Goal: Task Accomplishment & Management: Use online tool/utility

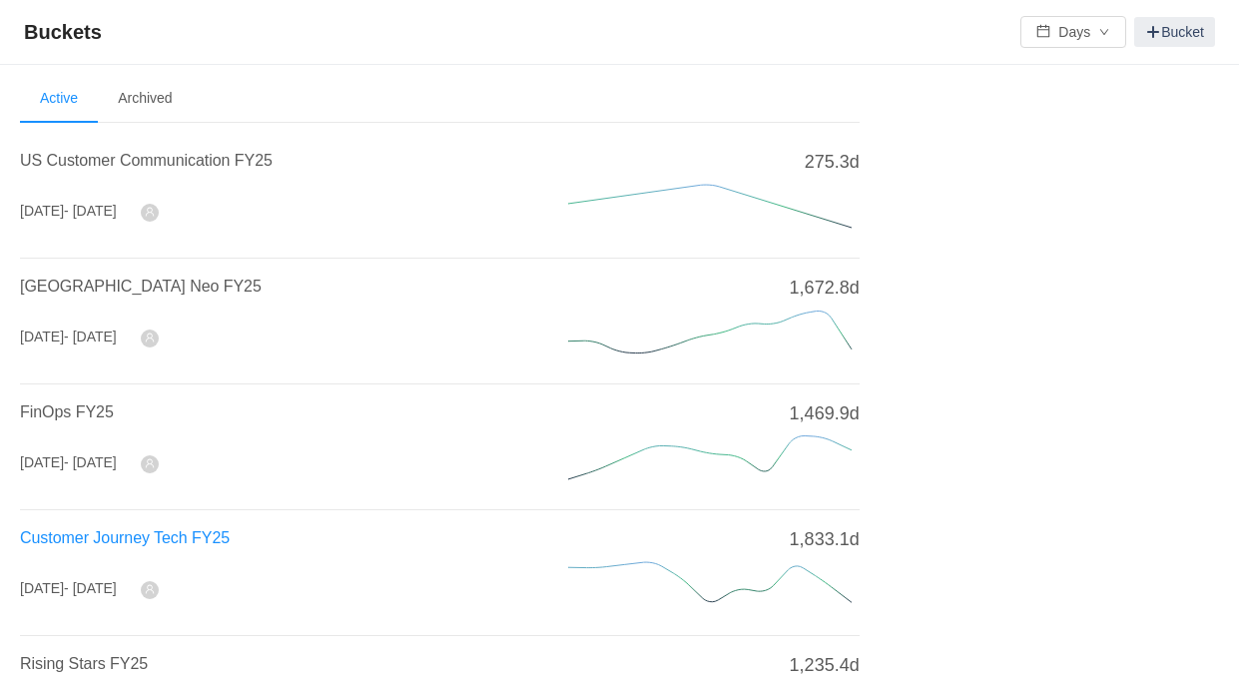
click at [71, 534] on span "Customer Journey Tech FY25" at bounding box center [125, 537] width 210 height 17
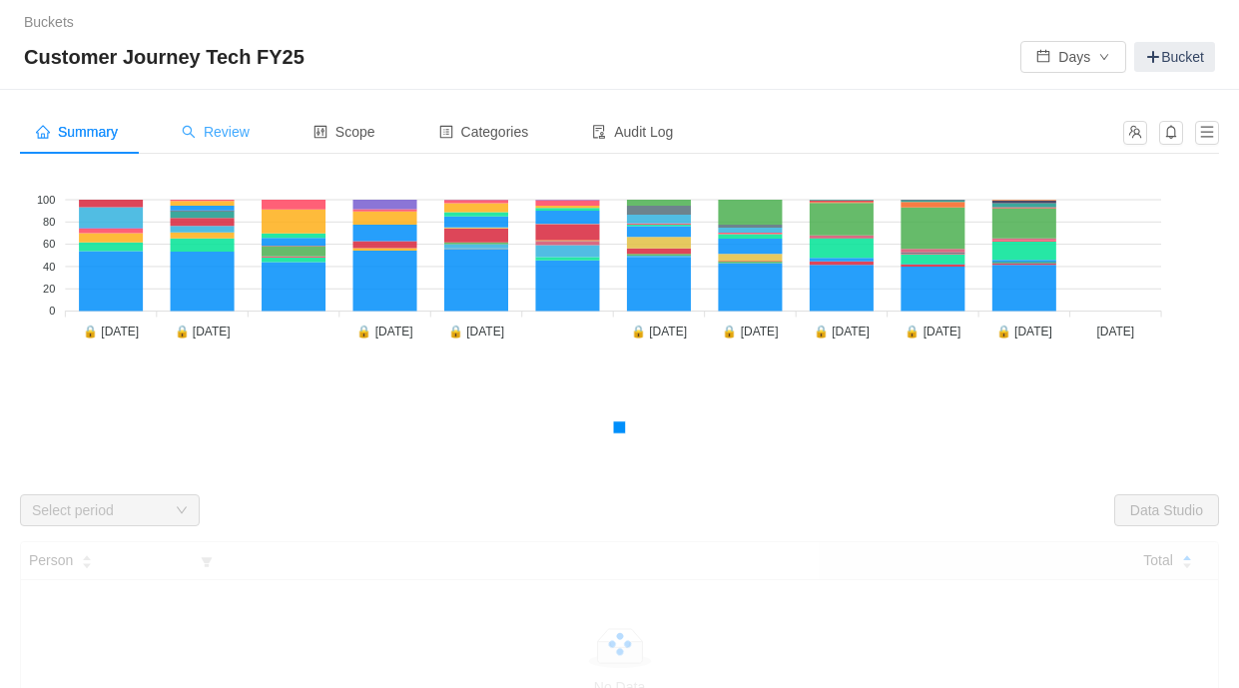
click at [221, 129] on span "Review" at bounding box center [216, 132] width 68 height 16
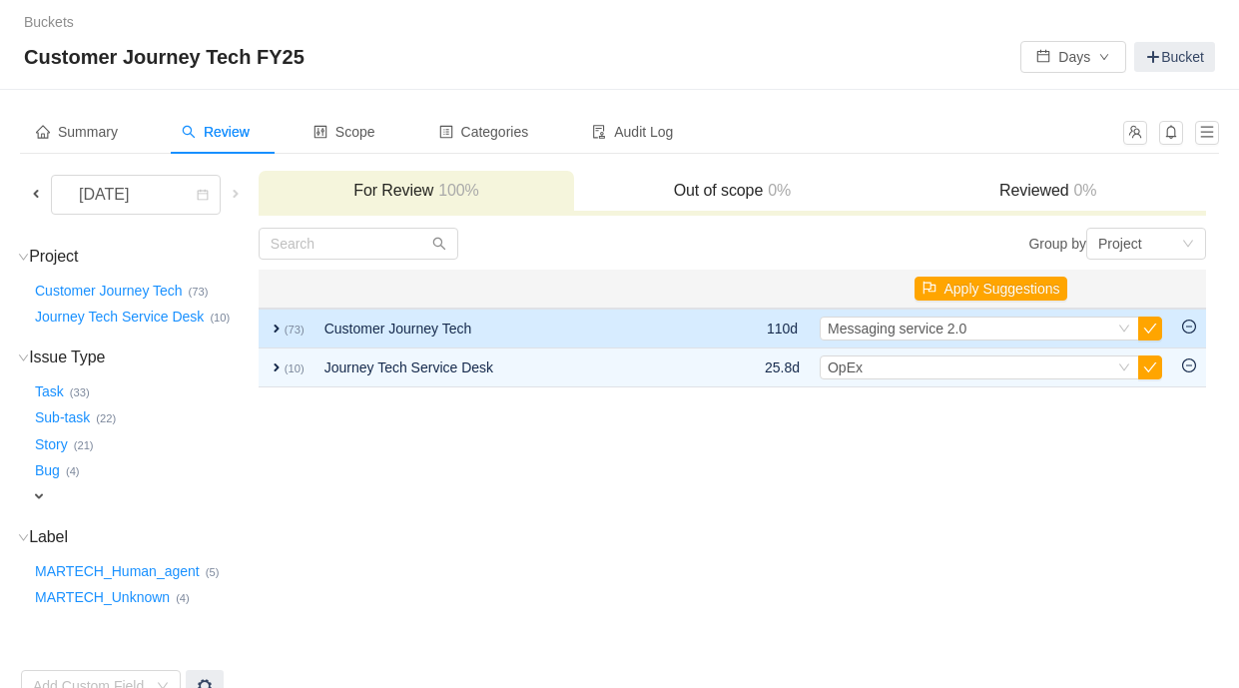
click at [299, 335] on td "expand (73)" at bounding box center [287, 328] width 56 height 40
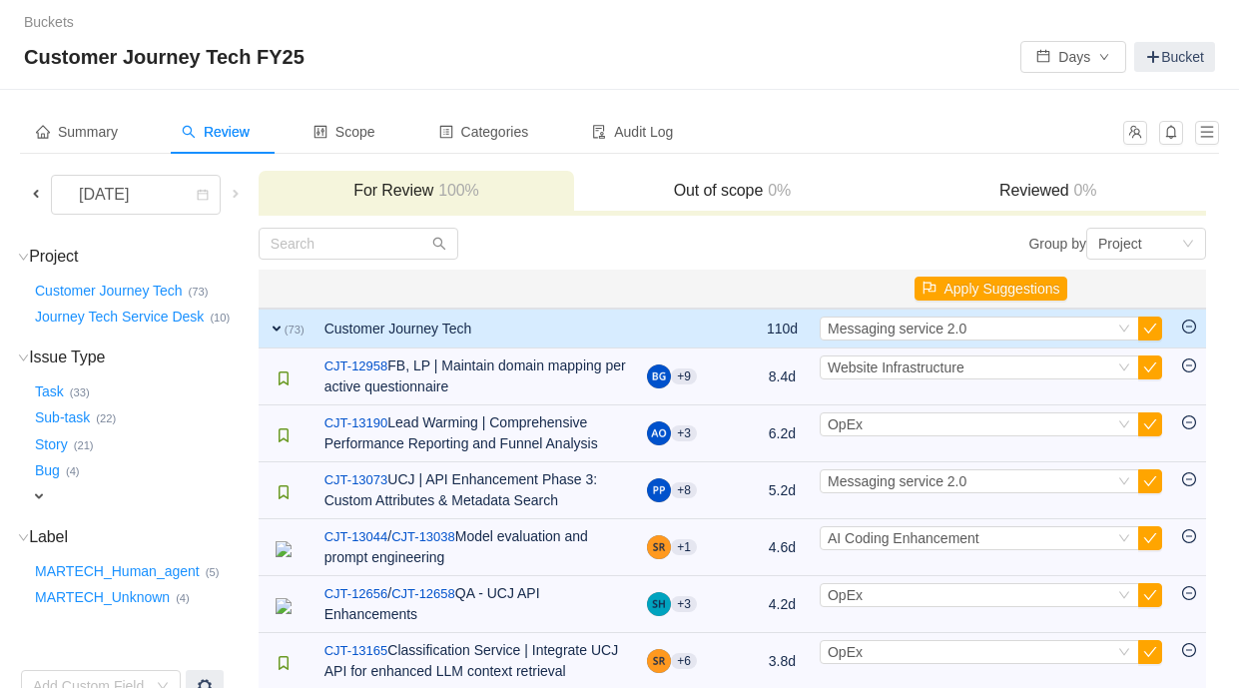
click at [404, 319] on td "Customer Journey Tech" at bounding box center [475, 328] width 323 height 40
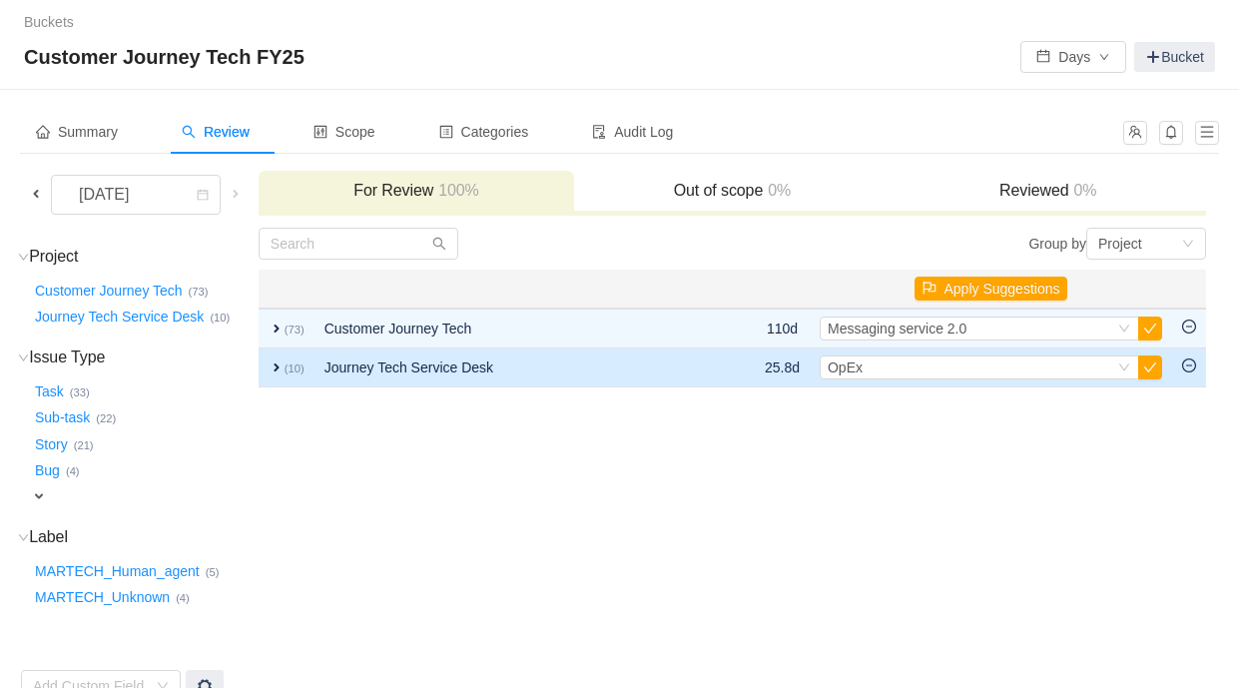
click at [341, 365] on td "Journey Tech Service Desk" at bounding box center [513, 367] width 398 height 39
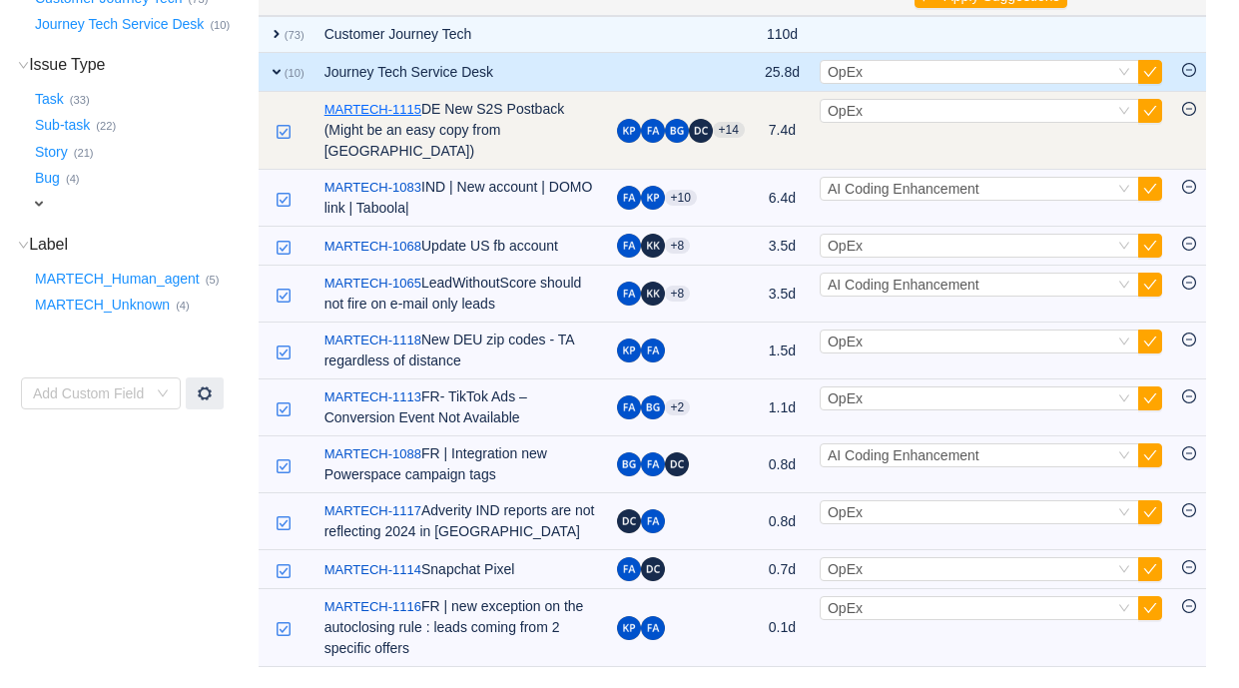
scroll to position [309, 0]
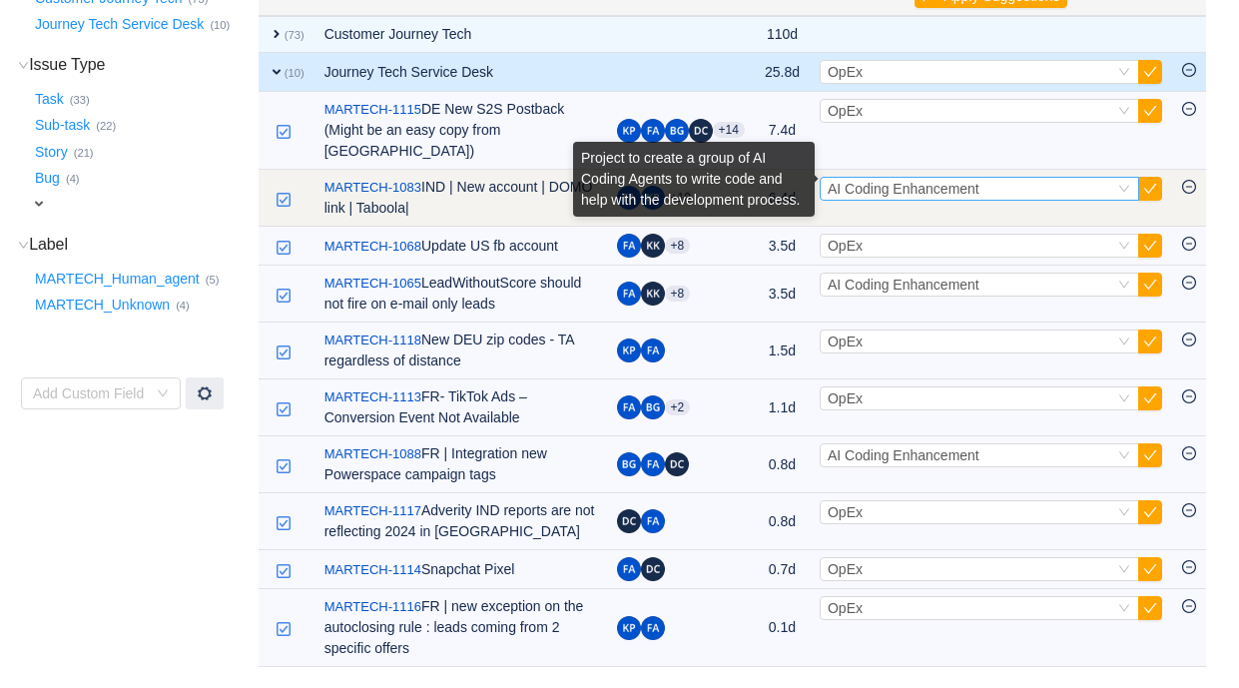
click at [891, 181] on span "AI Coding Enhancement" at bounding box center [904, 189] width 152 height 16
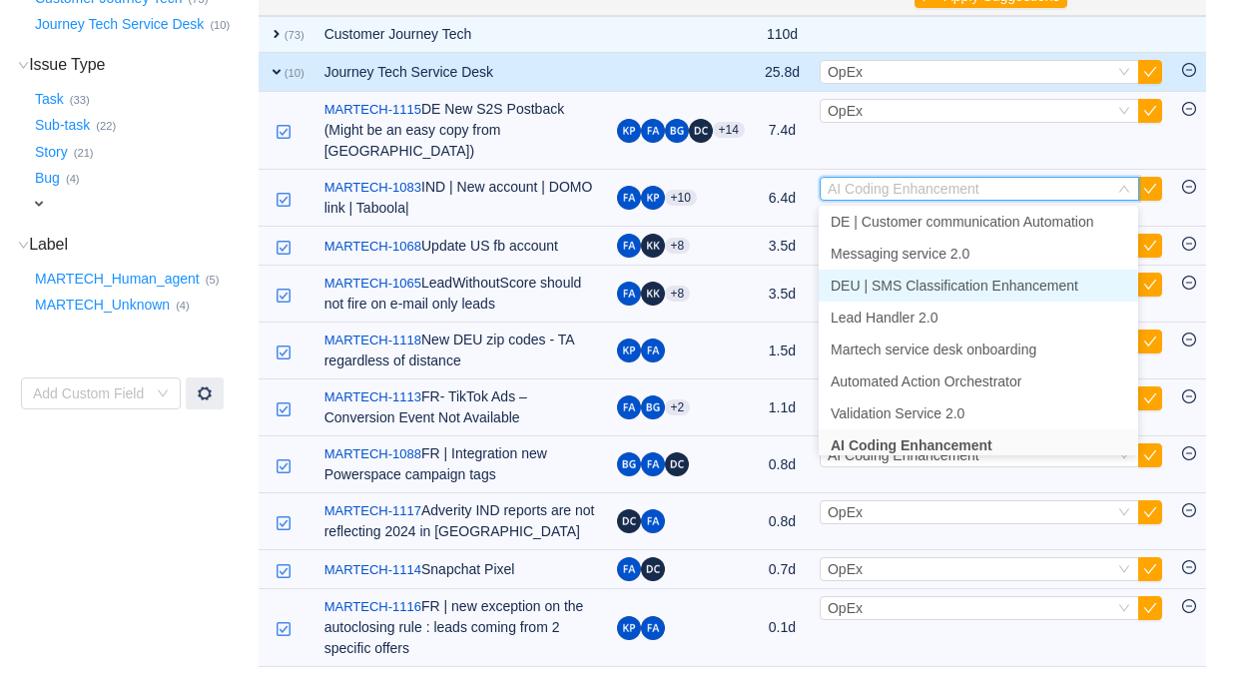
scroll to position [0, 0]
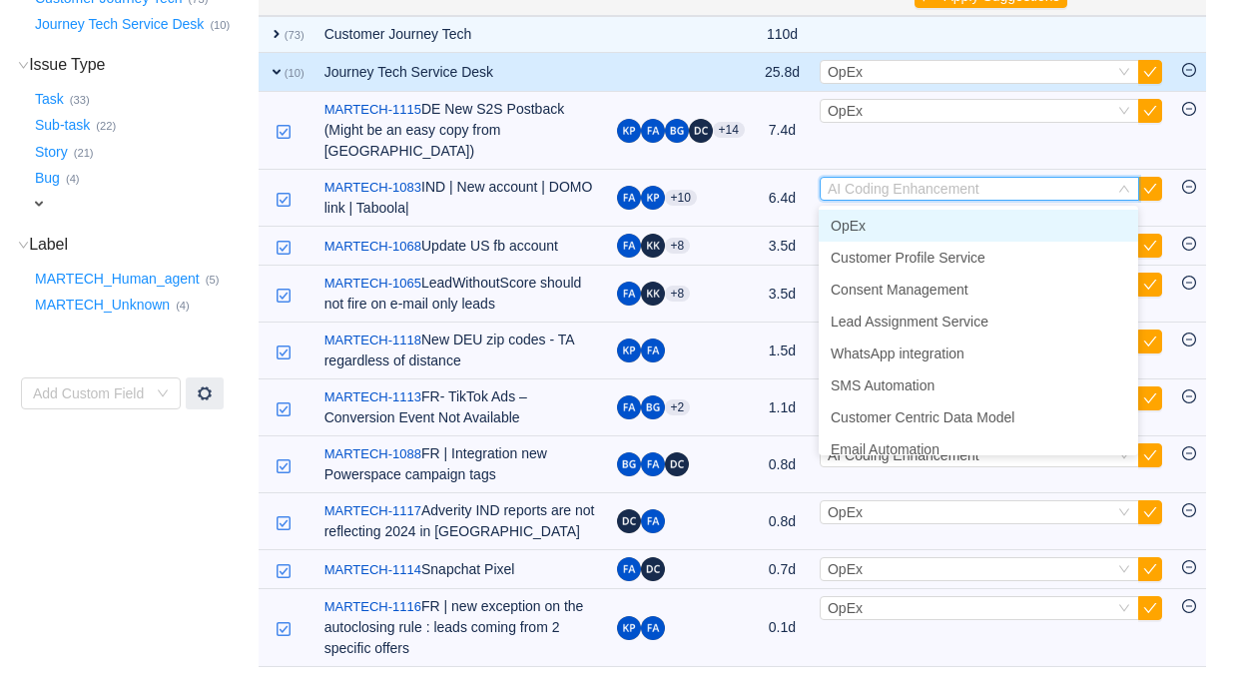
click at [898, 211] on li "OpEx" at bounding box center [978, 226] width 319 height 32
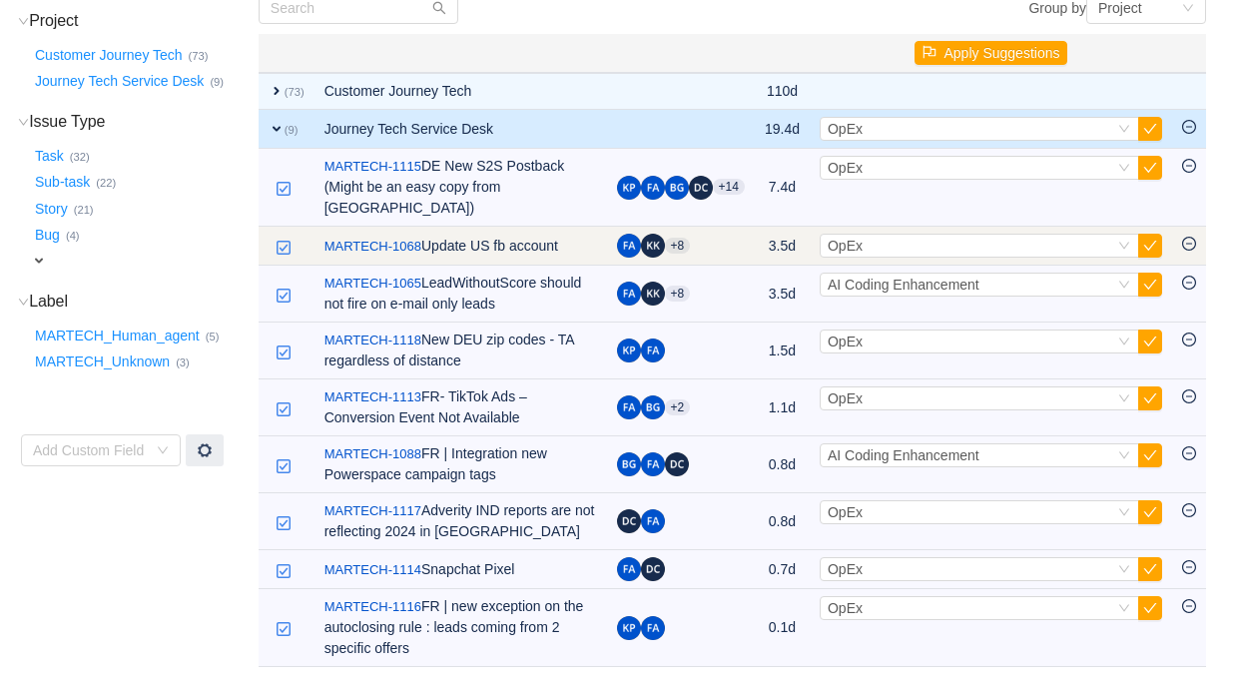
scroll to position [253, 0]
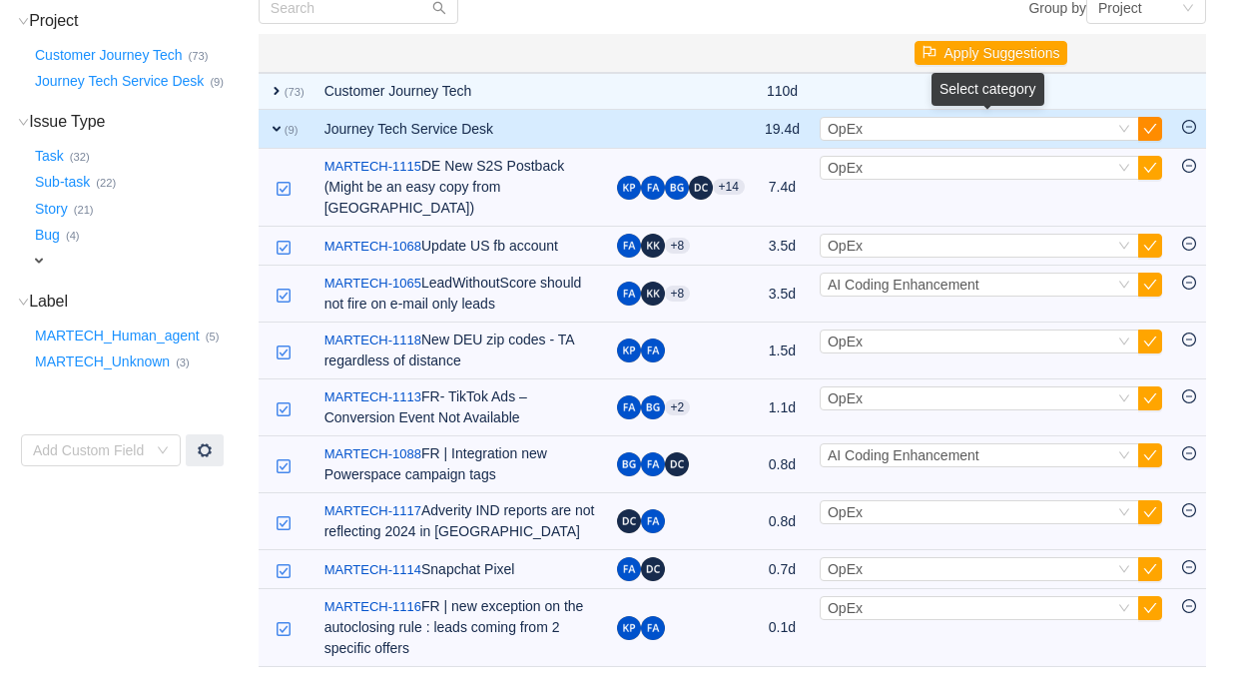
click at [1150, 117] on button "button" at bounding box center [1150, 129] width 24 height 24
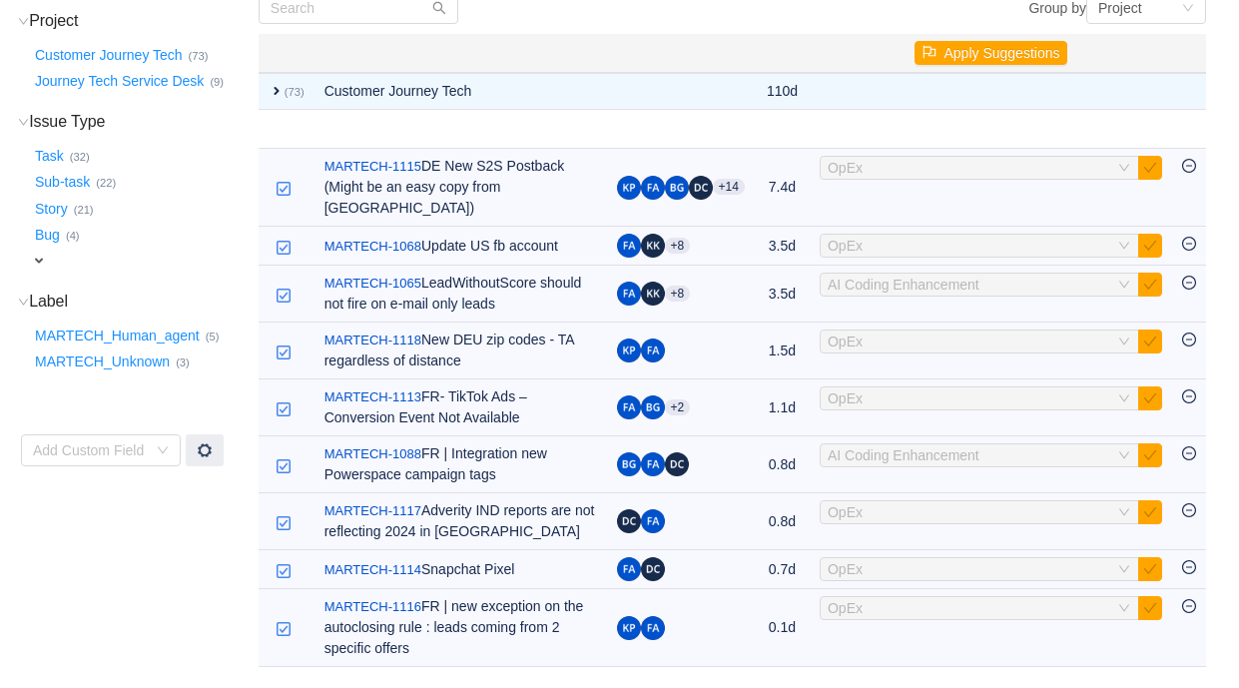
scroll to position [0, 0]
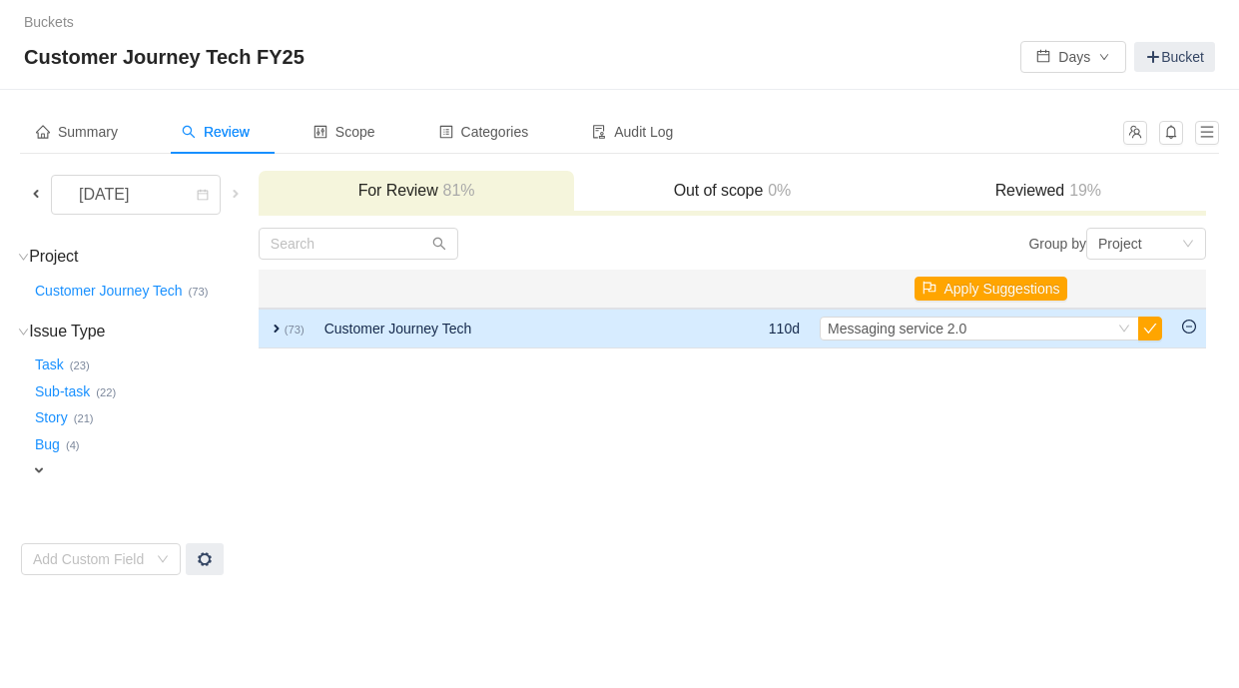
click at [285, 324] on span "expand" at bounding box center [277, 328] width 16 height 16
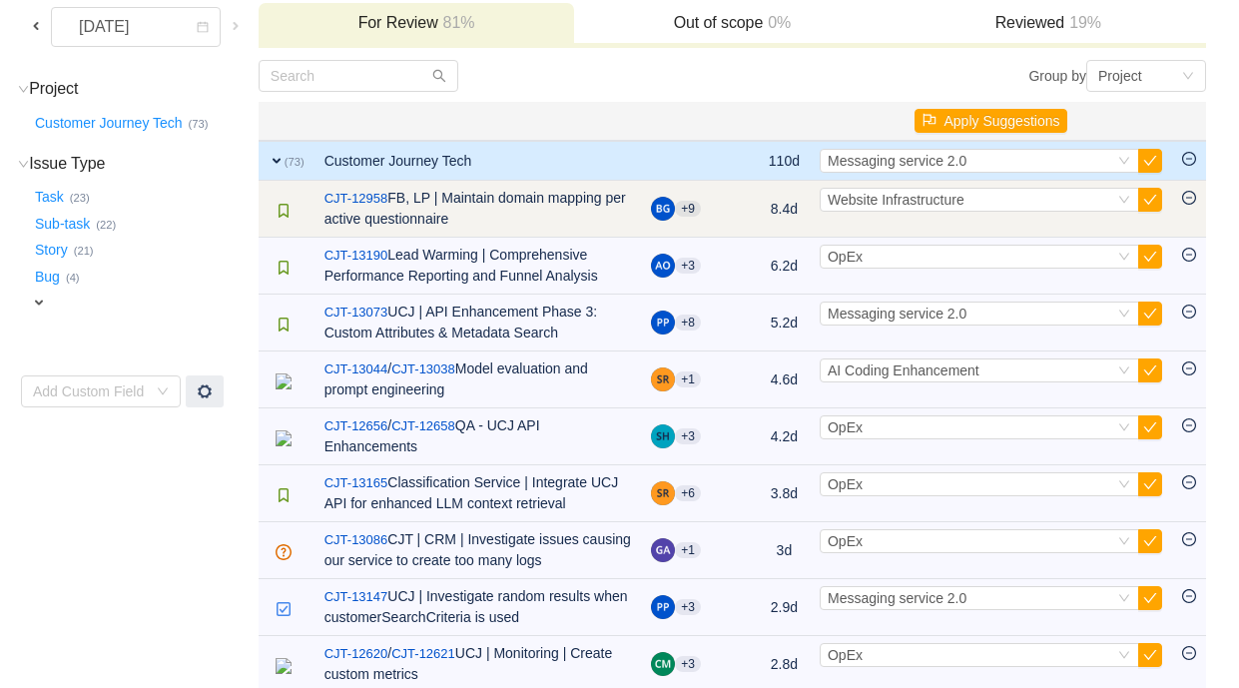
scroll to position [185, 0]
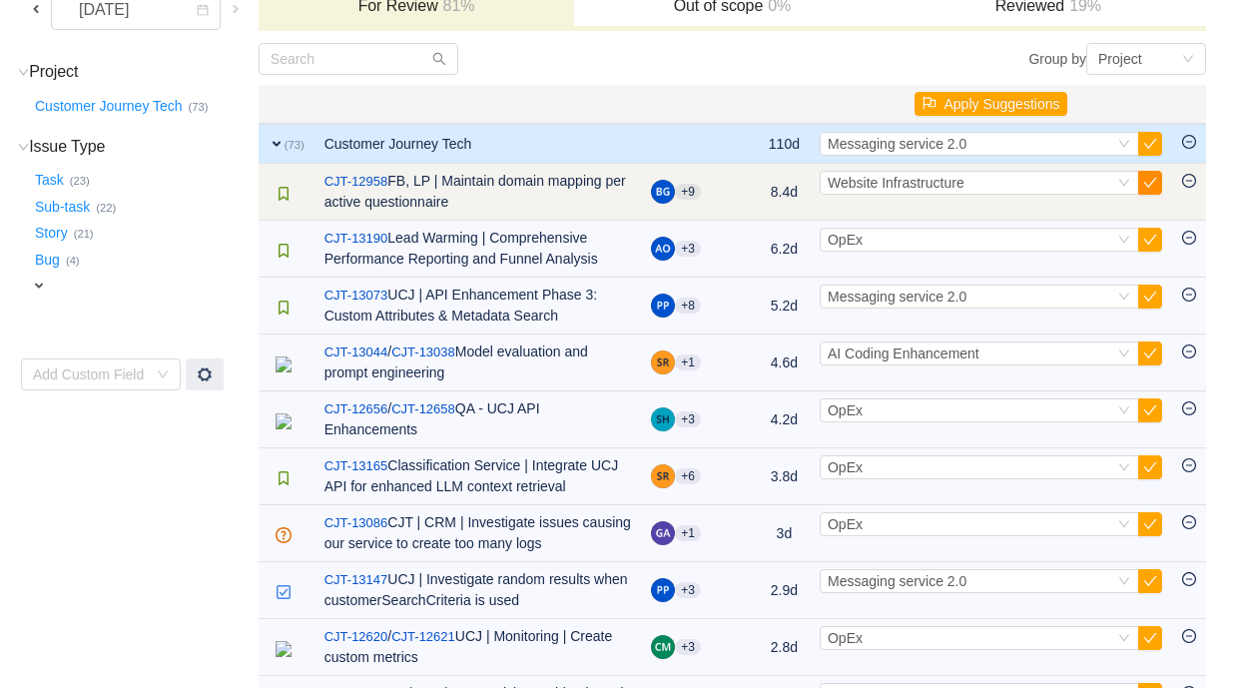
click at [1153, 185] on button "button" at bounding box center [1150, 183] width 24 height 24
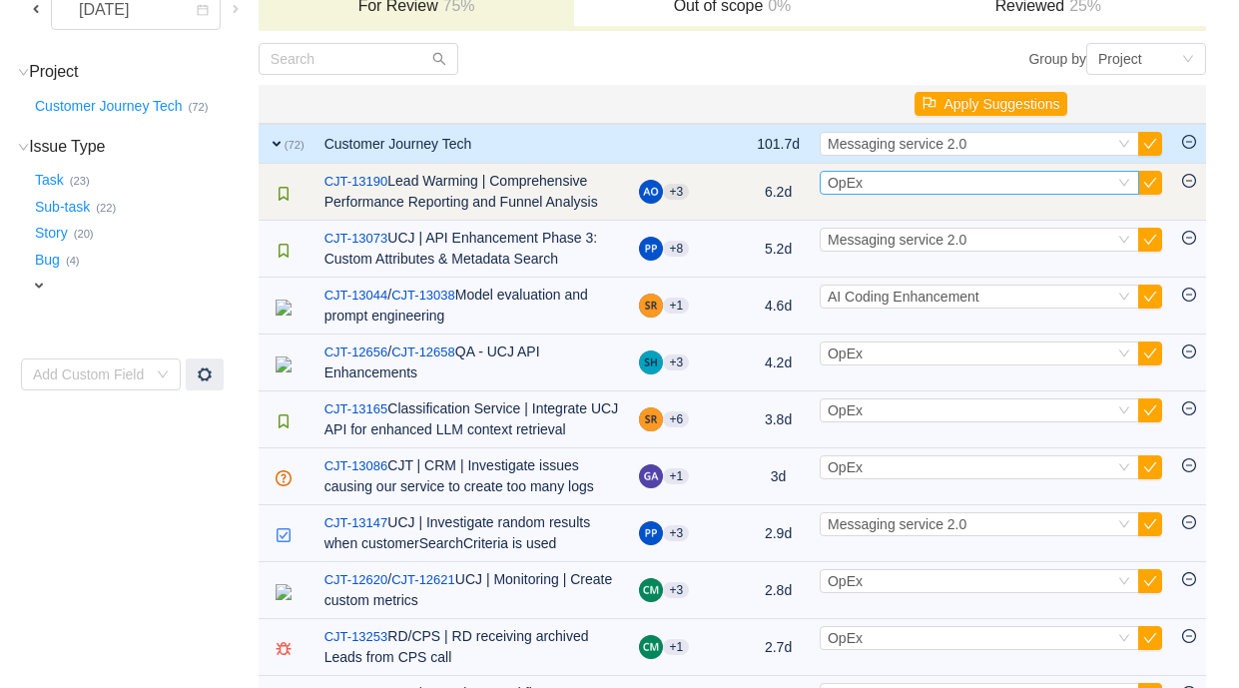
click at [877, 184] on div "Select OpEx" at bounding box center [971, 183] width 287 height 22
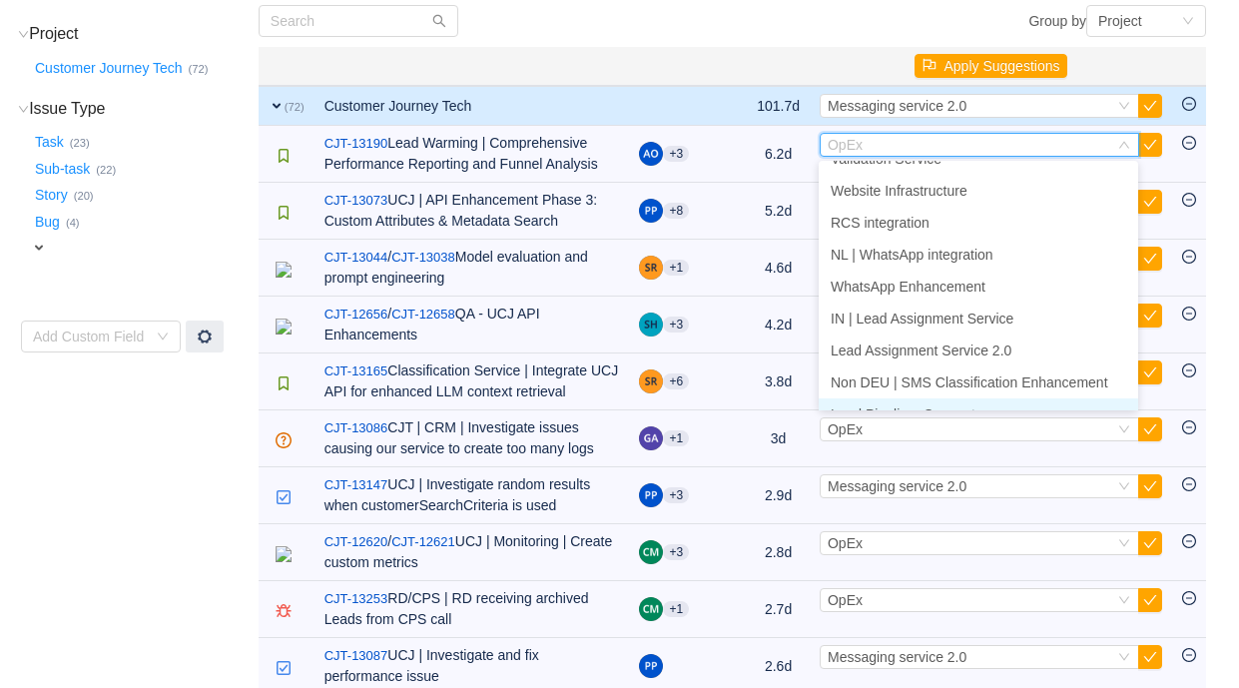
scroll to position [292, 0]
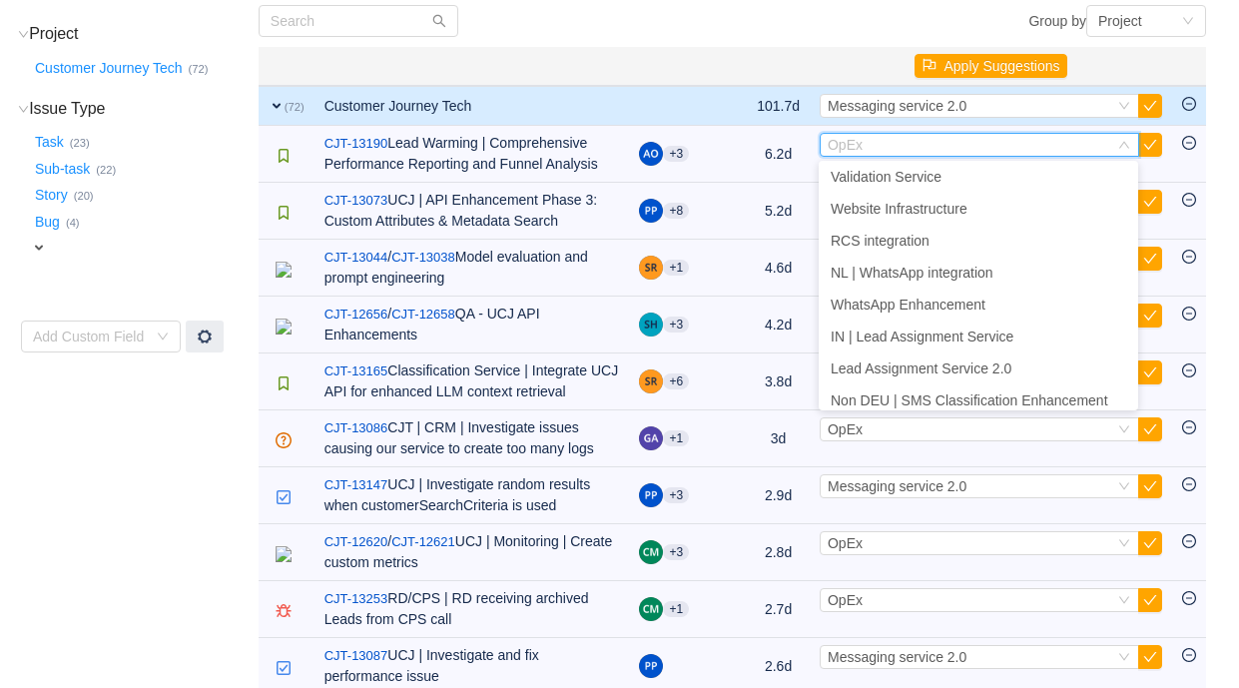
click at [1118, 50] on th "Apply Suggestions" at bounding box center [991, 66] width 362 height 39
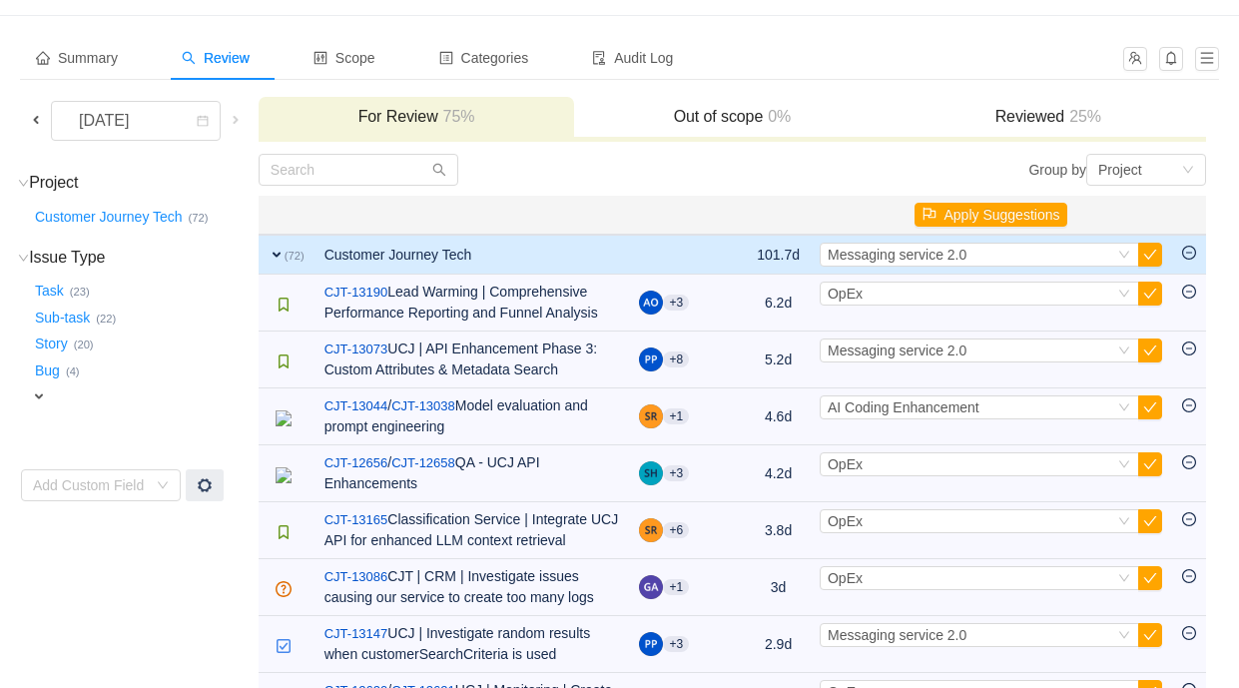
scroll to position [0, 0]
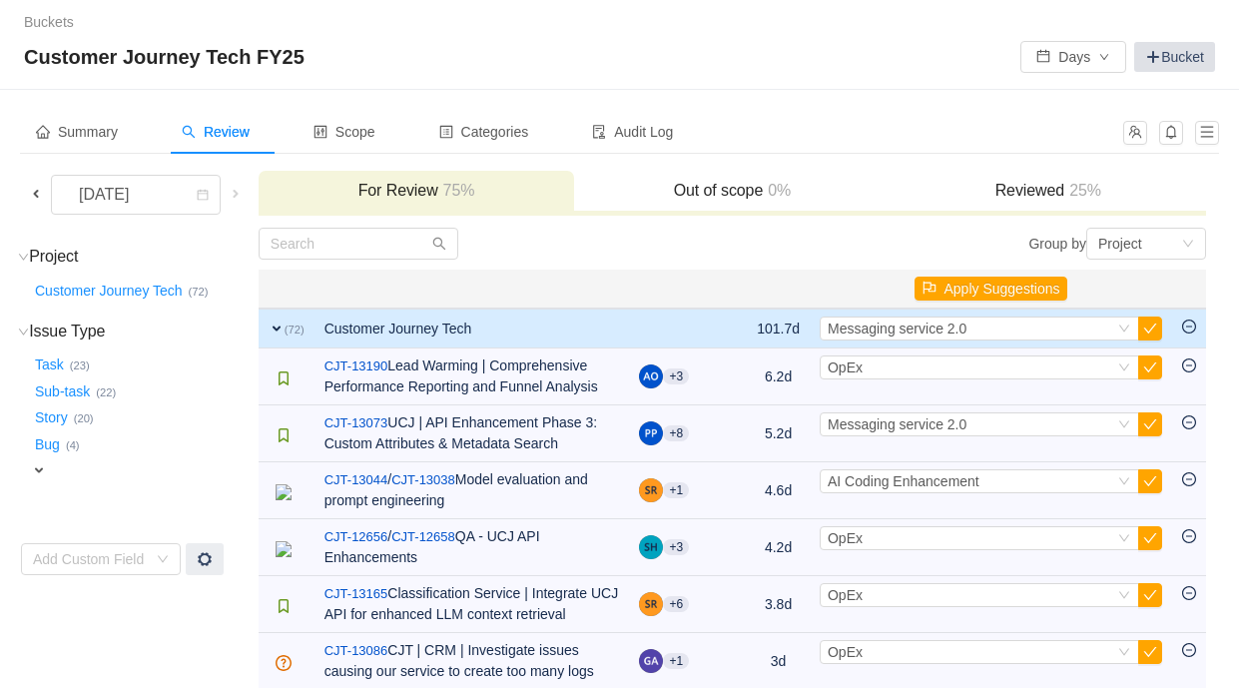
click at [1174, 57] on link "Bucket" at bounding box center [1174, 57] width 81 height 30
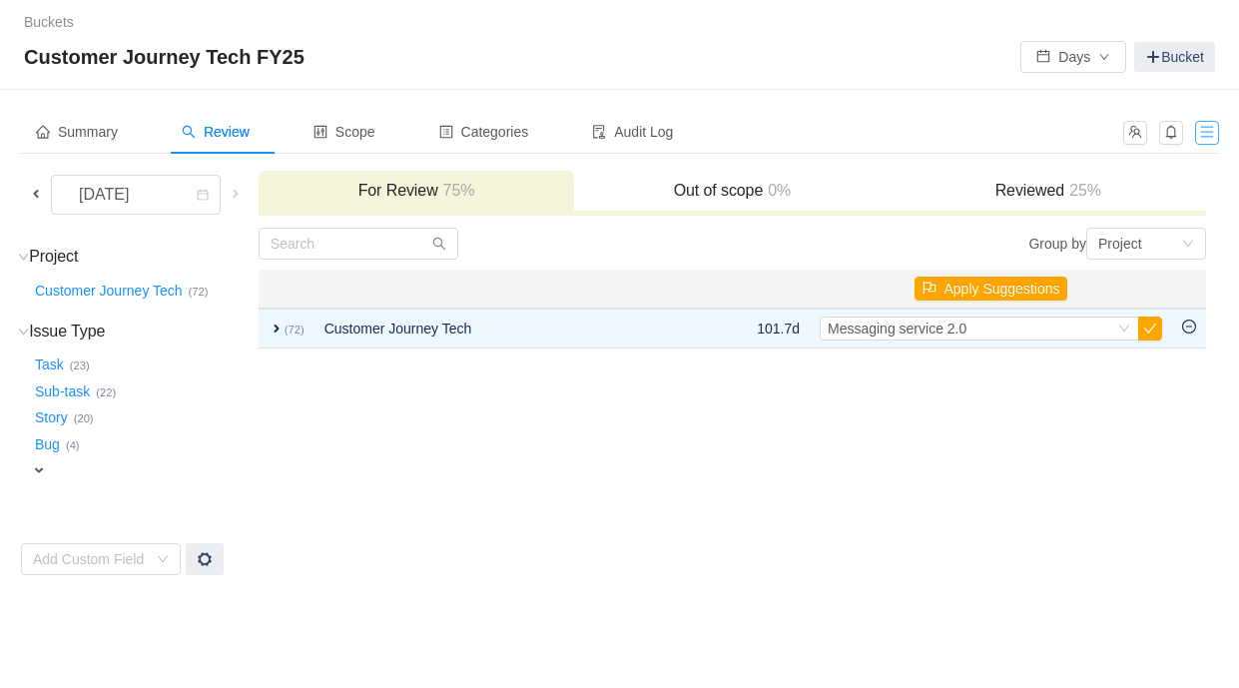
click at [1209, 133] on button "button" at bounding box center [1207, 133] width 24 height 24
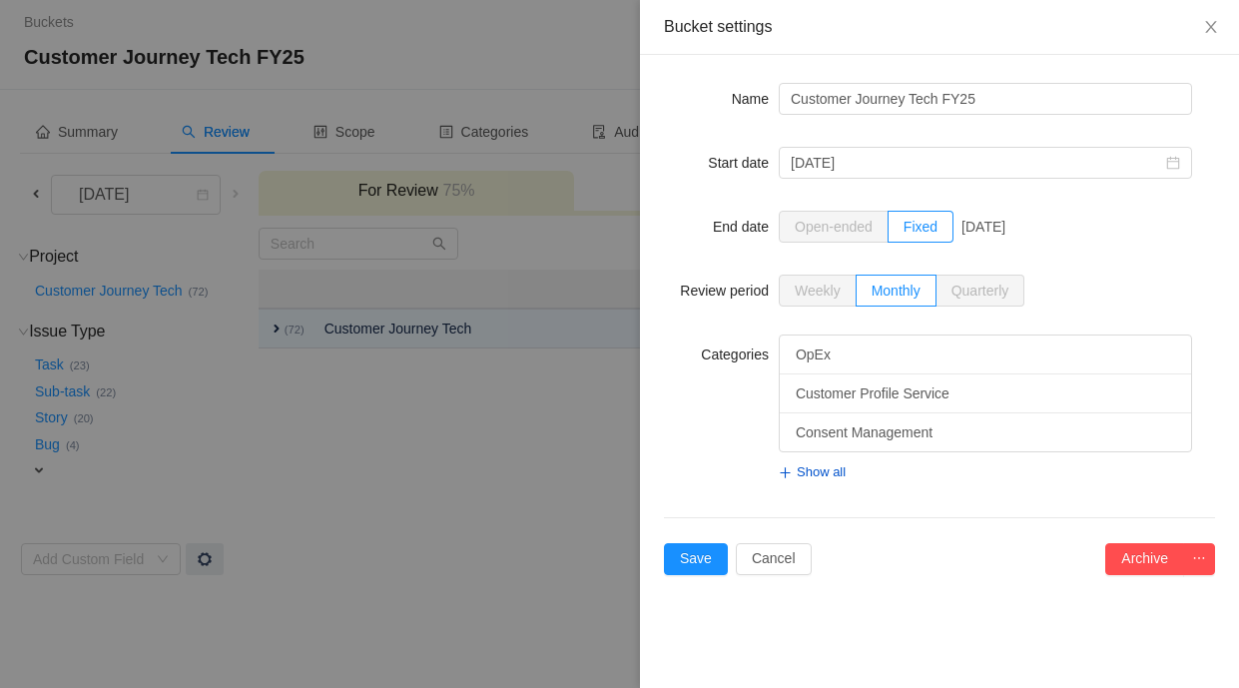
click at [608, 269] on div at bounding box center [619, 344] width 1239 height 688
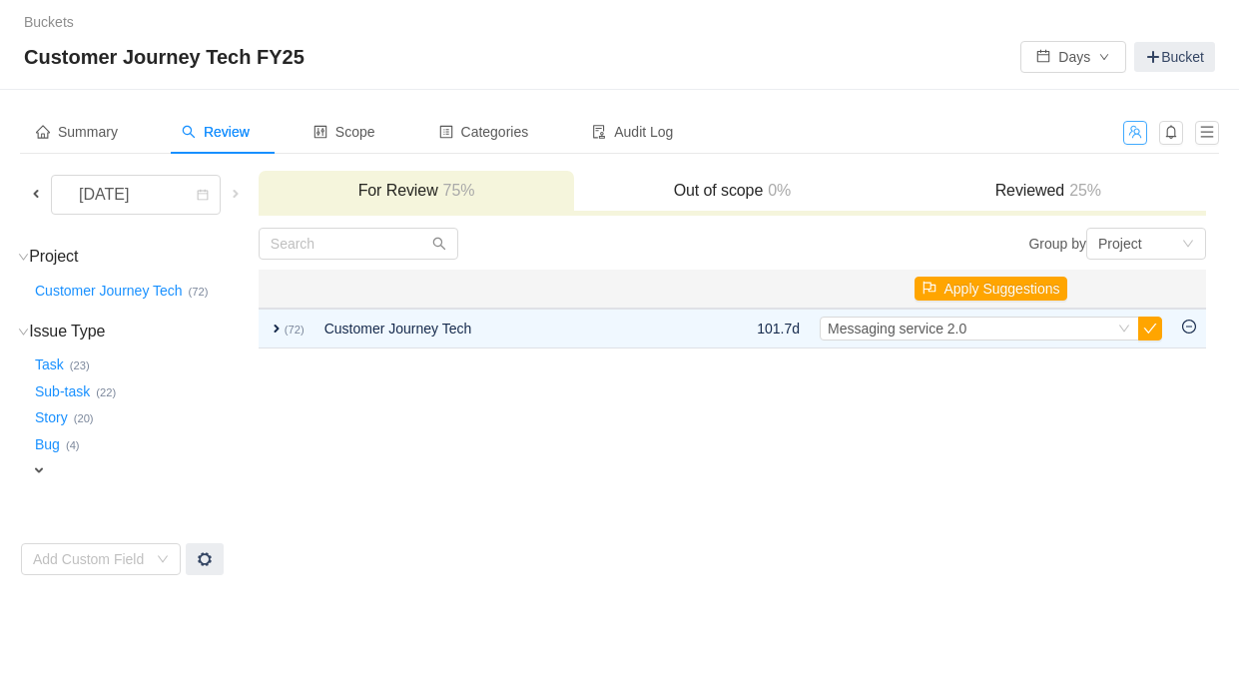
click at [1138, 136] on button "button" at bounding box center [1135, 133] width 24 height 24
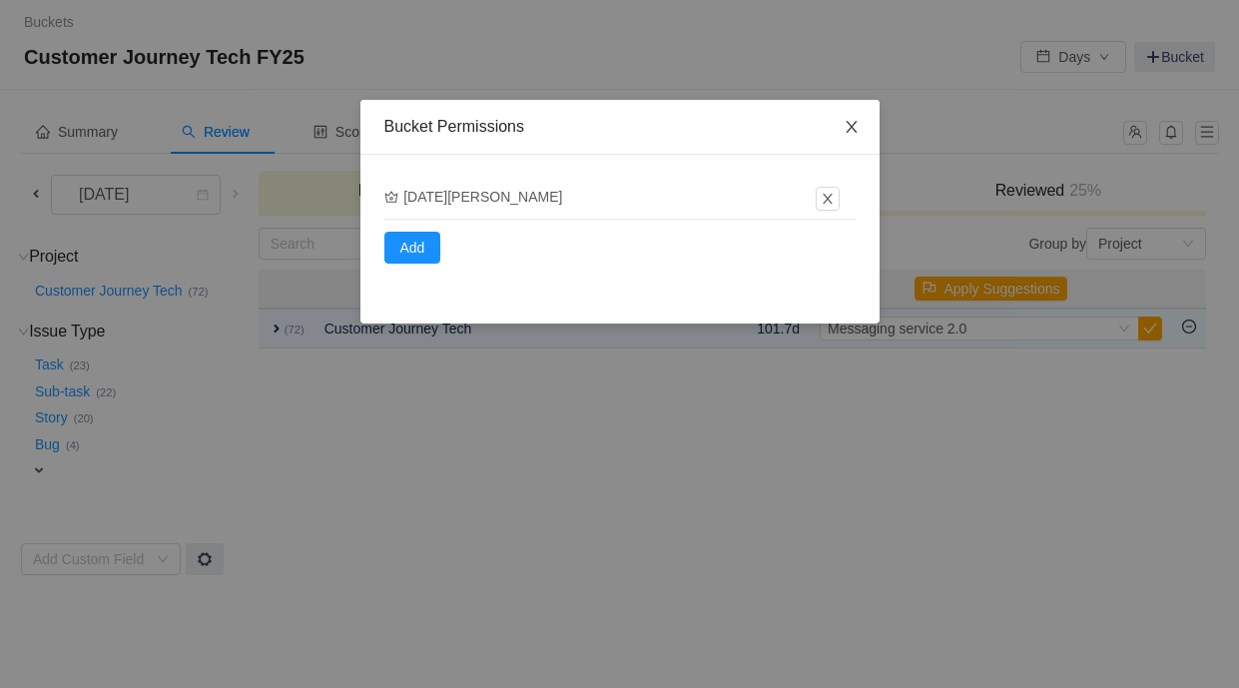
click at [850, 125] on icon "icon: close" at bounding box center [852, 127] width 16 height 16
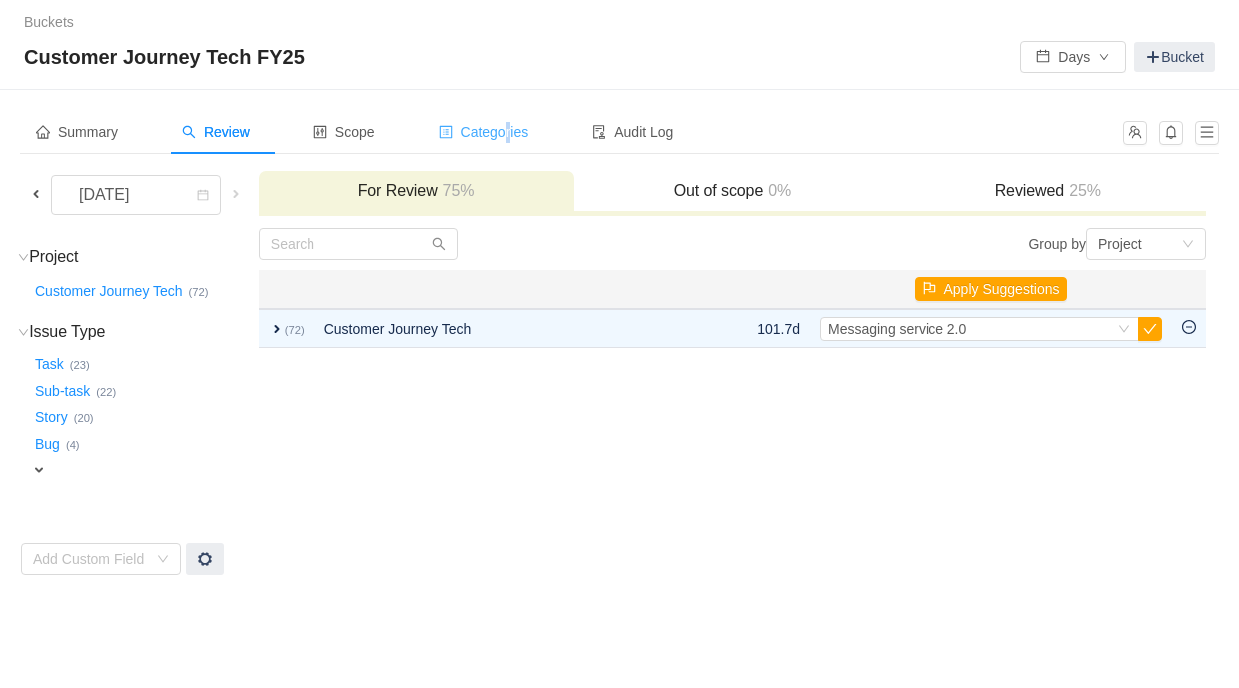
click at [520, 132] on span "Categories" at bounding box center [484, 132] width 90 height 16
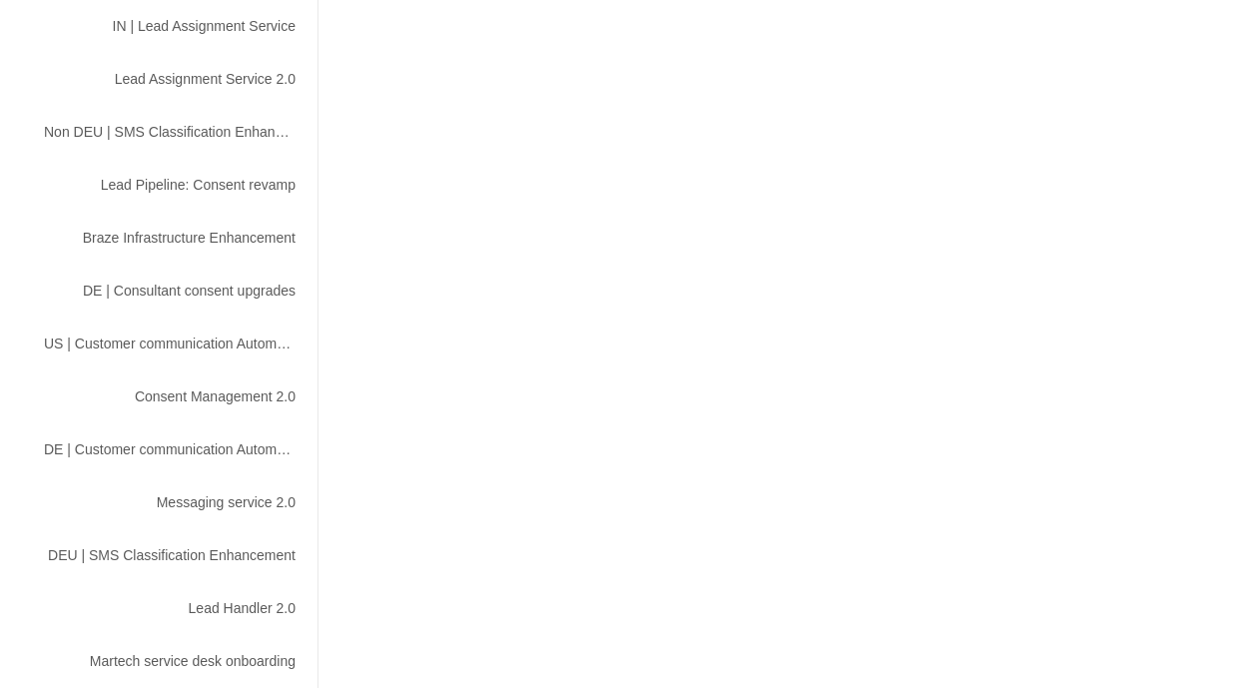
scroll to position [1120, 0]
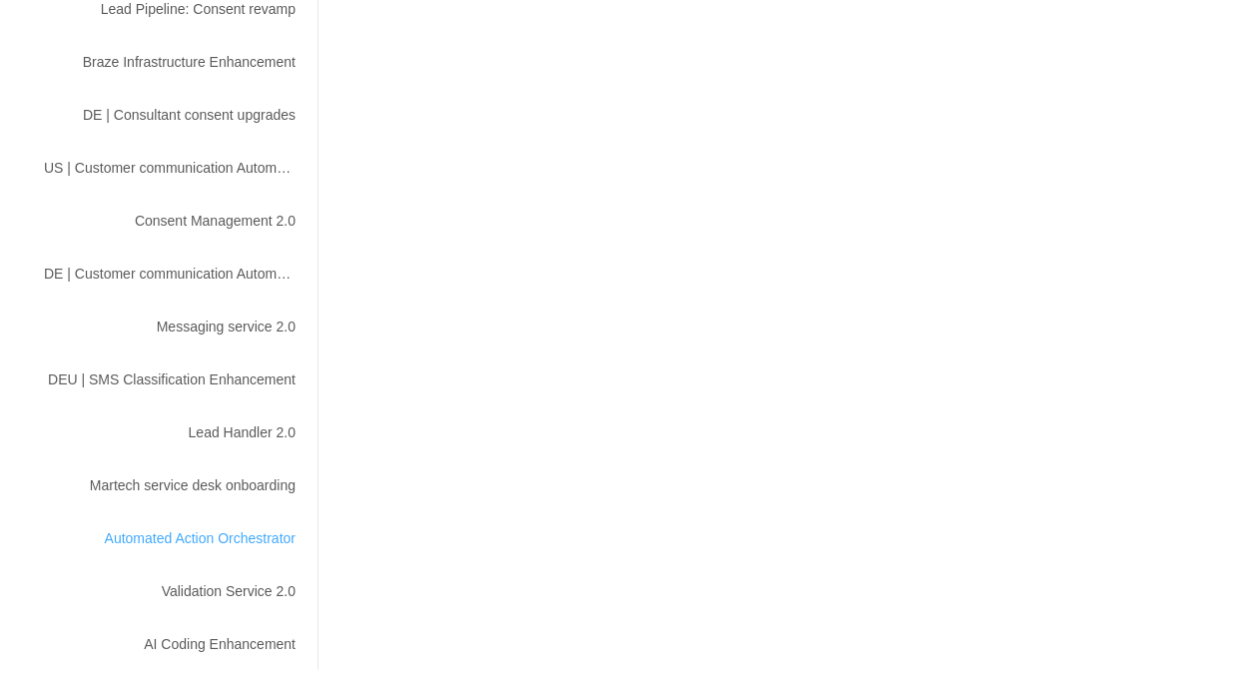
click at [235, 540] on div "Automated Action Orchestrator" at bounding box center [170, 538] width 300 height 37
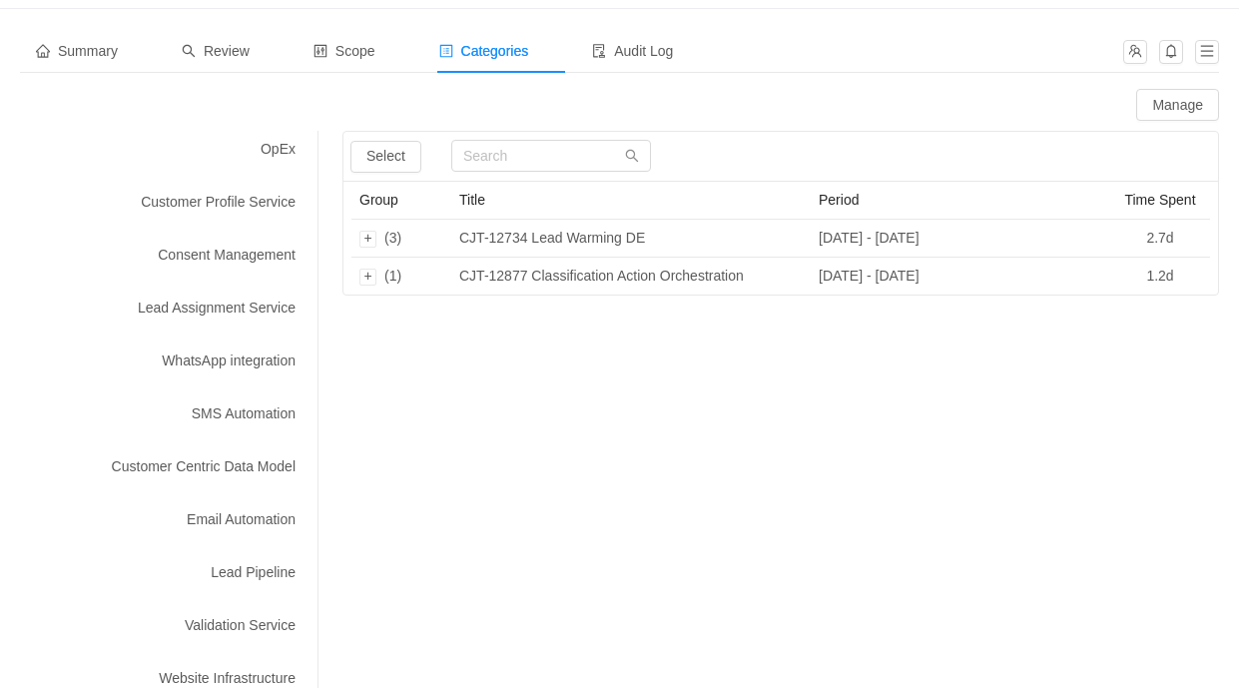
scroll to position [0, 0]
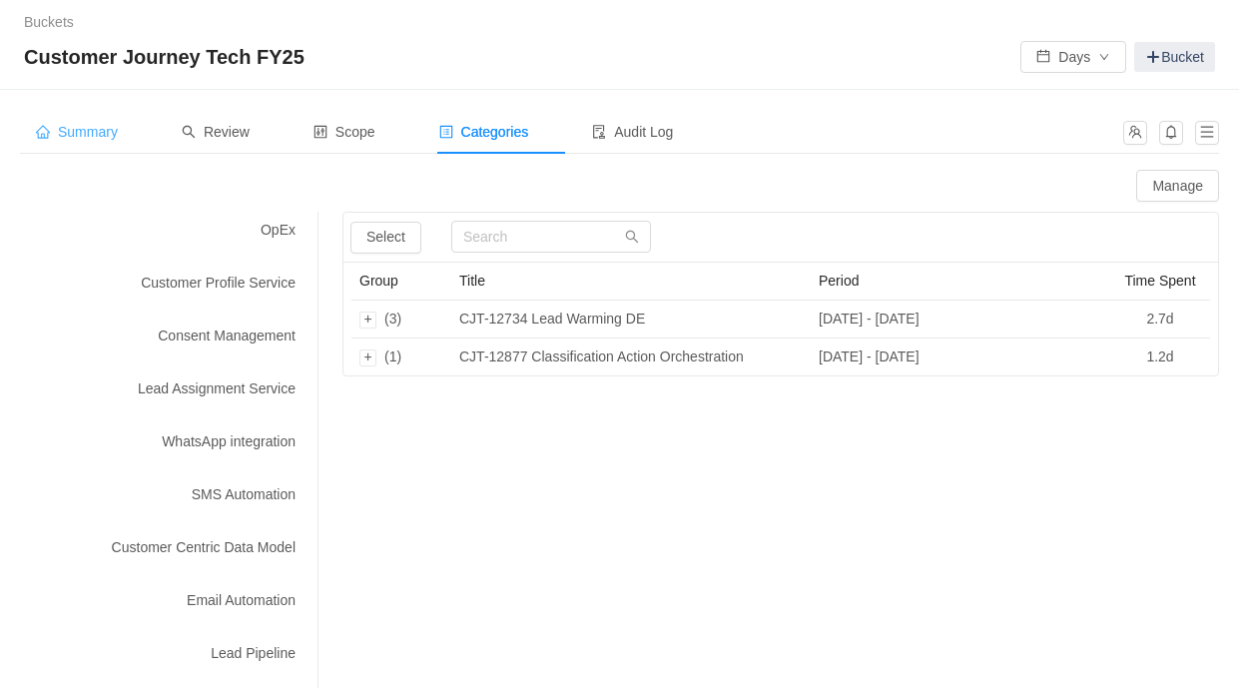
click at [98, 130] on span "Summary" at bounding box center [77, 132] width 82 height 16
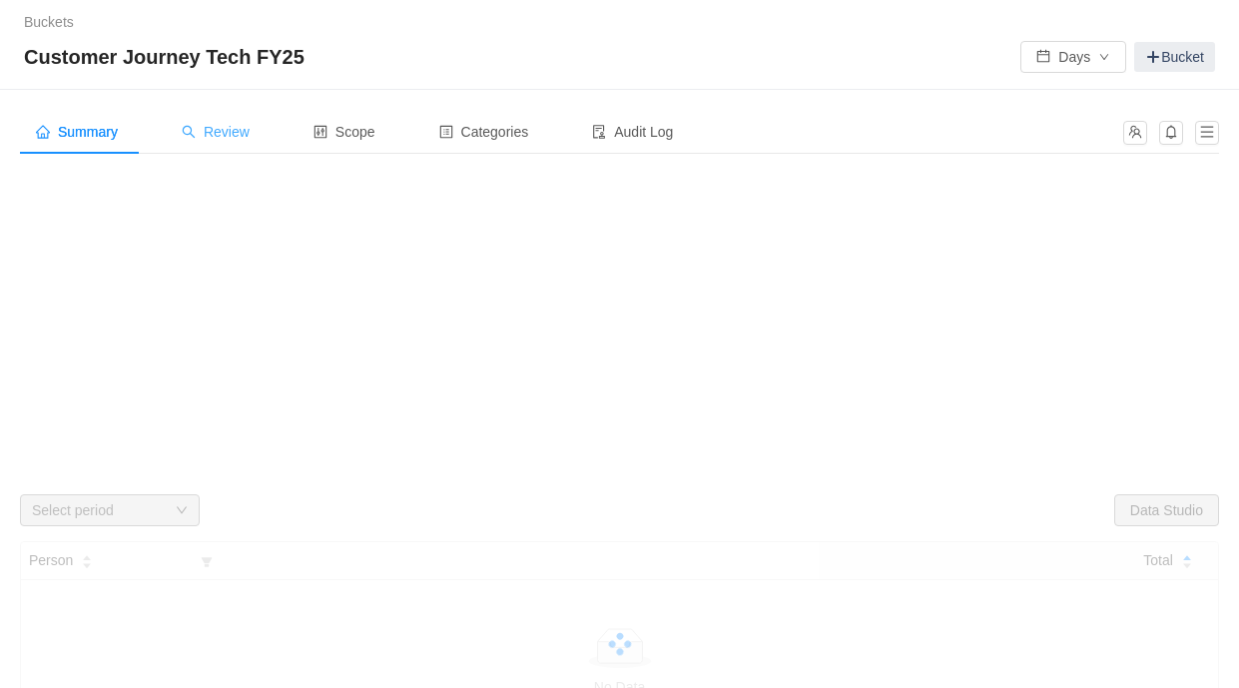
click at [256, 142] on div "Review" at bounding box center [216, 132] width 100 height 45
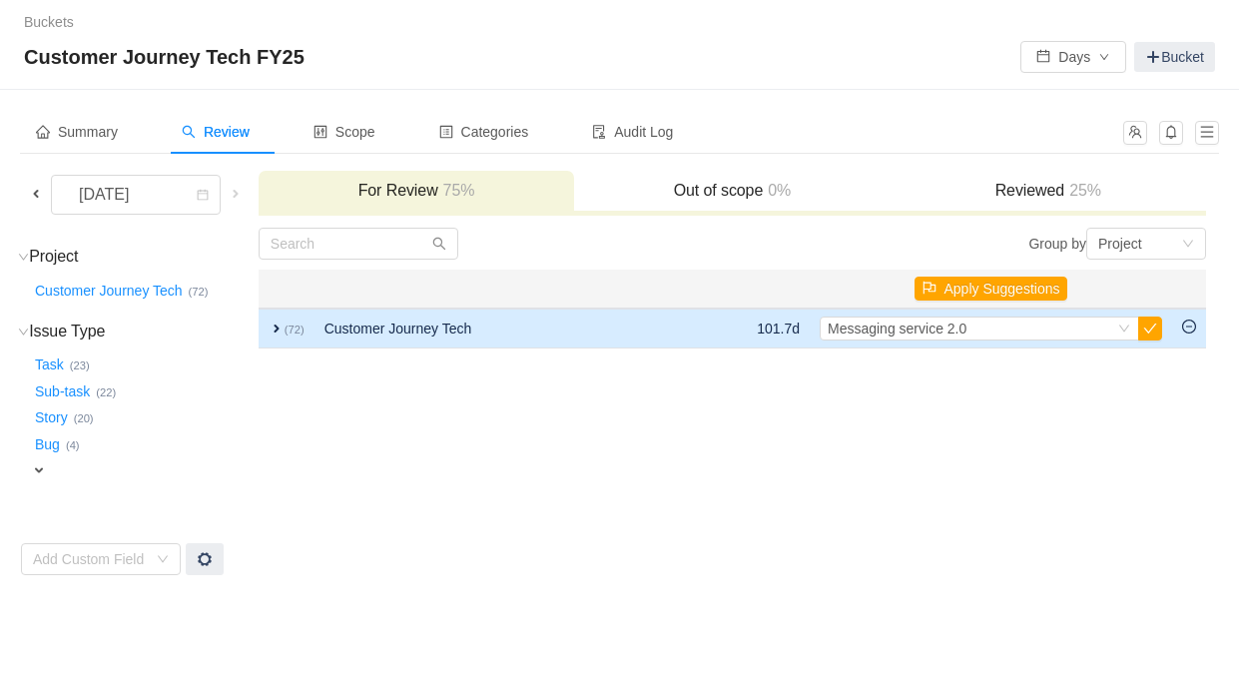
click at [285, 330] on span "expand" at bounding box center [277, 328] width 16 height 16
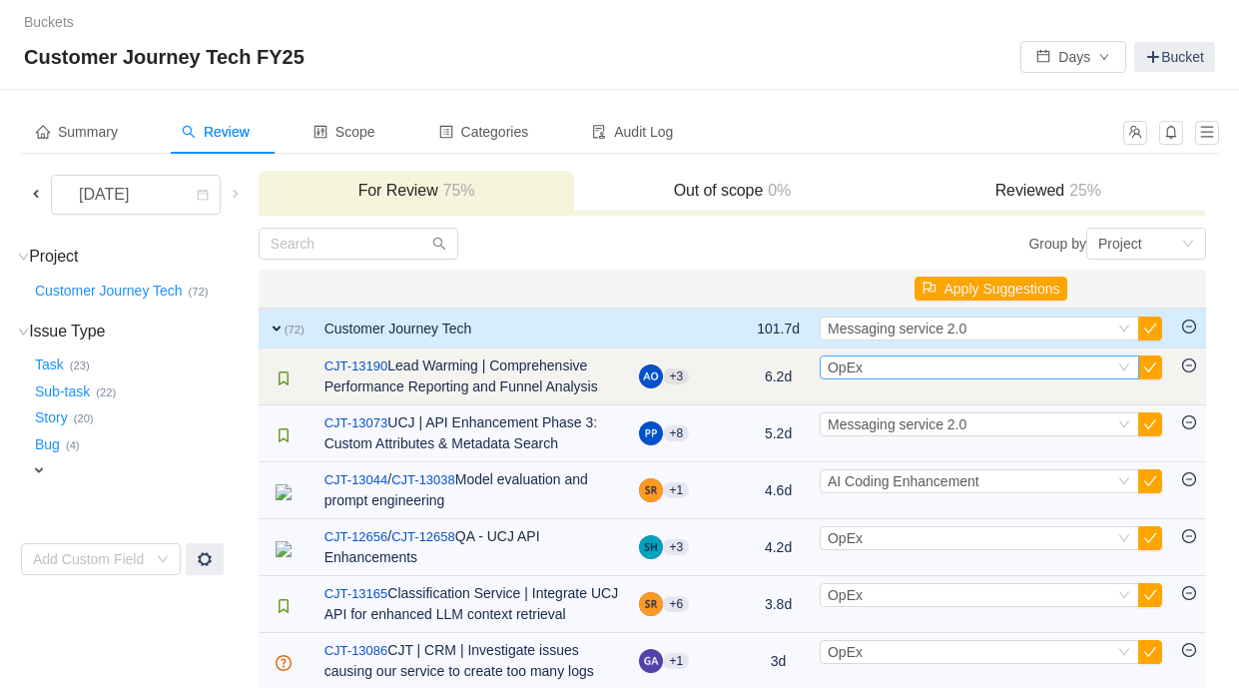
click at [893, 371] on div "Select OpEx" at bounding box center [971, 367] width 287 height 22
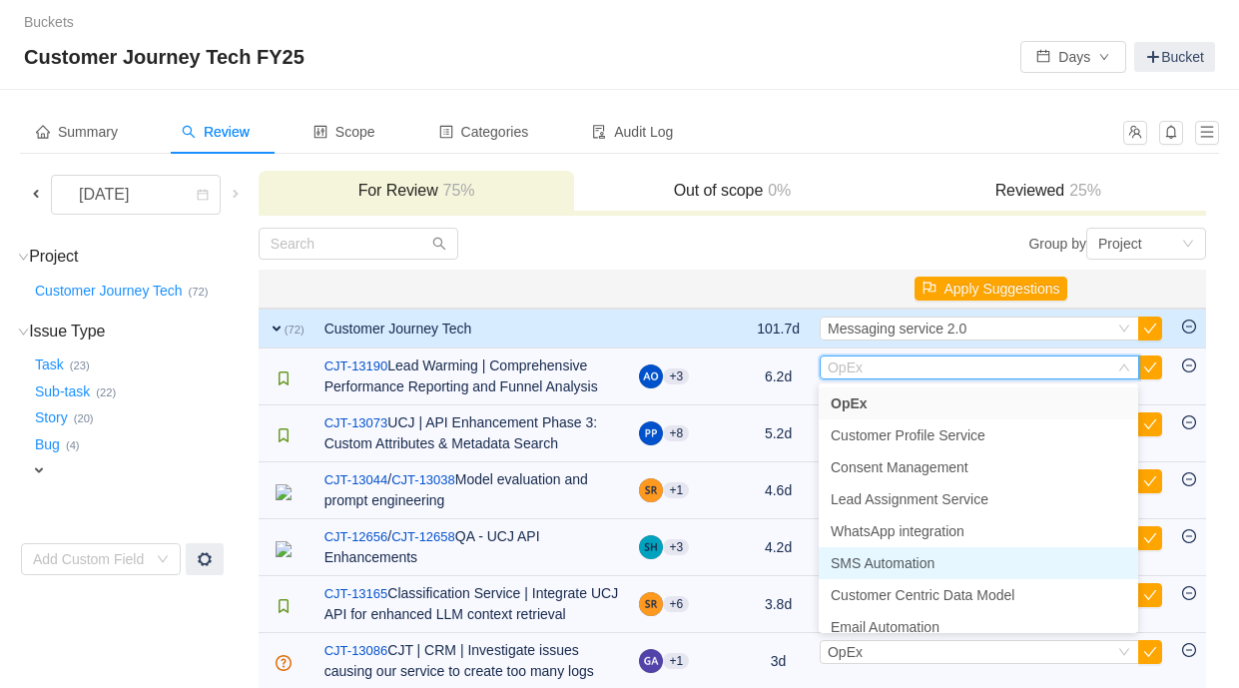
scroll to position [717, 0]
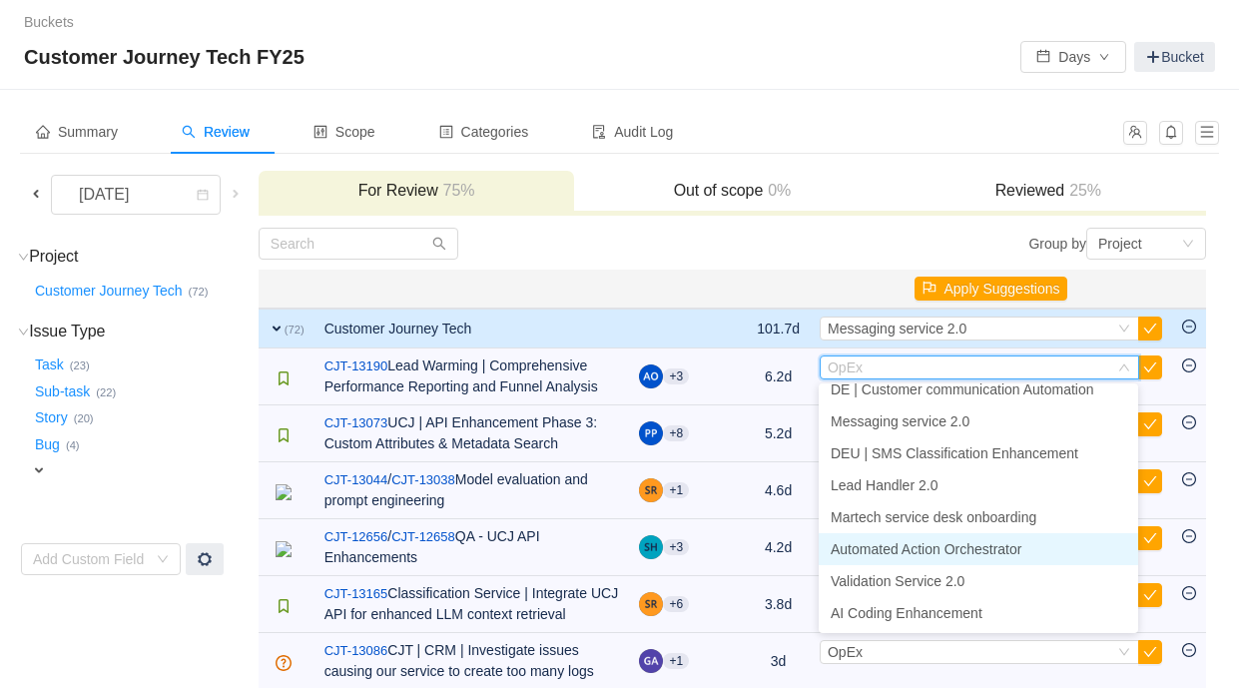
click at [936, 551] on span "Automated Action Orchestrator" at bounding box center [926, 549] width 191 height 16
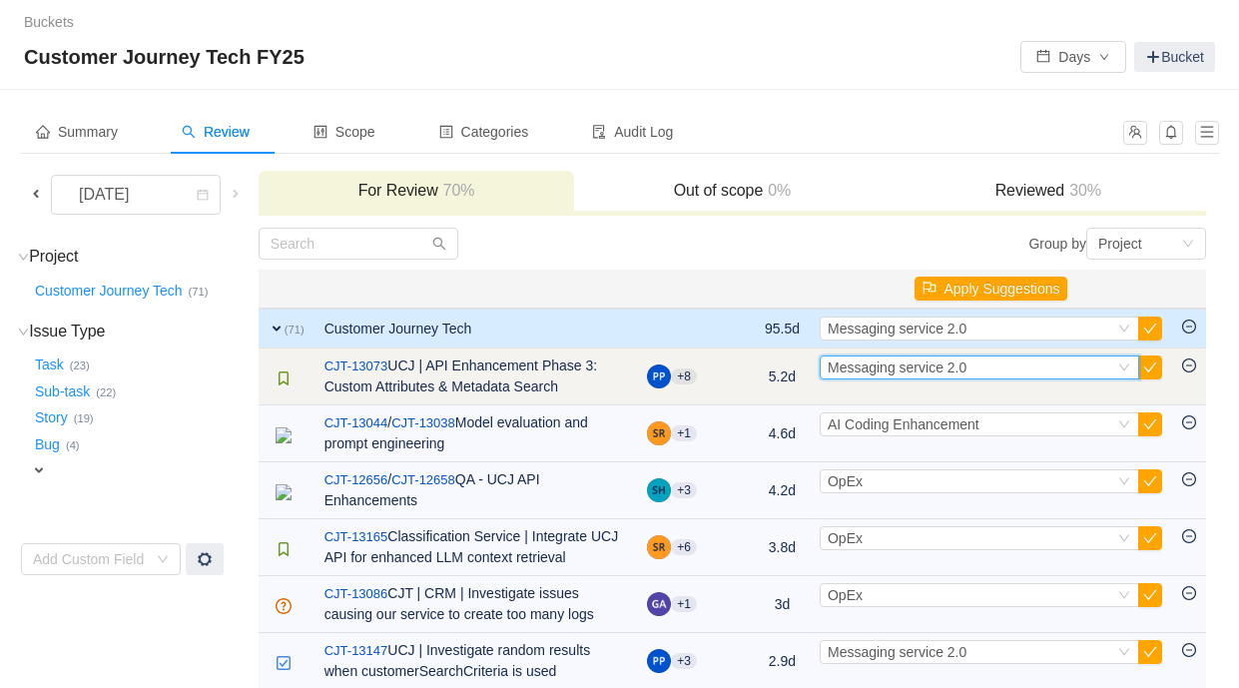
click at [885, 367] on span "Messaging service 2.0" at bounding box center [897, 367] width 139 height 16
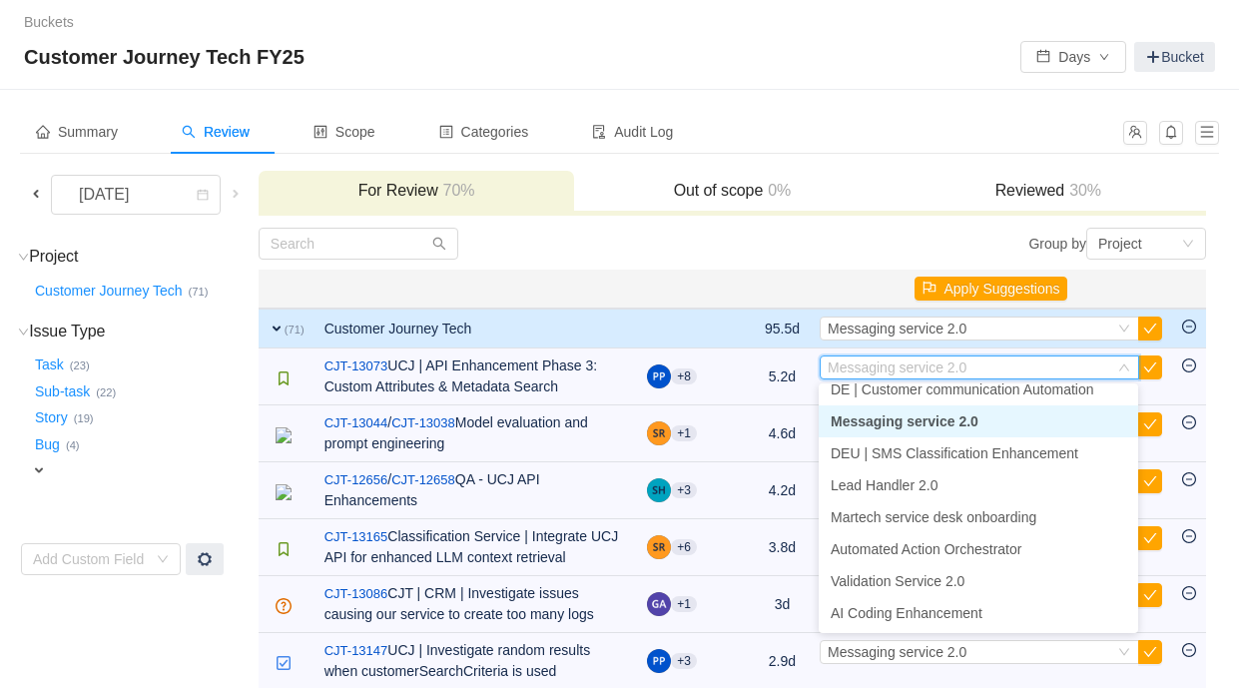
click at [960, 426] on span "Messaging service 2.0" at bounding box center [905, 421] width 148 height 16
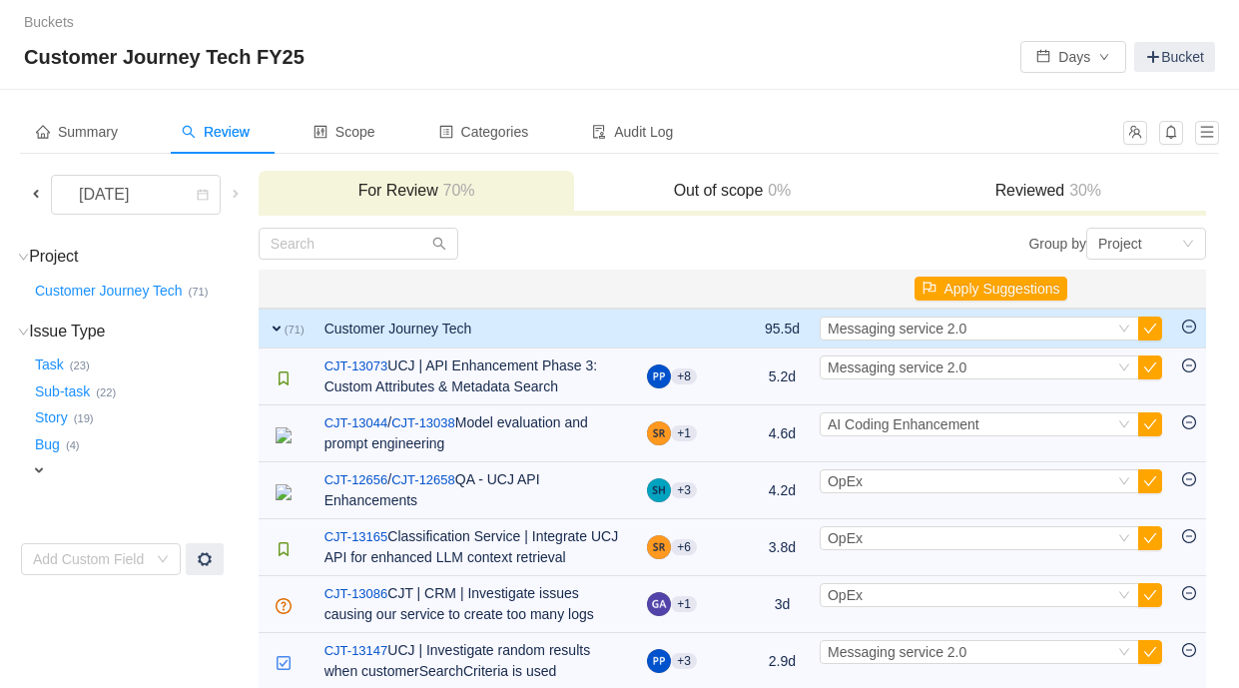
click at [1066, 192] on h3 "Reviewed 30%" at bounding box center [1049, 191] width 296 height 20
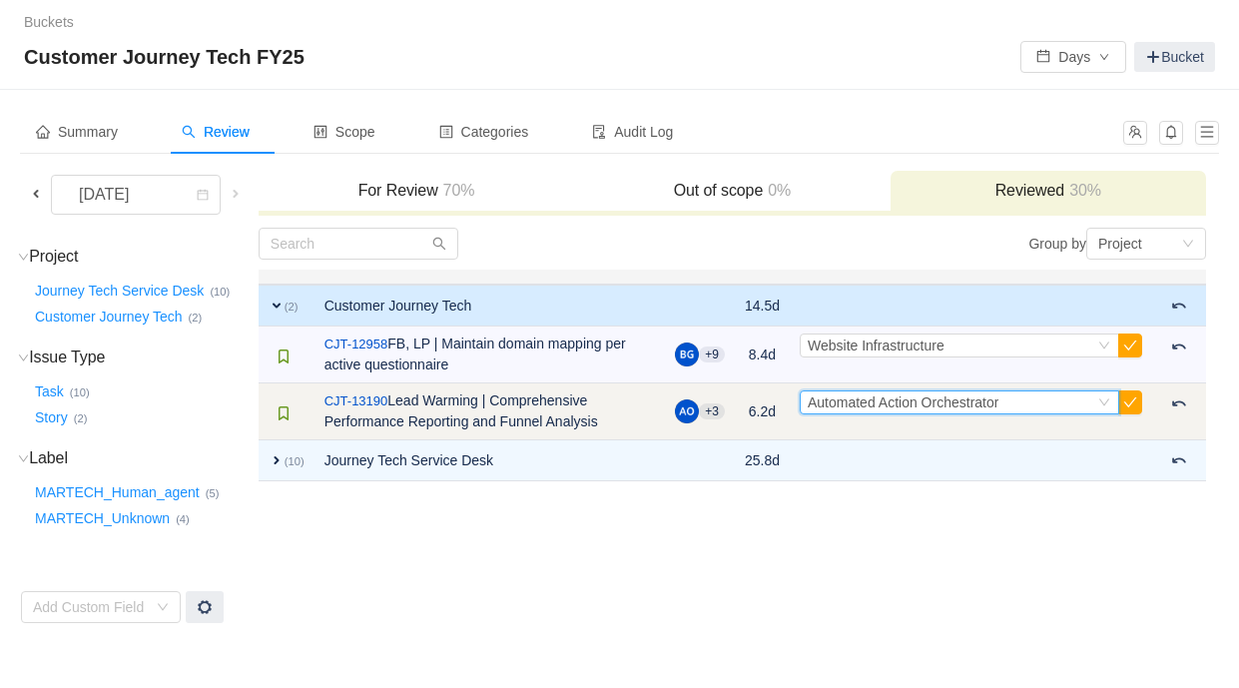
click at [893, 403] on span "Automated Action Orchestrator" at bounding box center [903, 402] width 191 height 16
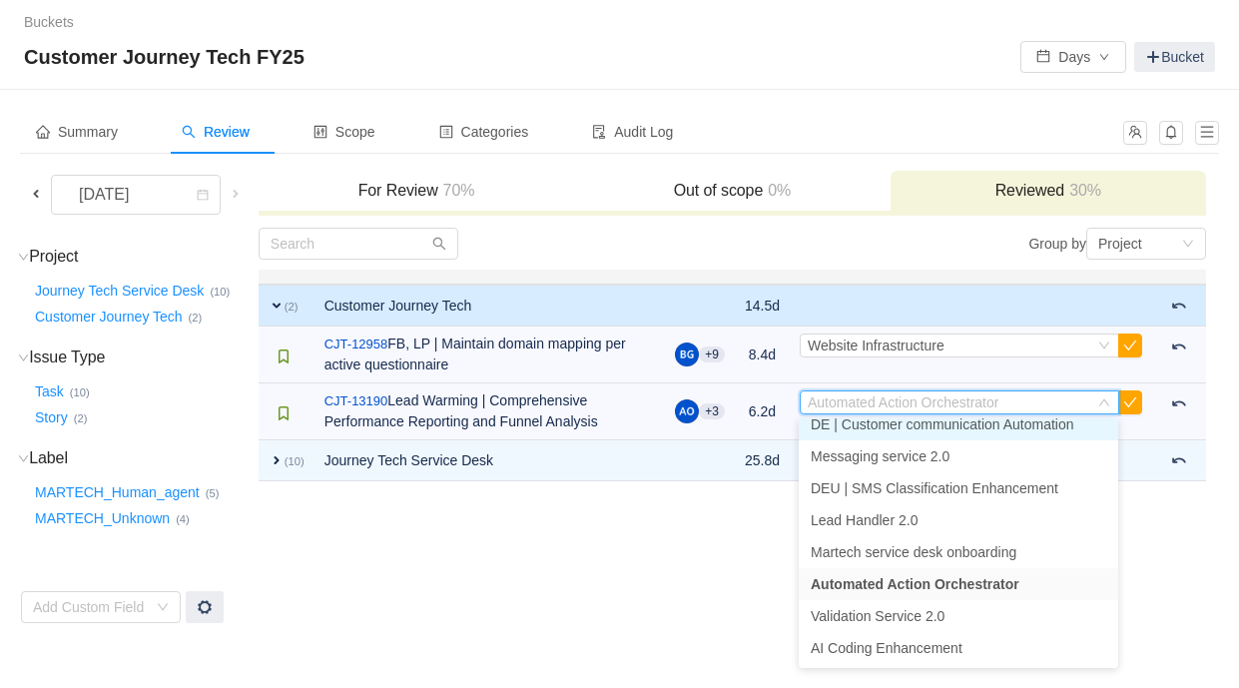
scroll to position [707, 0]
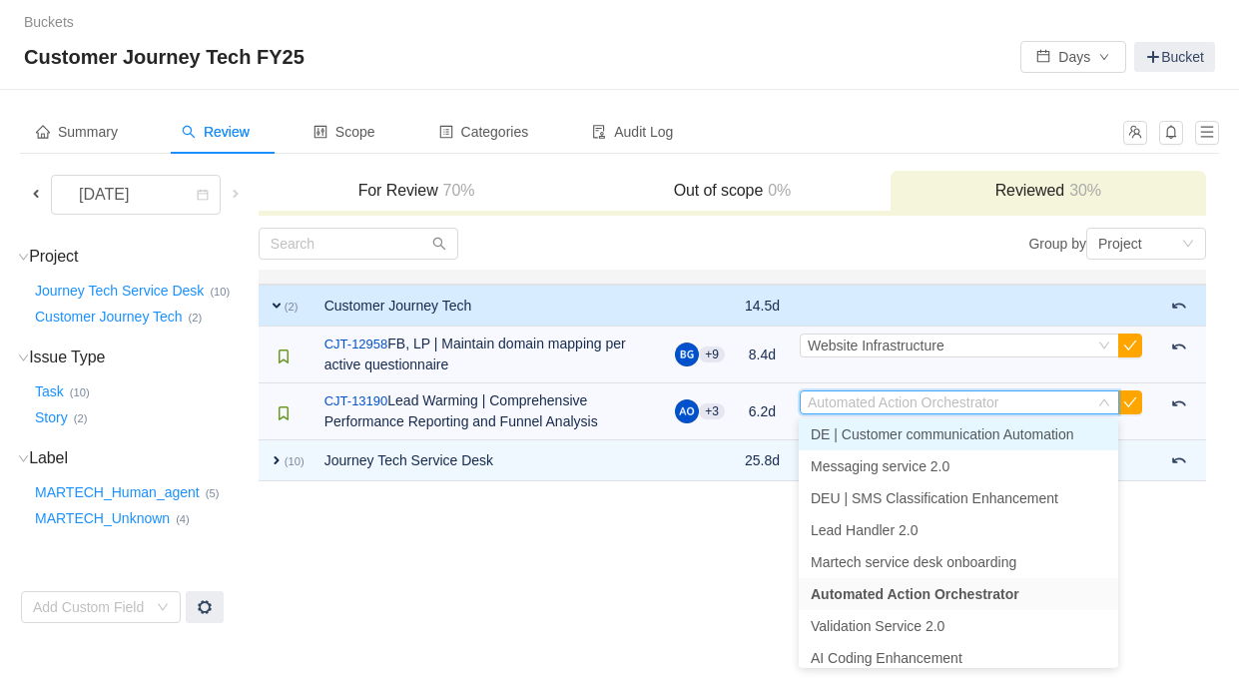
click at [920, 442] on li "DE | Customer communication Automation" at bounding box center [958, 434] width 319 height 32
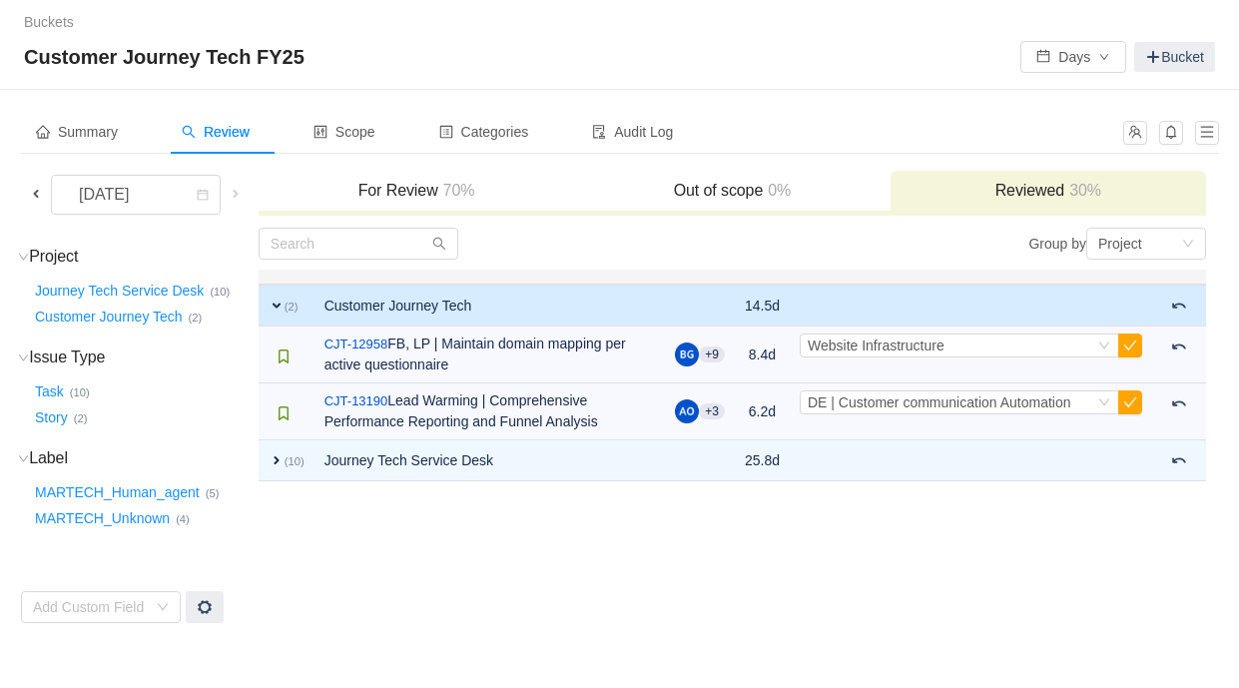
click at [474, 192] on span "70%" at bounding box center [456, 190] width 37 height 17
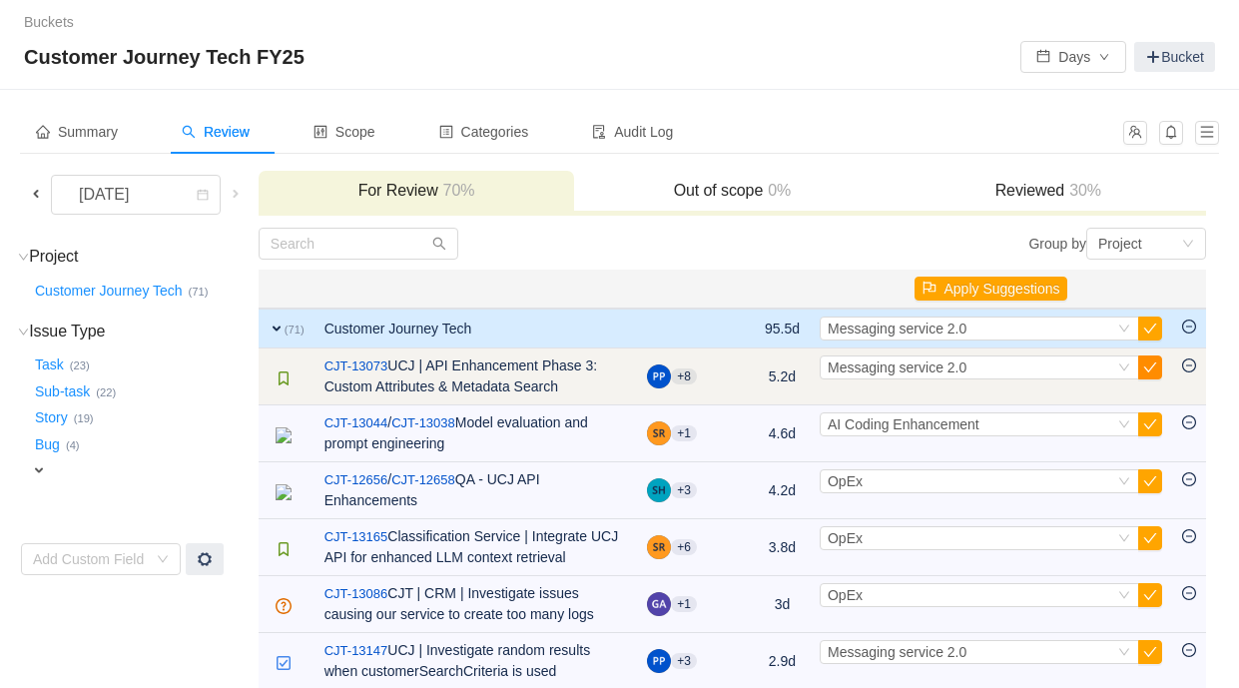
click at [1148, 370] on button "button" at bounding box center [1150, 367] width 24 height 24
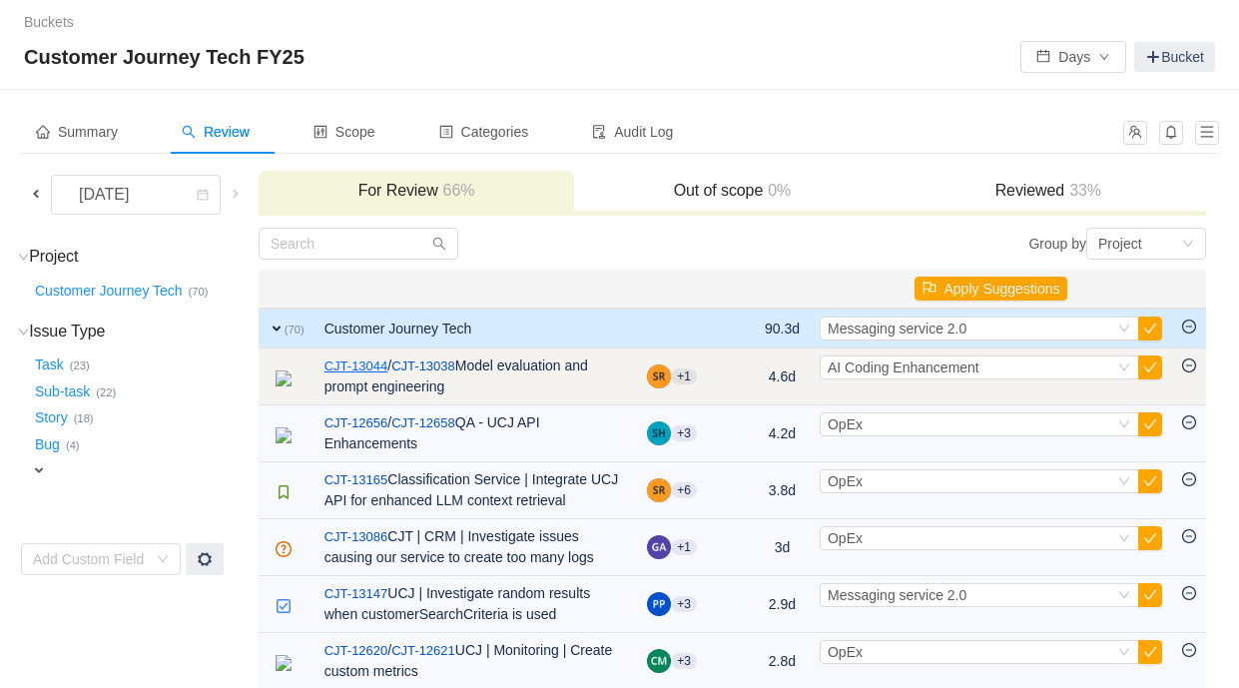
click at [388, 367] on link "CJT-13044" at bounding box center [356, 366] width 64 height 20
click at [388, 361] on link "CJT-13044" at bounding box center [356, 366] width 64 height 20
click at [869, 367] on span "AI Coding Enhancement" at bounding box center [904, 367] width 152 height 16
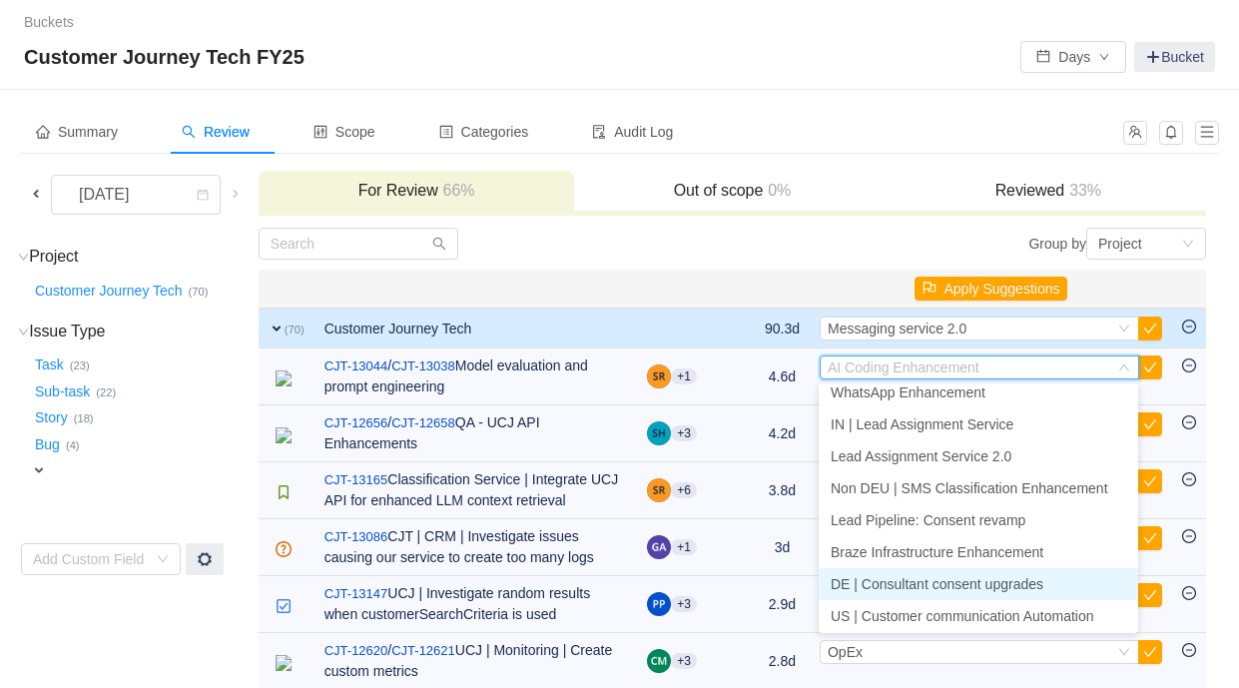
scroll to position [412, 0]
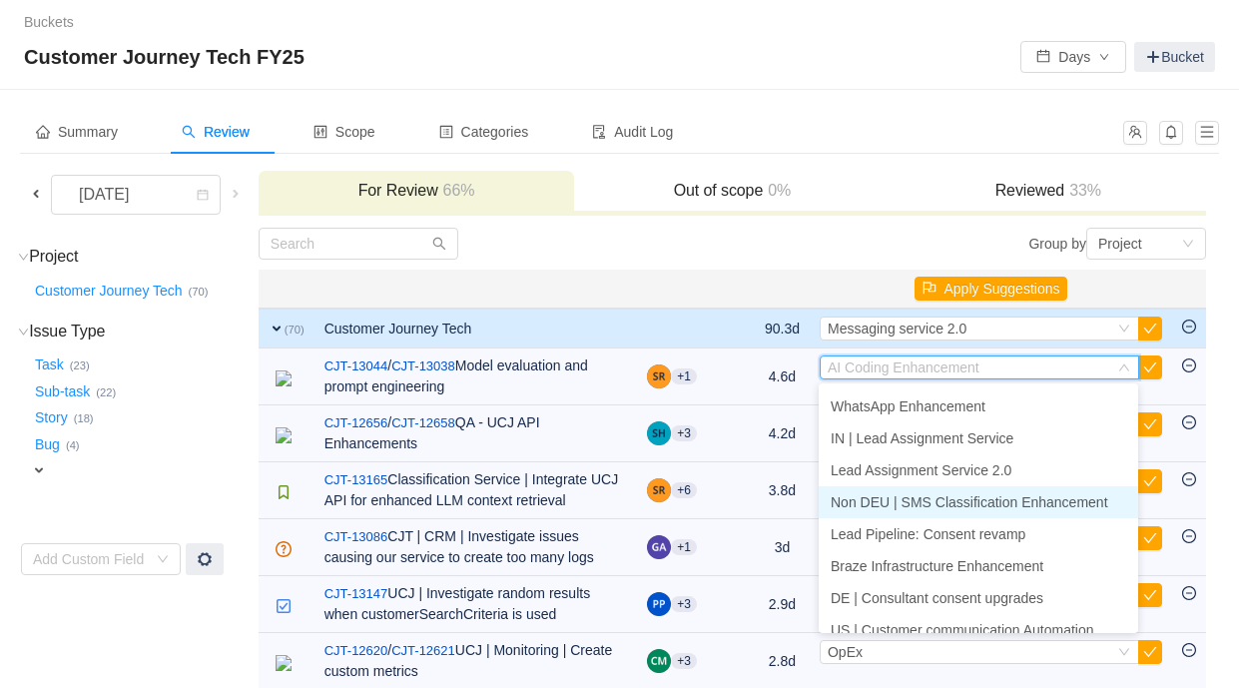
click at [960, 503] on span "Non DEU | SMS Classification Enhancement" at bounding box center [970, 502] width 278 height 16
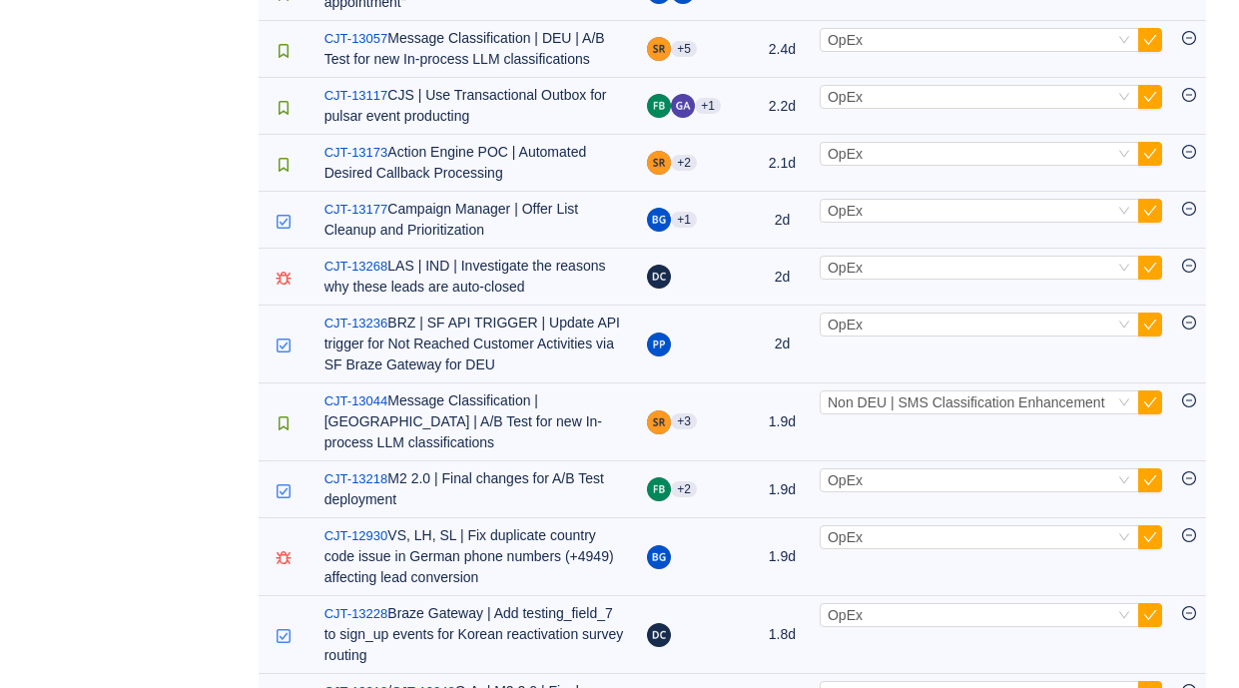
scroll to position [805, 0]
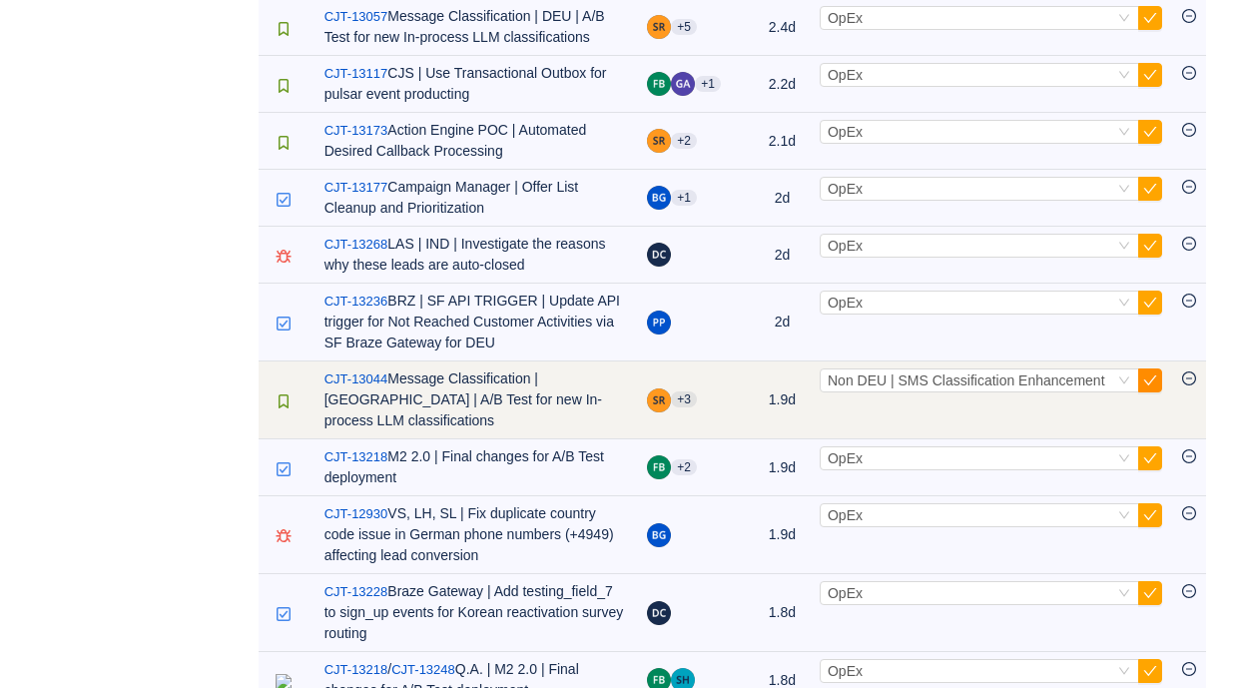
click at [1146, 392] on button "button" at bounding box center [1150, 380] width 24 height 24
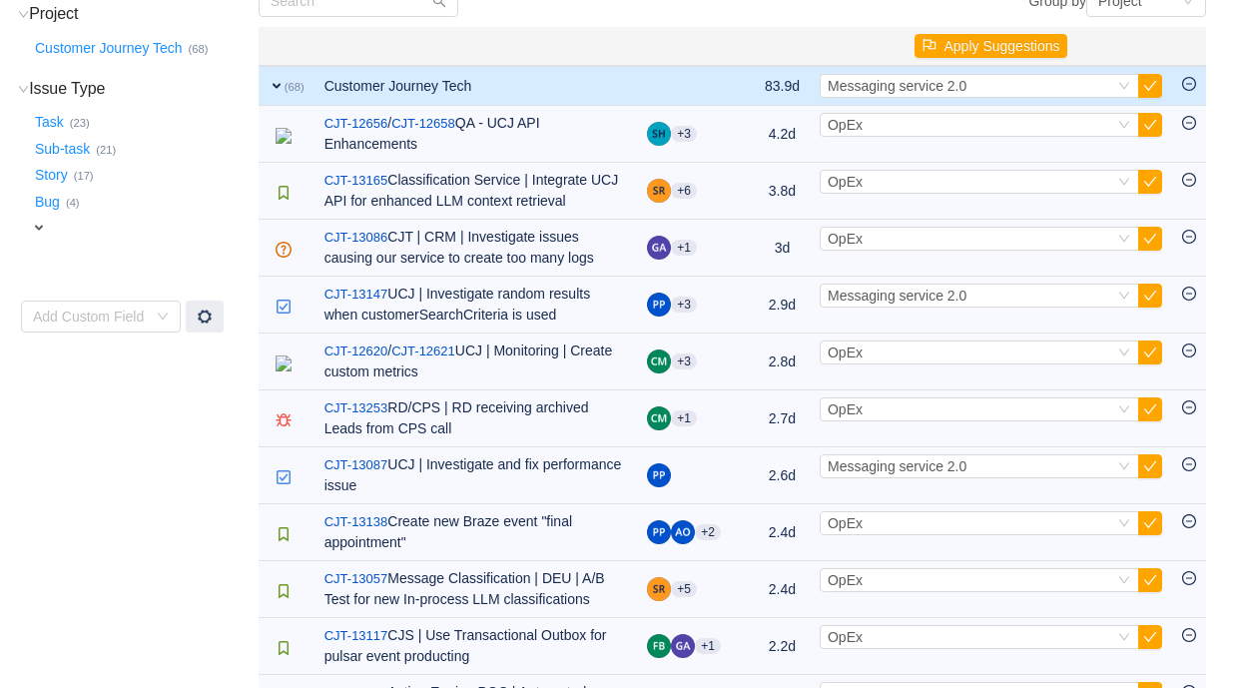
scroll to position [0, 0]
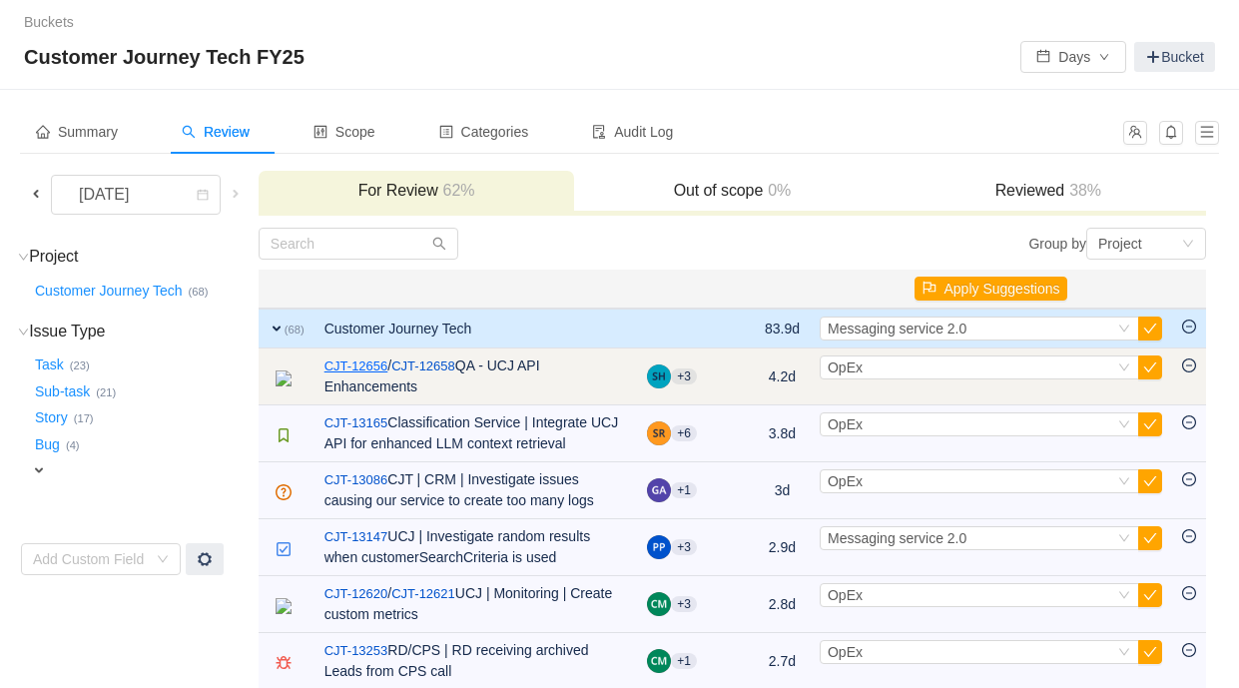
click at [388, 369] on link "CJT-12656" at bounding box center [356, 366] width 64 height 20
click at [1055, 373] on div "Select OpEx" at bounding box center [971, 367] width 287 height 22
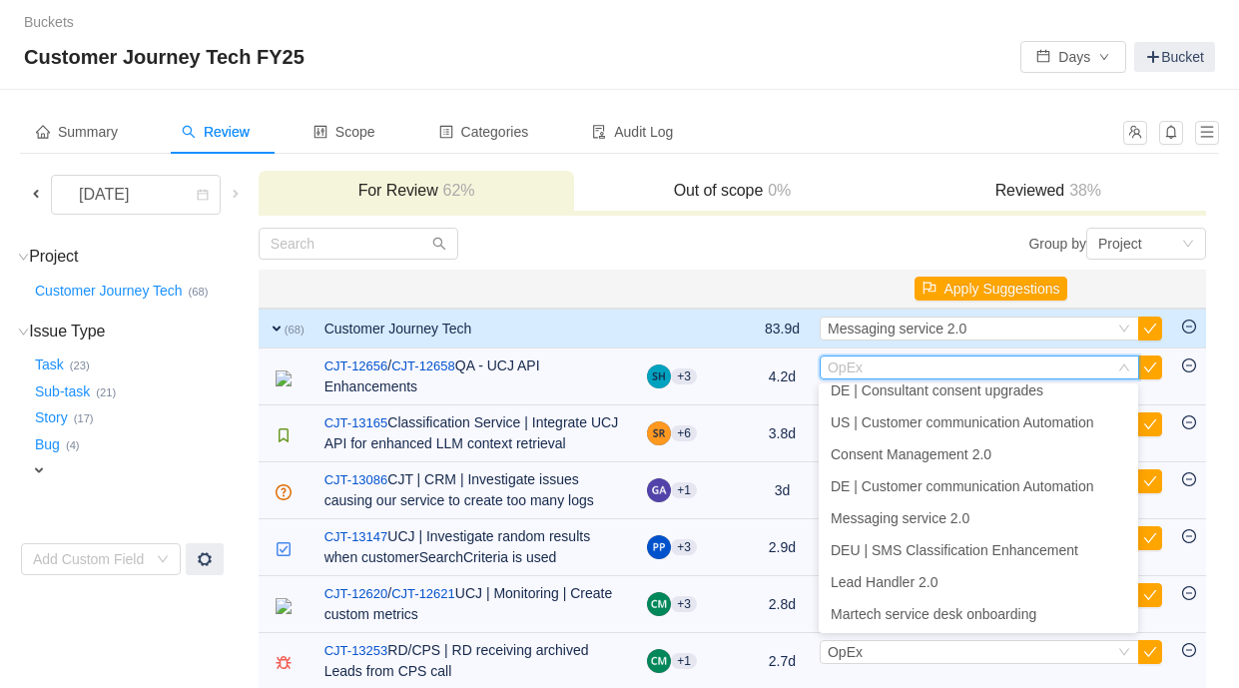
scroll to position [717, 0]
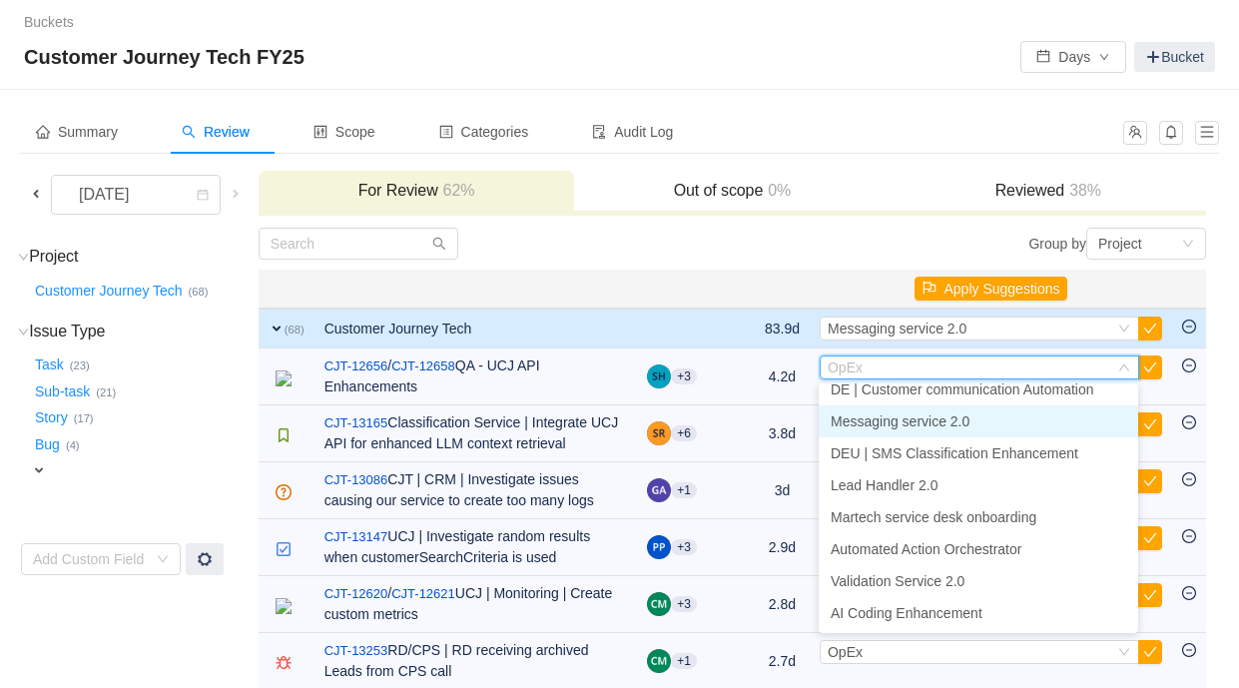
click at [992, 433] on li "Messaging service 2.0" at bounding box center [978, 421] width 319 height 32
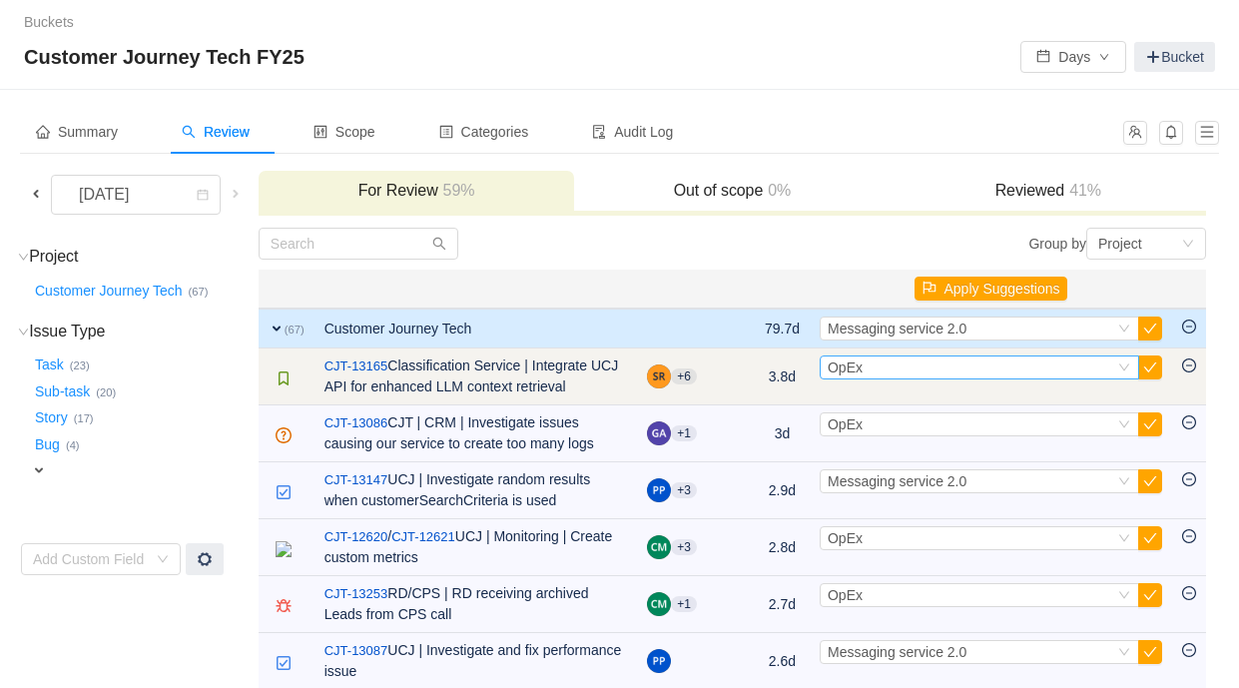
click at [885, 370] on div "Select OpEx" at bounding box center [971, 367] width 287 height 22
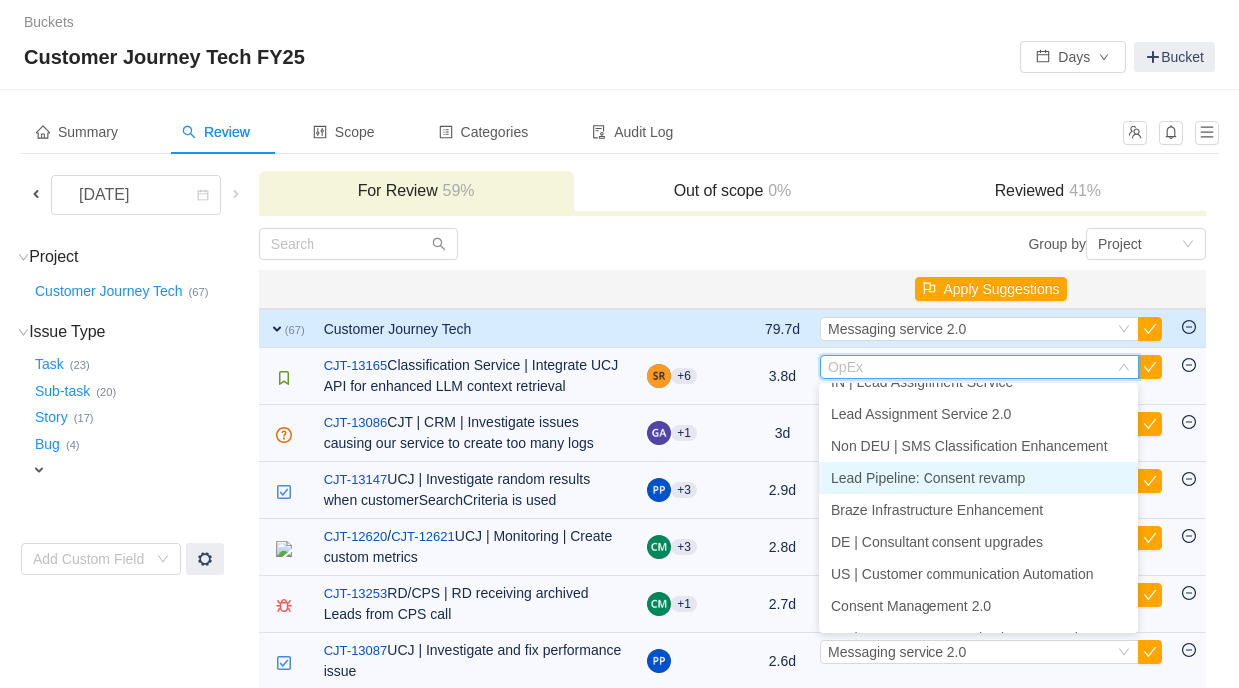
scroll to position [443, 0]
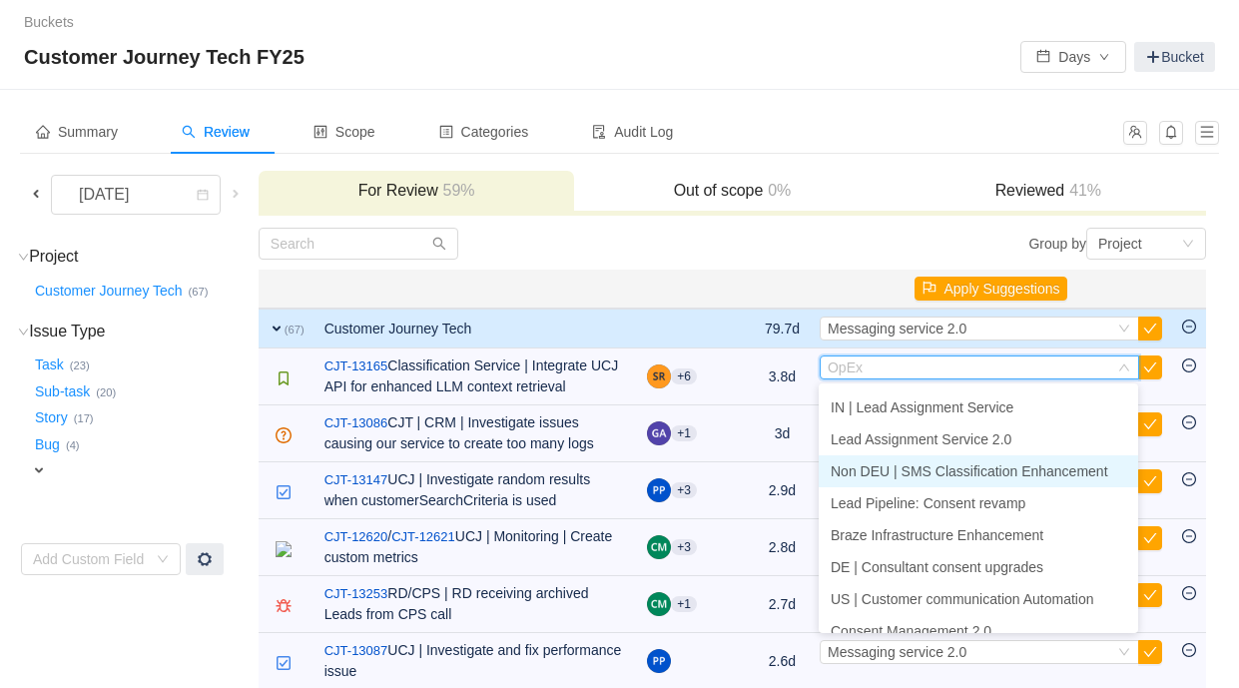
click at [915, 477] on span "Non DEU | SMS Classification Enhancement" at bounding box center [970, 471] width 278 height 16
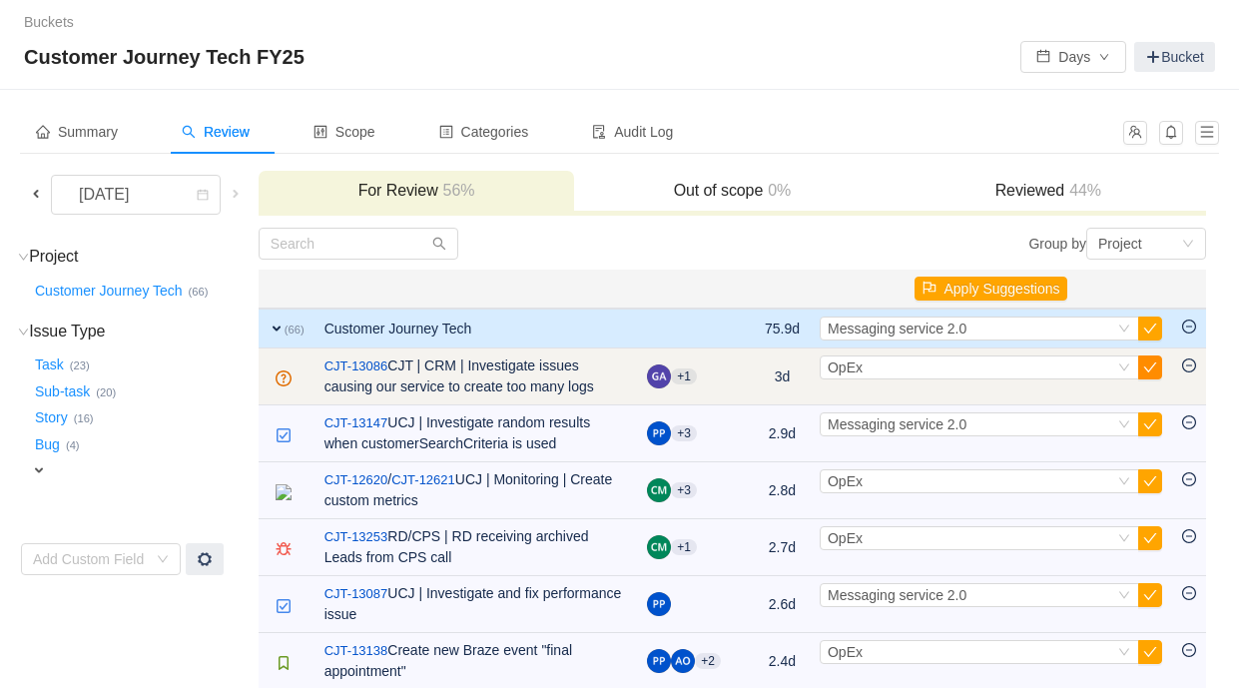
click at [1149, 370] on button "button" at bounding box center [1150, 367] width 24 height 24
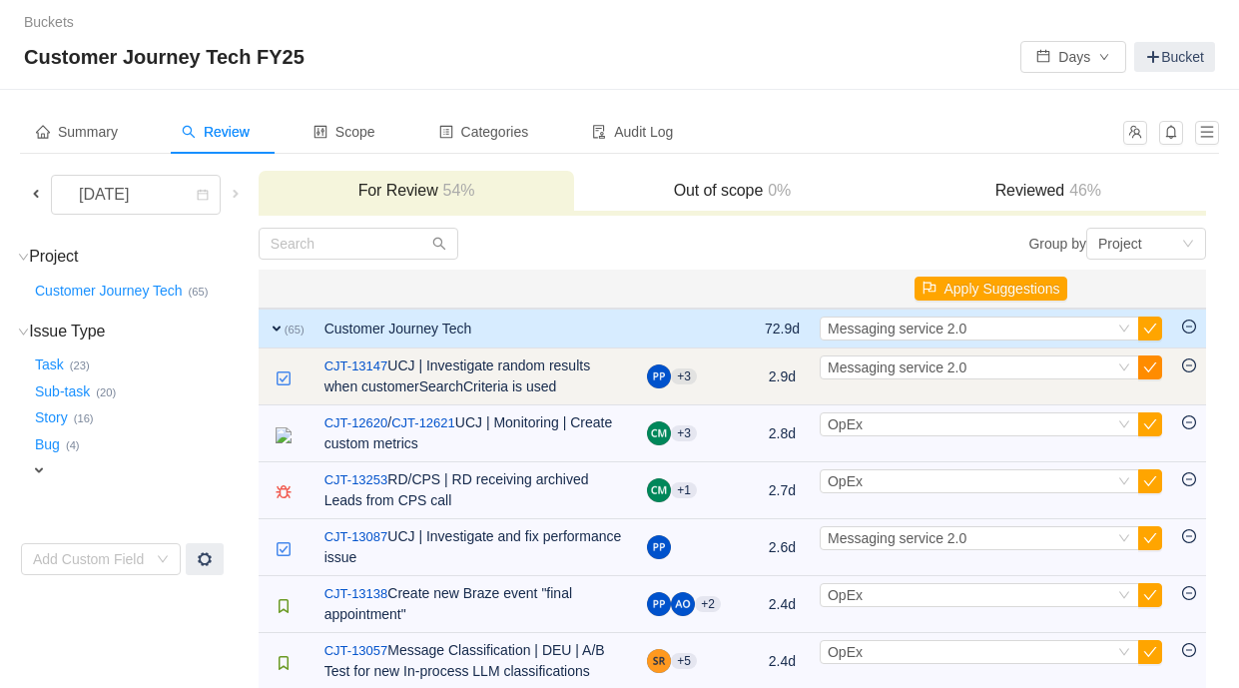
click at [1158, 368] on button "button" at bounding box center [1150, 367] width 24 height 24
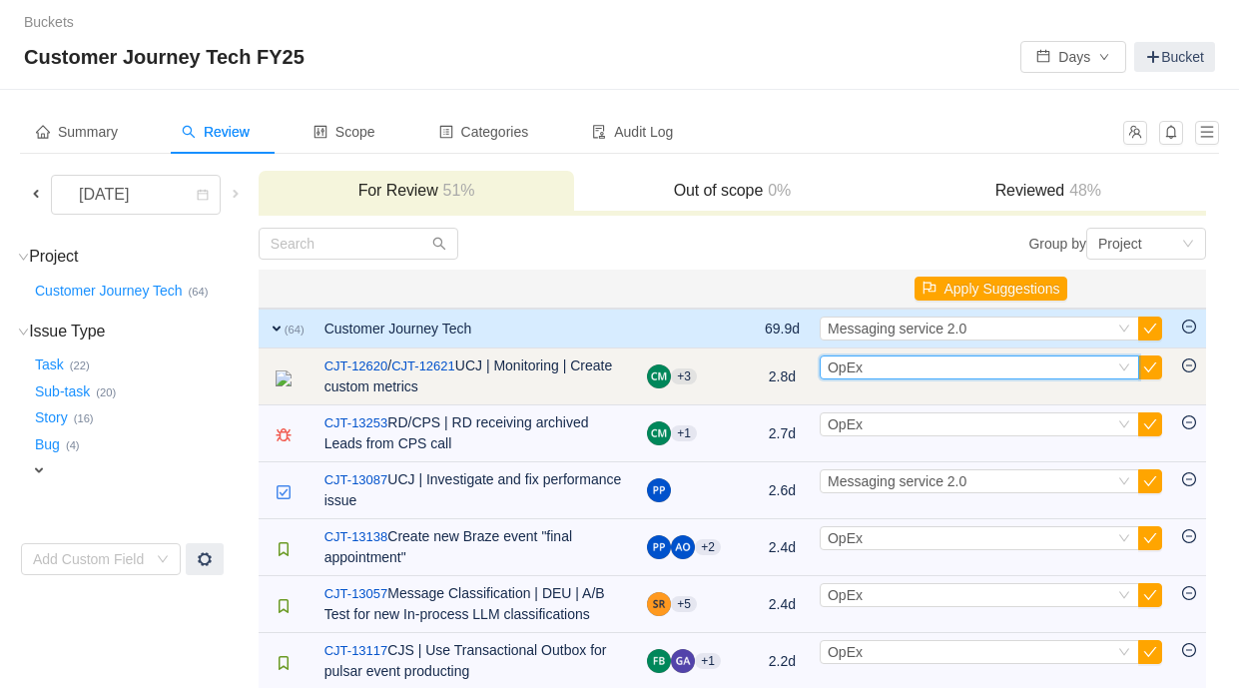
click at [1093, 371] on div "Select OpEx" at bounding box center [971, 367] width 287 height 22
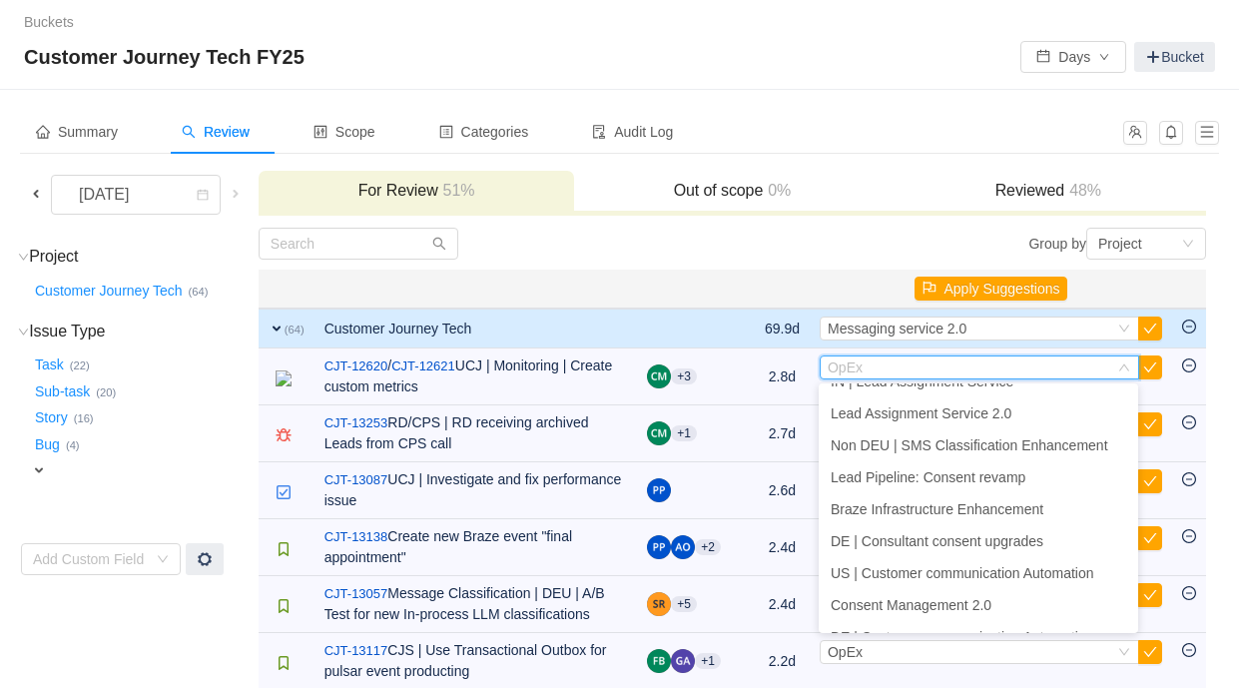
scroll to position [717, 0]
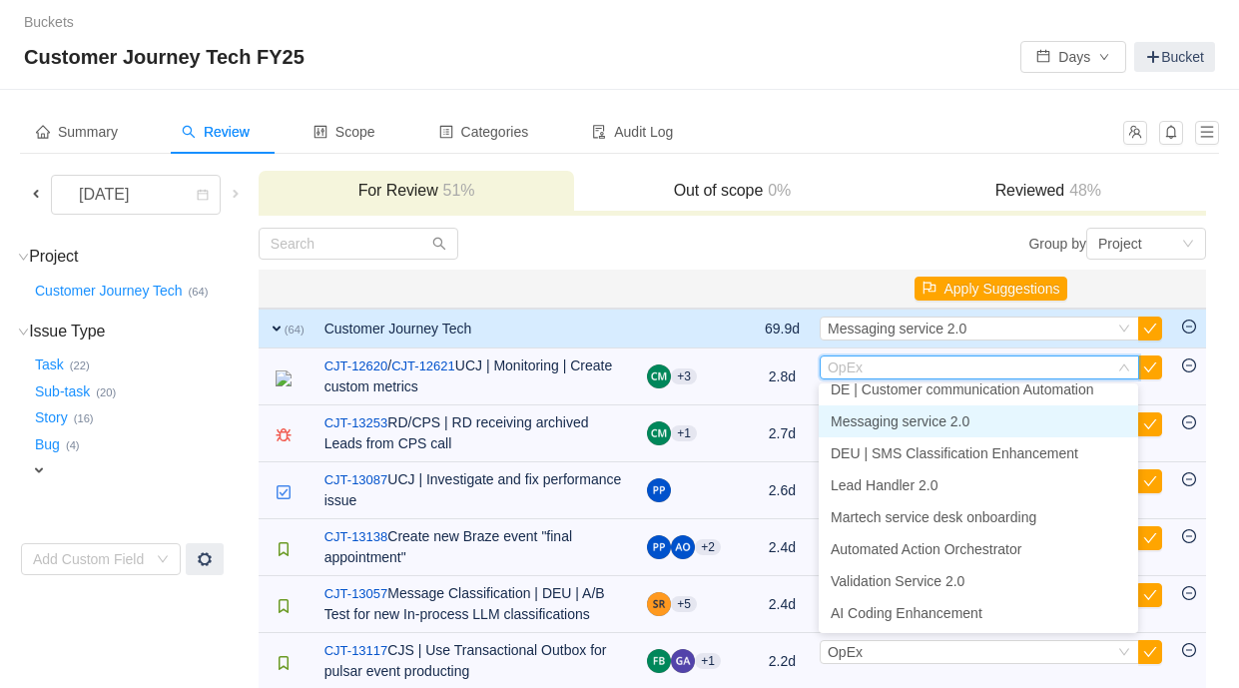
click at [1018, 425] on li "Messaging service 2.0" at bounding box center [978, 421] width 319 height 32
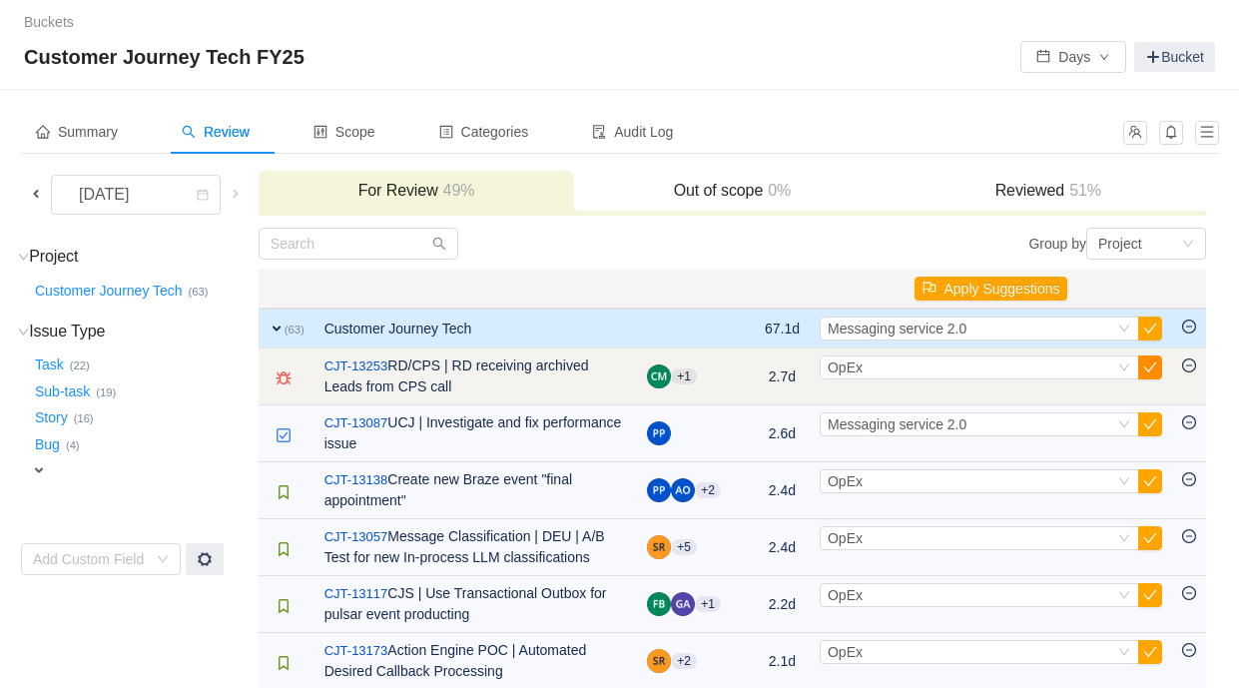
click at [1155, 364] on button "button" at bounding box center [1150, 367] width 24 height 24
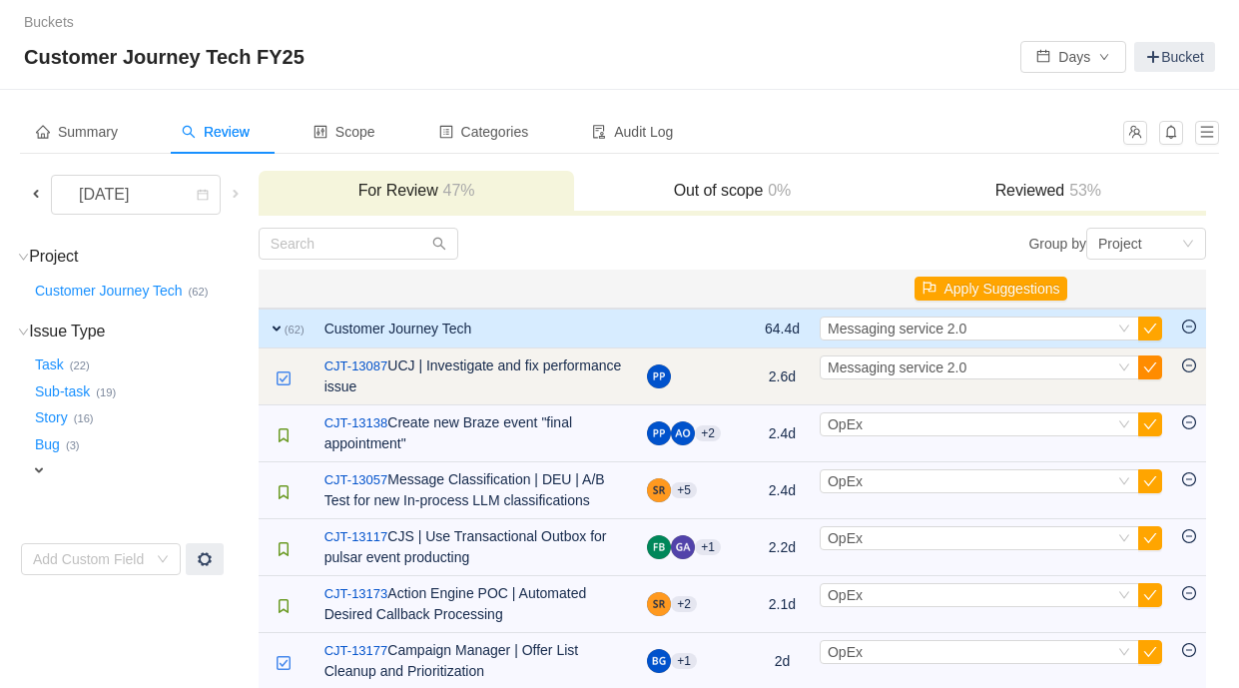
click at [1157, 369] on button "button" at bounding box center [1150, 367] width 24 height 24
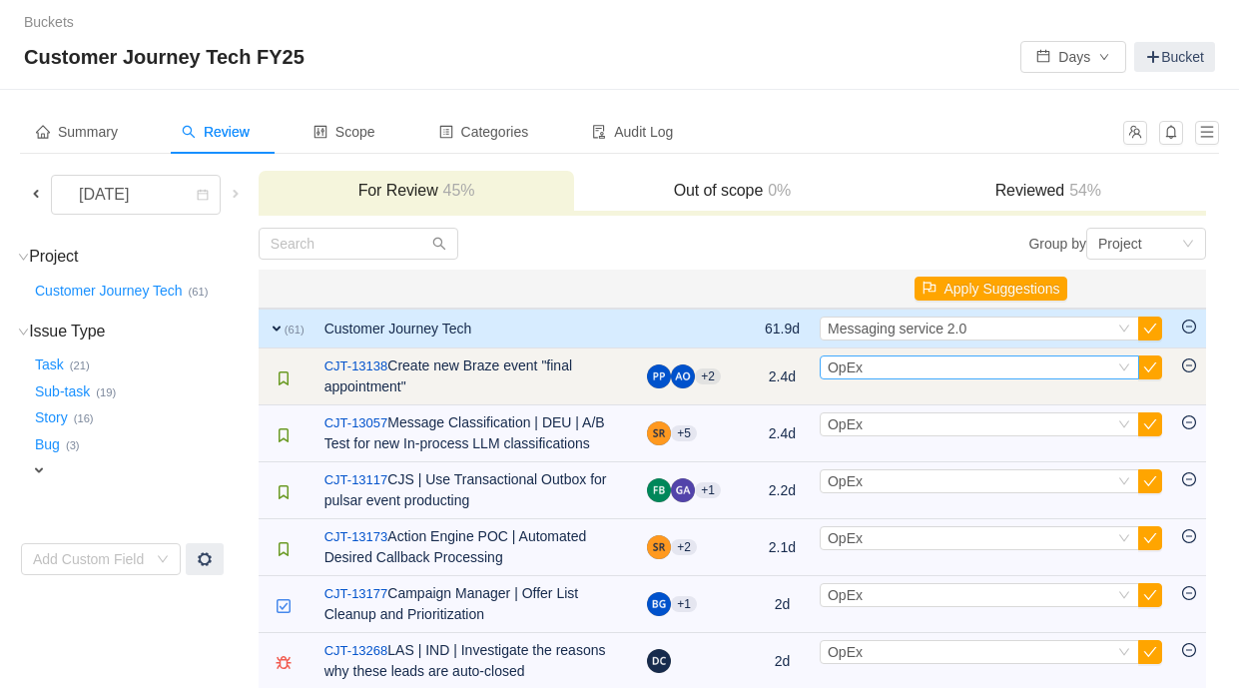
click at [978, 372] on div "Select OpEx" at bounding box center [971, 367] width 287 height 22
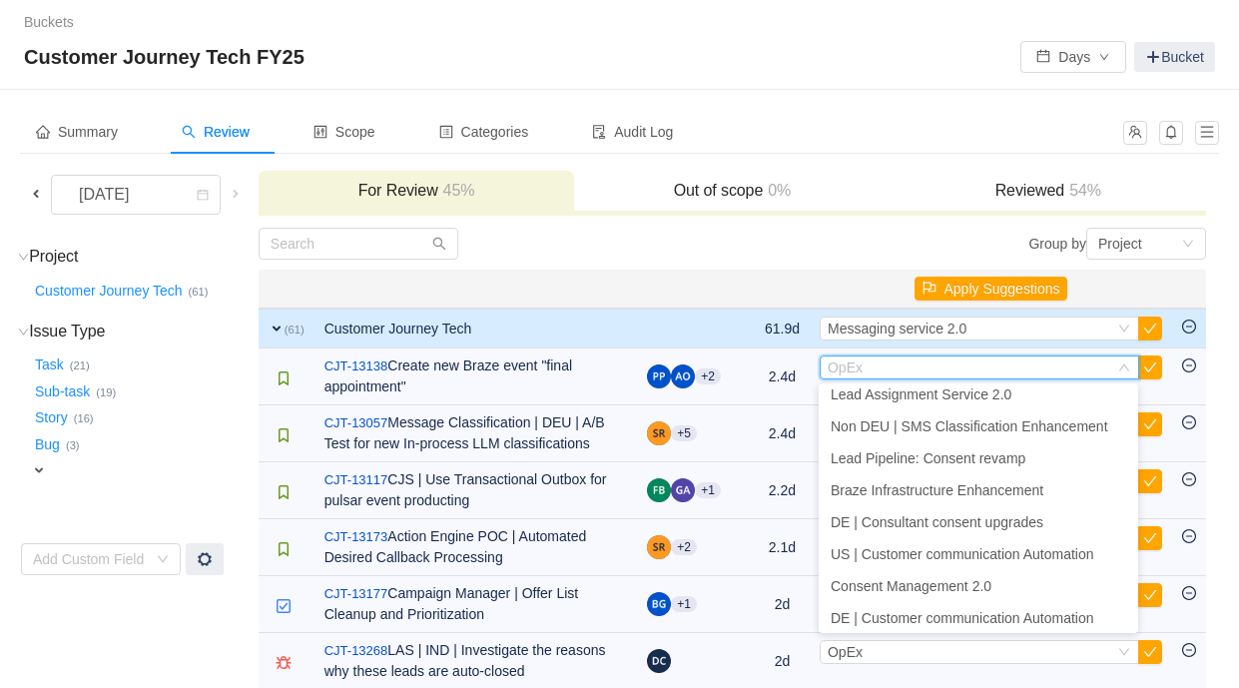
scroll to position [479, 0]
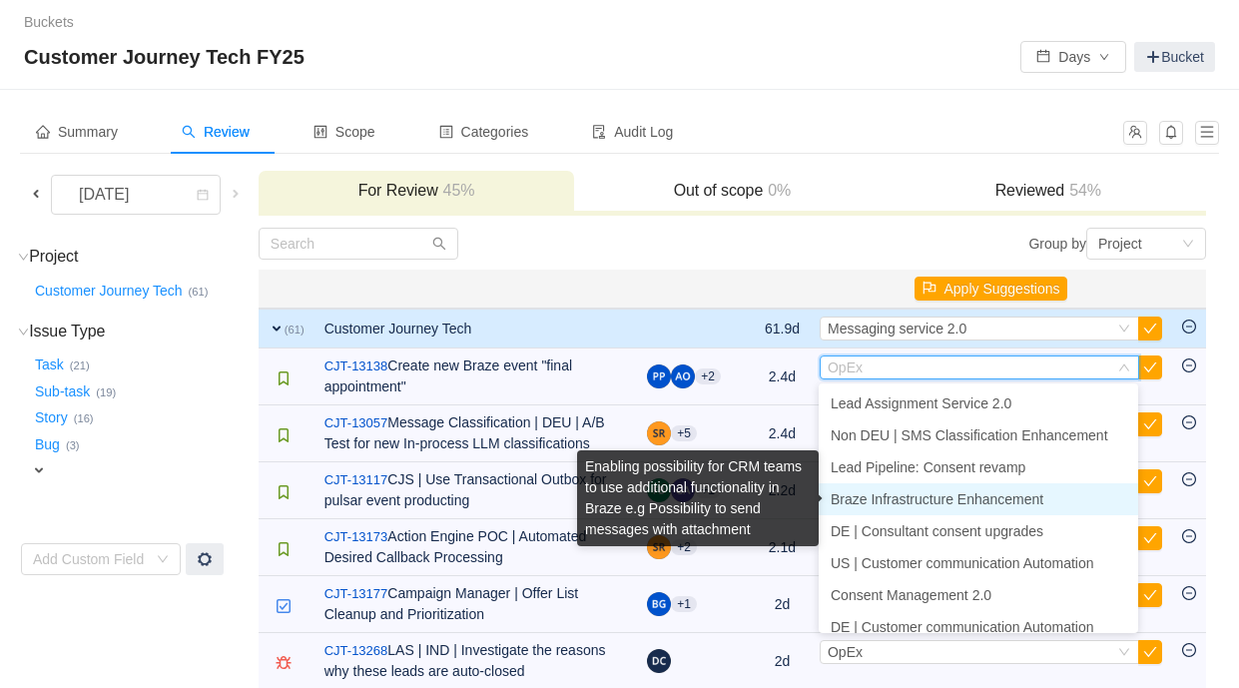
click at [958, 504] on span "Braze Infrastructure Enhancement" at bounding box center [937, 499] width 213 height 16
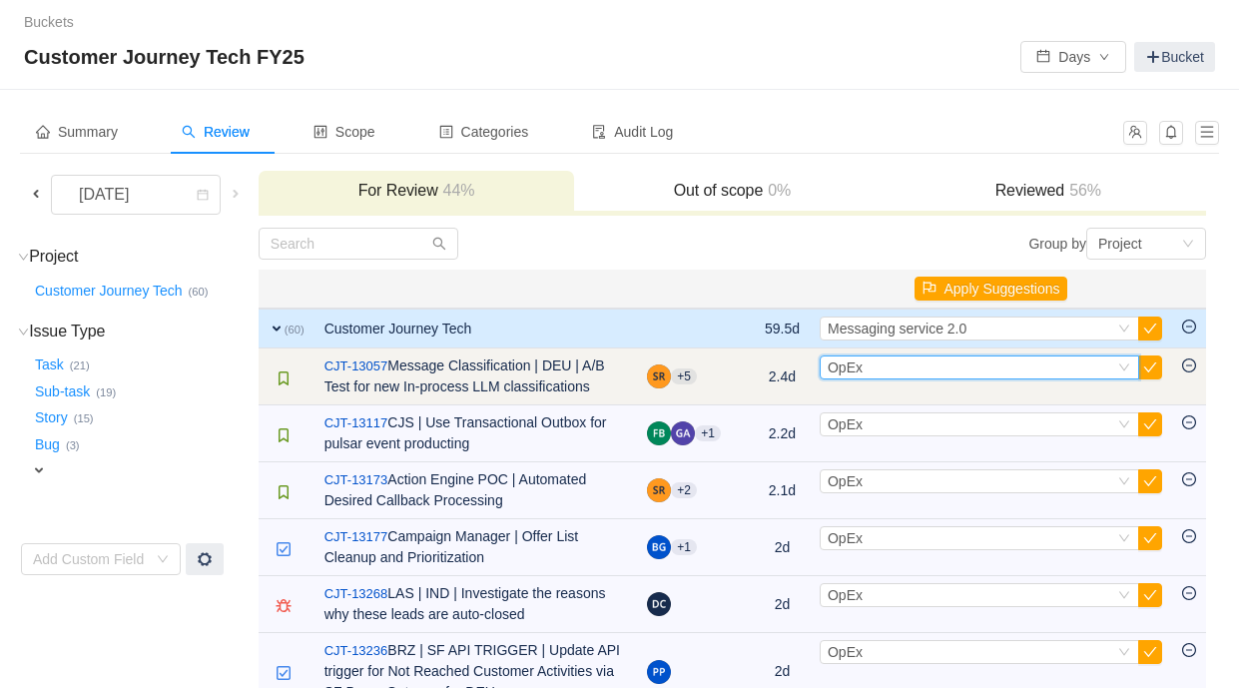
click at [888, 368] on div "Select OpEx" at bounding box center [971, 367] width 287 height 22
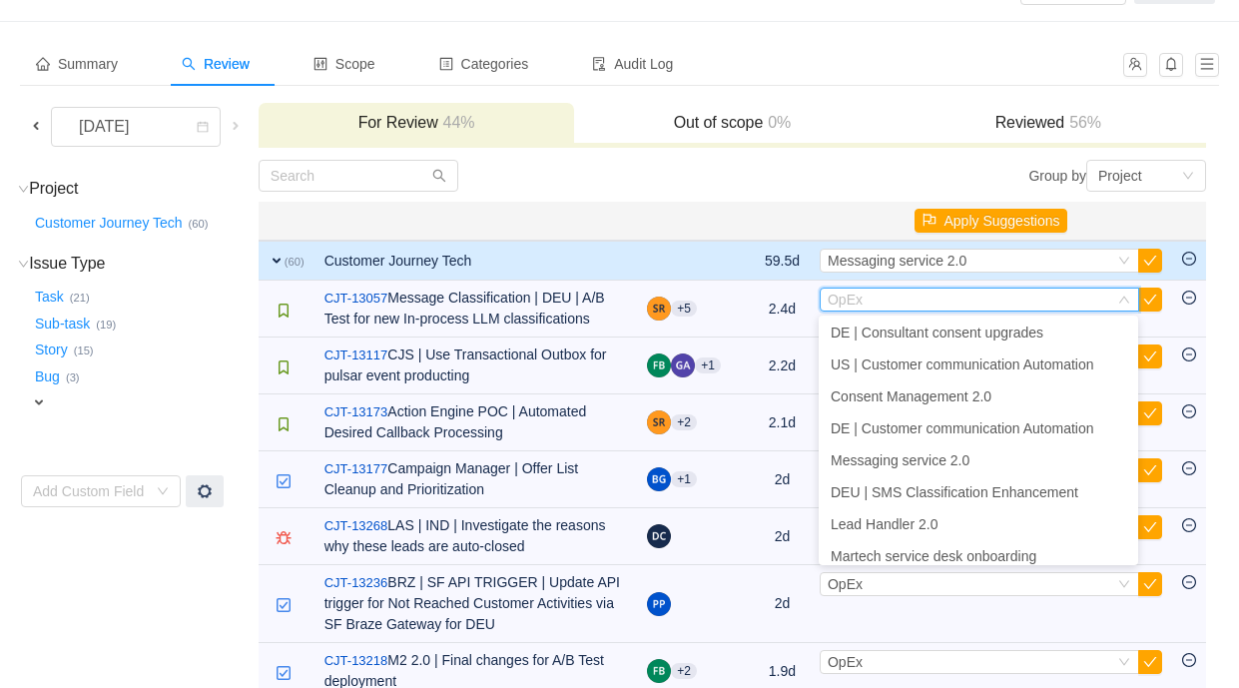
scroll to position [639, 0]
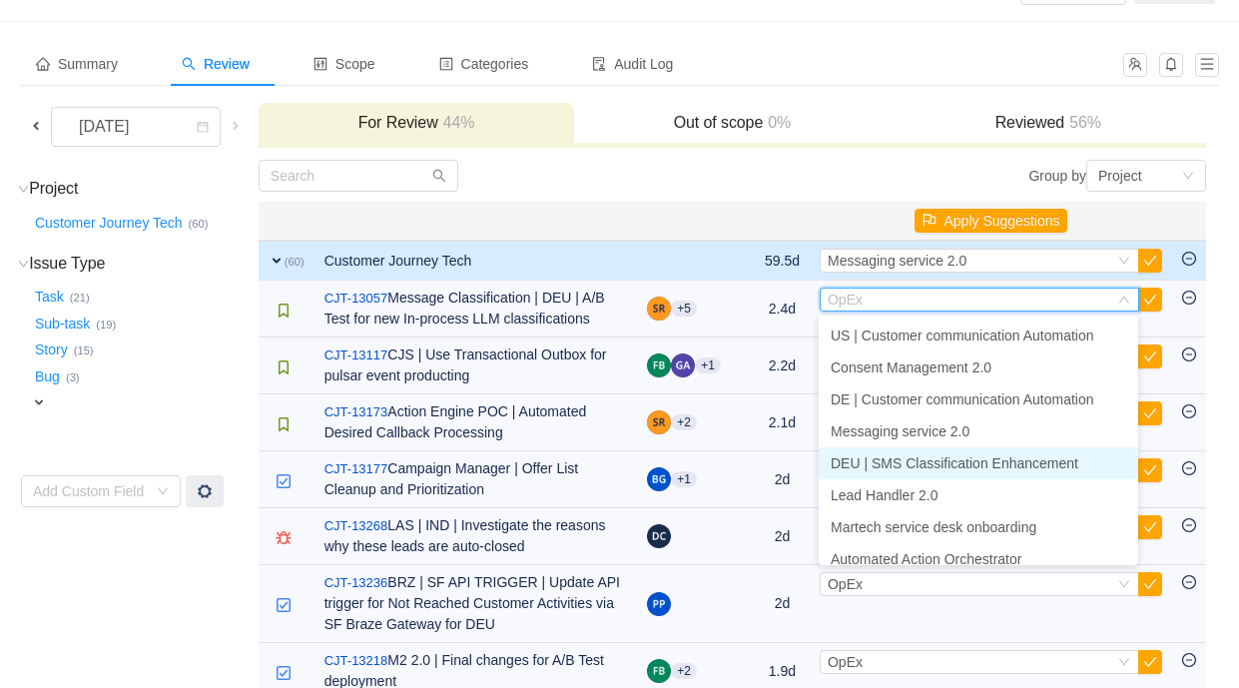
click at [913, 462] on span "DEU | SMS Classification Enhancement" at bounding box center [955, 463] width 248 height 16
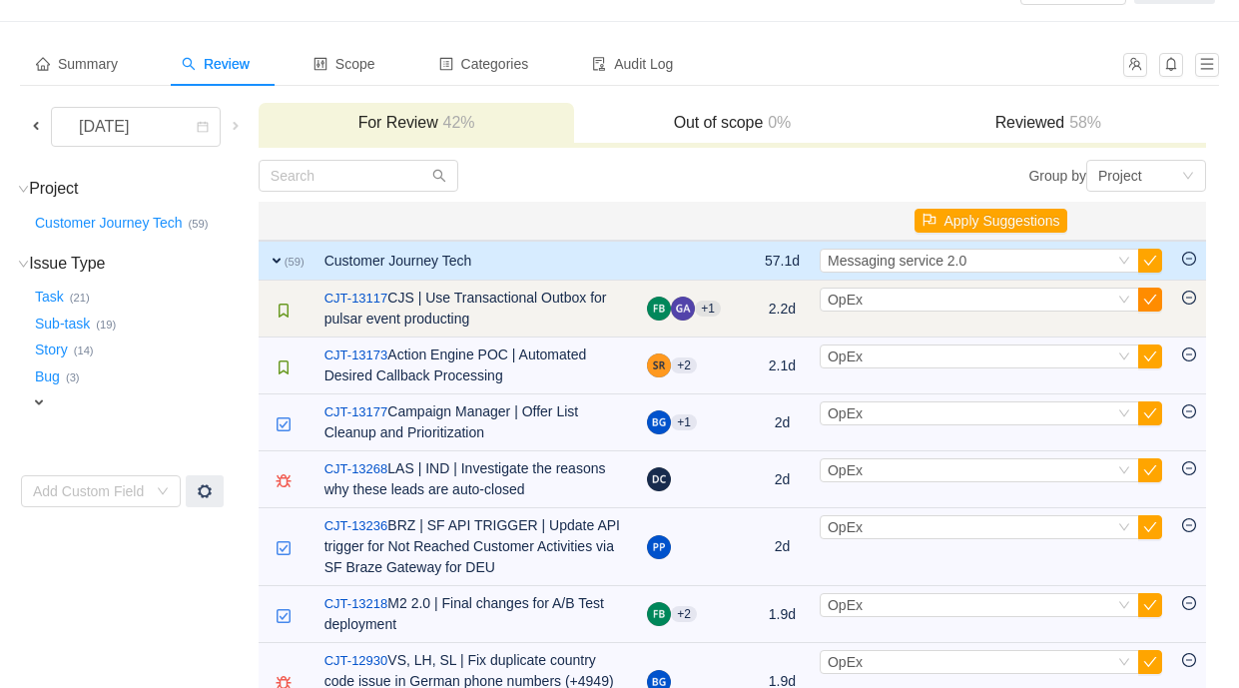
click at [1148, 304] on button "button" at bounding box center [1150, 300] width 24 height 24
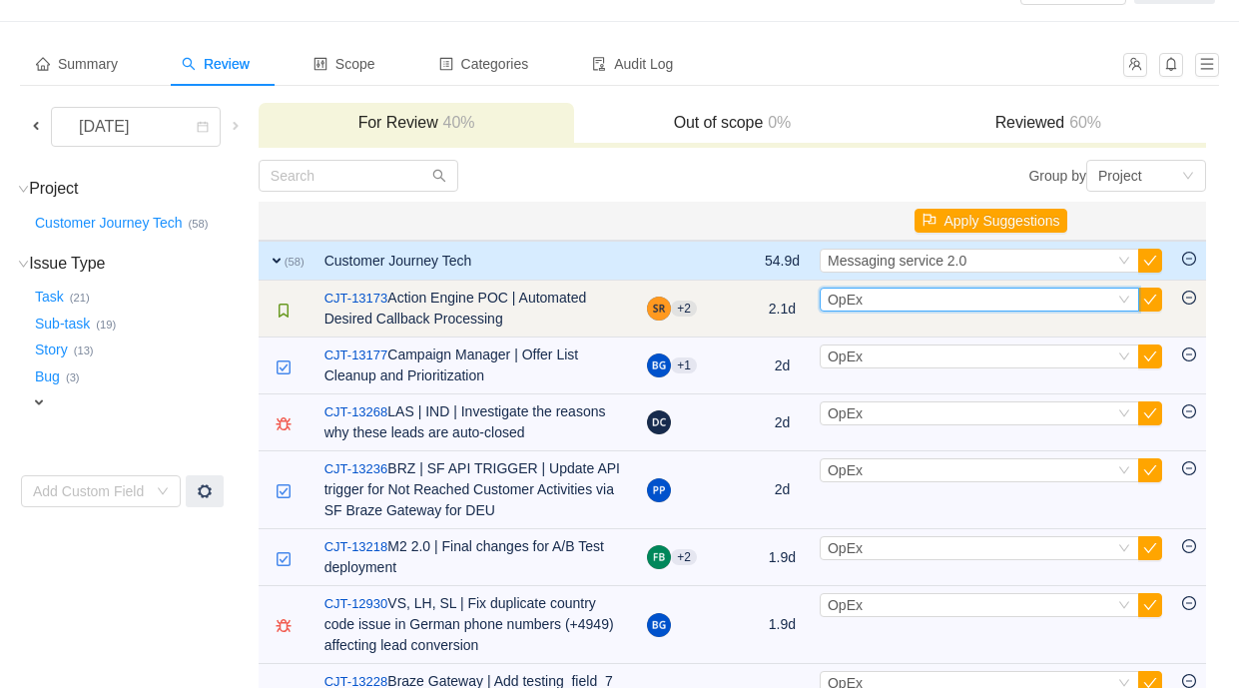
click at [928, 301] on div "Select OpEx" at bounding box center [971, 300] width 287 height 22
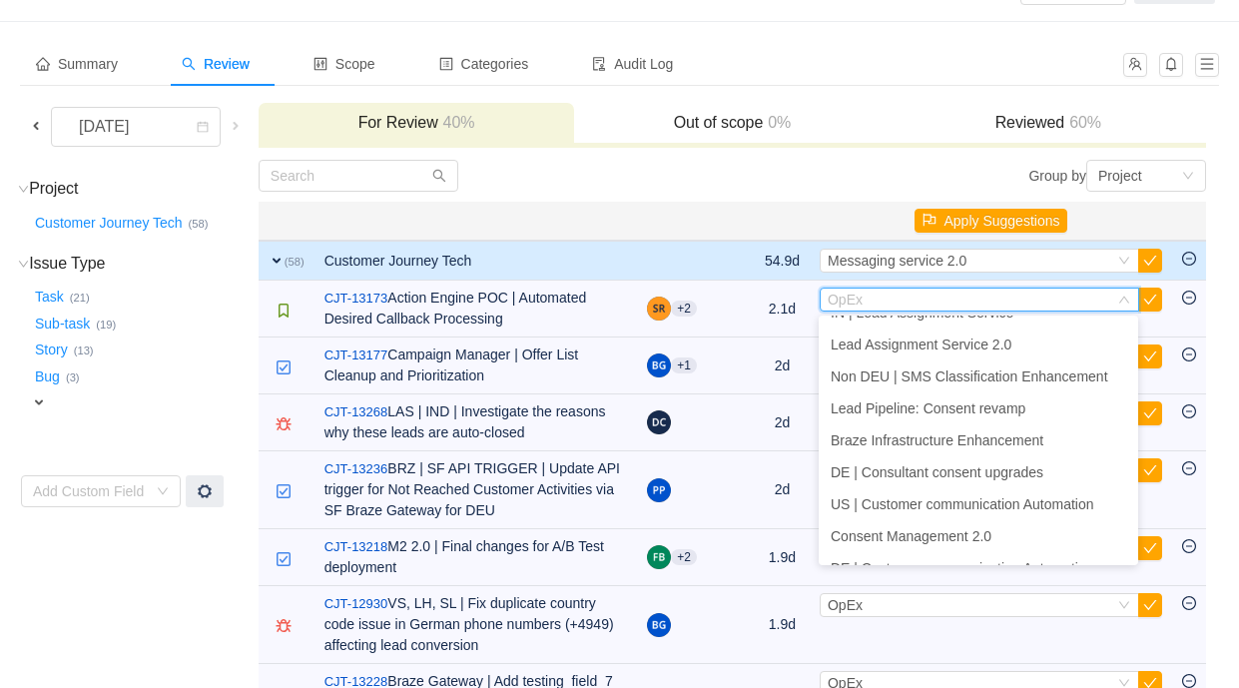
scroll to position [717, 0]
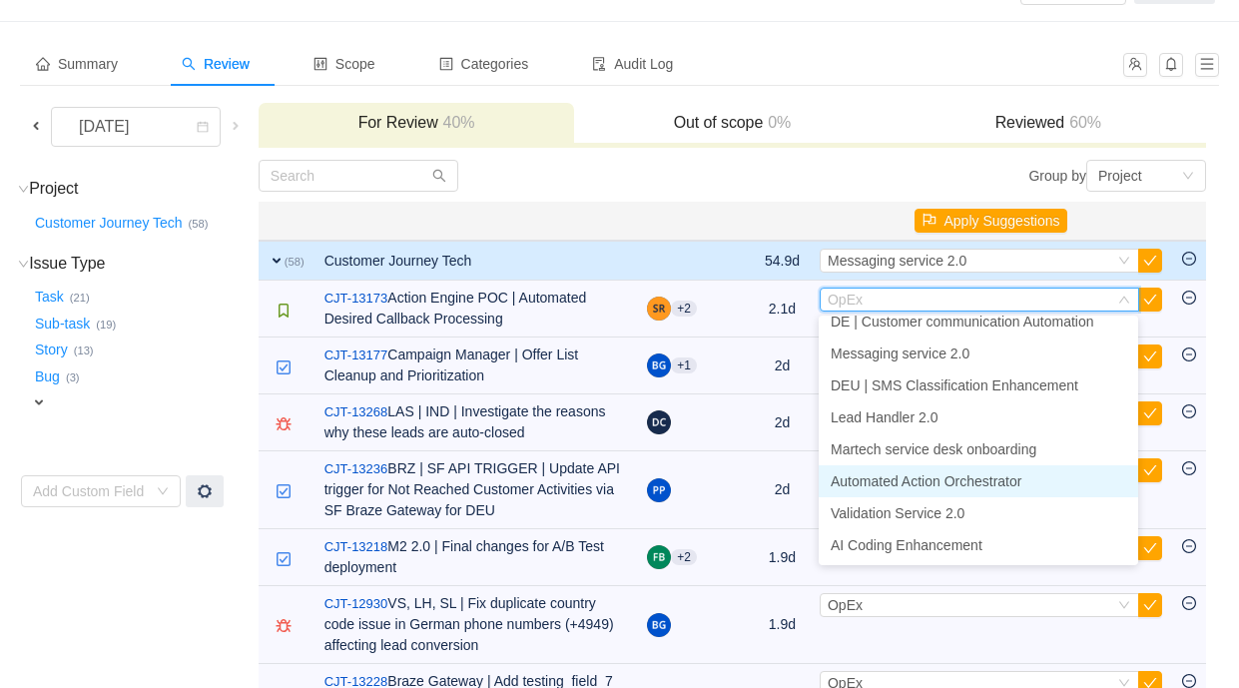
click at [935, 484] on span "Automated Action Orchestrator" at bounding box center [926, 481] width 191 height 16
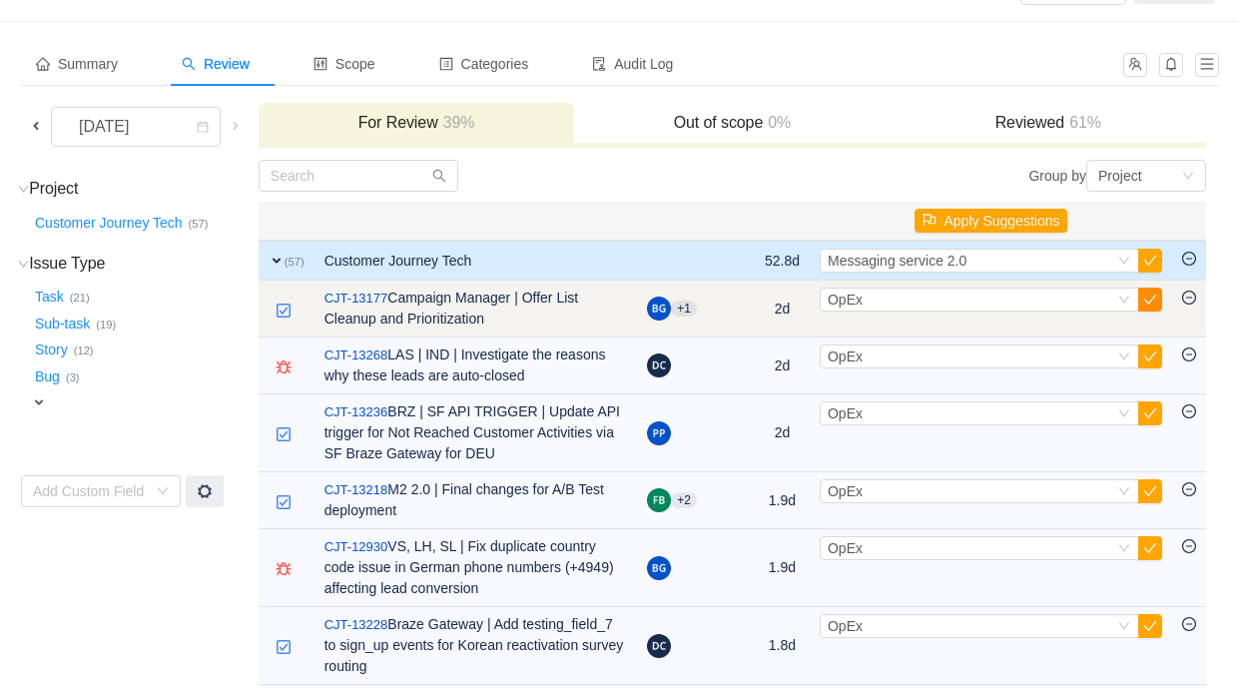
click at [1152, 303] on button "button" at bounding box center [1150, 300] width 24 height 24
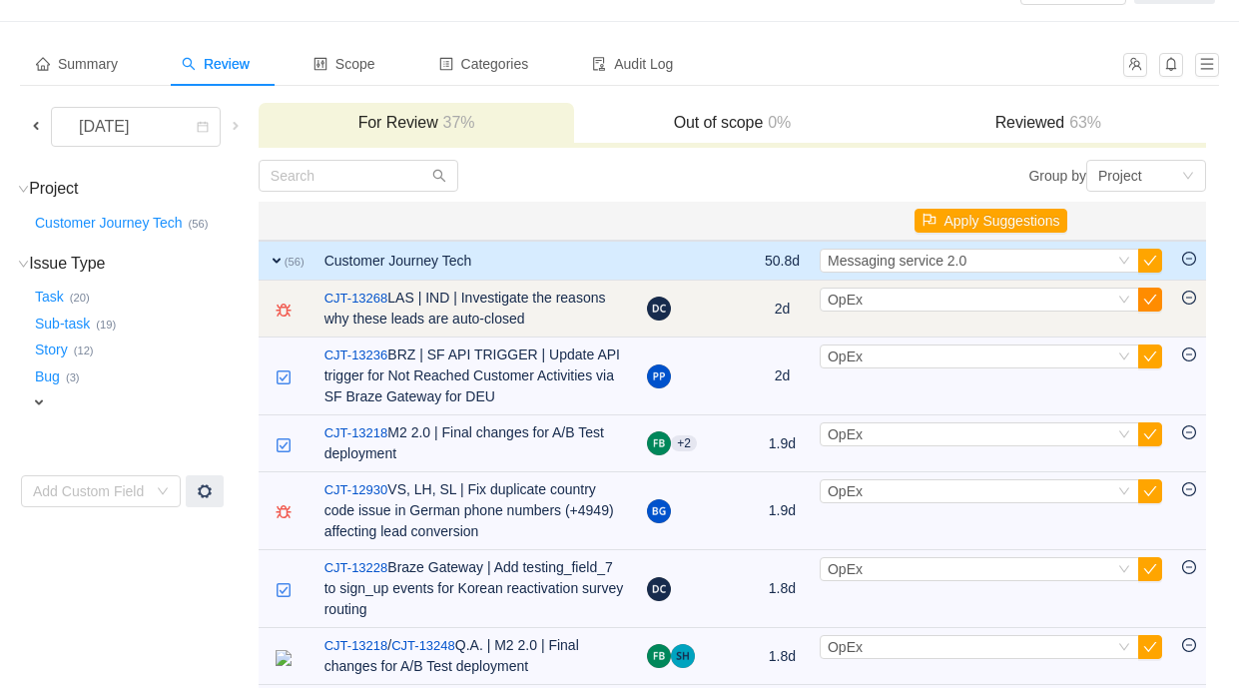
click at [1153, 298] on button "button" at bounding box center [1150, 300] width 24 height 24
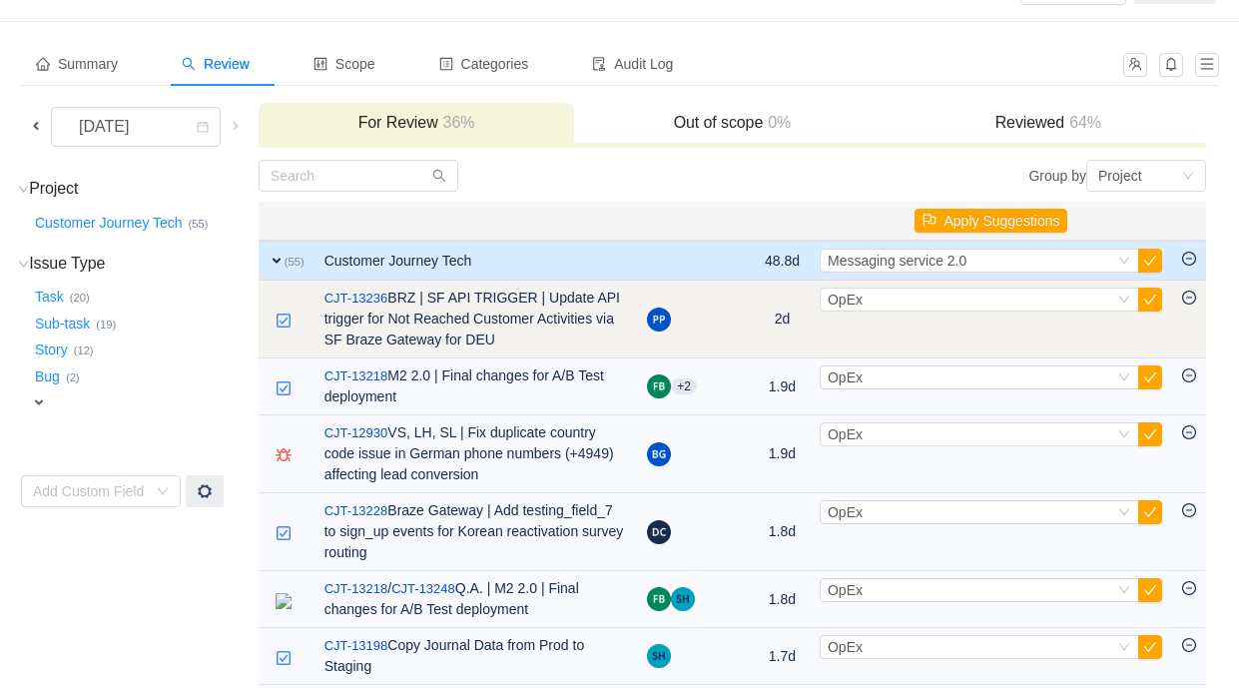
click at [934, 311] on td "Select OpEx Out of scope" at bounding box center [991, 320] width 362 height 78
click at [918, 305] on div "Select OpEx" at bounding box center [971, 300] width 287 height 22
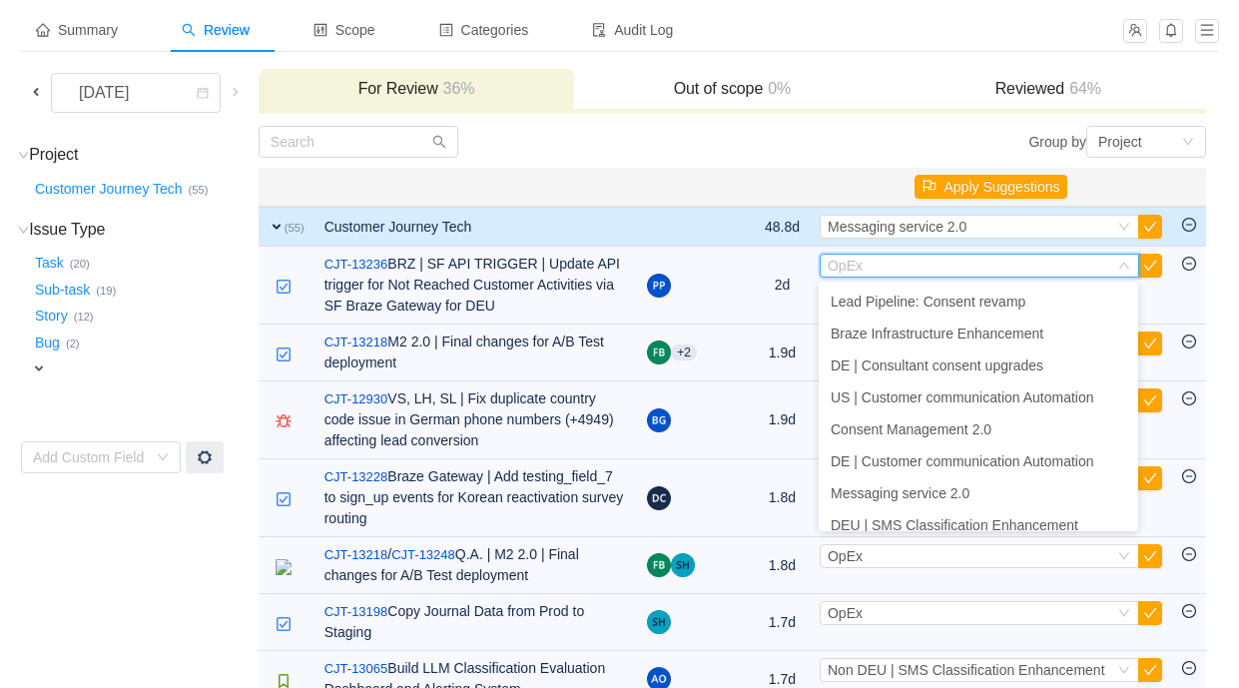
scroll to position [532, 0]
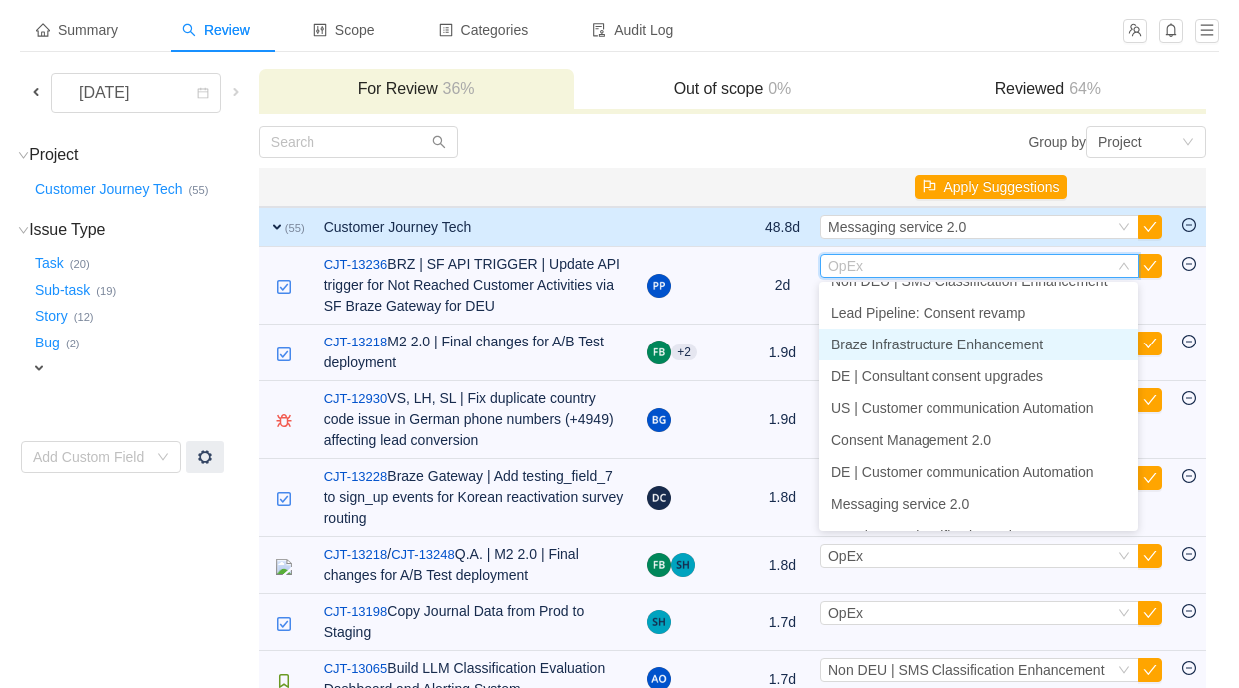
click at [987, 350] on span "Braze Infrastructure Enhancement" at bounding box center [937, 344] width 213 height 16
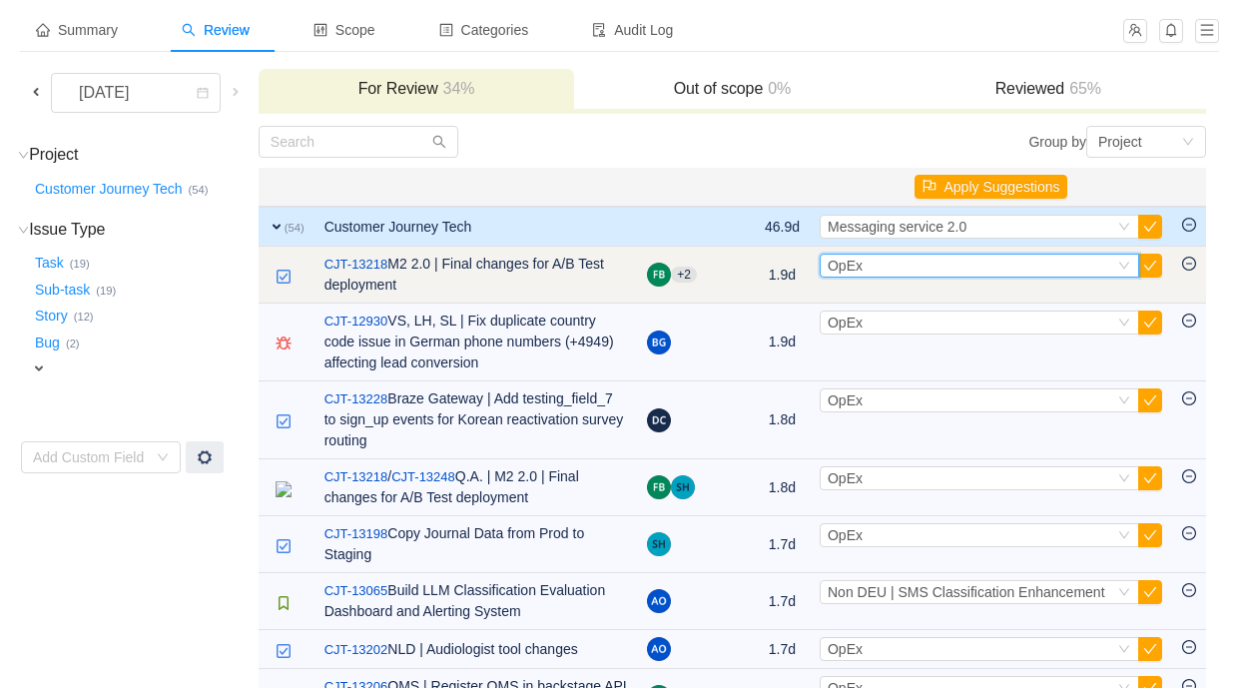
click at [893, 258] on div "Select OpEx" at bounding box center [971, 266] width 287 height 22
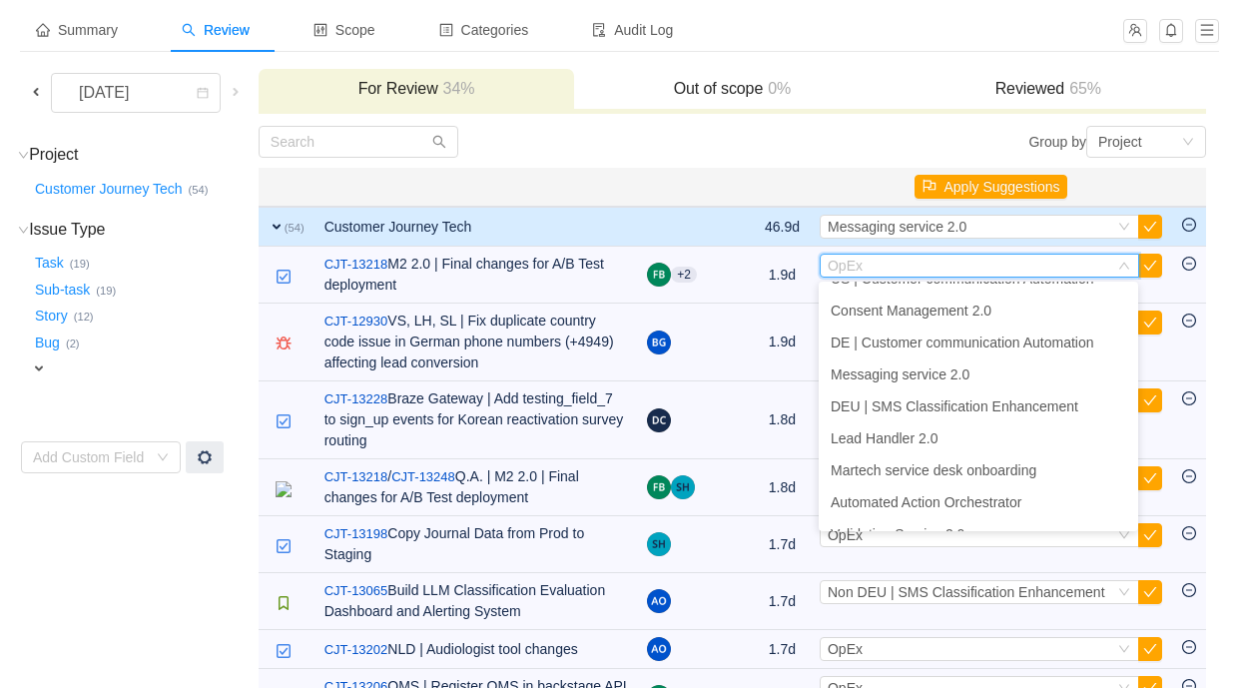
scroll to position [717, 0]
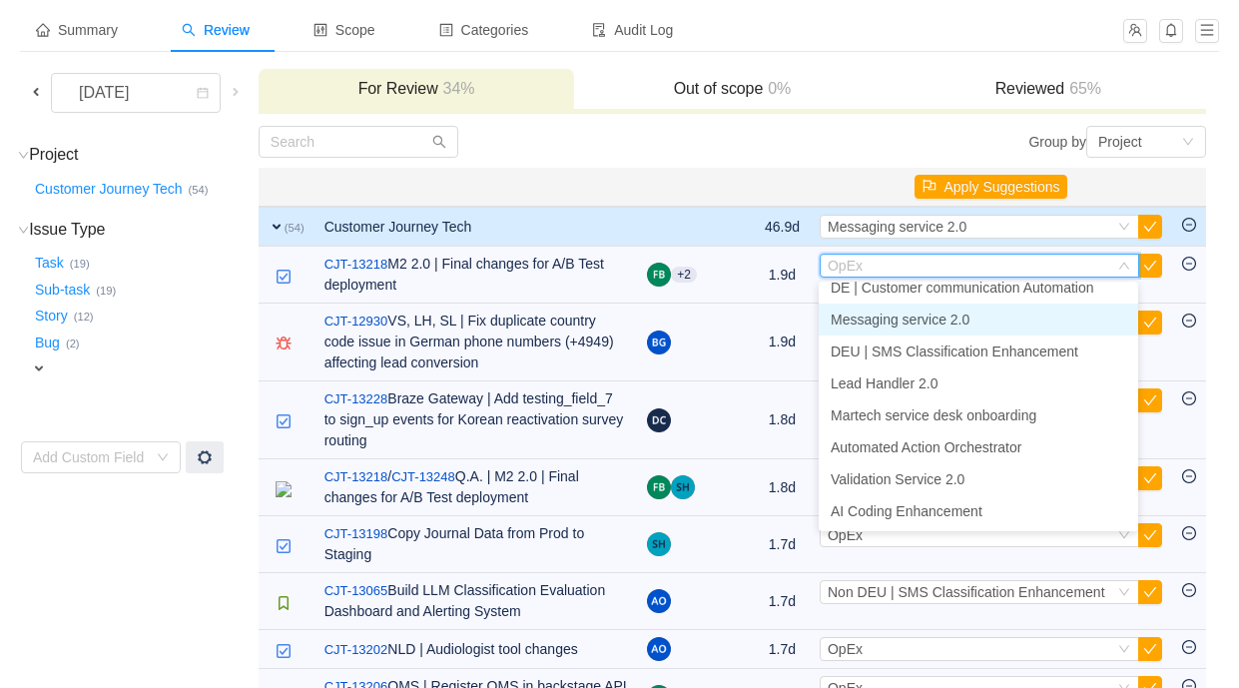
click at [922, 323] on span "Messaging service 2.0" at bounding box center [900, 319] width 139 height 16
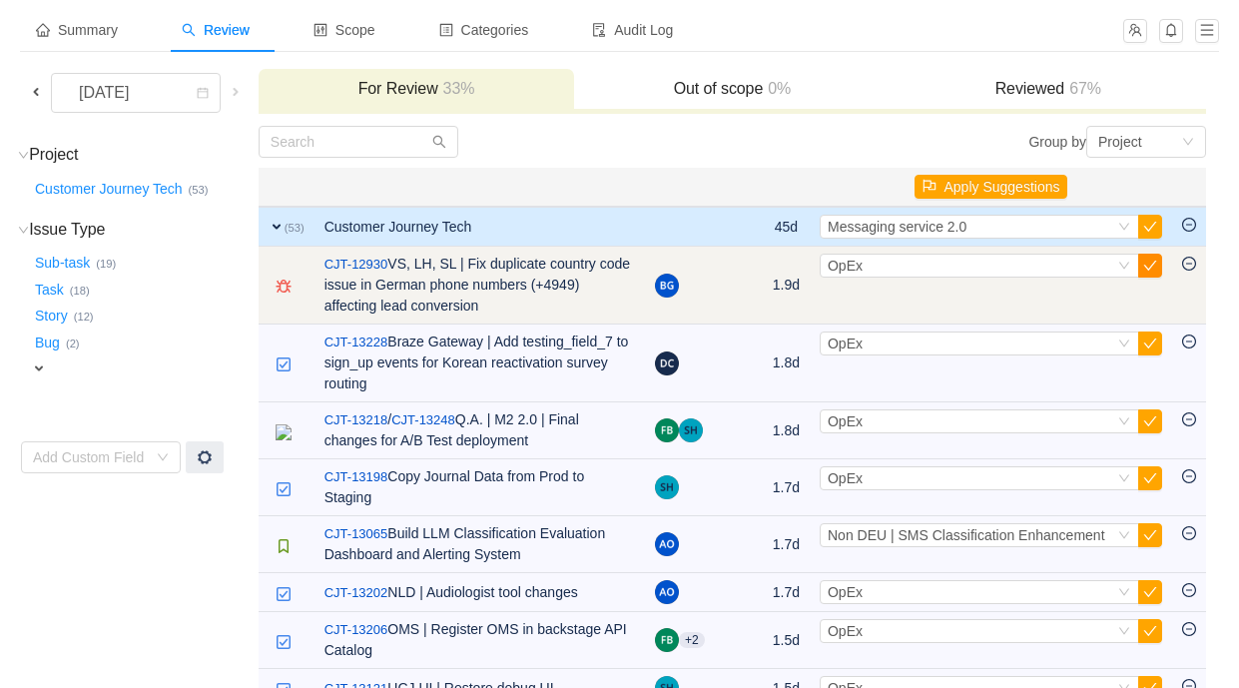
click at [1150, 276] on button "button" at bounding box center [1150, 266] width 24 height 24
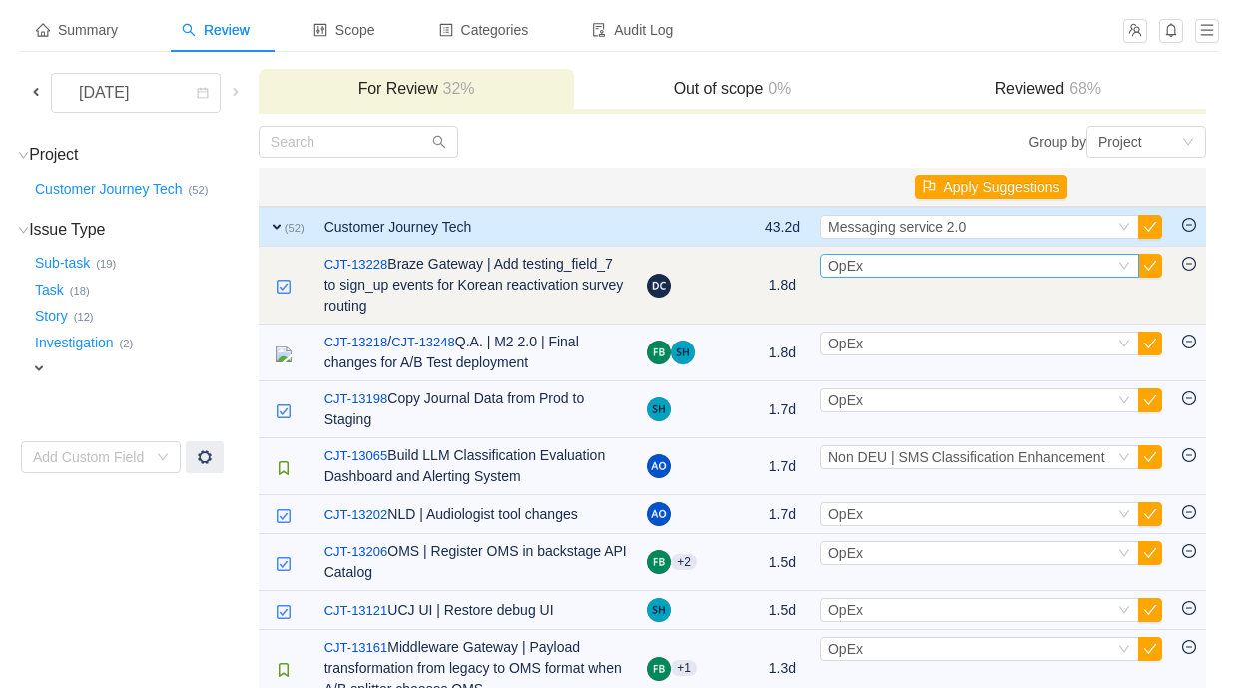
click at [909, 268] on div "Select OpEx" at bounding box center [971, 266] width 287 height 22
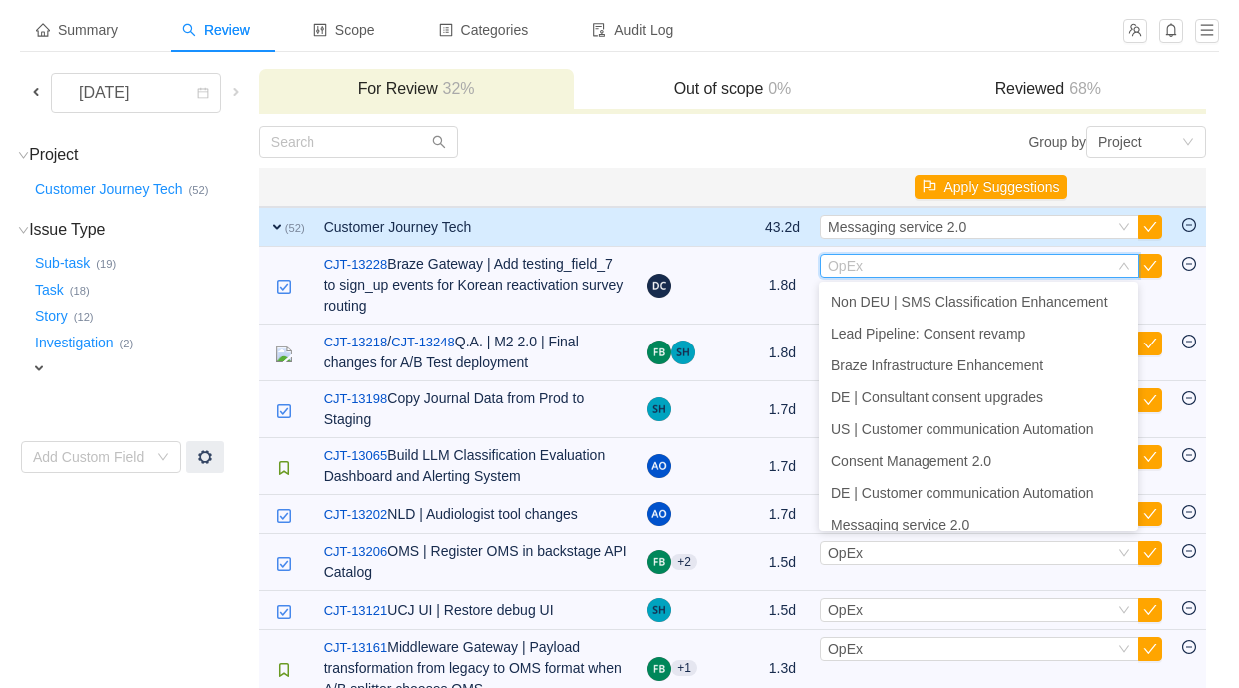
scroll to position [478, 0]
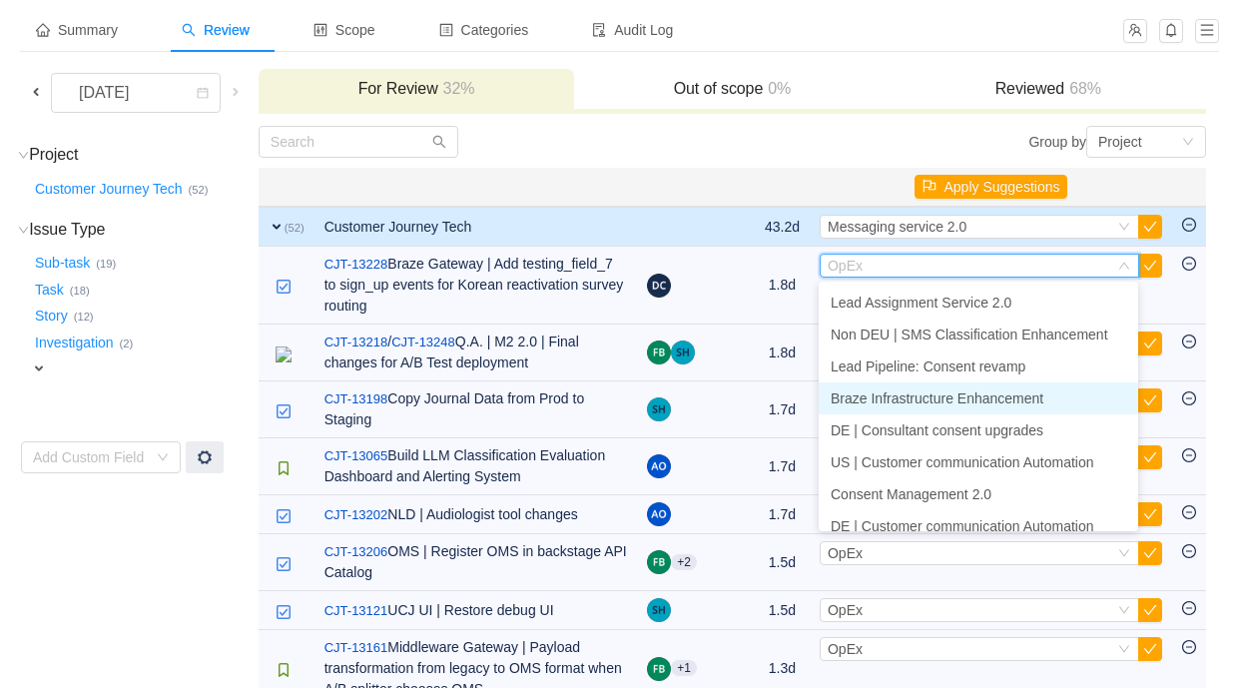
click at [912, 397] on span "Braze Infrastructure Enhancement" at bounding box center [937, 398] width 213 height 16
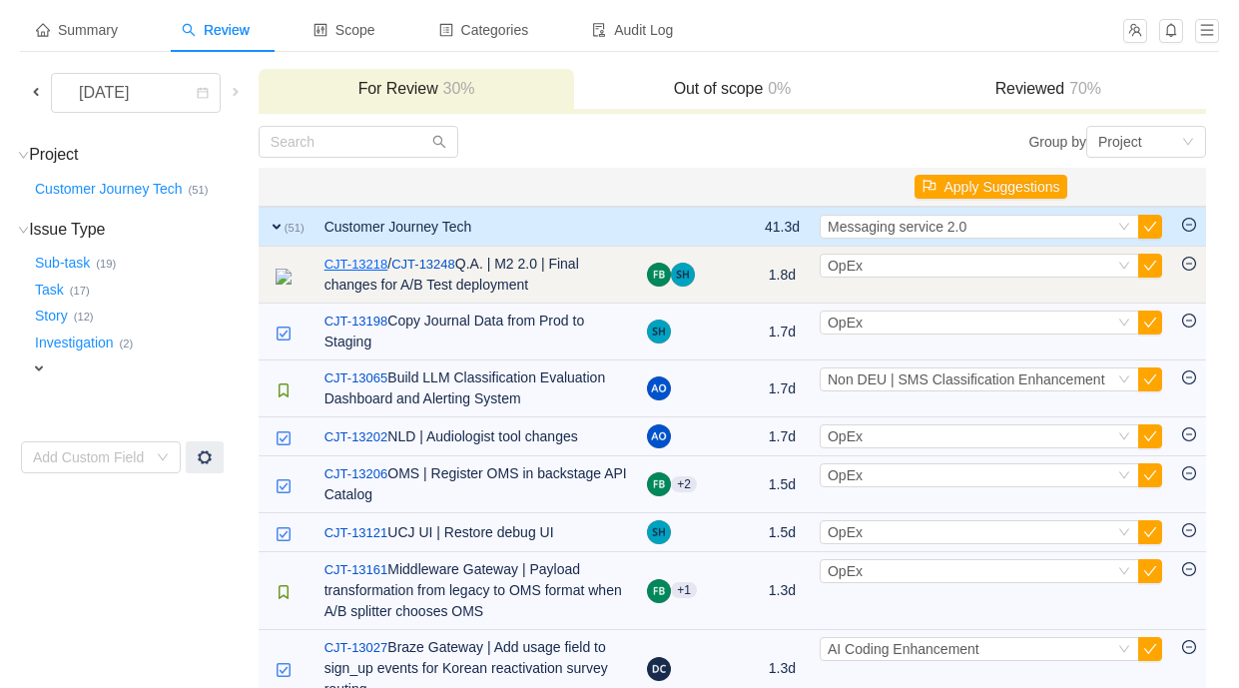
click at [374, 258] on link "CJT-13218" at bounding box center [356, 265] width 64 height 20
click at [989, 264] on div "Select OpEx" at bounding box center [971, 266] width 287 height 22
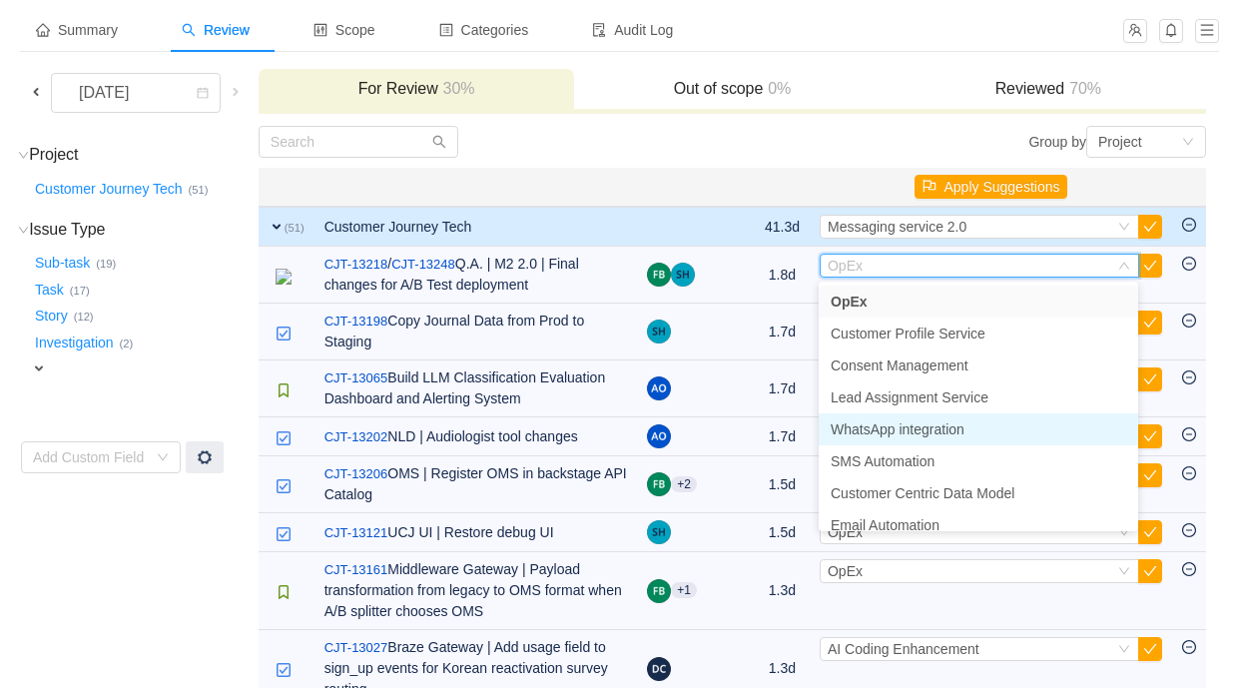
scroll to position [717, 0]
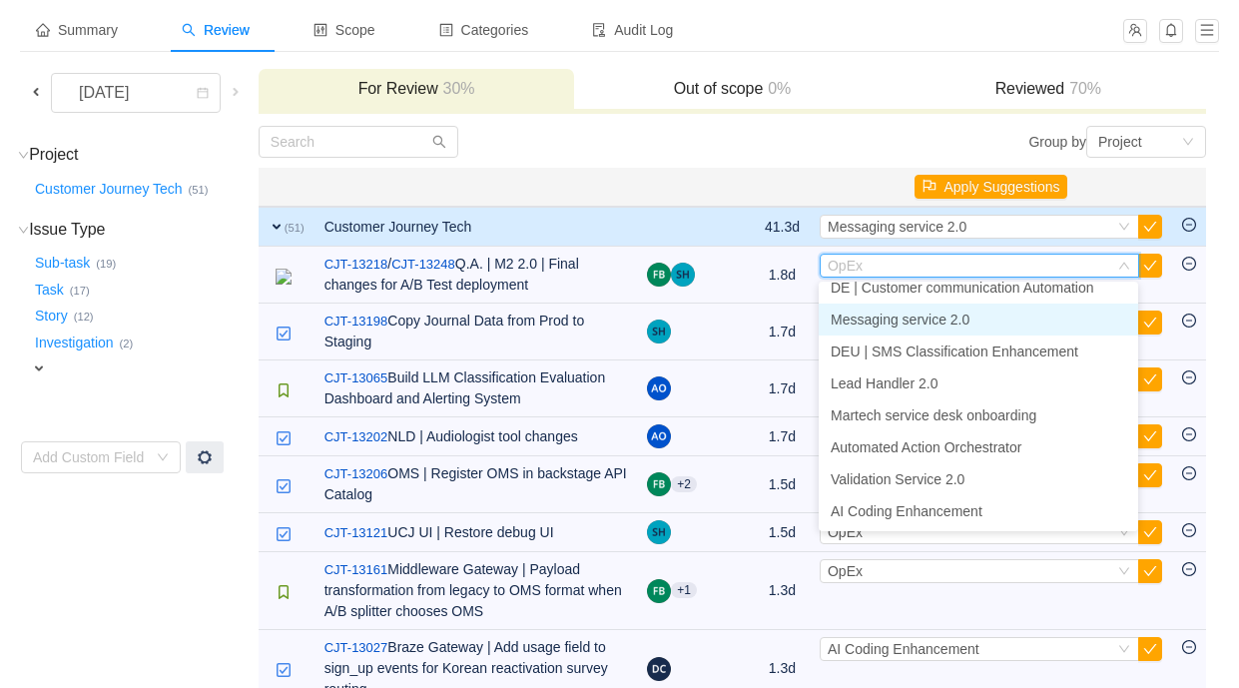
click at [932, 328] on li "Messaging service 2.0" at bounding box center [978, 319] width 319 height 32
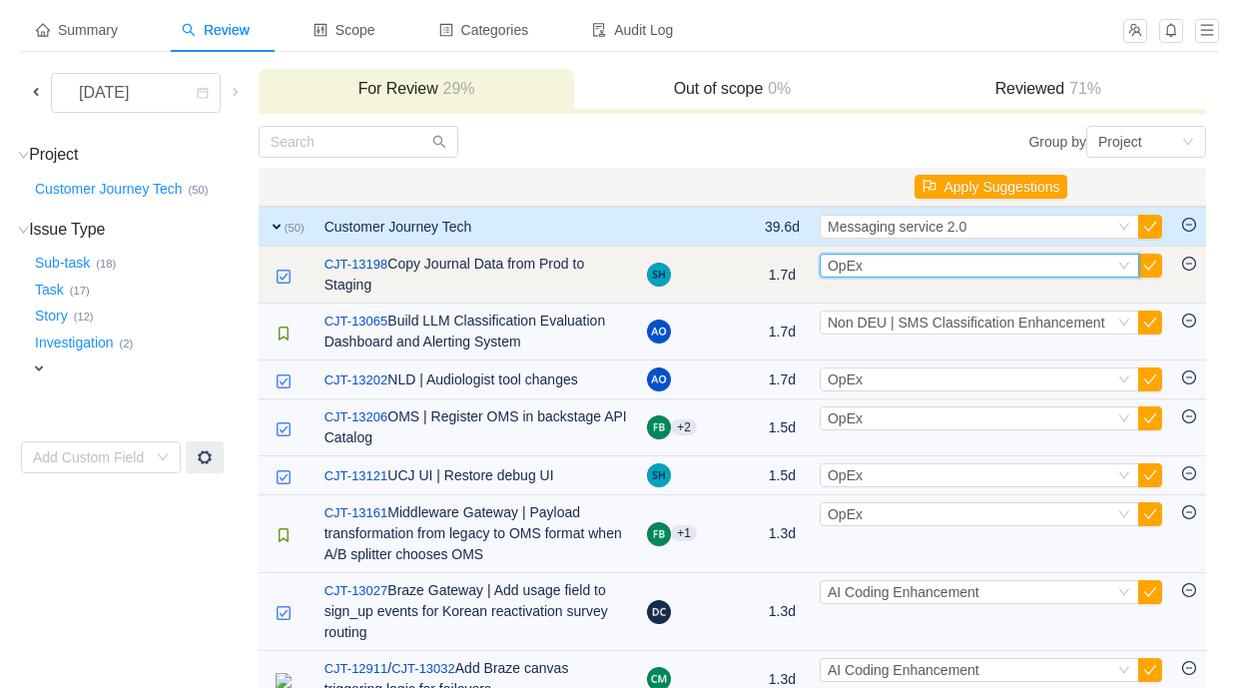
click at [888, 273] on div "Select OpEx" at bounding box center [971, 266] width 287 height 22
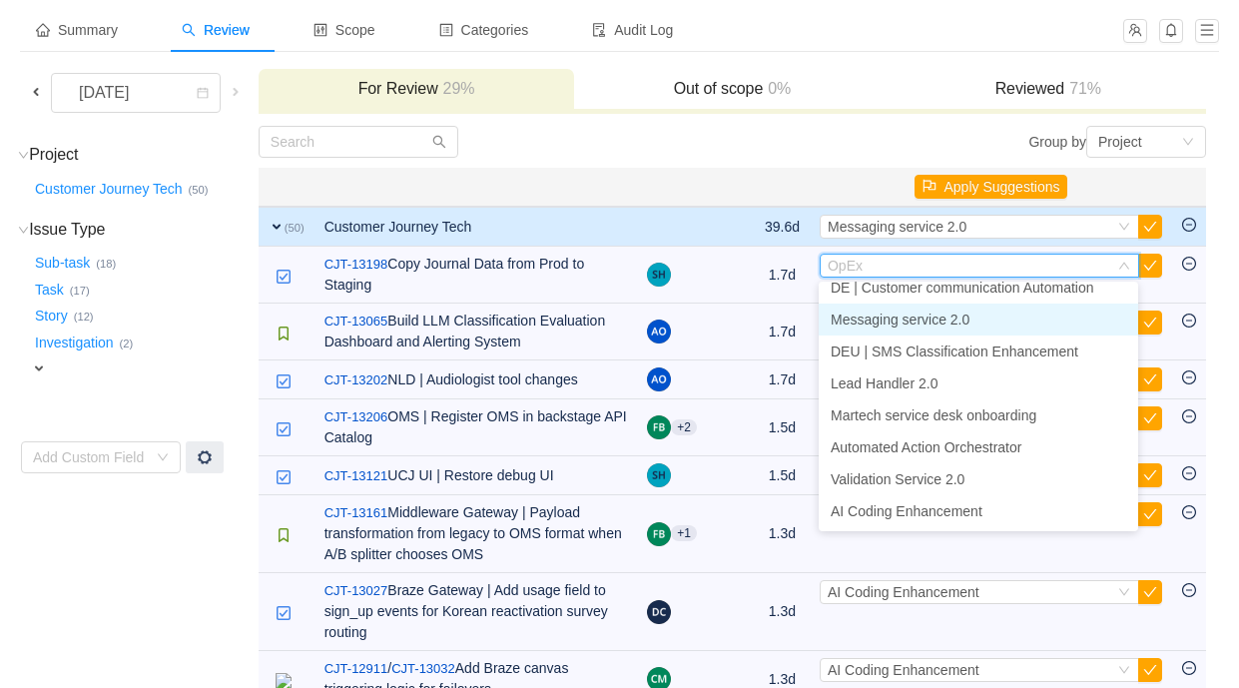
click at [910, 320] on span "Messaging service 2.0" at bounding box center [900, 319] width 139 height 16
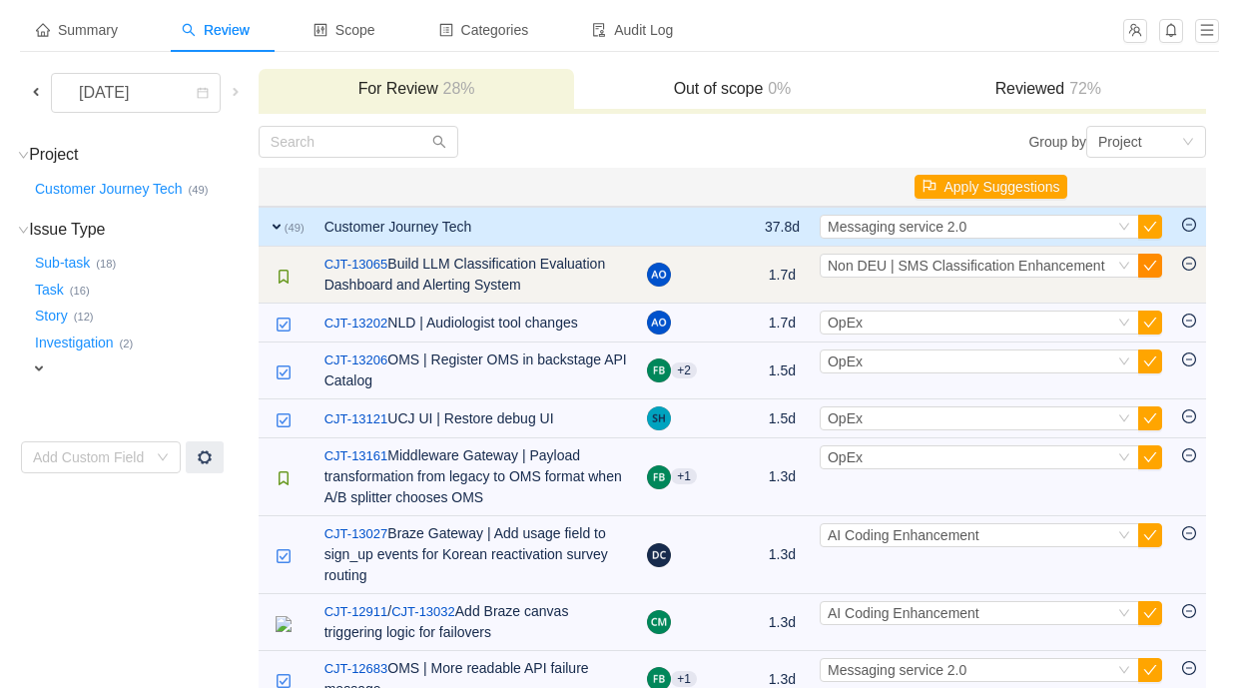
click at [1147, 263] on button "button" at bounding box center [1150, 266] width 24 height 24
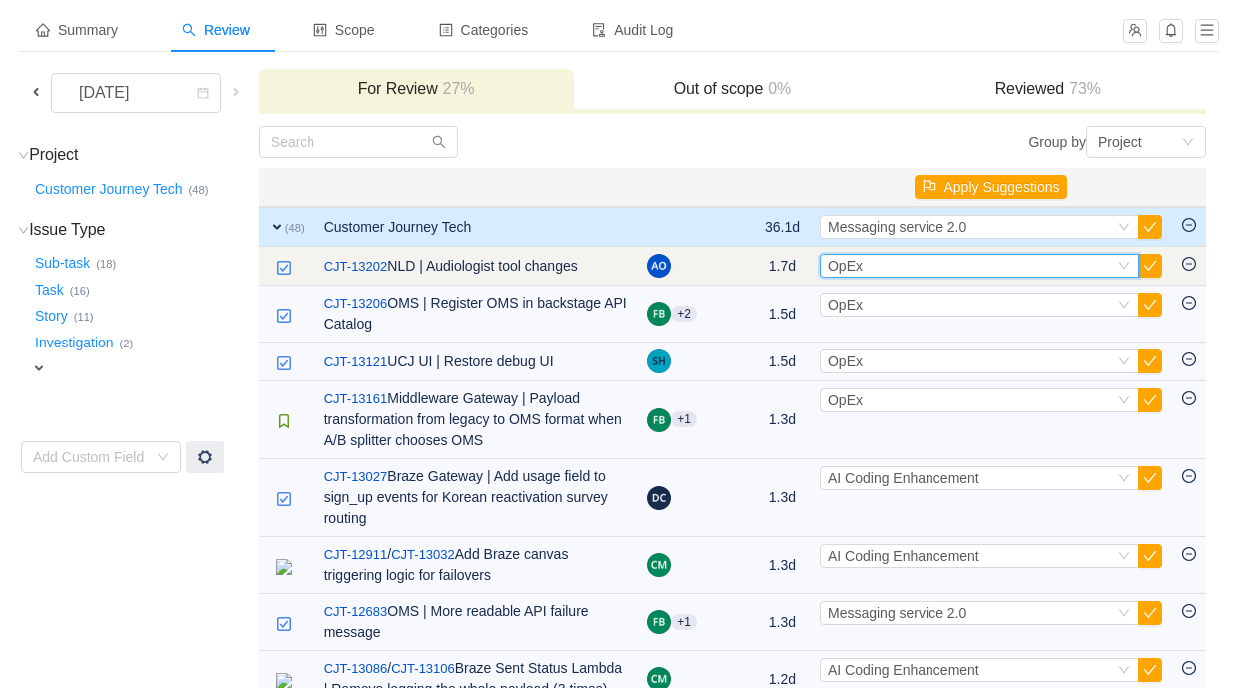
click at [1062, 273] on div "Select OpEx" at bounding box center [971, 266] width 287 height 22
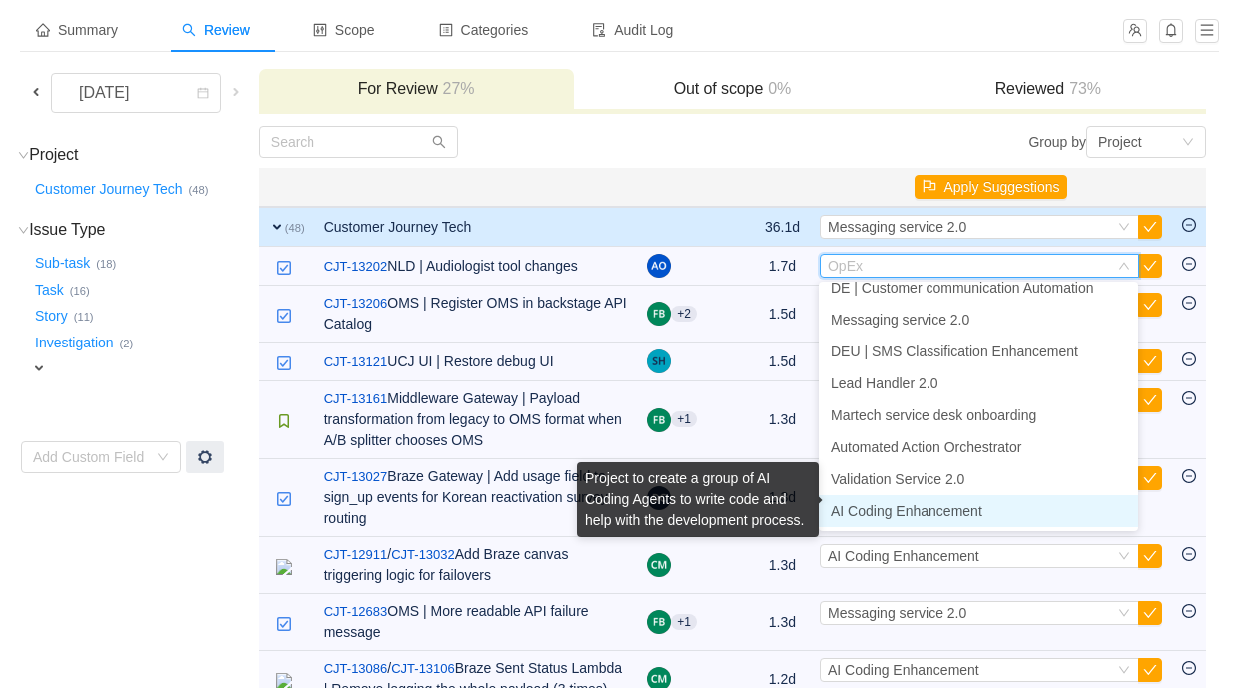
click at [969, 506] on span "AI Coding Enhancement" at bounding box center [907, 511] width 152 height 16
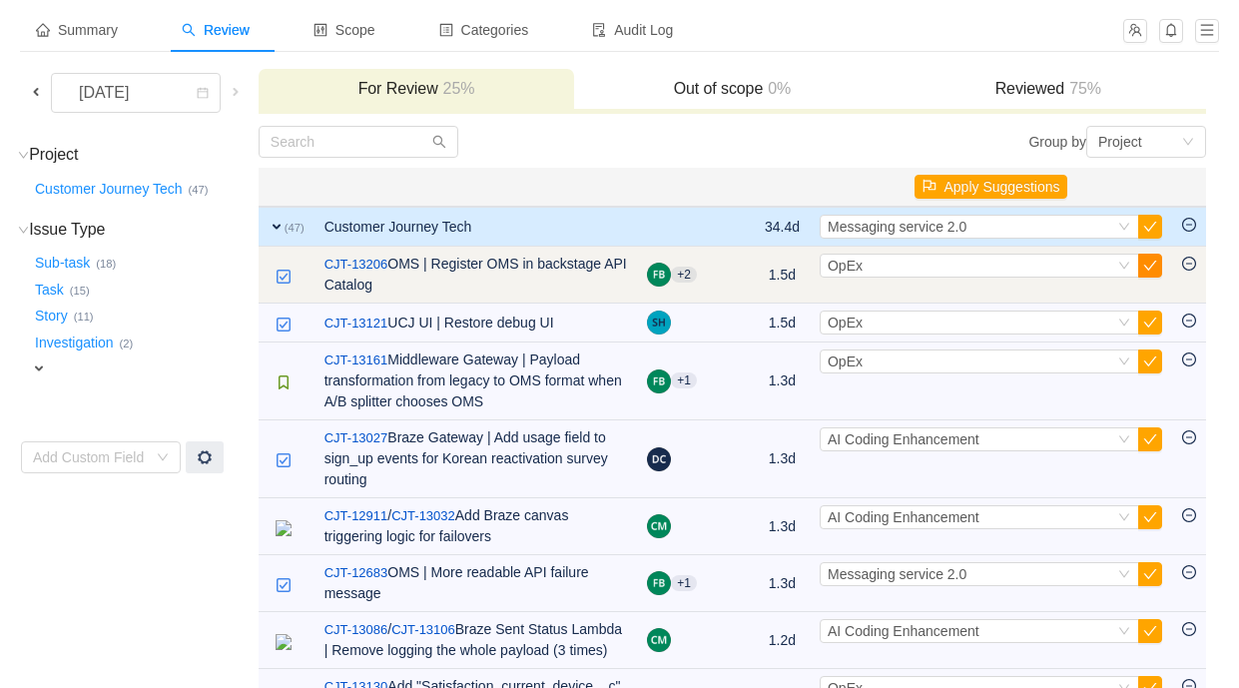
click at [1154, 259] on button "button" at bounding box center [1150, 266] width 24 height 24
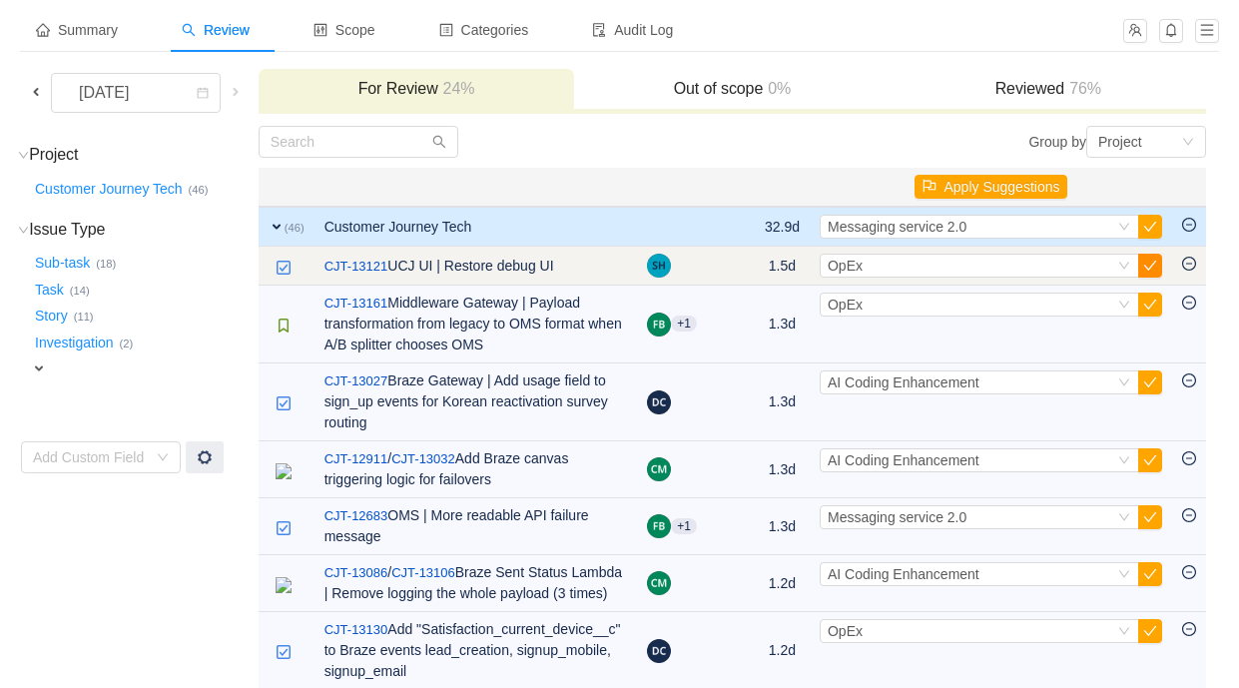
click at [1150, 261] on button "button" at bounding box center [1150, 266] width 24 height 24
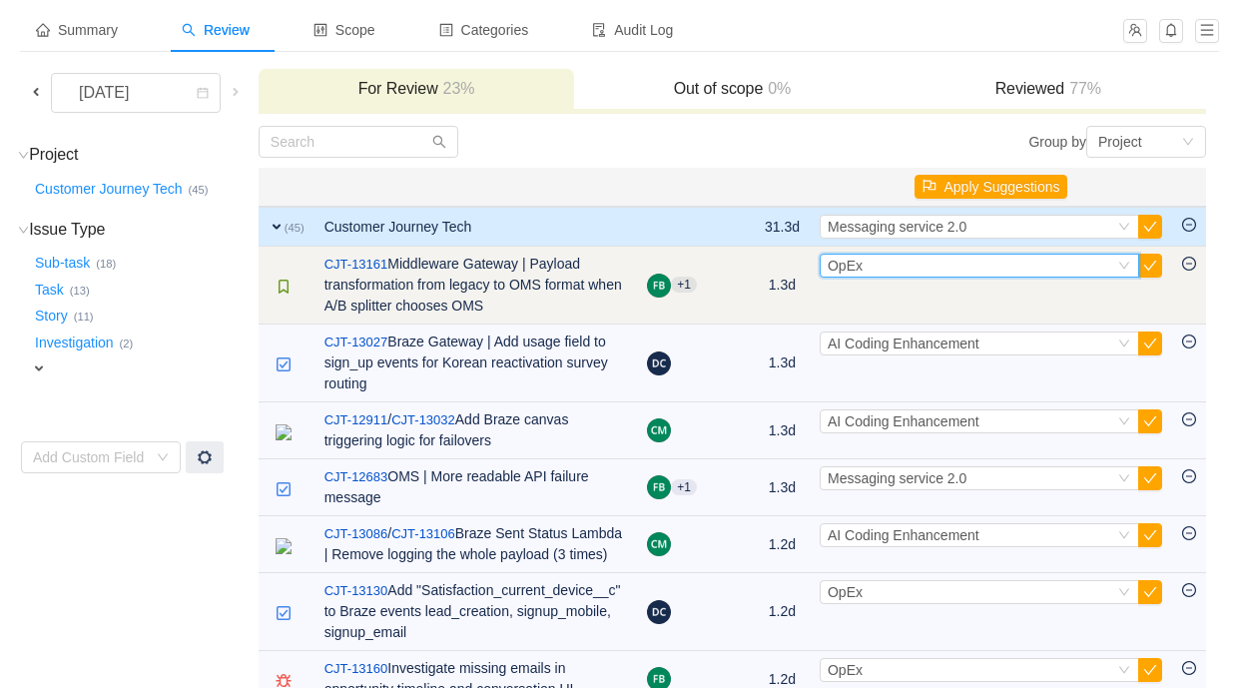
click at [1008, 273] on div "Select OpEx" at bounding box center [971, 266] width 287 height 22
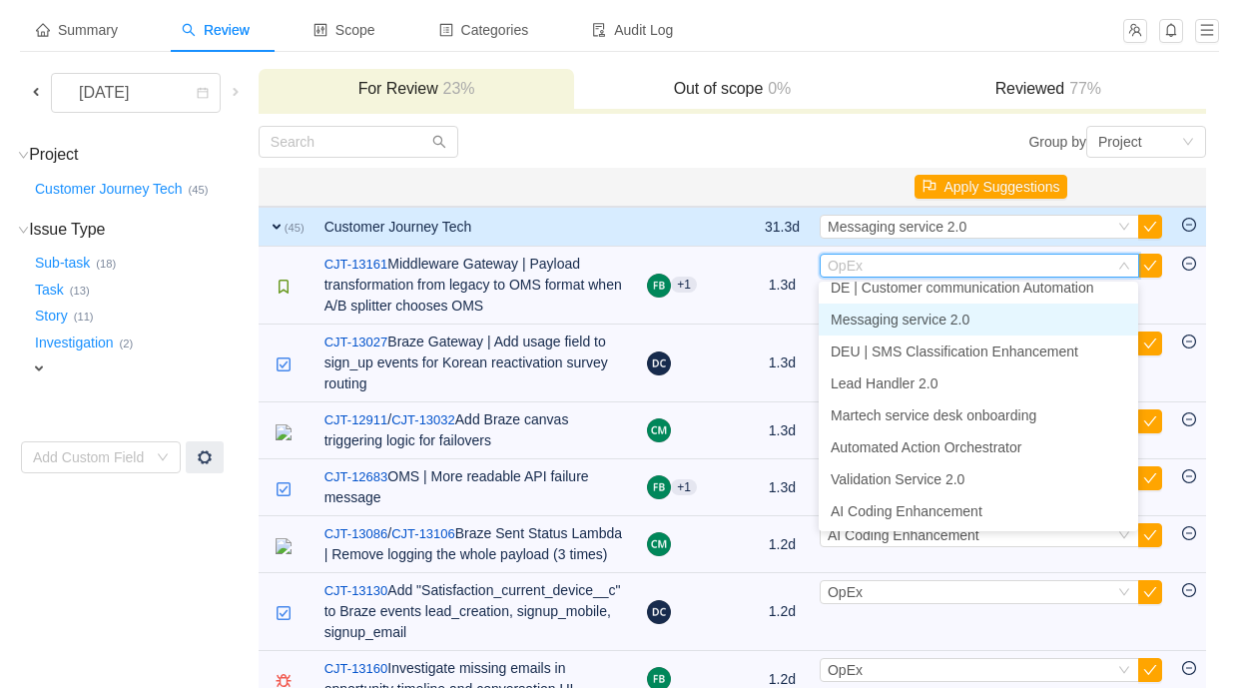
click at [999, 327] on li "Messaging service 2.0" at bounding box center [978, 319] width 319 height 32
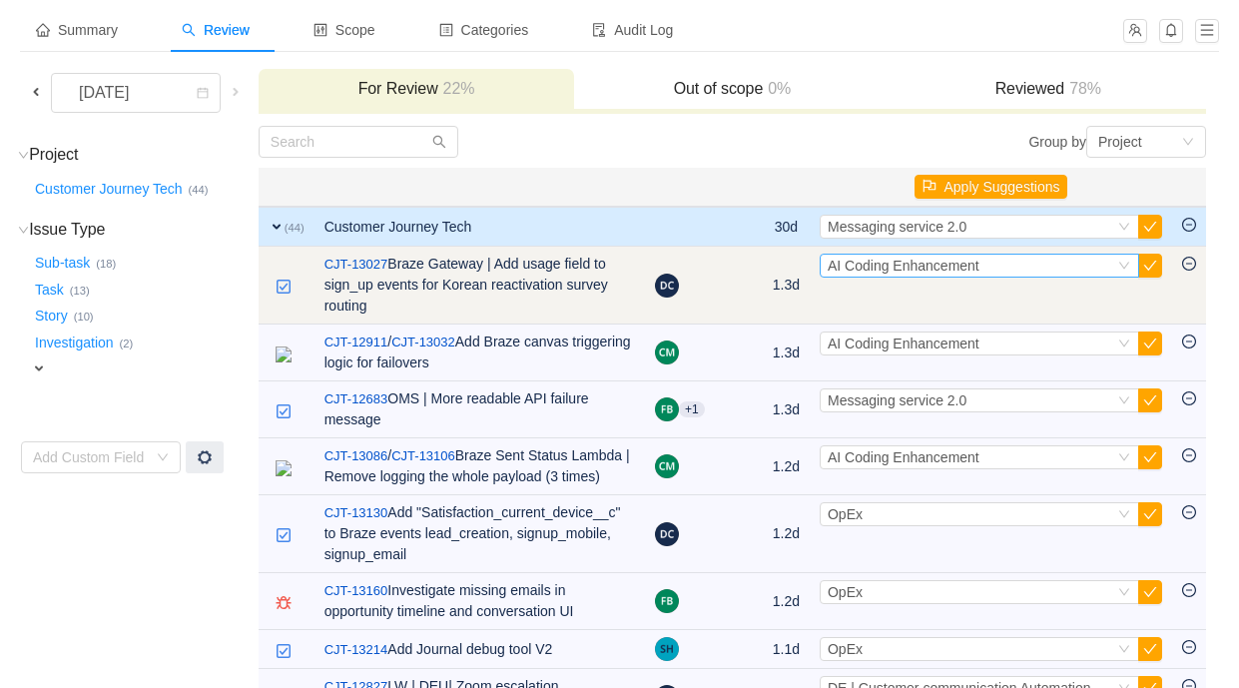
click at [974, 273] on span "AI Coding Enhancement" at bounding box center [904, 266] width 152 height 16
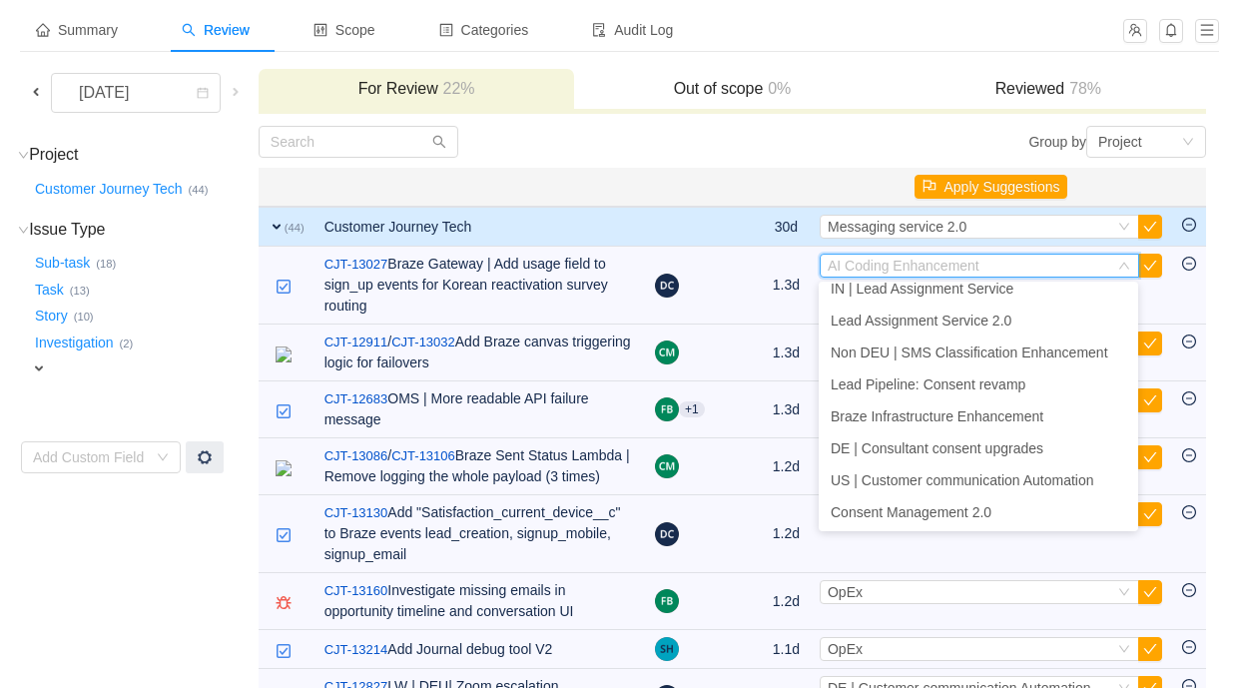
scroll to position [461, 0]
click at [997, 417] on span "Braze Infrastructure Enhancement" at bounding box center [937, 415] width 213 height 16
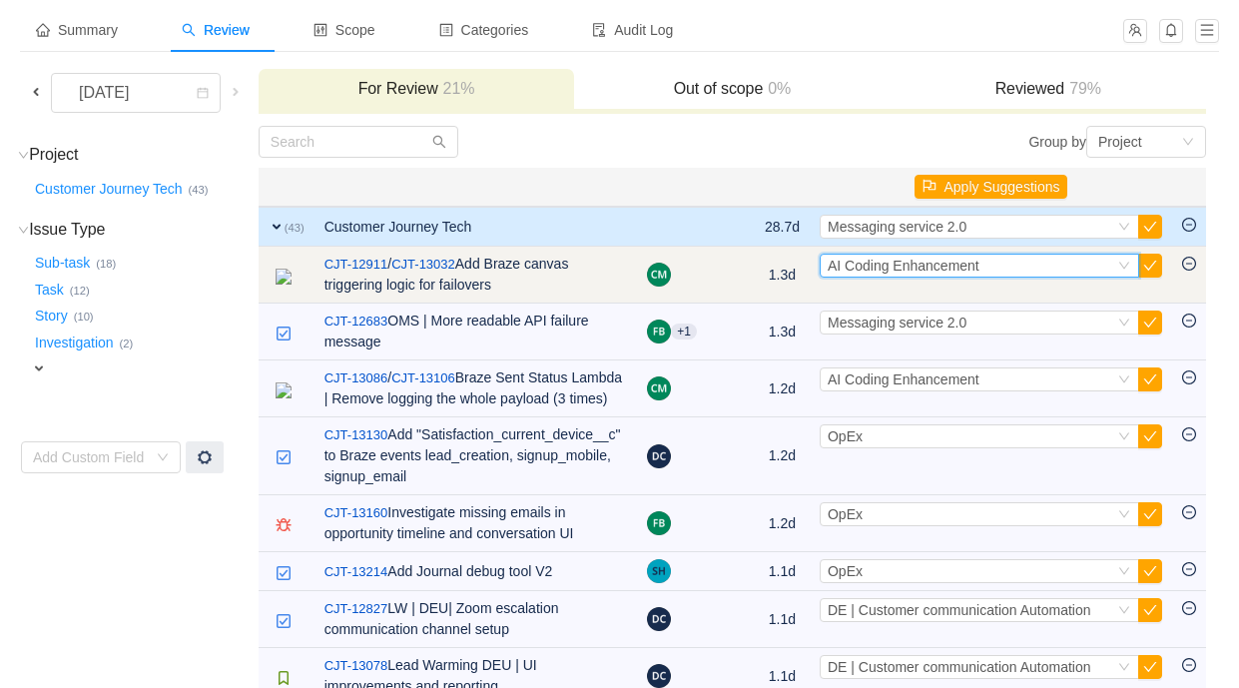
click at [921, 273] on span "AI Coding Enhancement" at bounding box center [904, 266] width 152 height 16
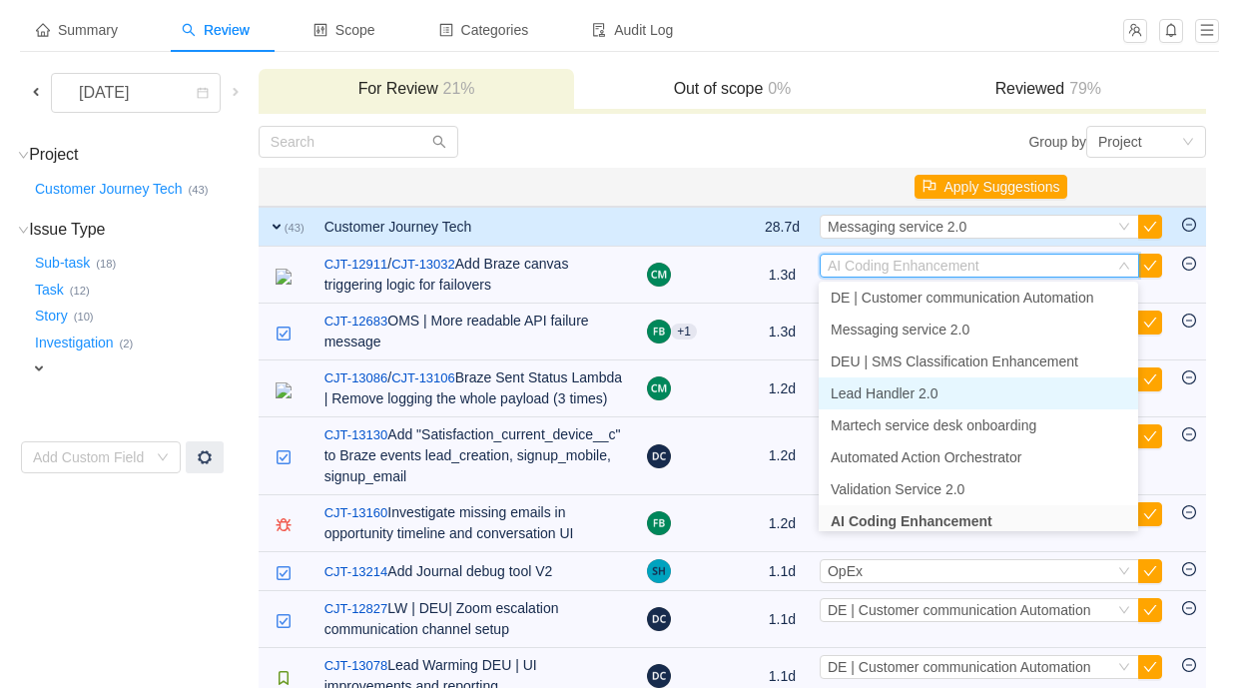
scroll to position [717, 0]
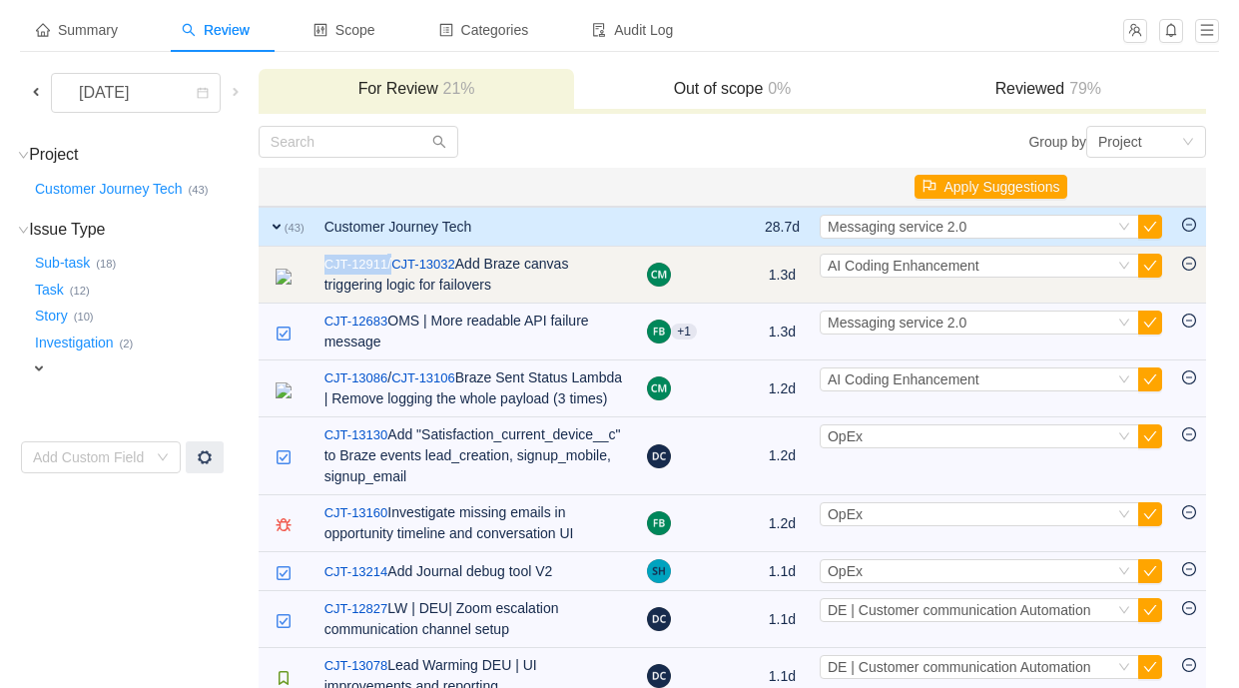
drag, startPoint x: 424, startPoint y: 265, endPoint x: 350, endPoint y: 262, distance: 73.9
click at [350, 262] on td "CJT-12911 / CJT-13032 Add Braze canvas triggering logic for failovers" at bounding box center [475, 275] width 323 height 57
copy span "CJT-12911"
click at [966, 264] on span "AI Coding Enhancement" at bounding box center [904, 266] width 152 height 16
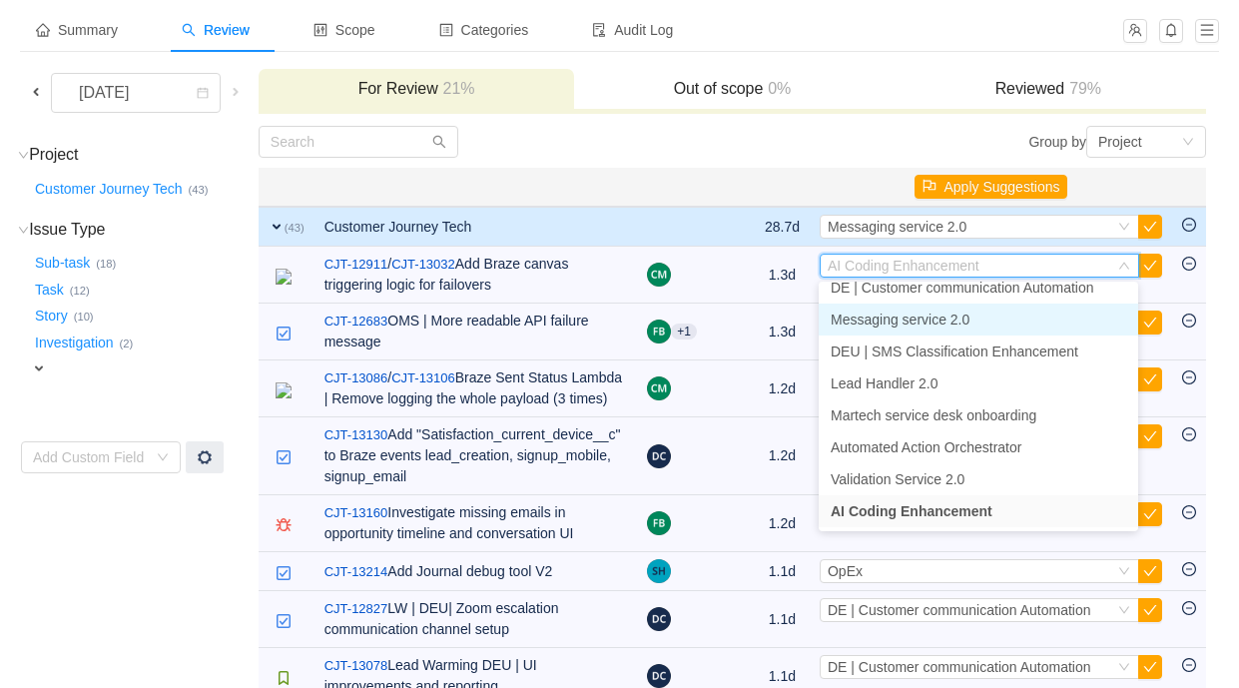
click at [955, 325] on span "Messaging service 2.0" at bounding box center [900, 319] width 139 height 16
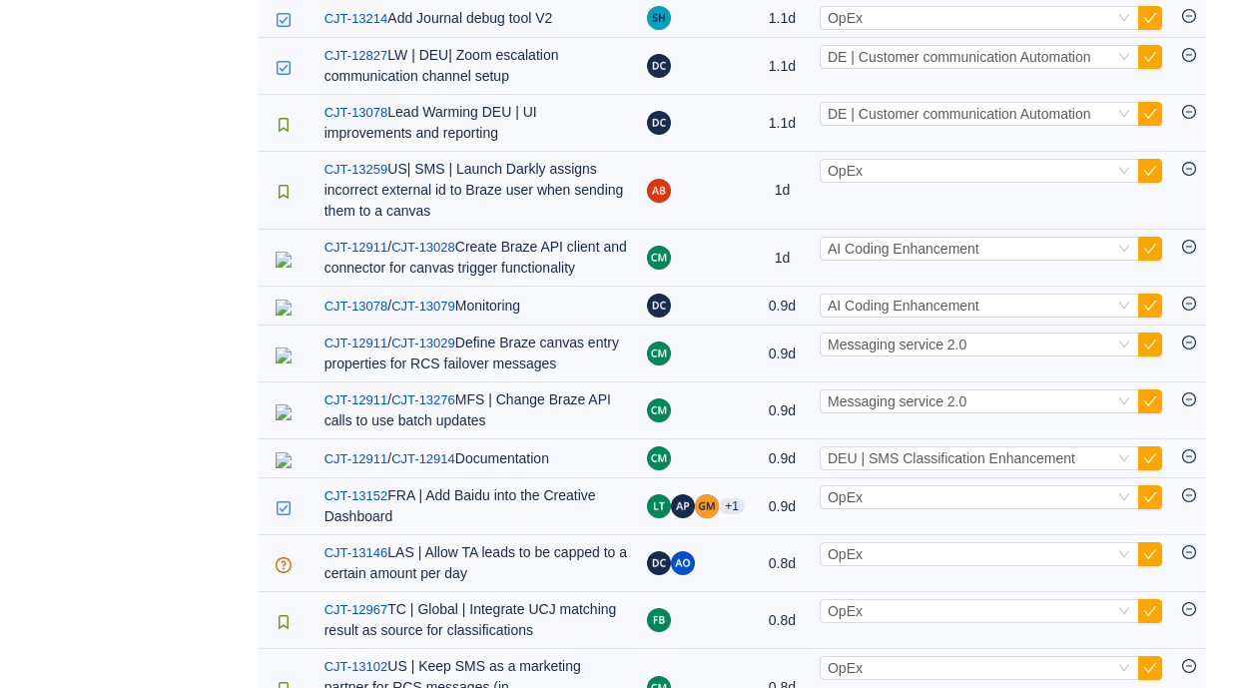
scroll to position [599, 0]
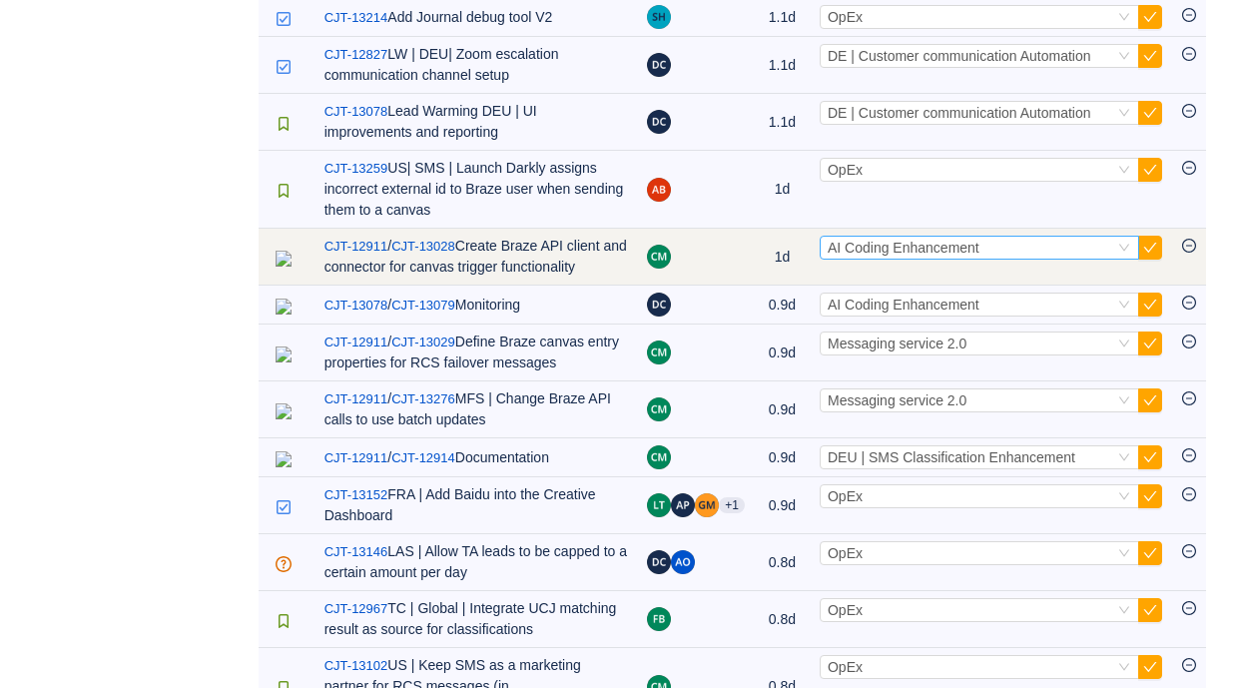
click at [929, 256] on span "AI Coding Enhancement" at bounding box center [904, 248] width 152 height 16
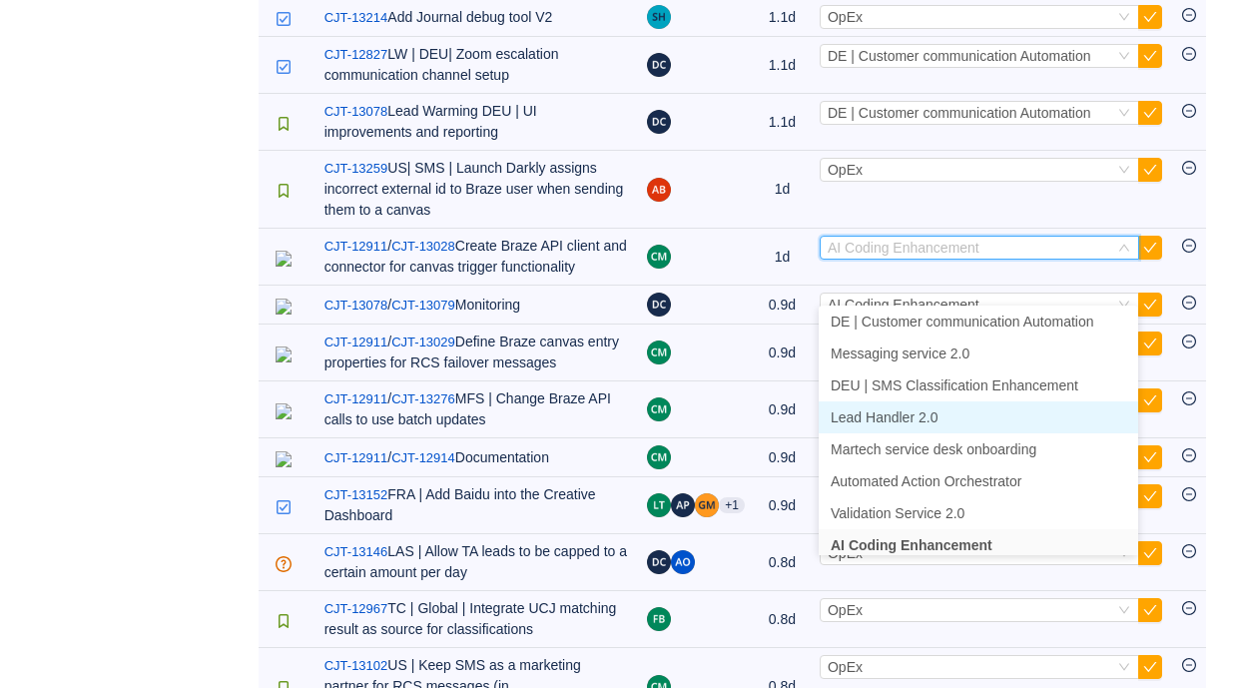
scroll to position [717, 0]
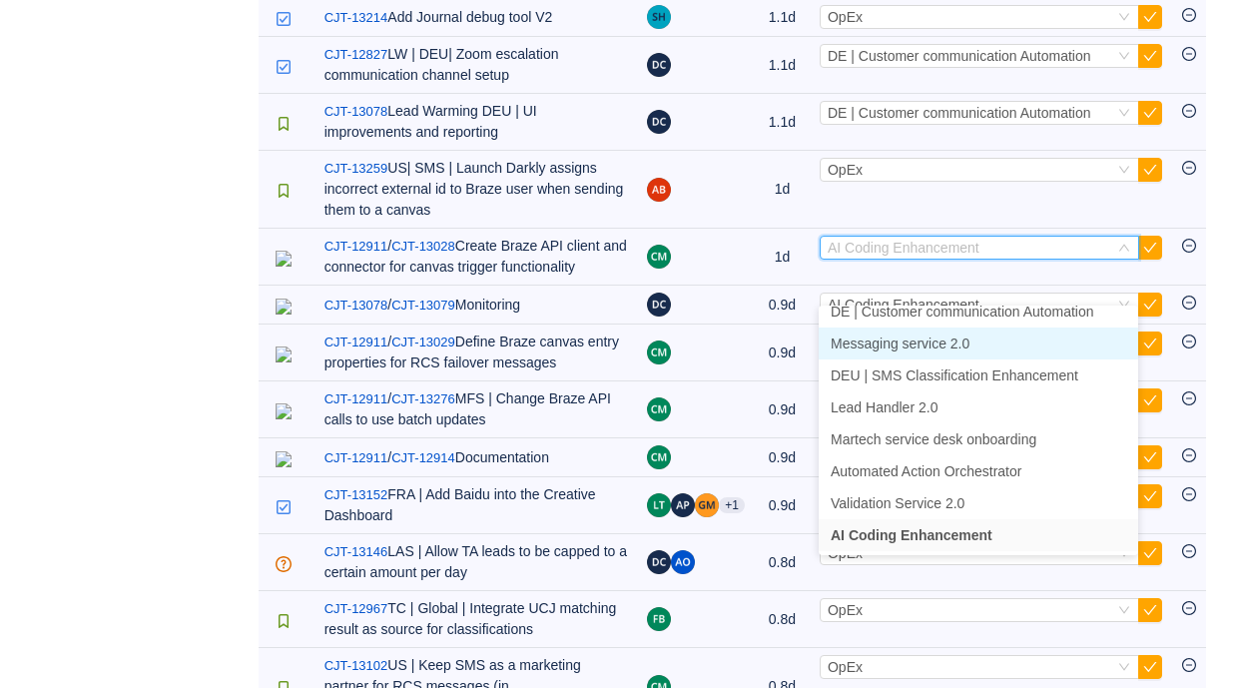
click at [935, 354] on li "Messaging service 2.0" at bounding box center [978, 343] width 319 height 32
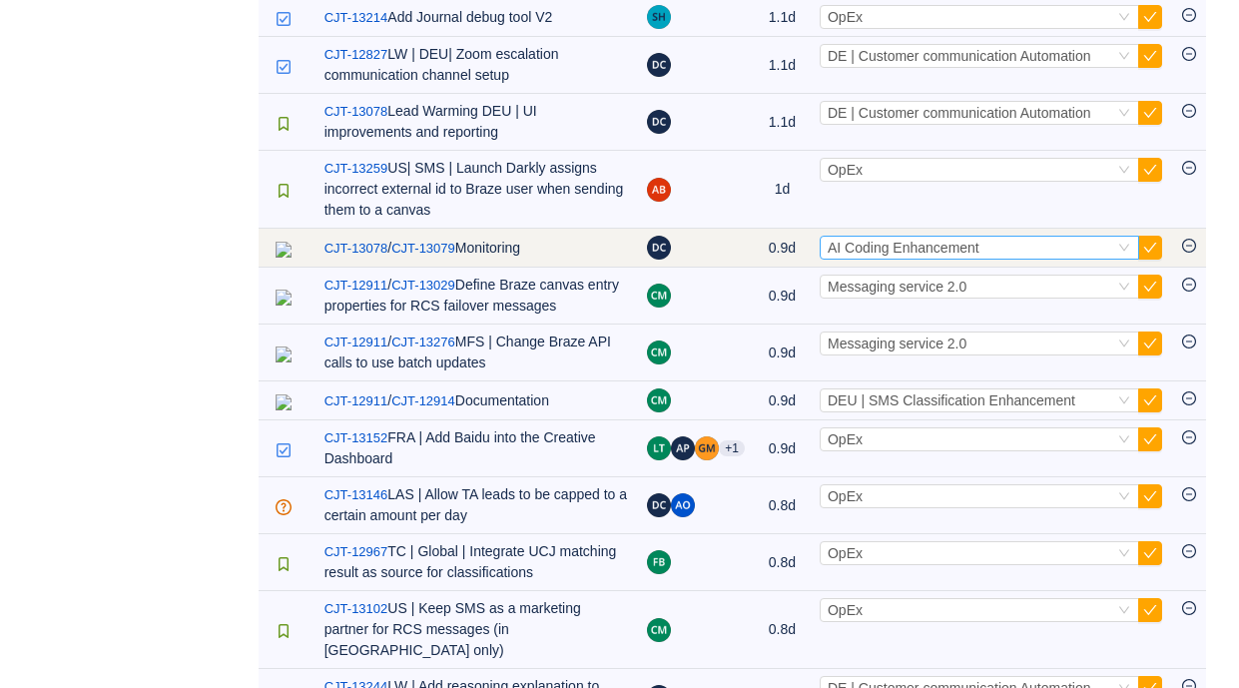
click at [923, 256] on span "AI Coding Enhancement" at bounding box center [904, 248] width 152 height 16
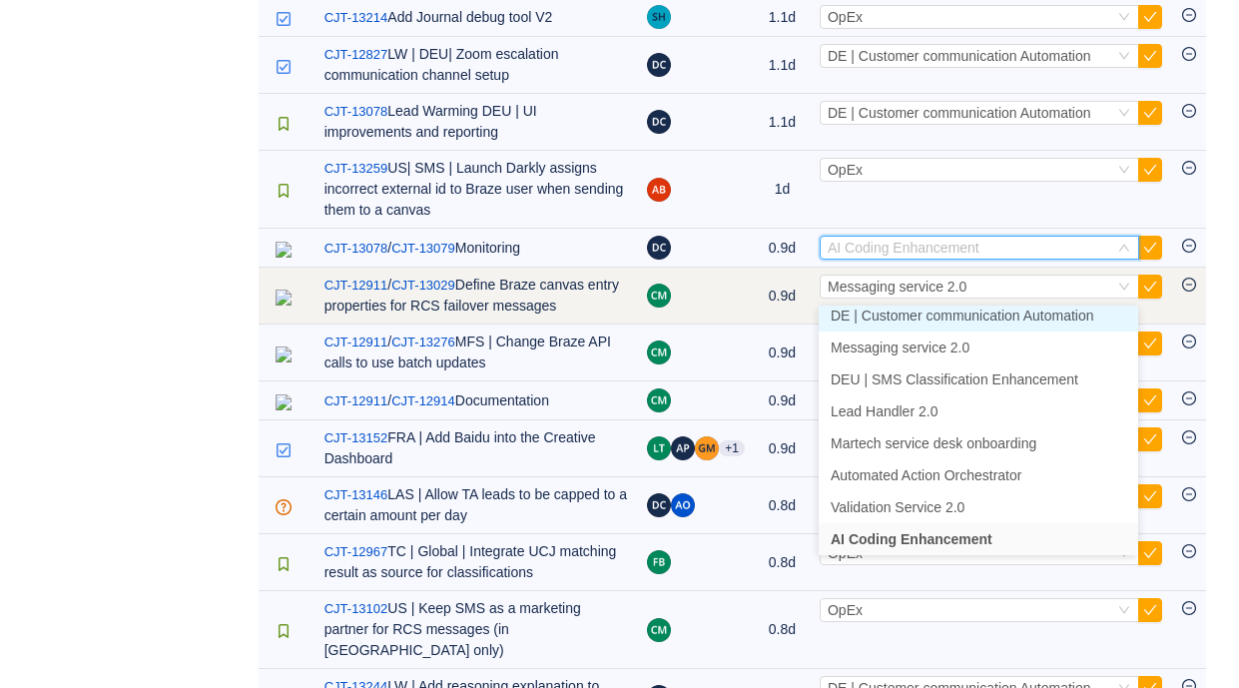
scroll to position [707, 0]
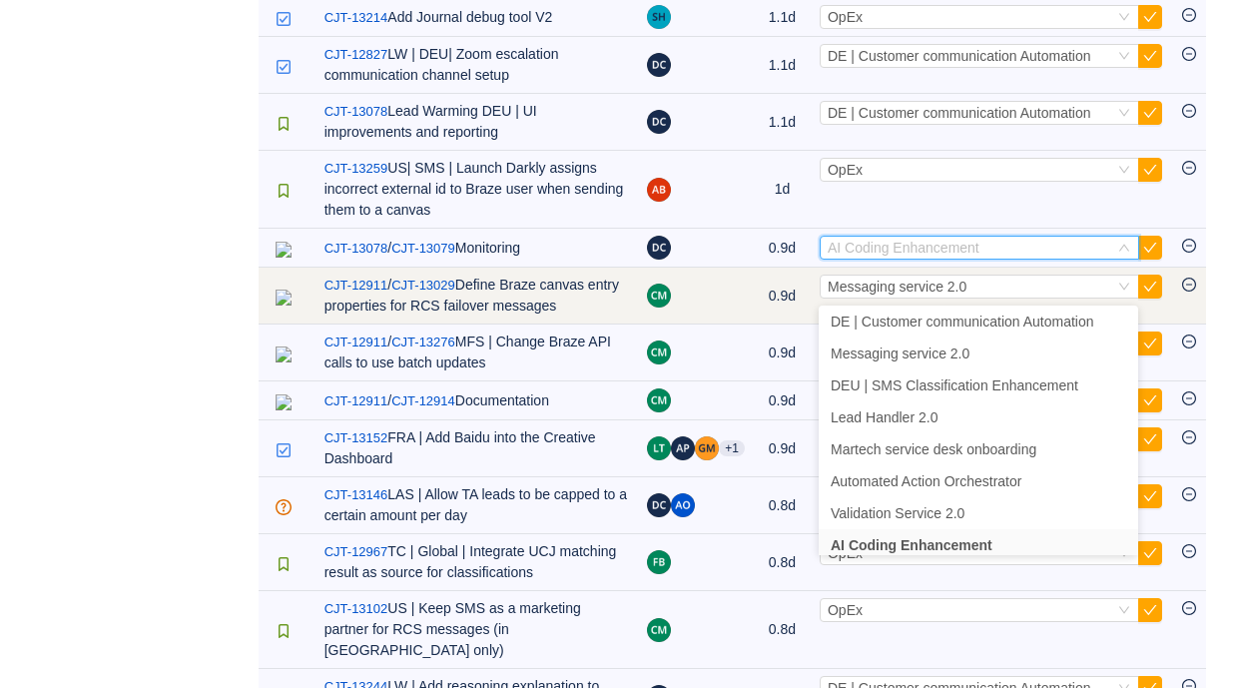
click at [808, 324] on td "0.9d" at bounding box center [782, 296] width 55 height 57
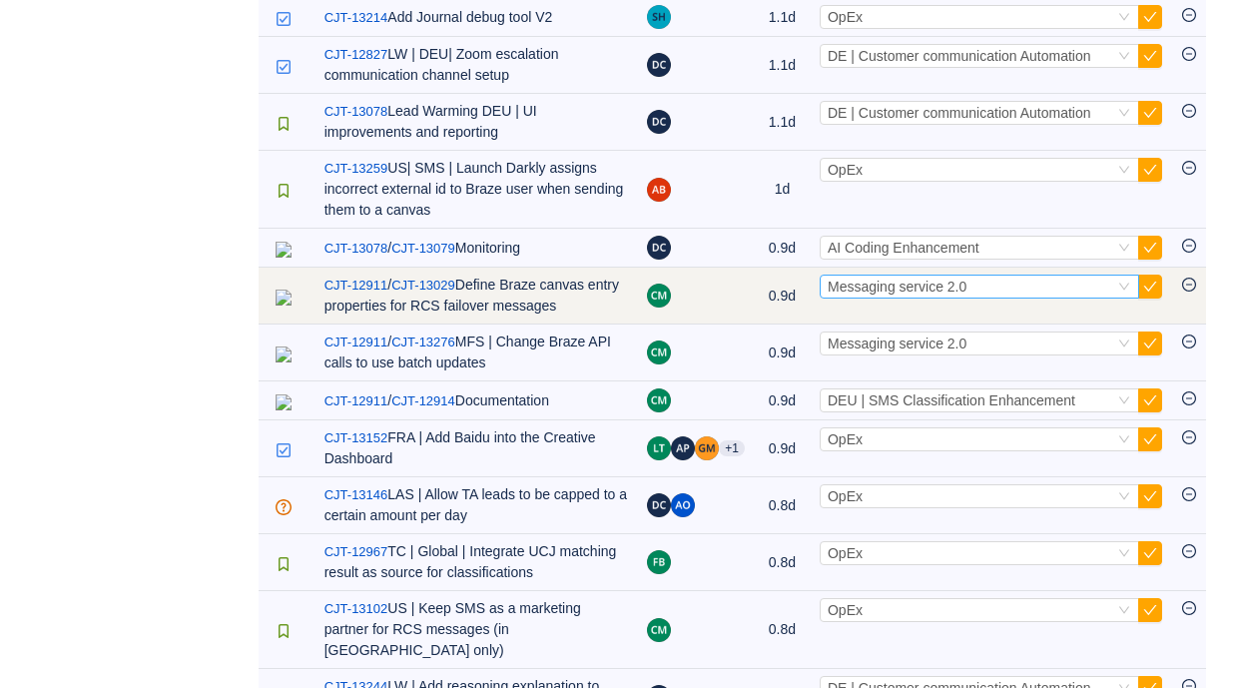
click at [863, 295] on span "Messaging service 2.0" at bounding box center [897, 287] width 139 height 16
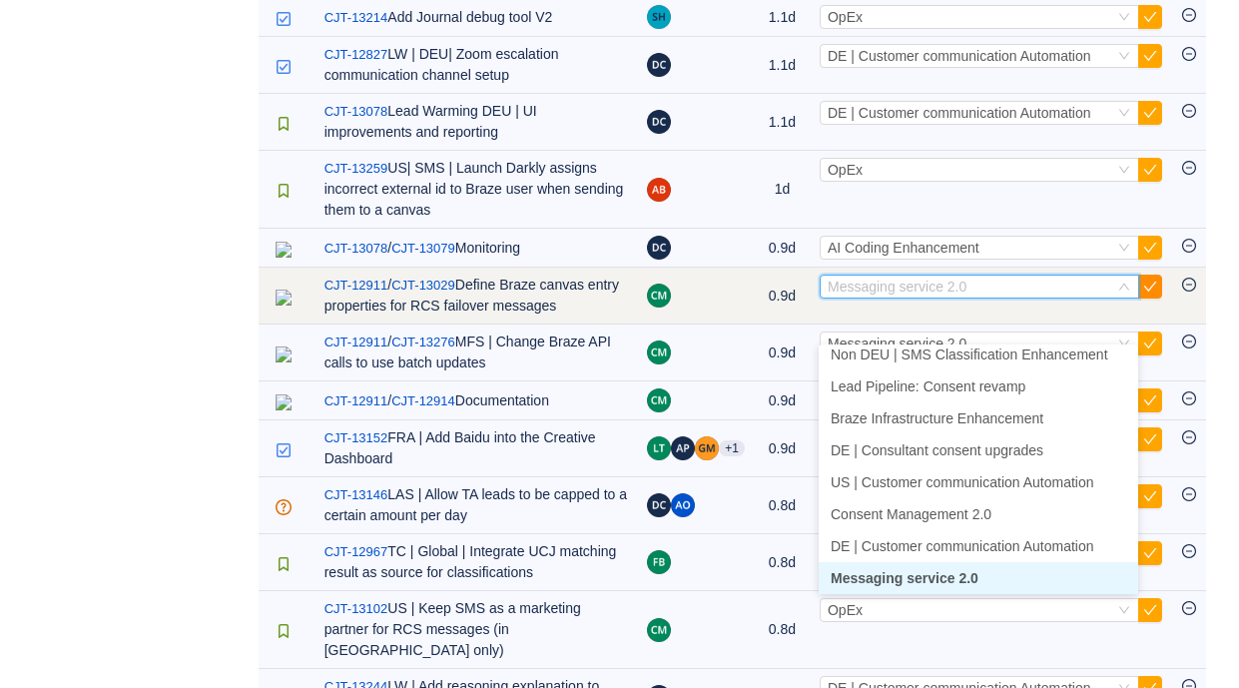
click at [1148, 299] on button "button" at bounding box center [1150, 287] width 24 height 24
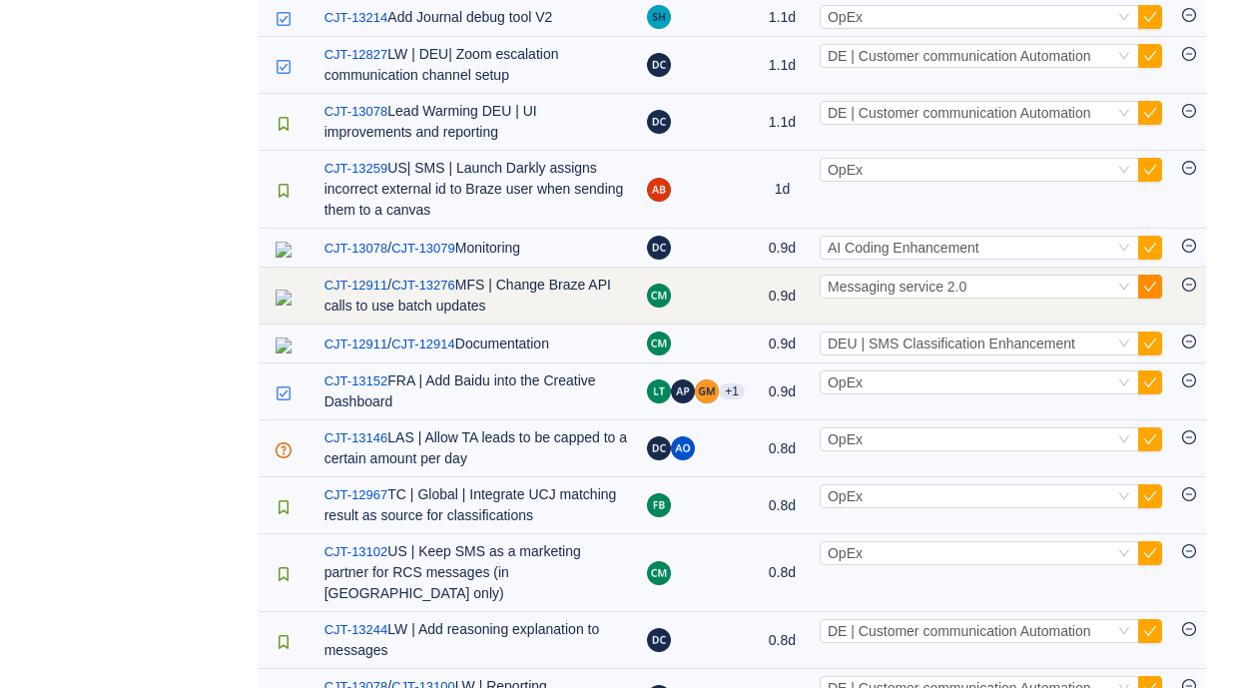
click at [1153, 299] on button "button" at bounding box center [1150, 287] width 24 height 24
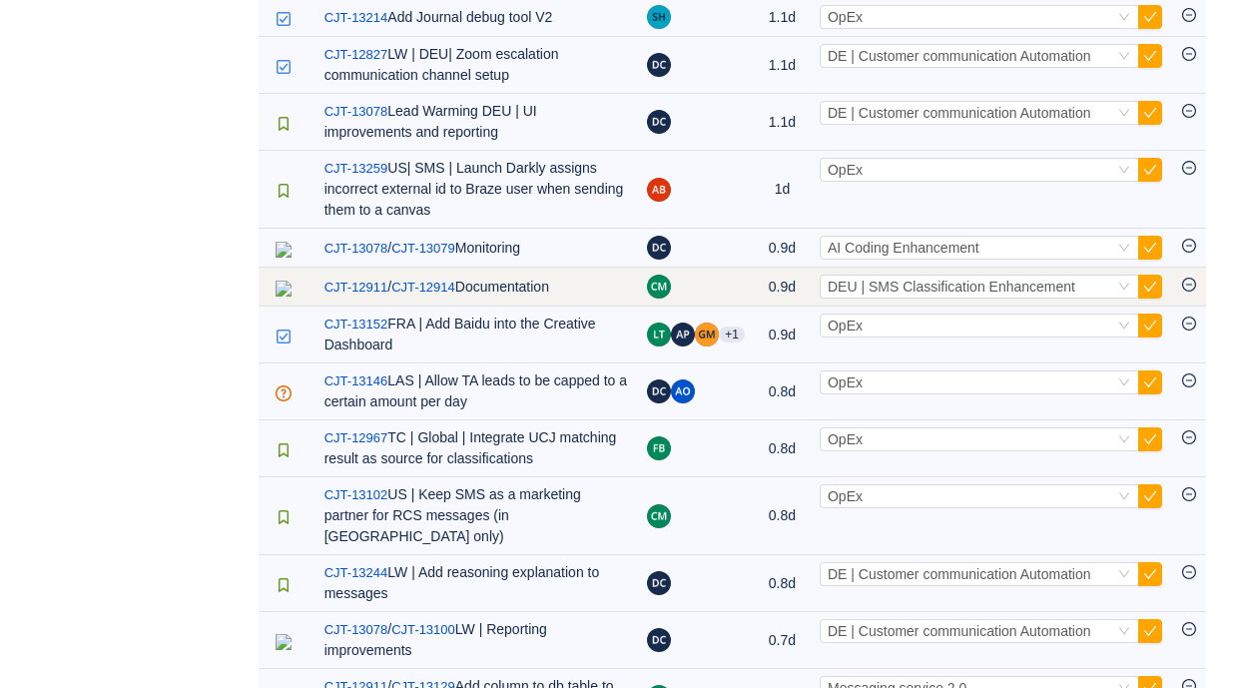
click at [989, 306] on td "Select DEU | SMS Classification Enhancement Out of scope" at bounding box center [991, 287] width 362 height 39
click at [989, 295] on span "DEU | SMS Classification Enhancement" at bounding box center [952, 287] width 248 height 16
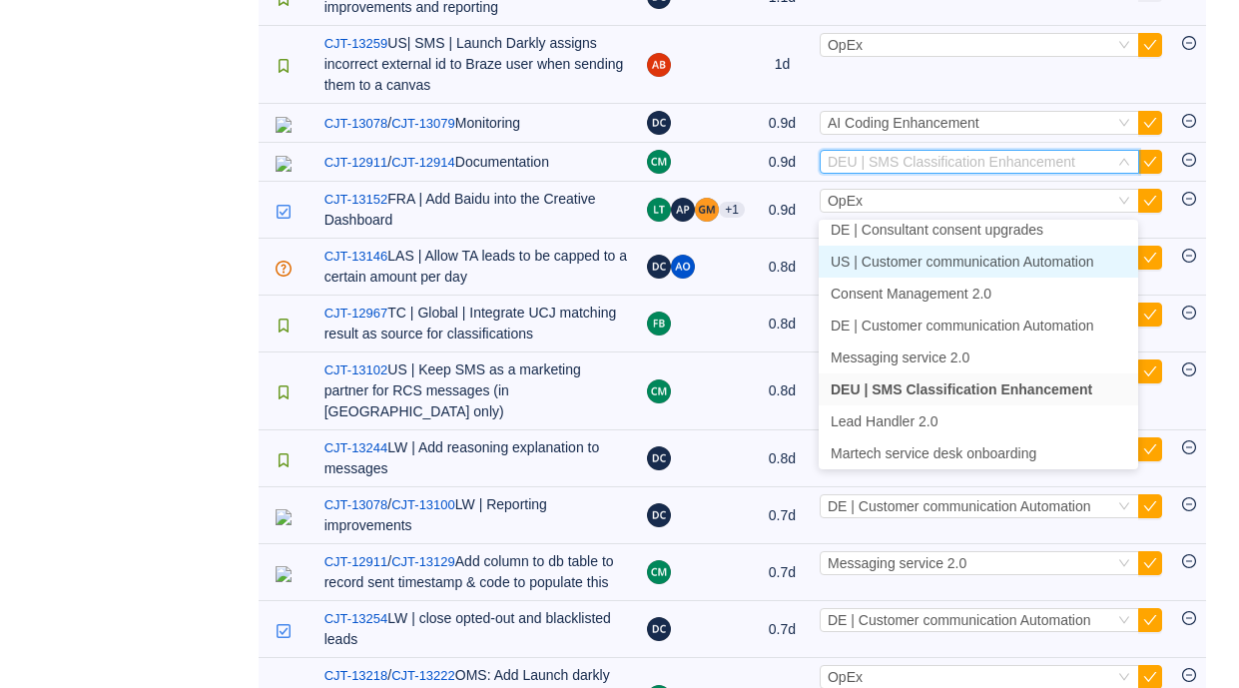
scroll to position [717, 0]
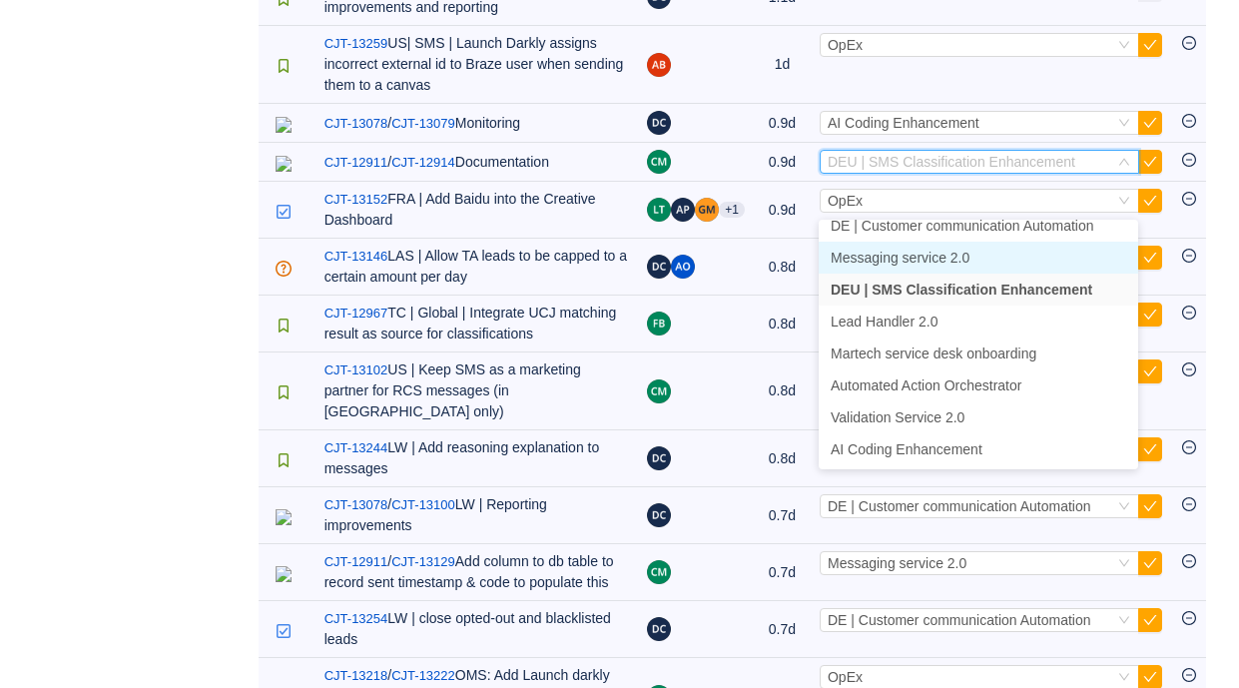
click at [924, 260] on span "Messaging service 2.0" at bounding box center [900, 258] width 139 height 16
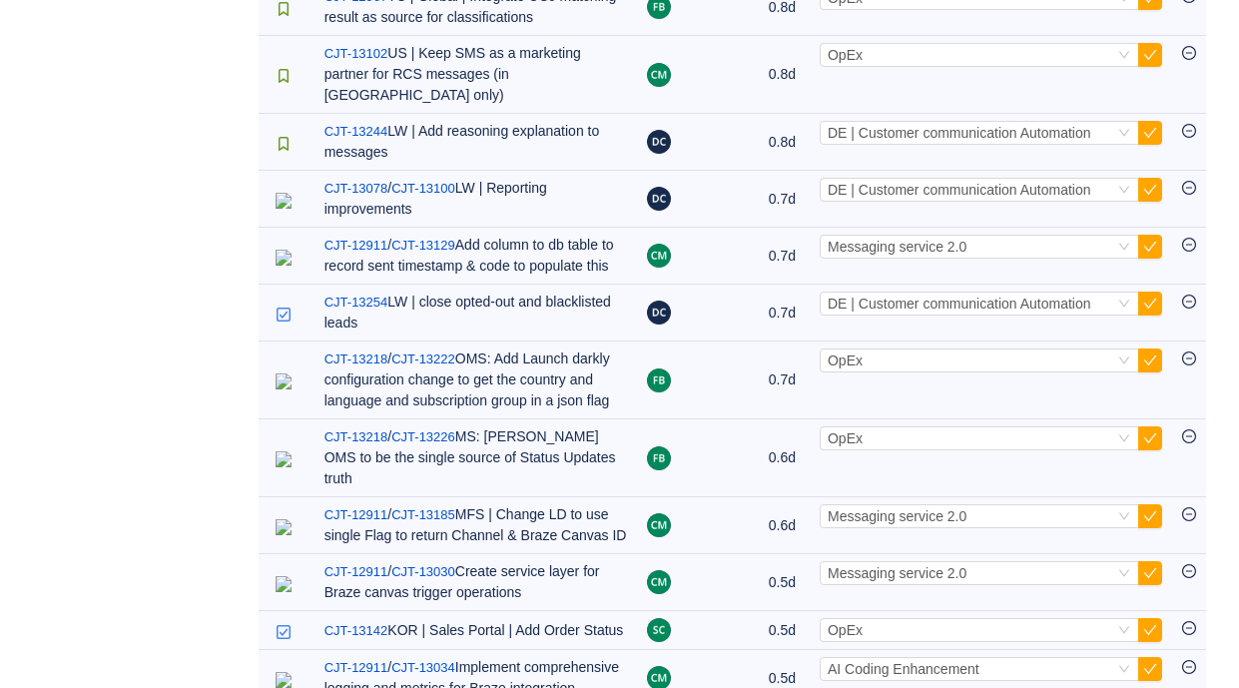
scroll to position [1007, 0]
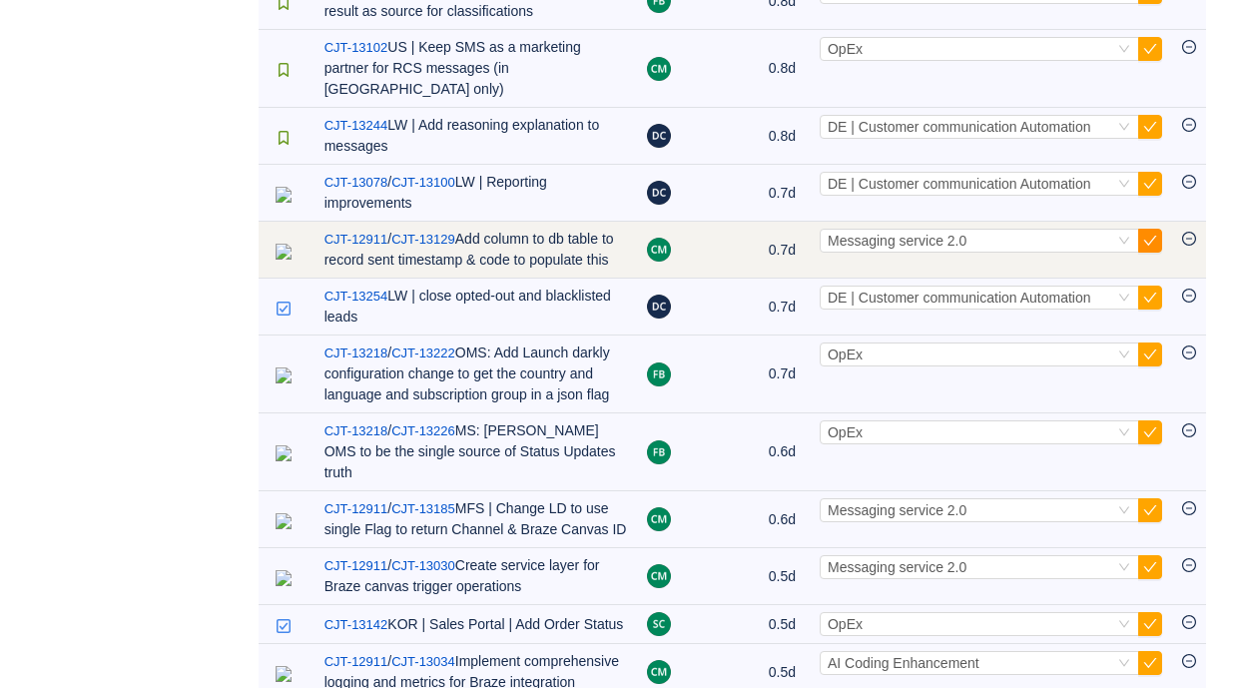
click at [1154, 253] on button "button" at bounding box center [1150, 241] width 24 height 24
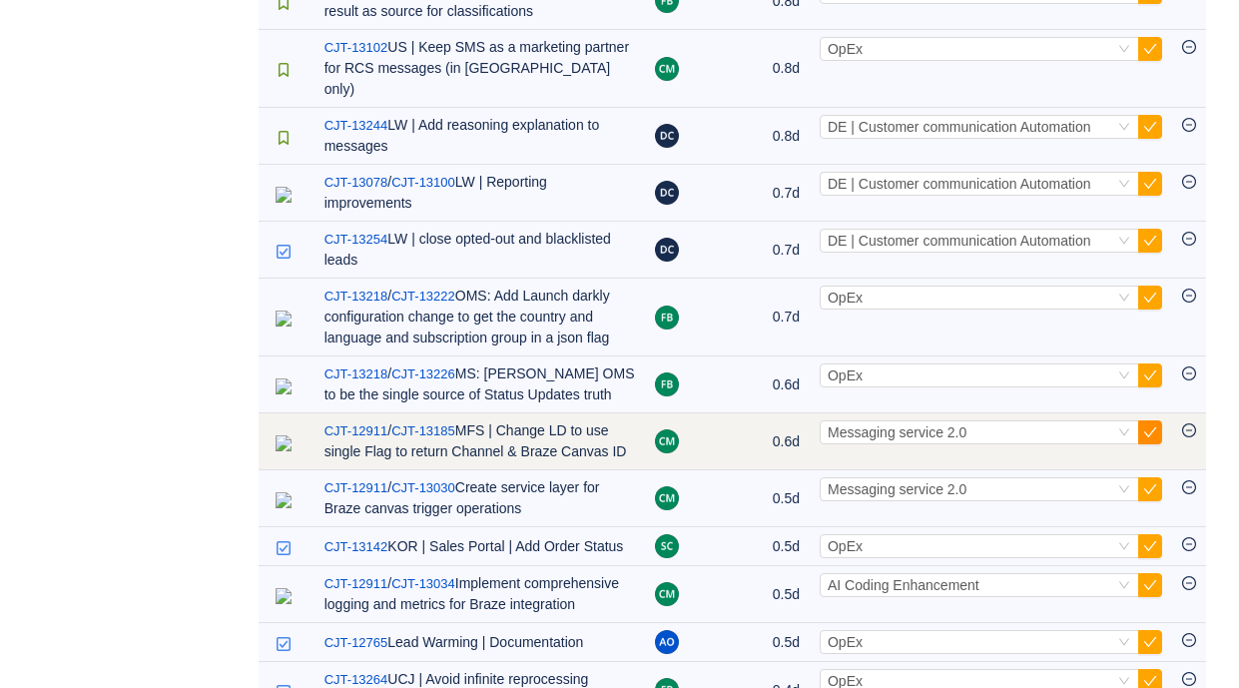
click at [1154, 444] on button "button" at bounding box center [1150, 432] width 24 height 24
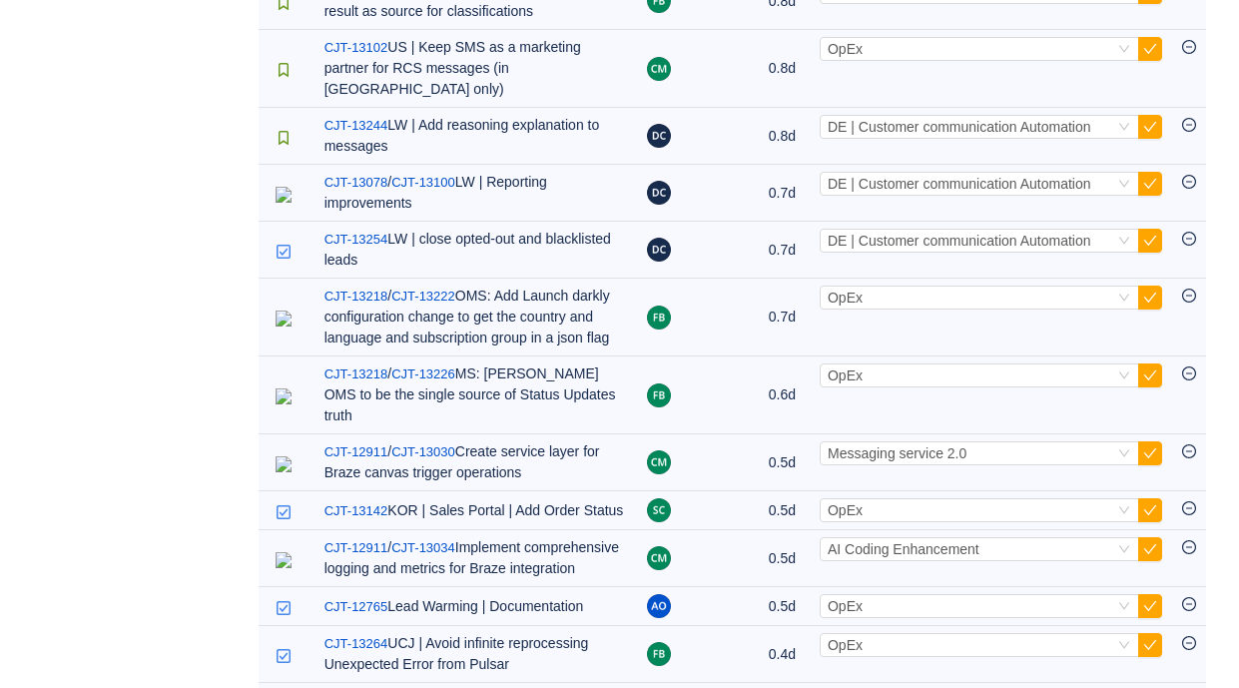
click at [1154, 465] on button "button" at bounding box center [1150, 453] width 24 height 24
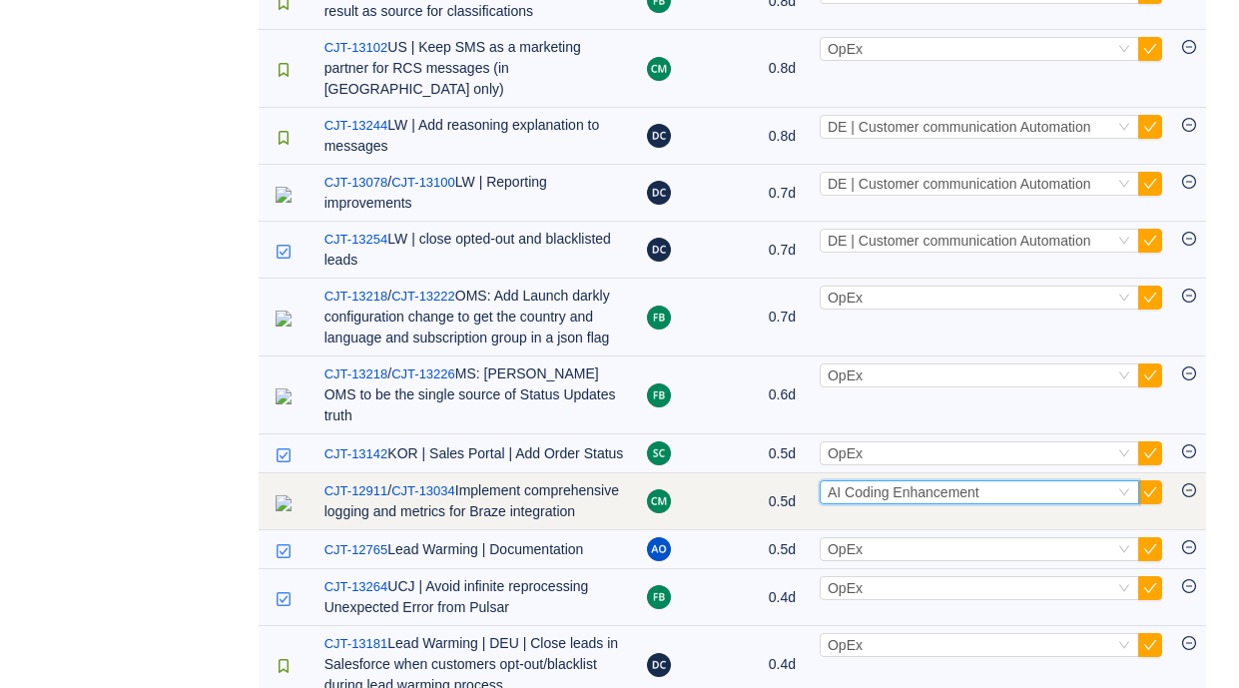
click at [1051, 503] on div "Select AI Coding Enhancement" at bounding box center [971, 492] width 287 height 22
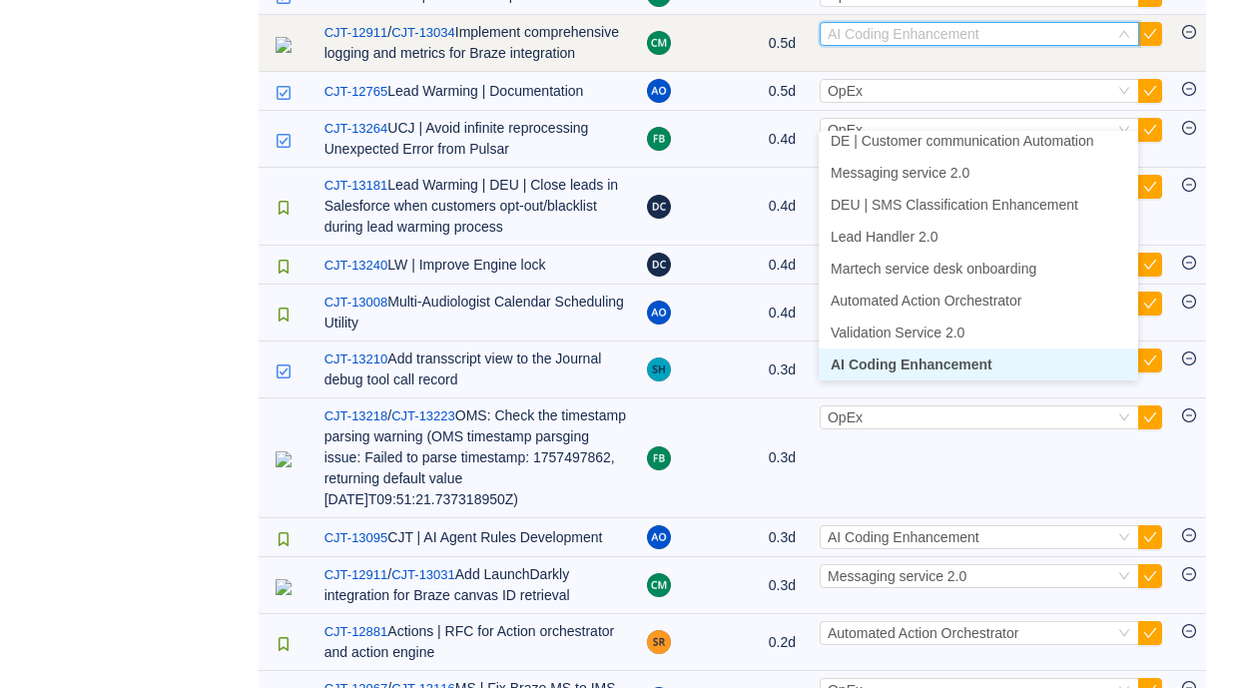
scroll to position [1463, 0]
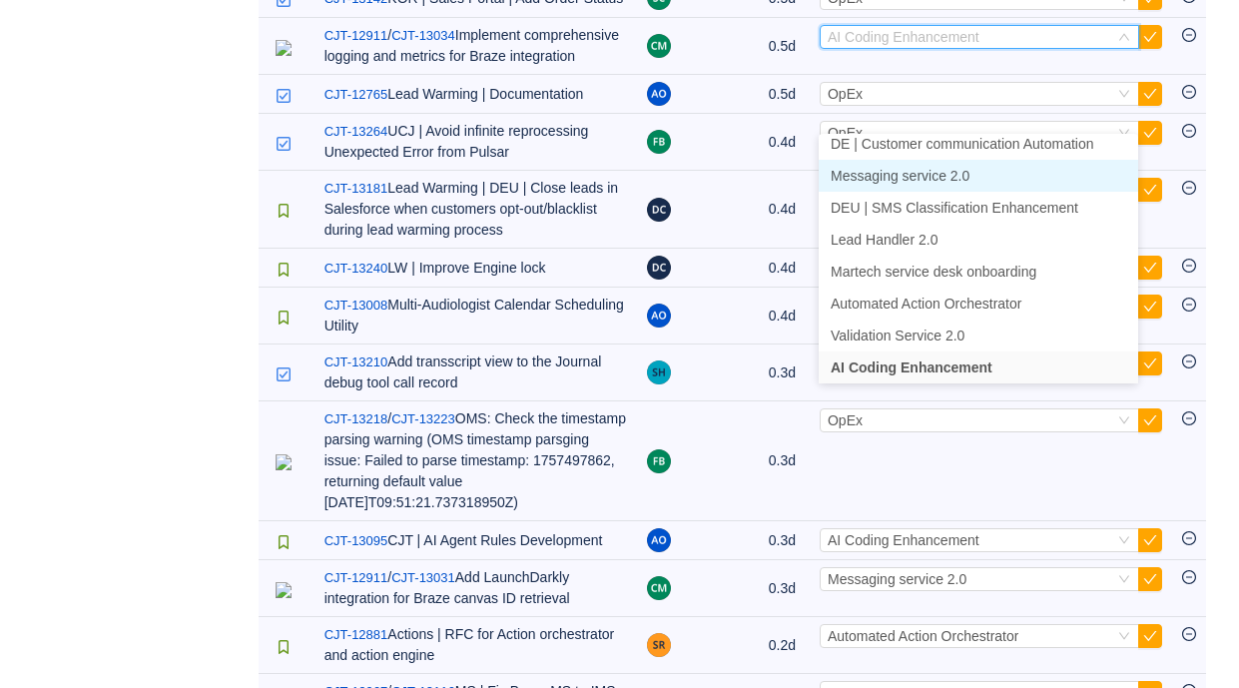
click at [956, 184] on li "Messaging service 2.0" at bounding box center [978, 176] width 319 height 32
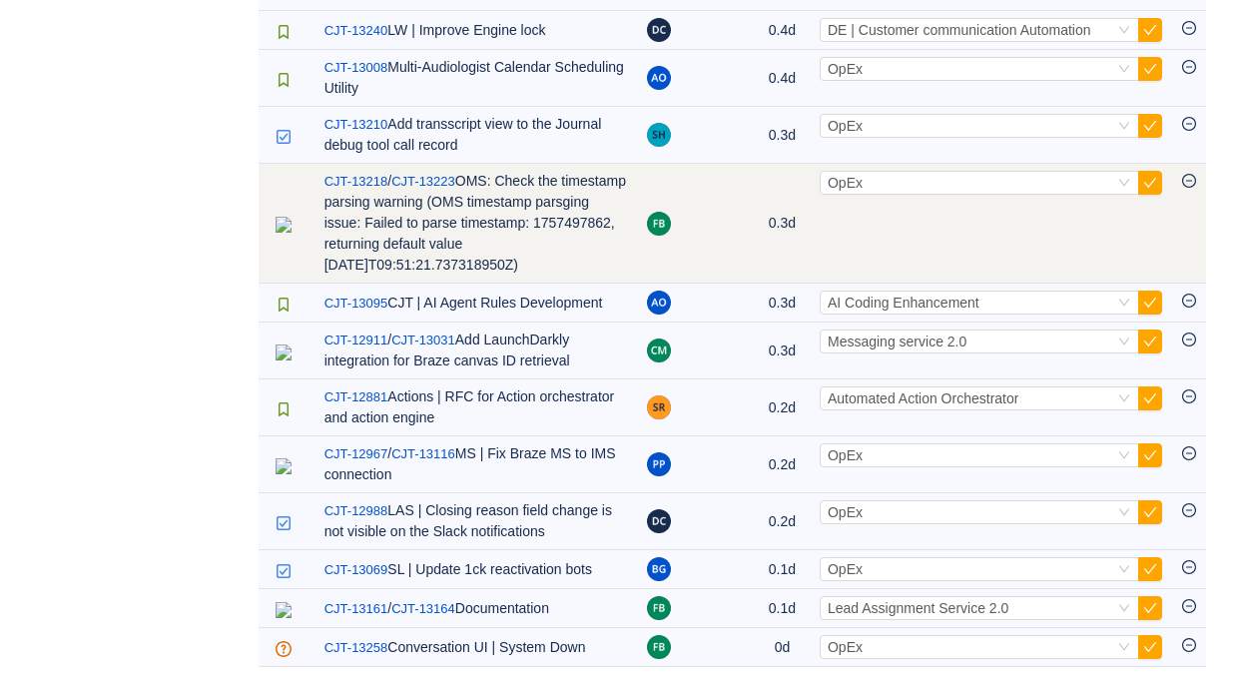
scroll to position [1879, 0]
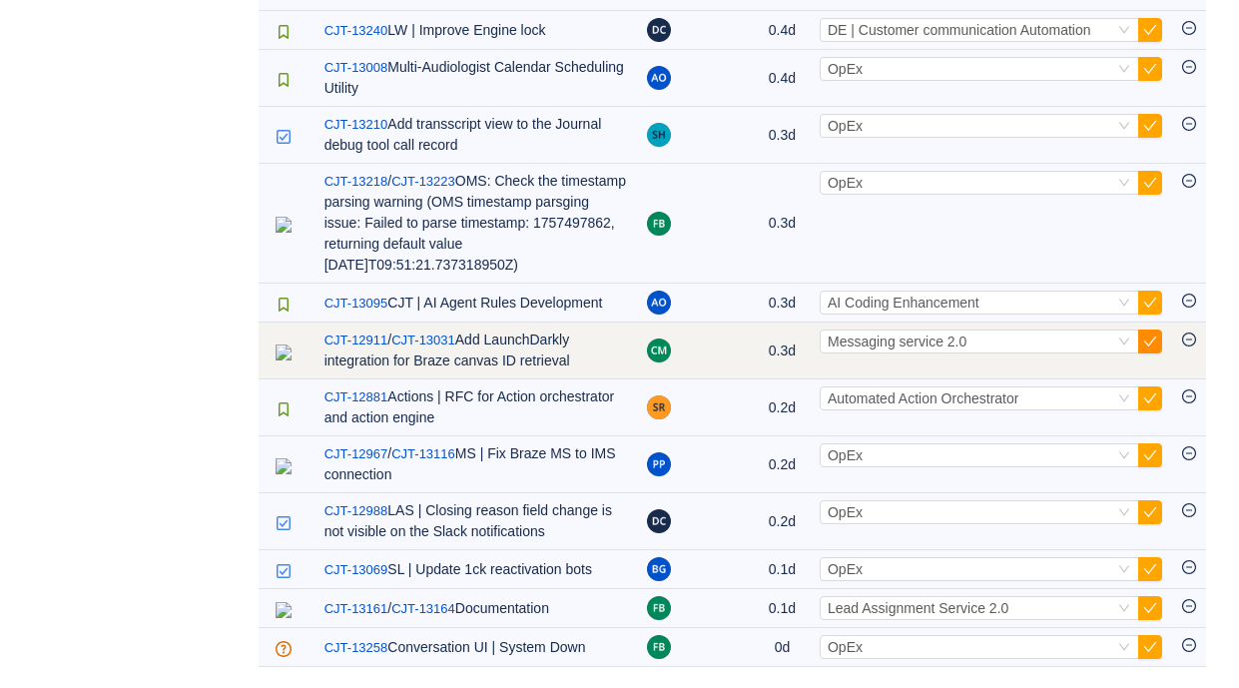
click at [1154, 329] on button "button" at bounding box center [1150, 341] width 24 height 24
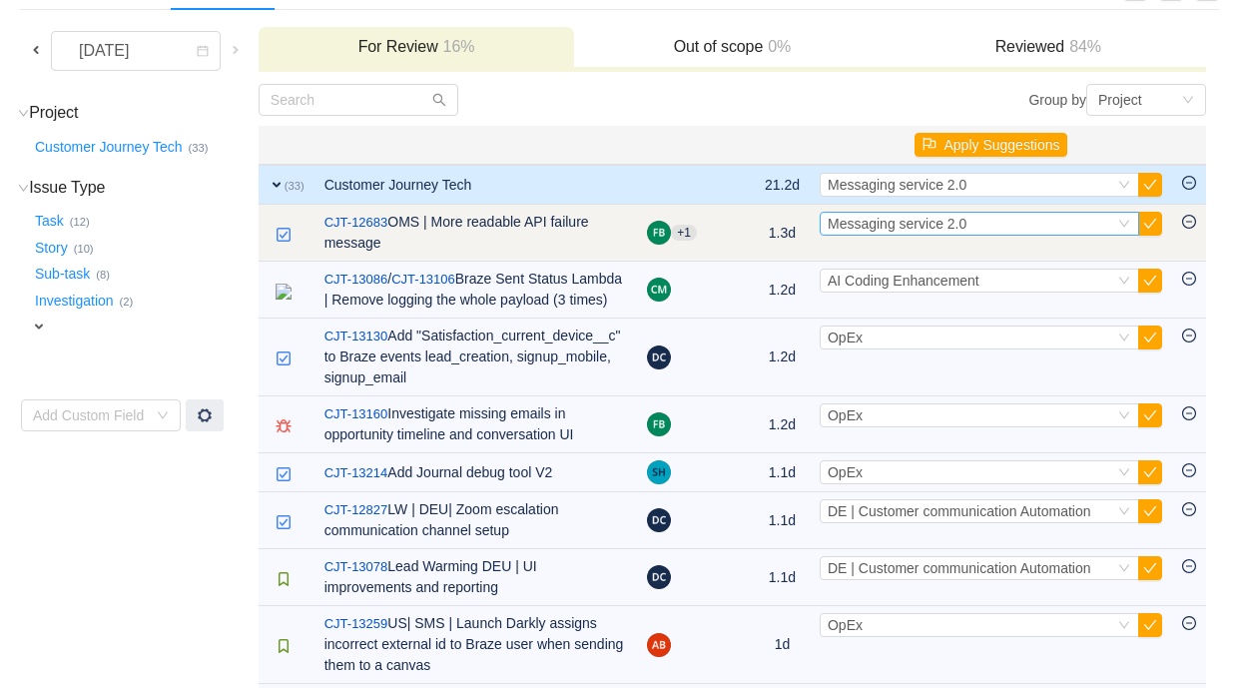
scroll to position [151, 0]
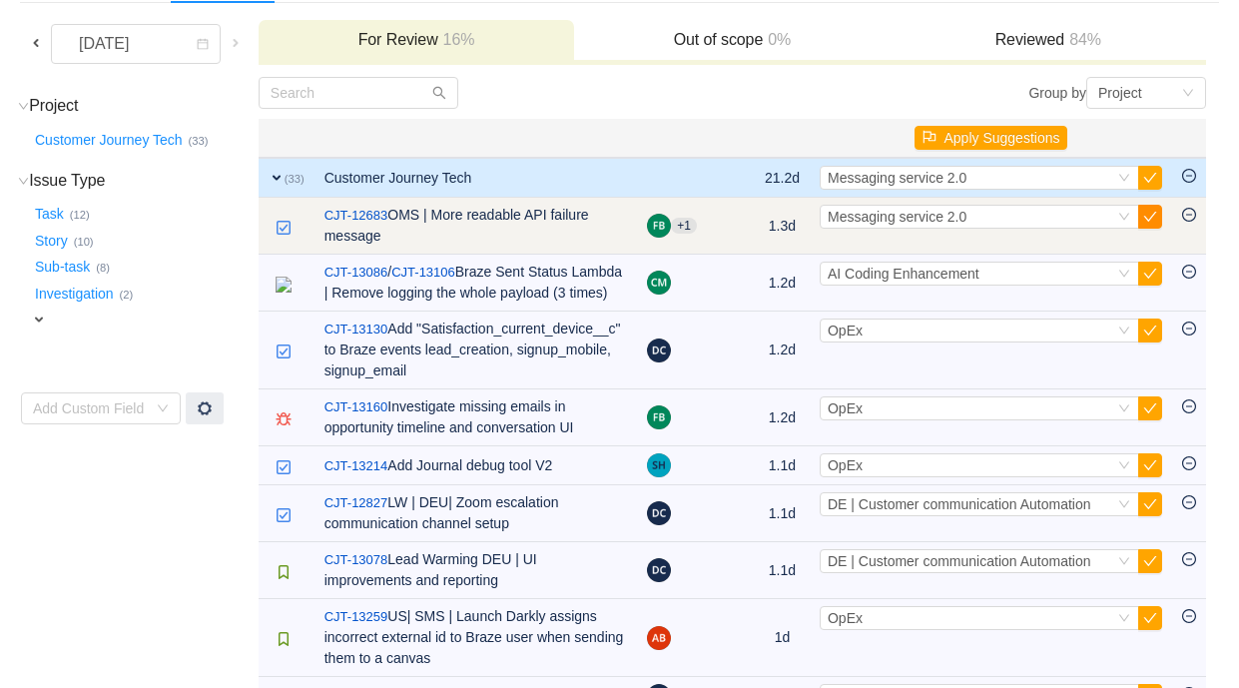
click at [1161, 218] on button "button" at bounding box center [1150, 217] width 24 height 24
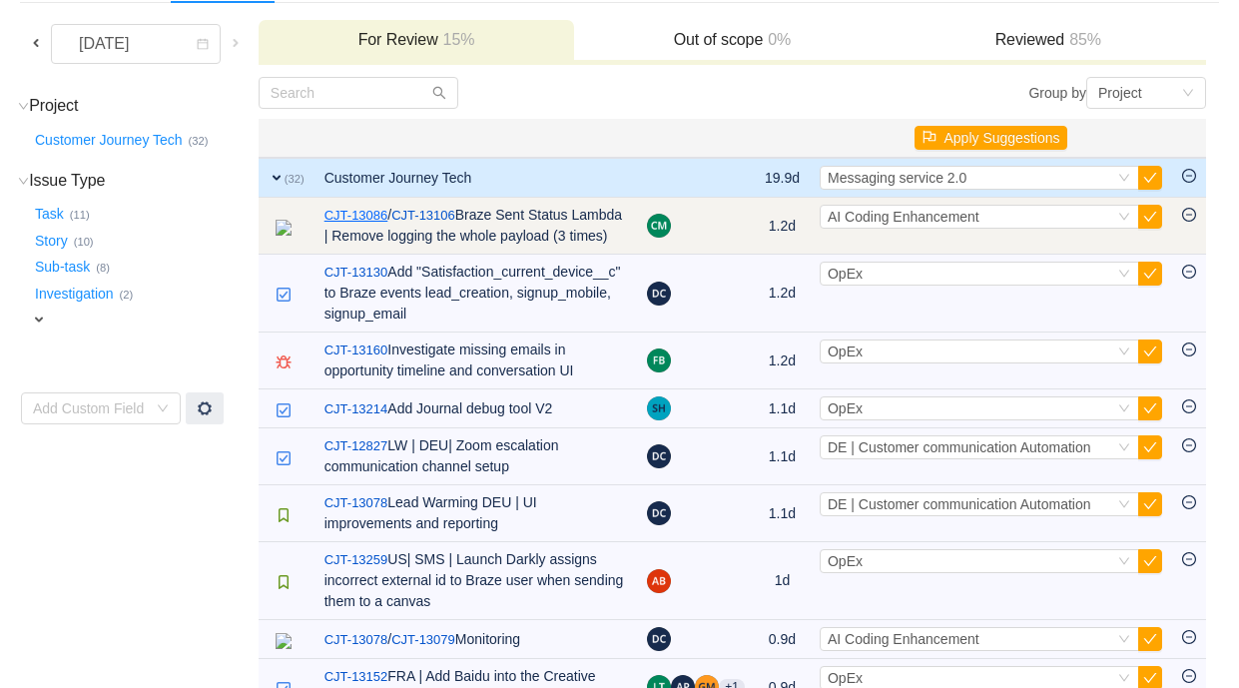
click at [388, 215] on link "CJT-13086" at bounding box center [356, 216] width 64 height 20
click at [940, 221] on span "AI Coding Enhancement" at bounding box center [904, 217] width 152 height 16
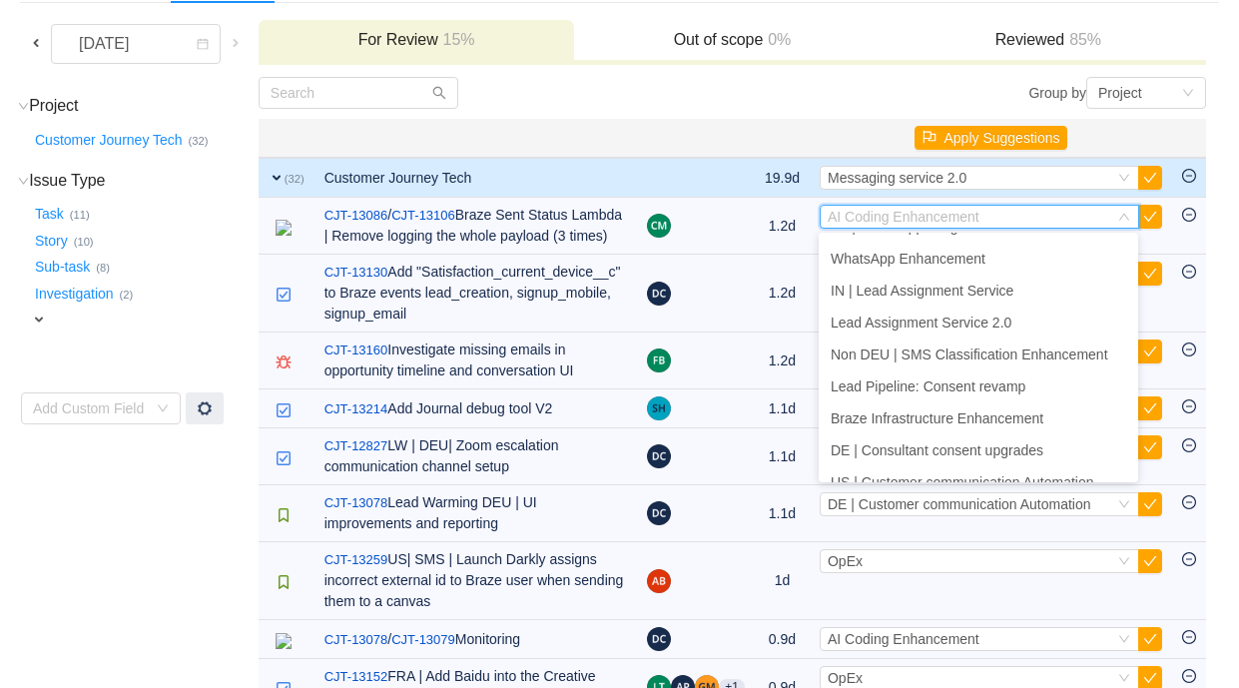
scroll to position [0, 0]
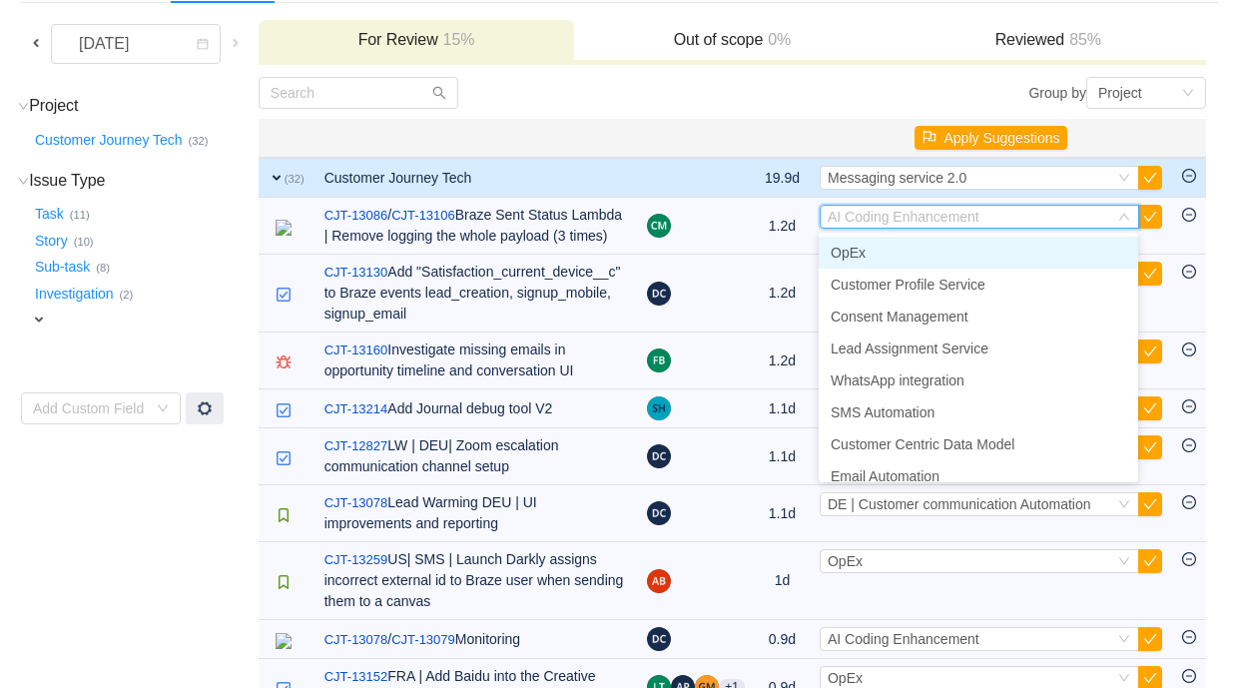
click at [901, 253] on li "OpEx" at bounding box center [978, 253] width 319 height 32
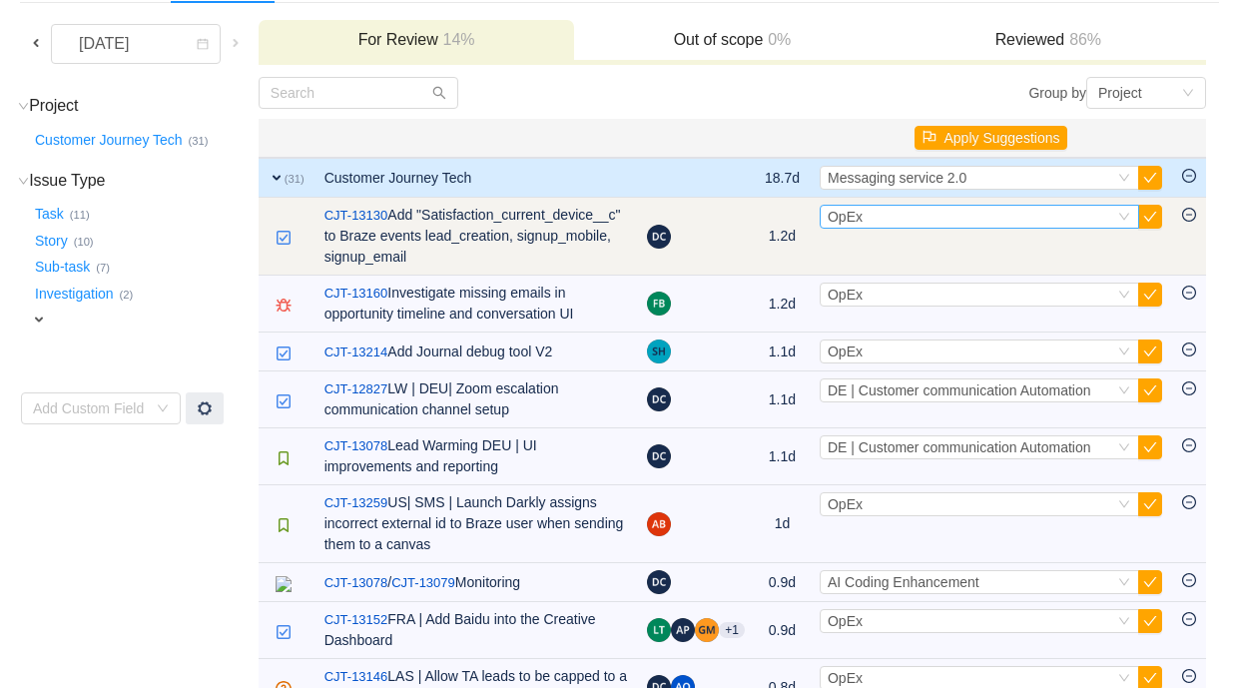
click at [898, 216] on div "Select OpEx" at bounding box center [971, 217] width 287 height 22
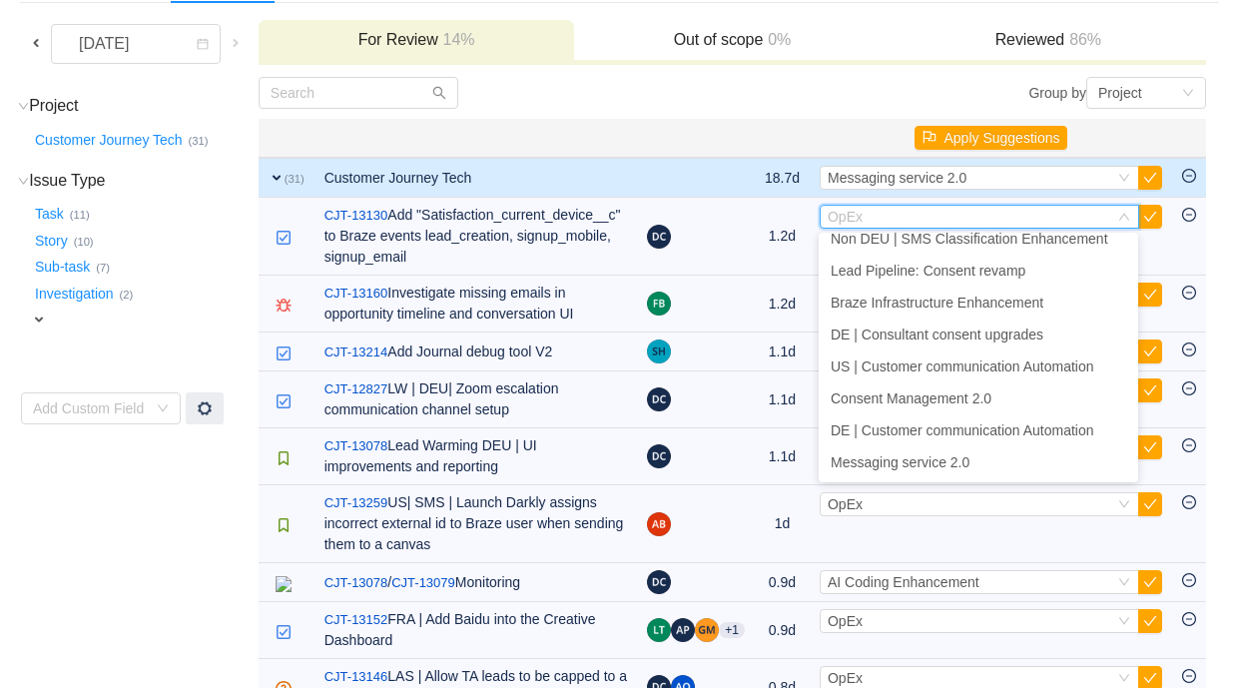
scroll to position [516, 0]
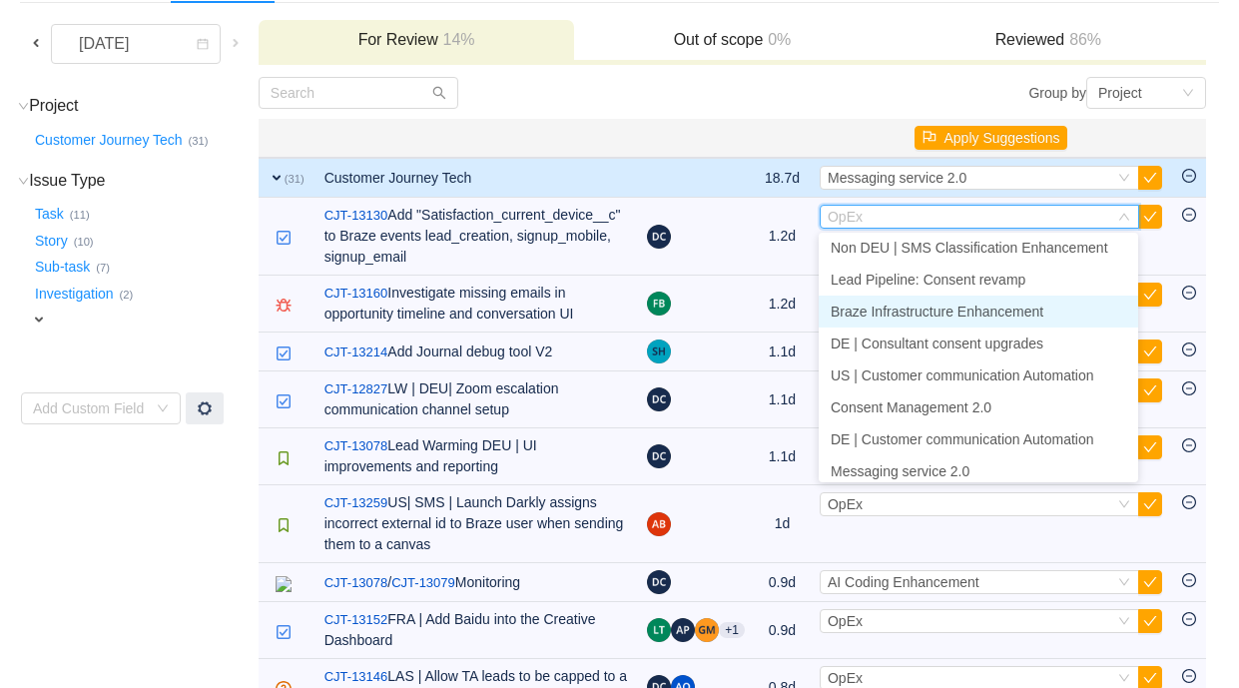
click at [946, 309] on span "Braze Infrastructure Enhancement" at bounding box center [937, 311] width 213 height 16
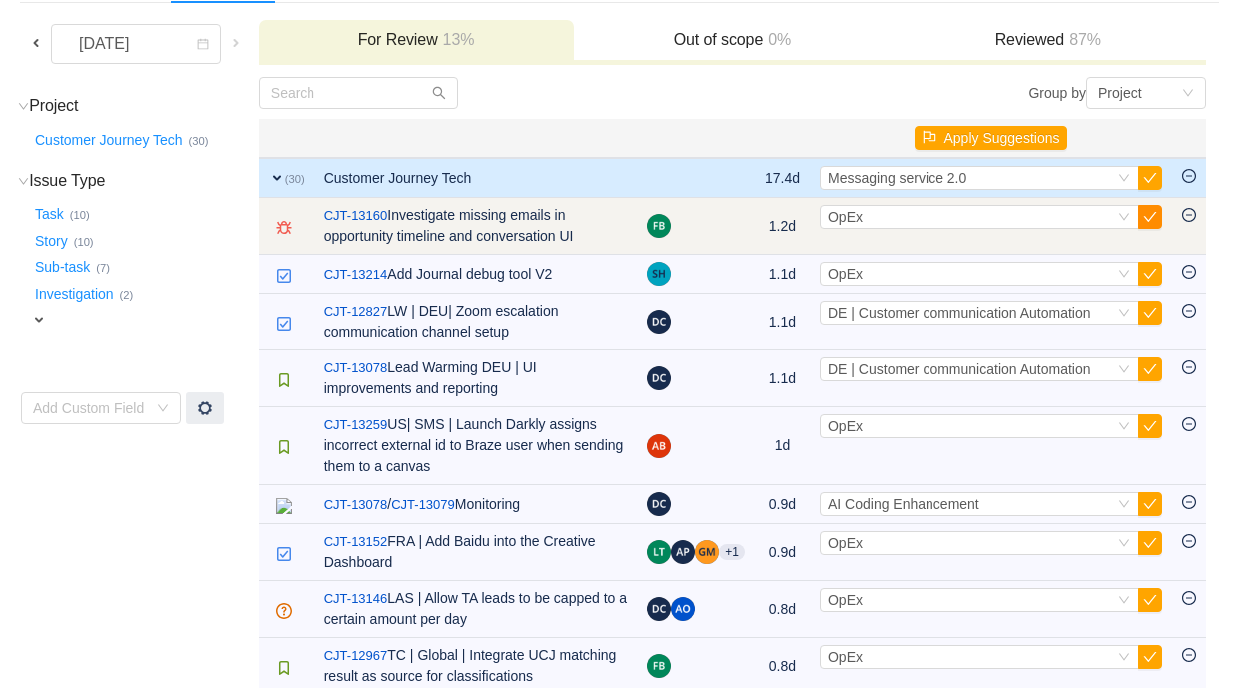
click at [1157, 214] on button "button" at bounding box center [1150, 217] width 24 height 24
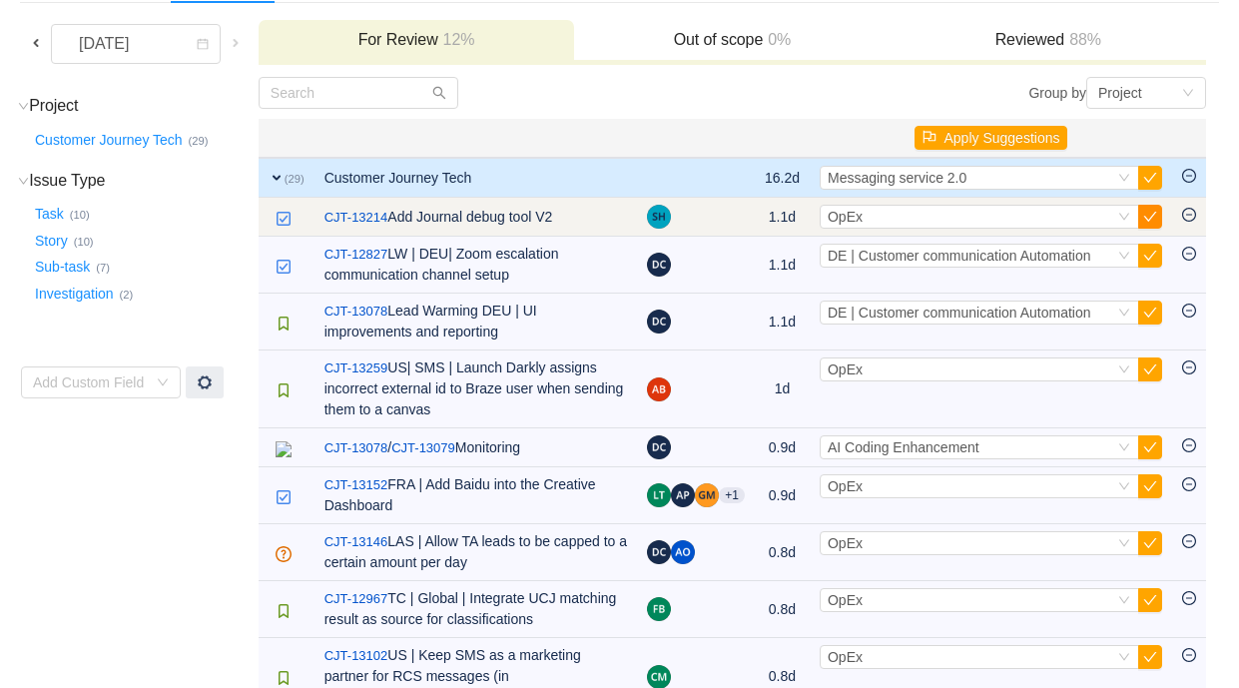
click at [1157, 215] on button "button" at bounding box center [1150, 217] width 24 height 24
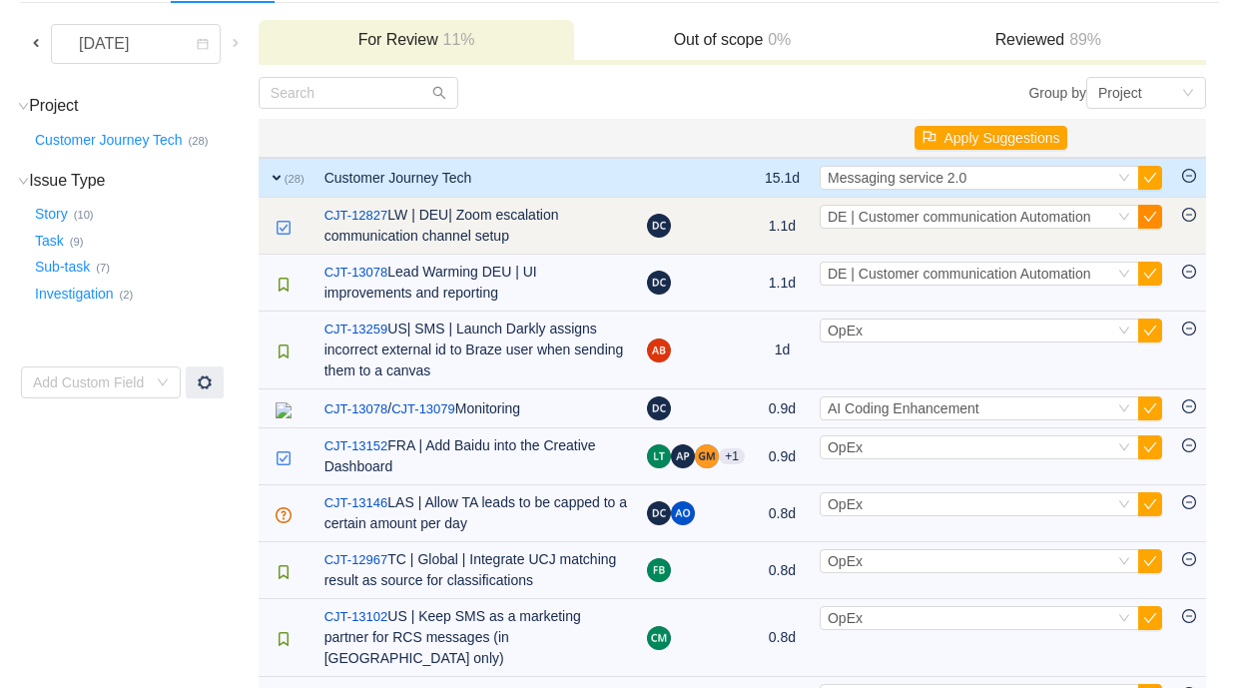
click at [1157, 214] on button "button" at bounding box center [1150, 217] width 24 height 24
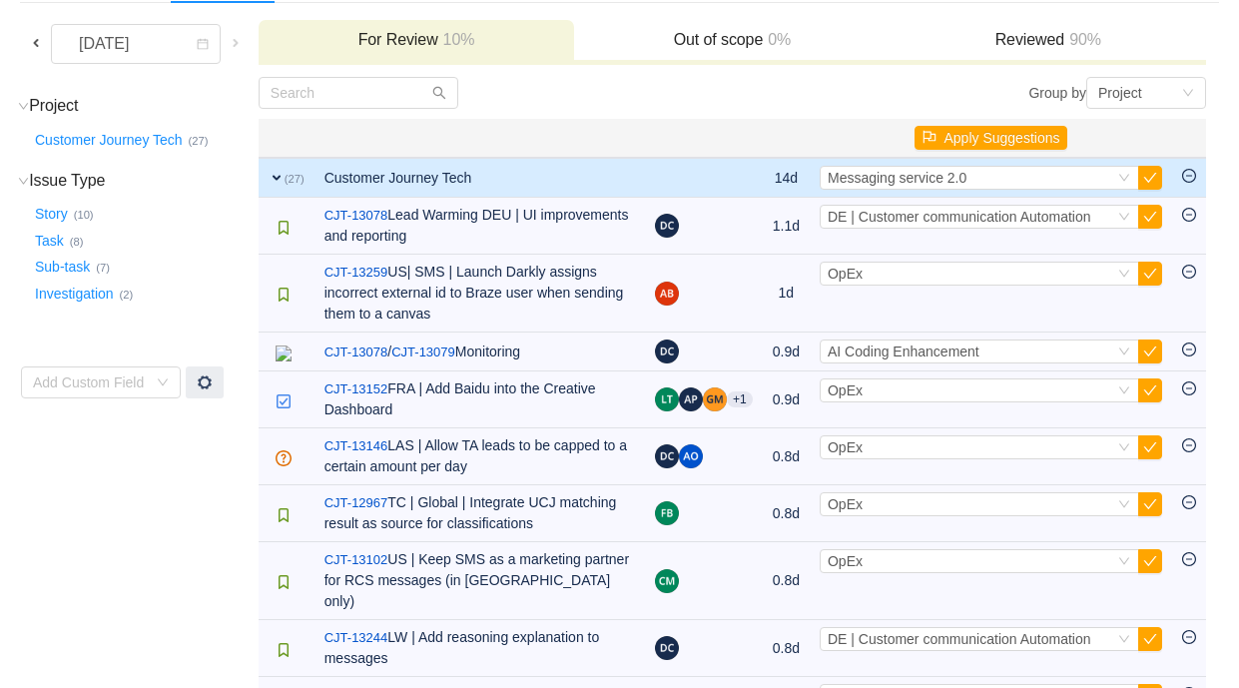
click at [1157, 214] on button "button" at bounding box center [1150, 217] width 24 height 24
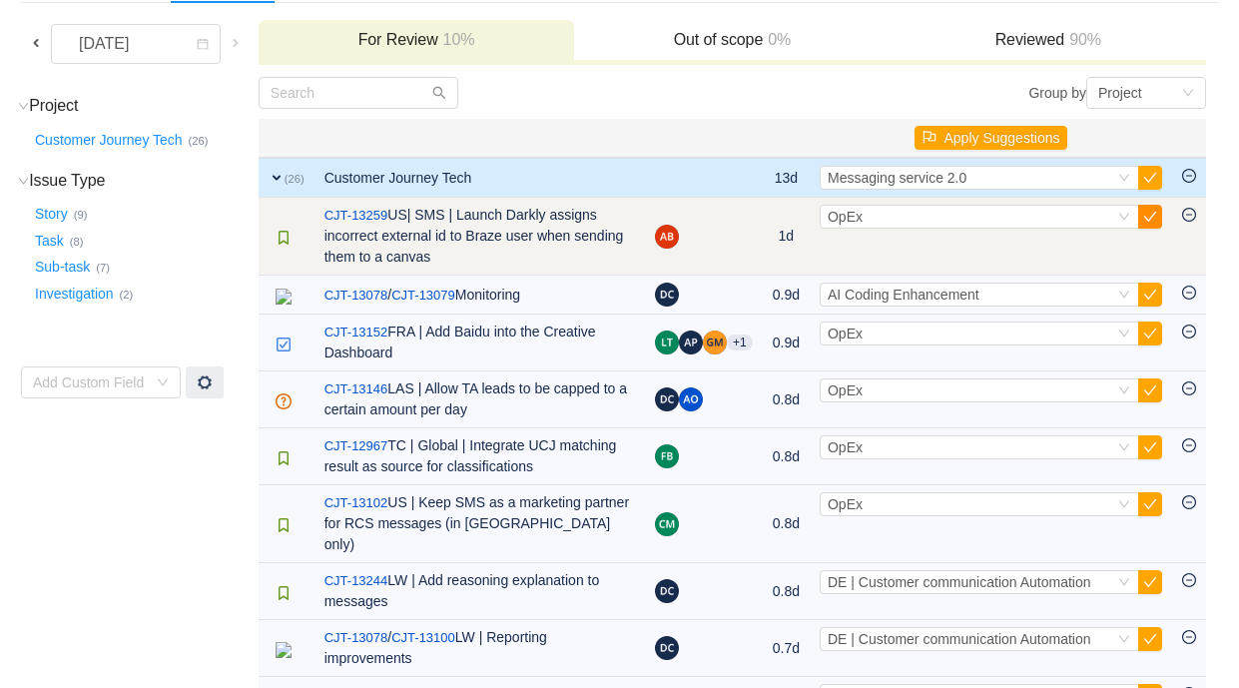
click at [1148, 215] on button "button" at bounding box center [1150, 217] width 24 height 24
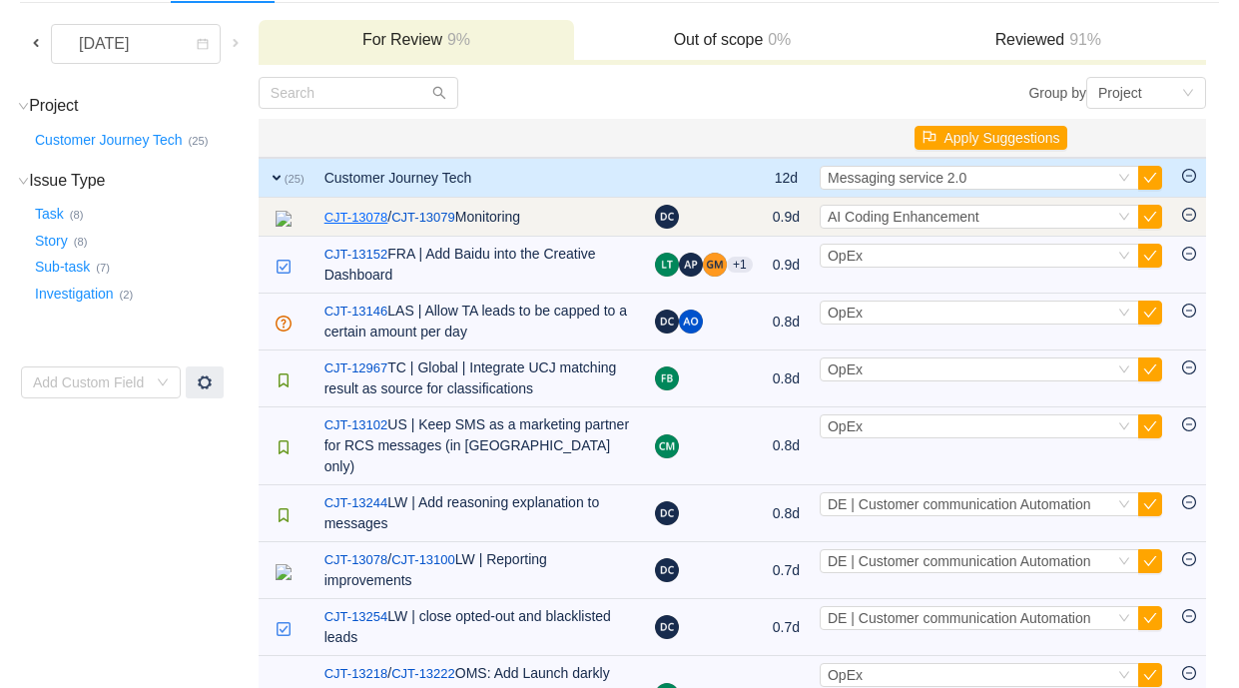
click at [377, 215] on link "CJT-13078" at bounding box center [356, 218] width 64 height 20
drag, startPoint x: 423, startPoint y: 214, endPoint x: 344, endPoint y: 215, distance: 78.9
click at [344, 215] on td "CJT-13078 / CJT-13079 Monitoring" at bounding box center [479, 217] width 330 height 39
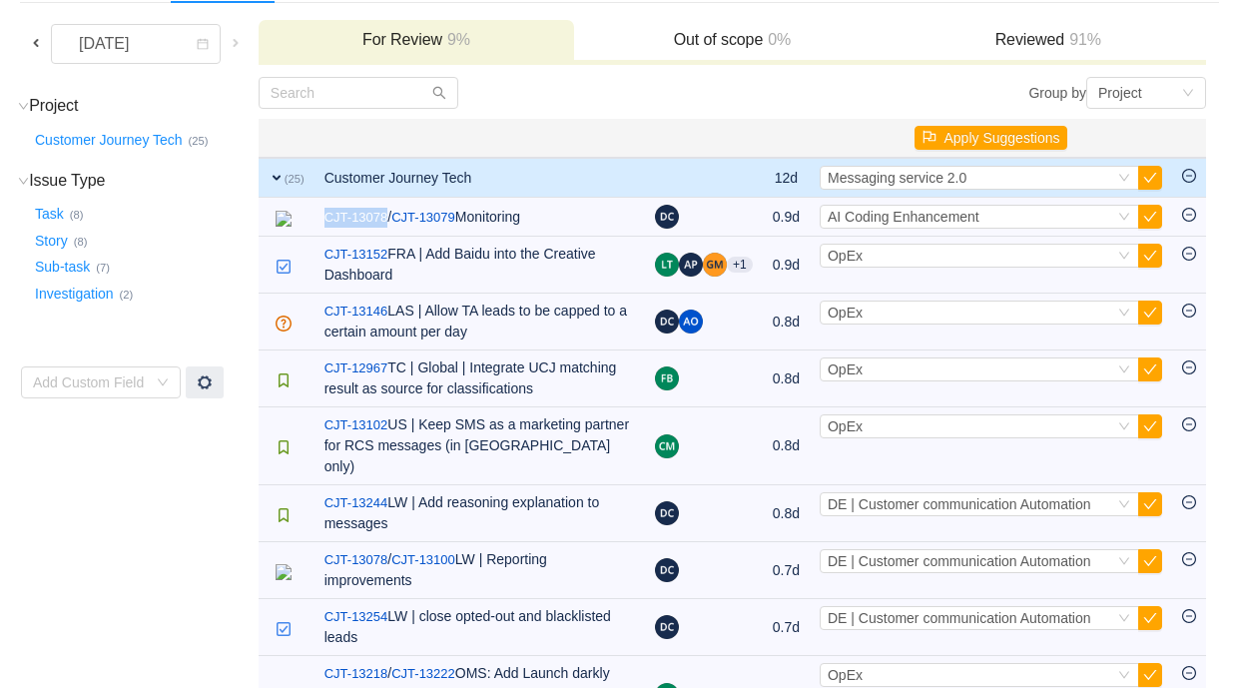
copy link "CJT-13078"
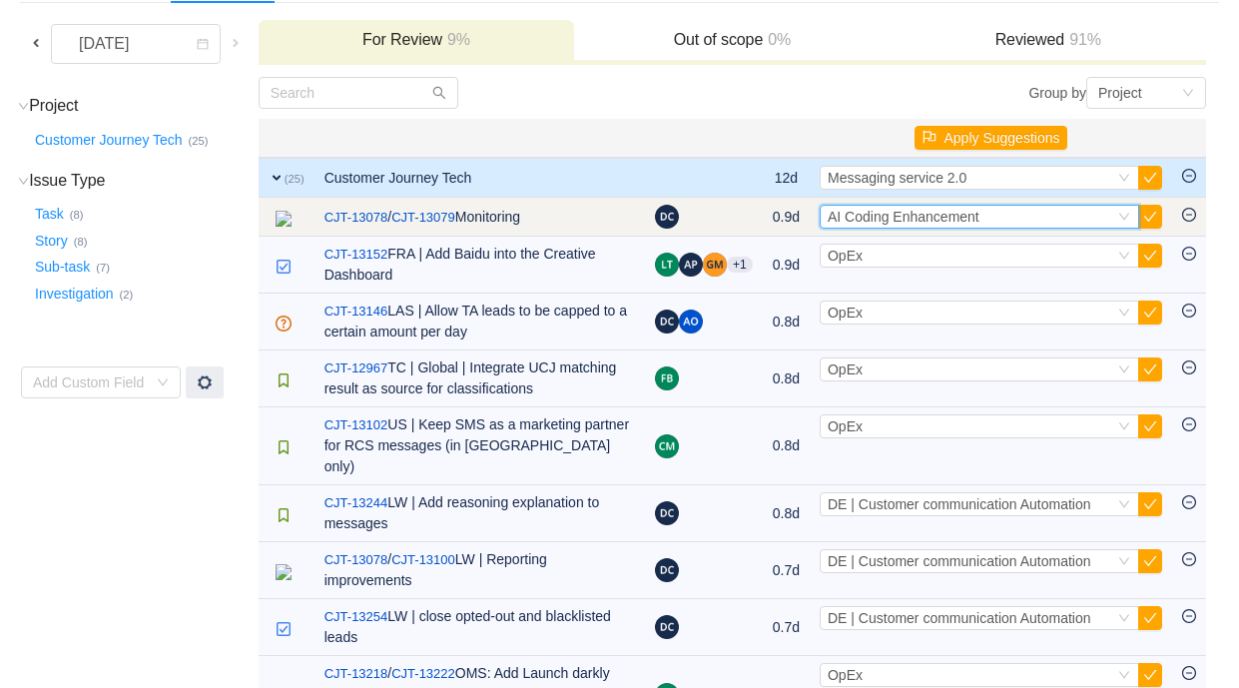
click at [933, 218] on span "AI Coding Enhancement" at bounding box center [904, 217] width 152 height 16
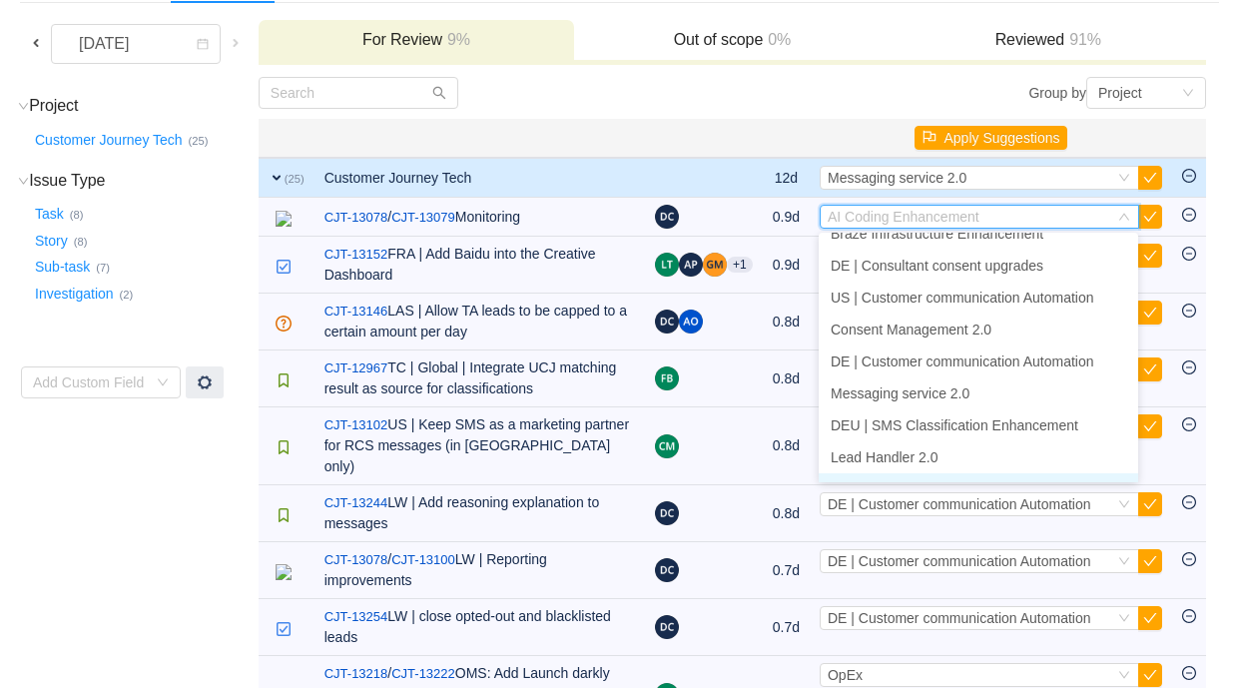
scroll to position [583, 0]
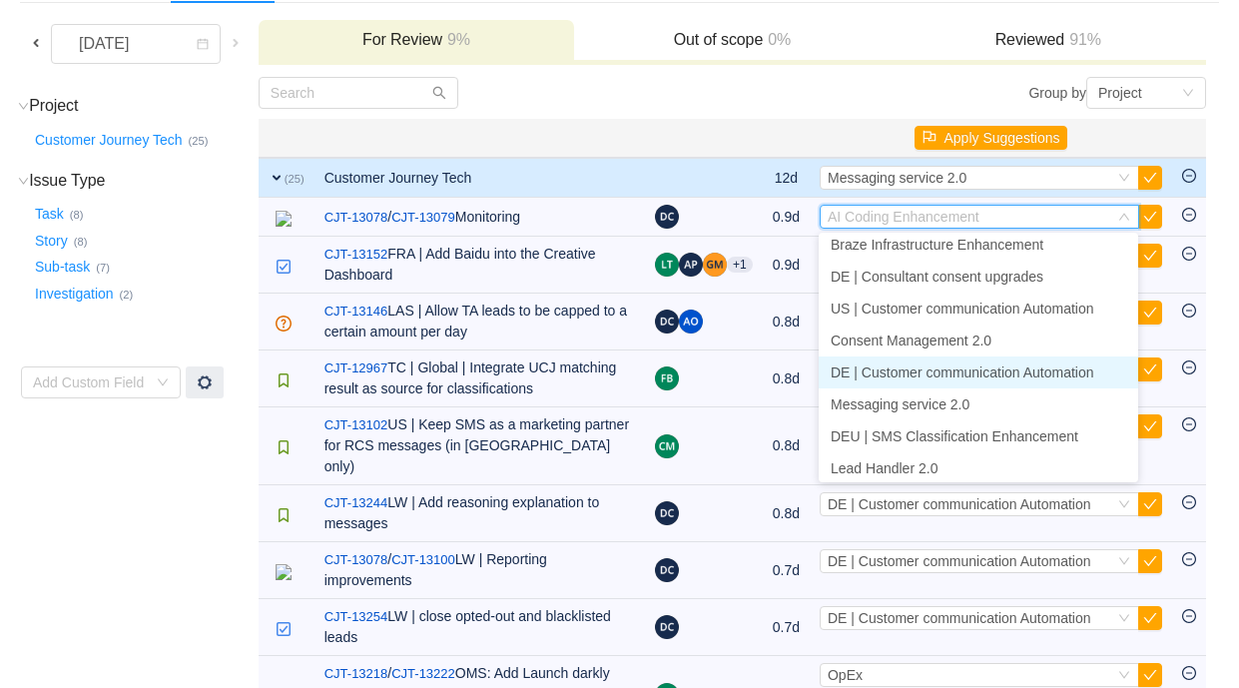
click at [937, 368] on span "DE | Customer communication Automation" at bounding box center [963, 372] width 264 height 16
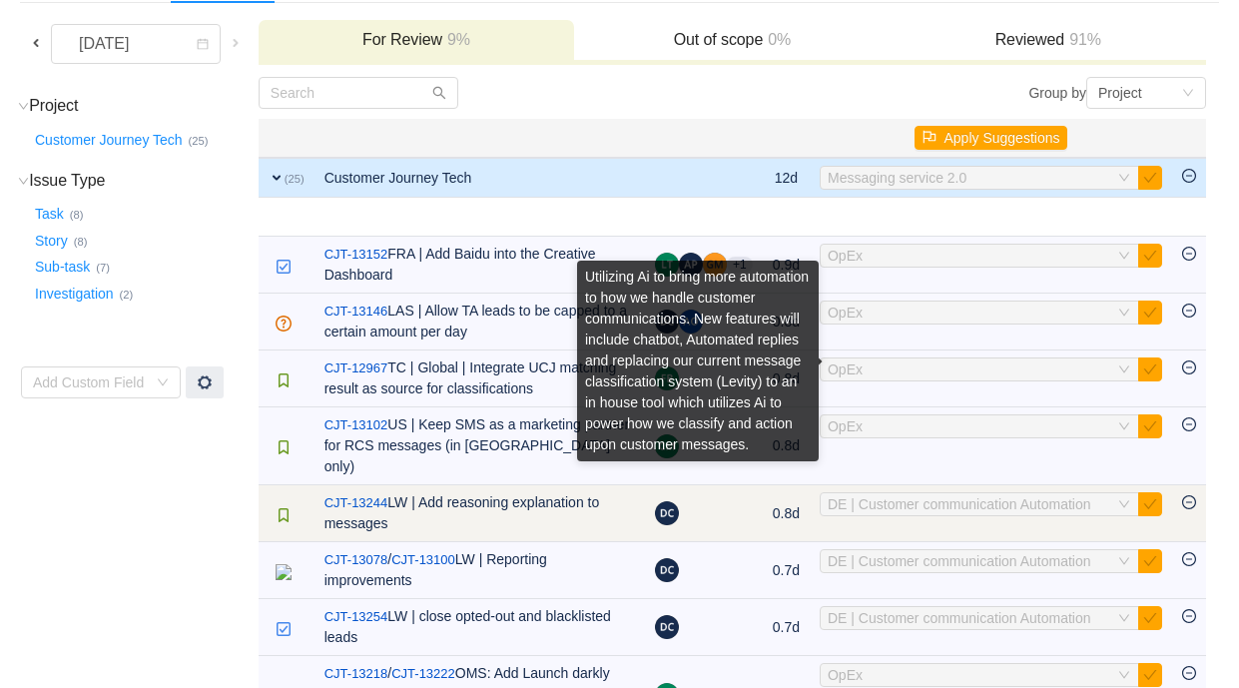
scroll to position [112, 0]
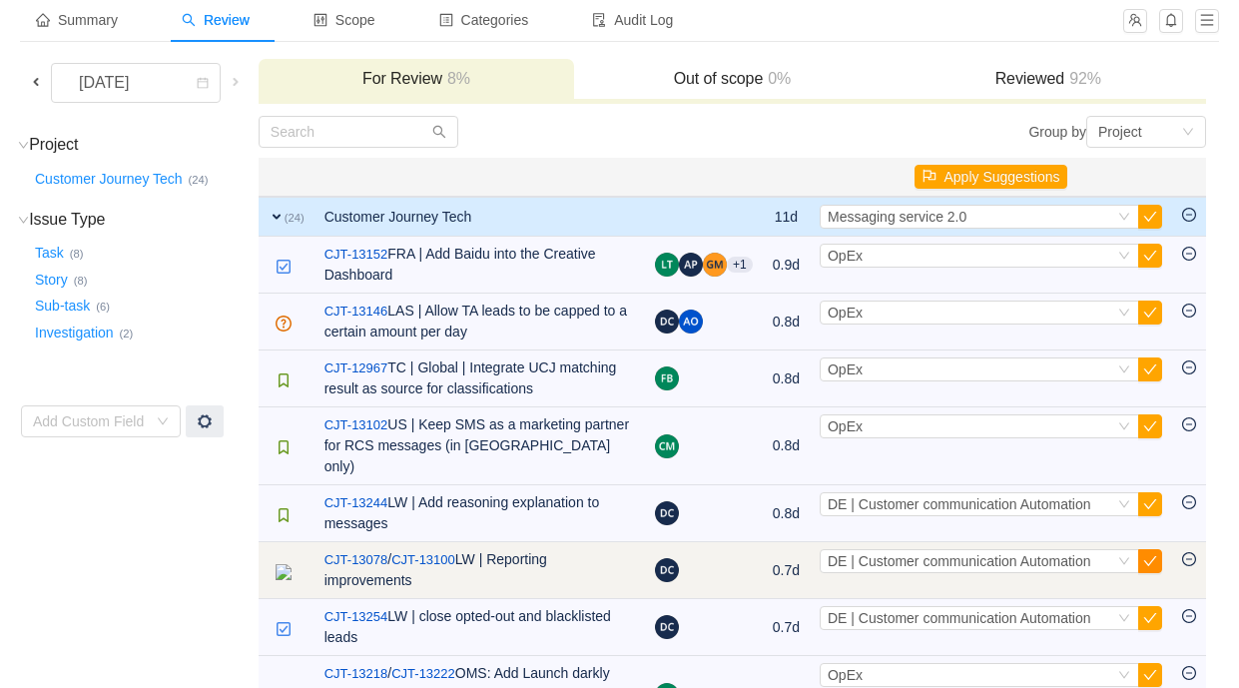
click at [1151, 562] on button "button" at bounding box center [1150, 561] width 24 height 24
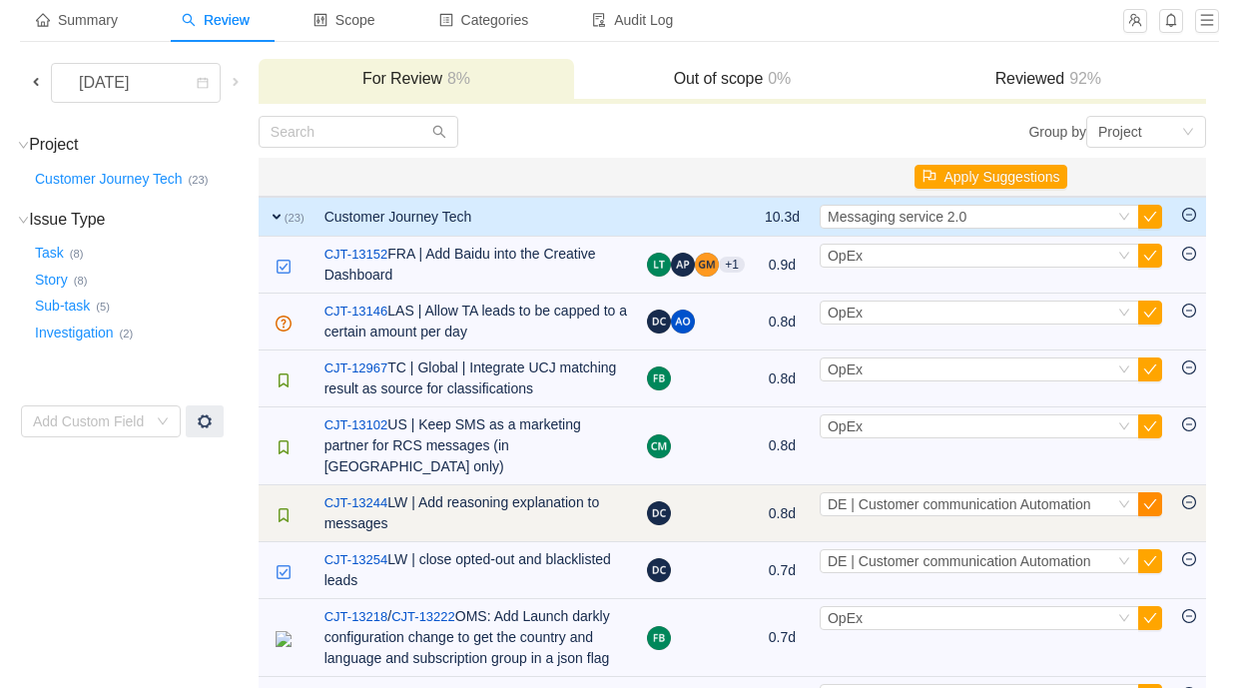
click at [1152, 504] on button "button" at bounding box center [1150, 504] width 24 height 24
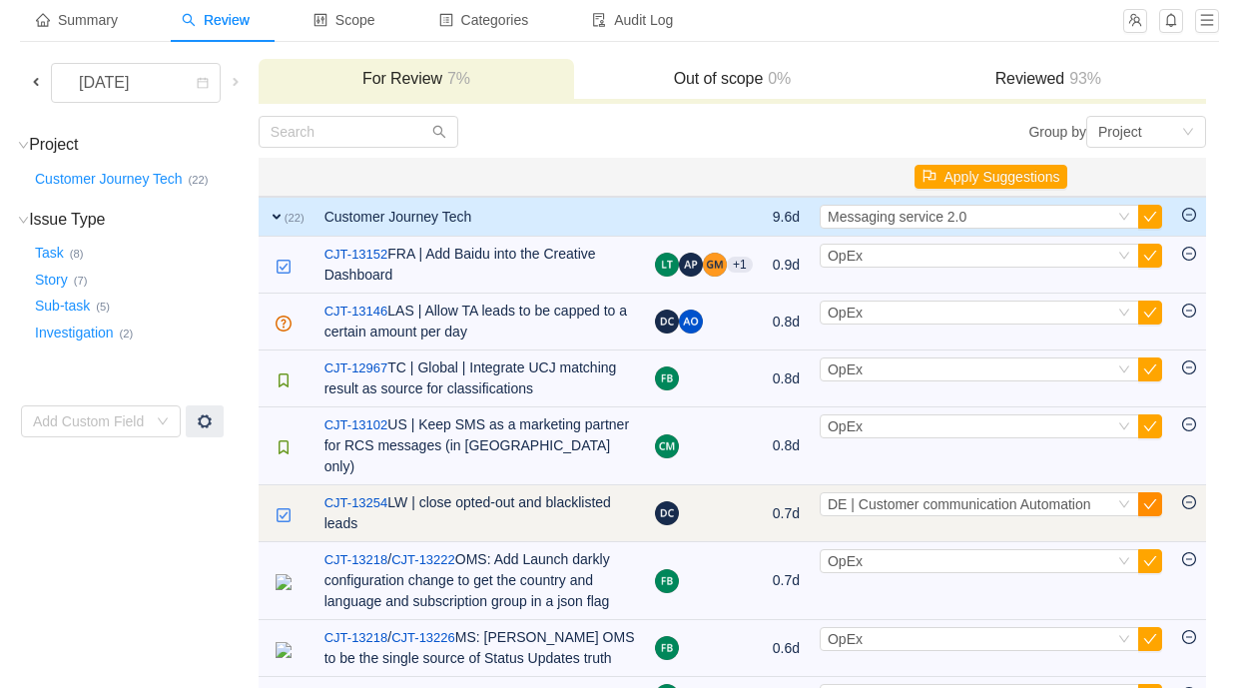
click at [1154, 507] on button "button" at bounding box center [1150, 504] width 24 height 24
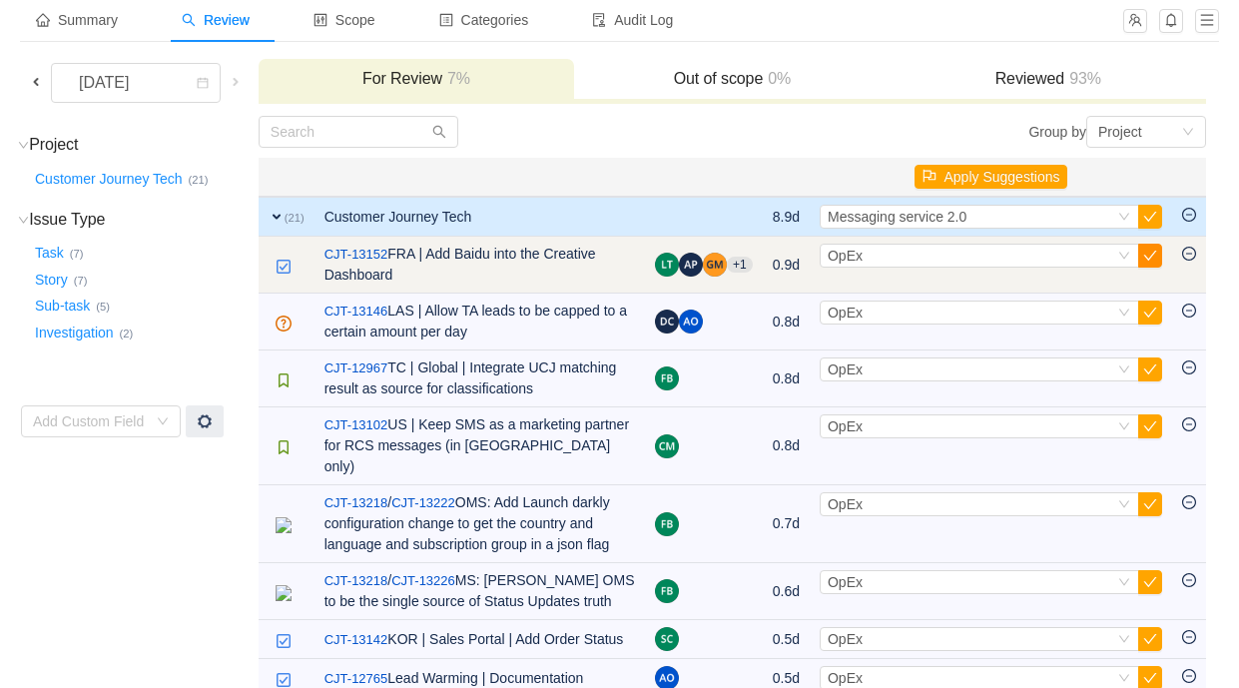
click at [1156, 254] on button "button" at bounding box center [1150, 256] width 24 height 24
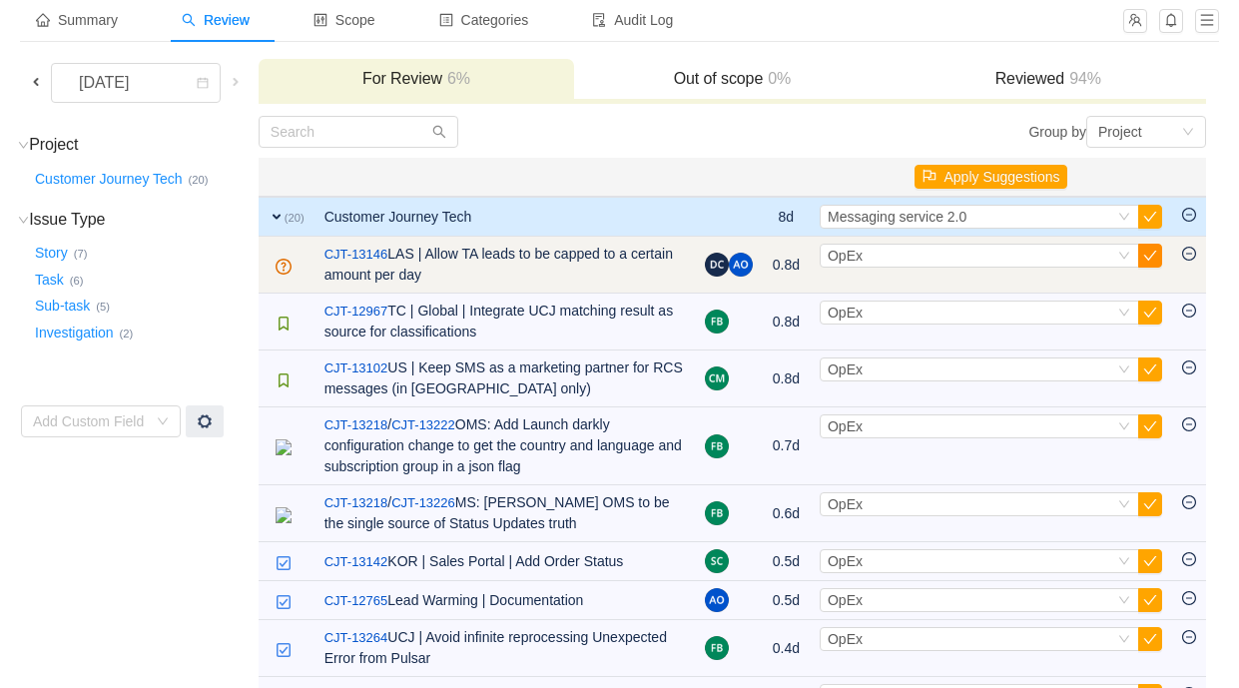
click at [1155, 254] on button "button" at bounding box center [1150, 256] width 24 height 24
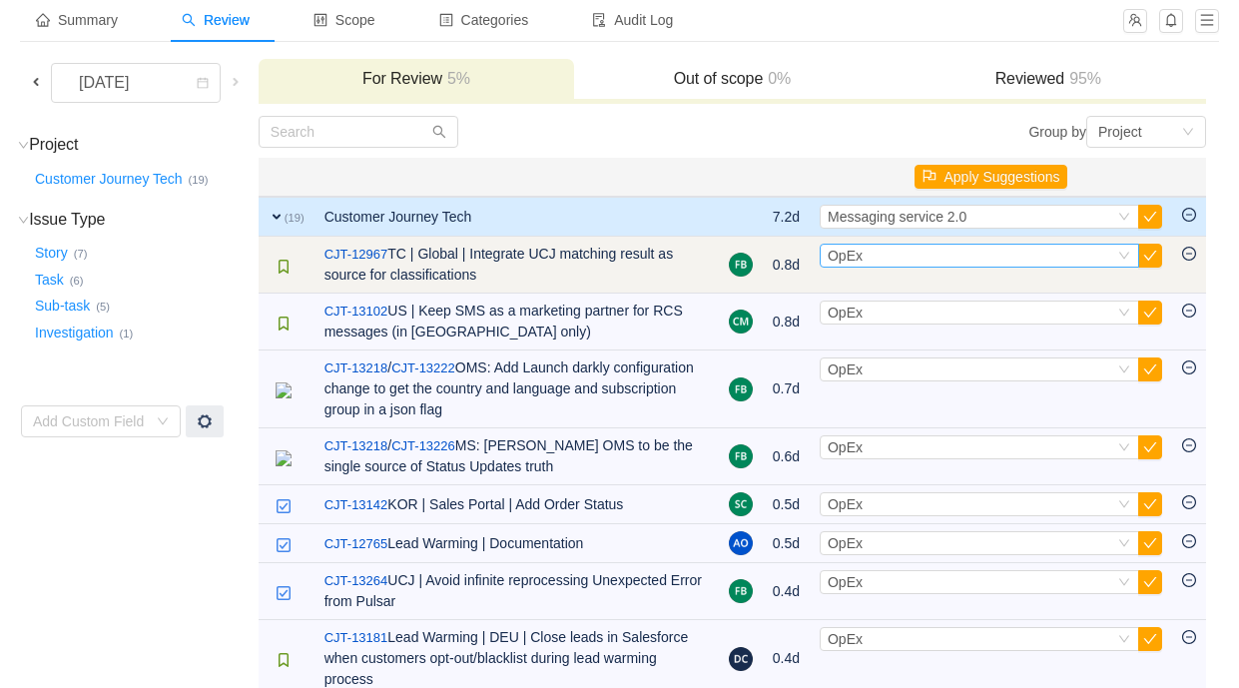
click at [1103, 260] on div "Select OpEx" at bounding box center [971, 256] width 287 height 22
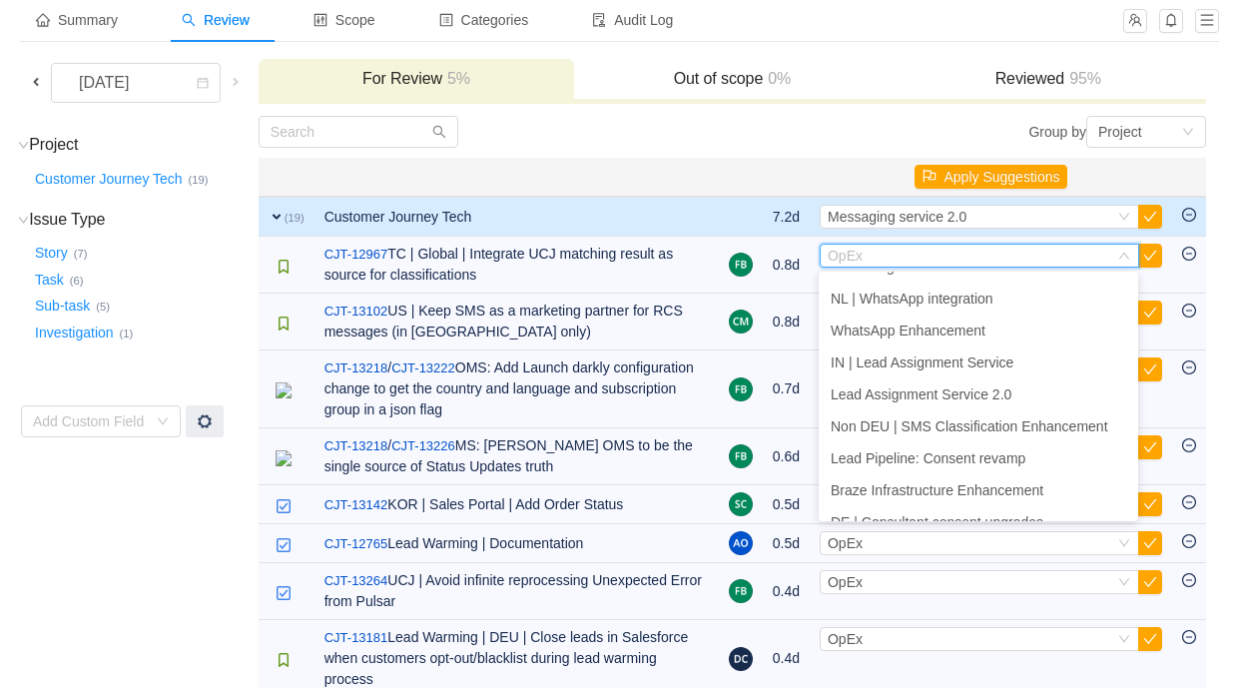
scroll to position [717, 0]
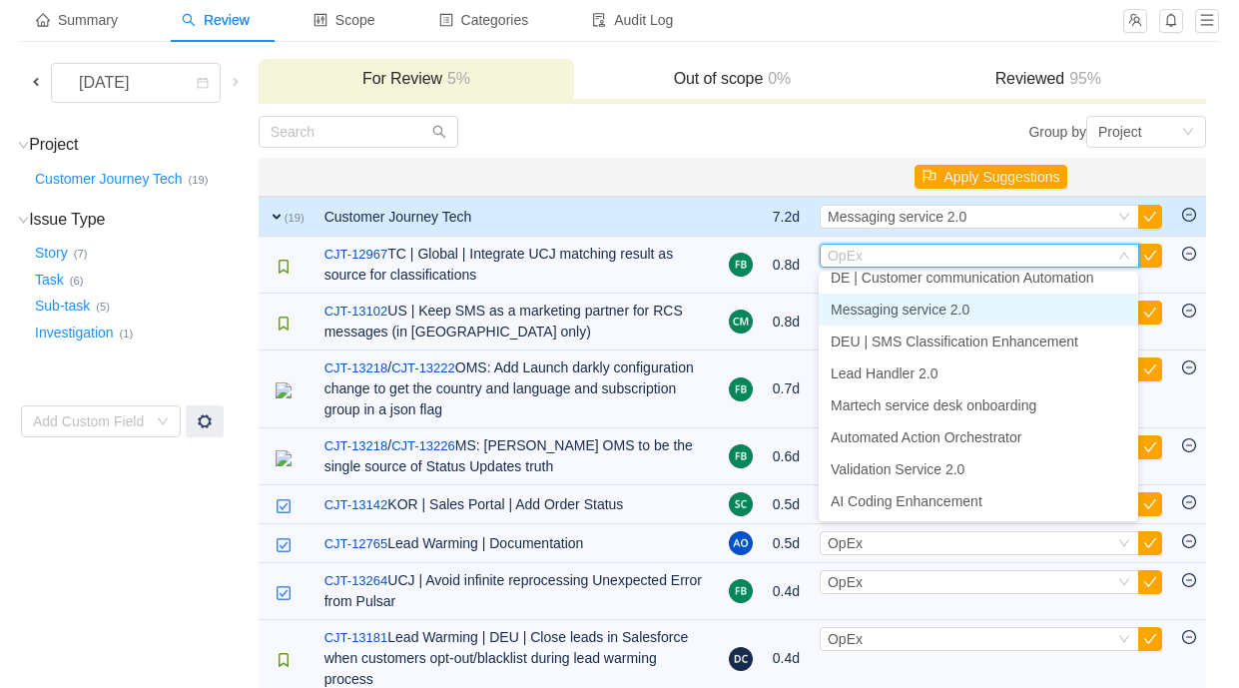
click at [989, 308] on li "Messaging service 2.0" at bounding box center [978, 310] width 319 height 32
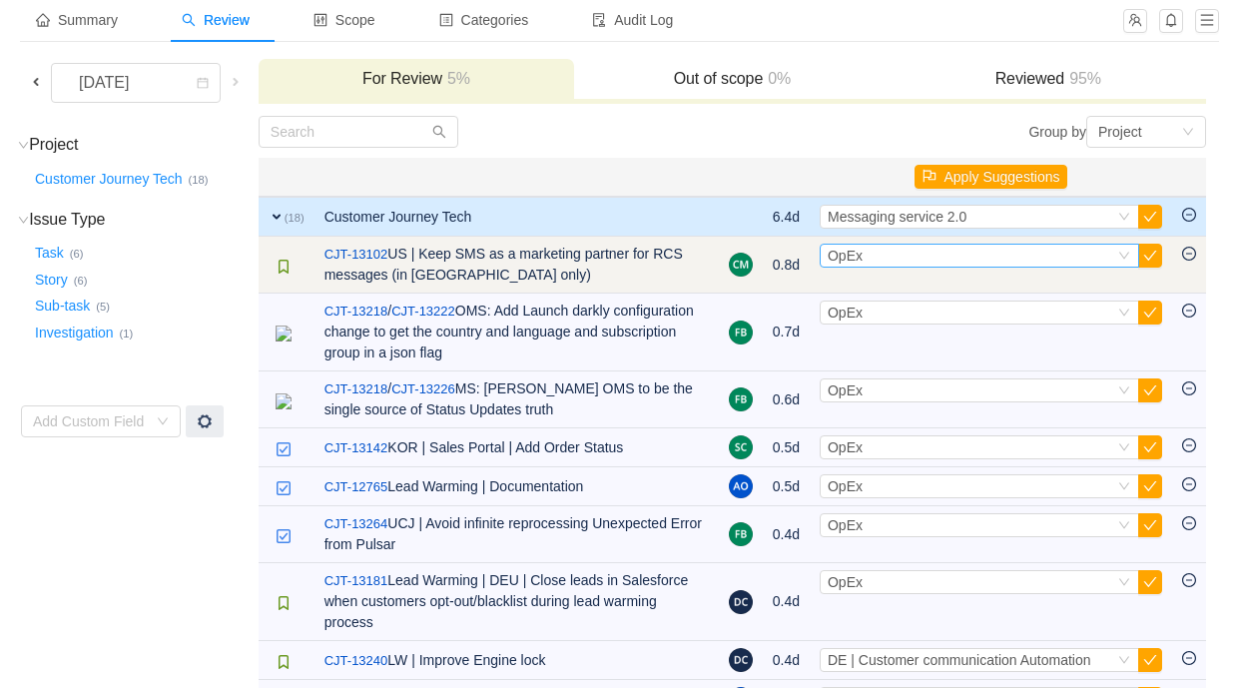
click at [1097, 258] on div "Select OpEx" at bounding box center [971, 256] width 287 height 22
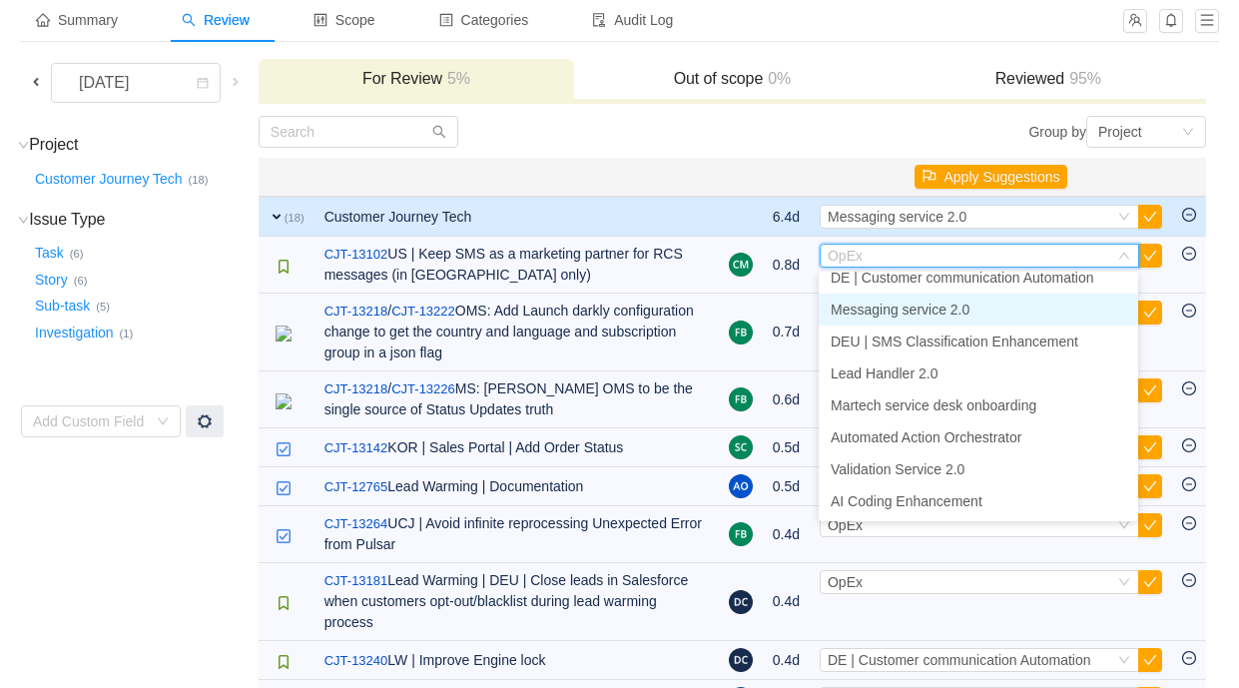
click at [969, 310] on span "Messaging service 2.0" at bounding box center [900, 310] width 139 height 16
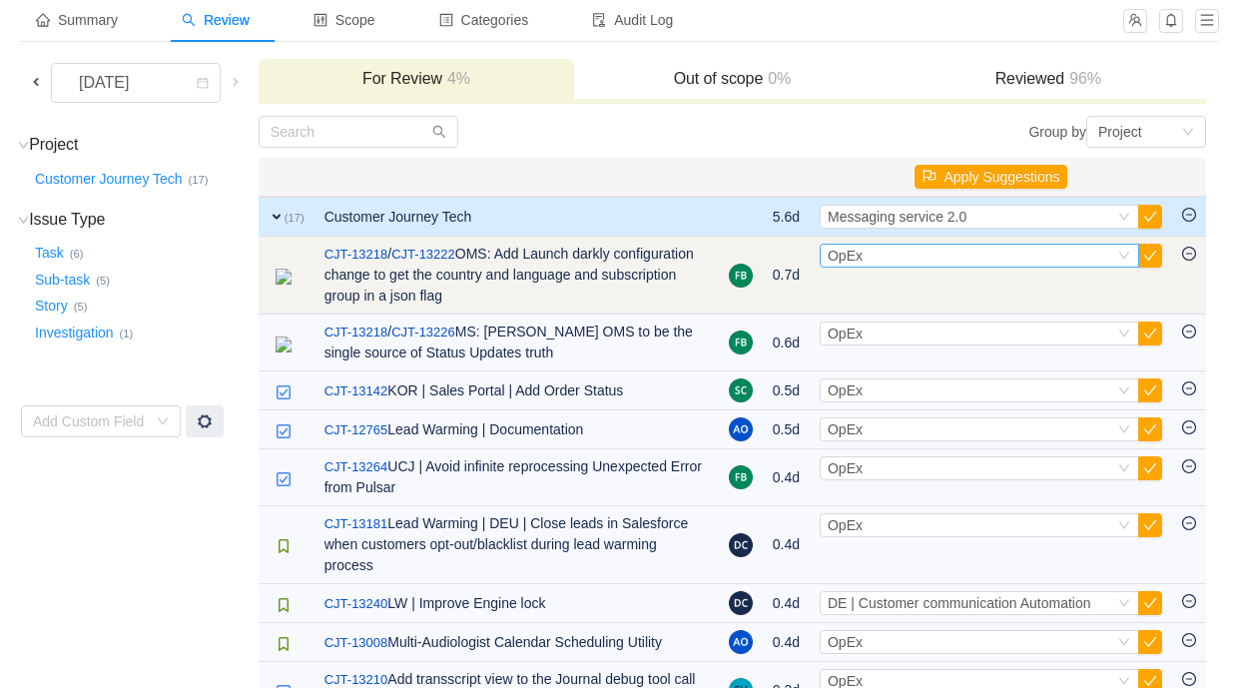
click at [946, 249] on div "Select OpEx" at bounding box center [971, 256] width 287 height 22
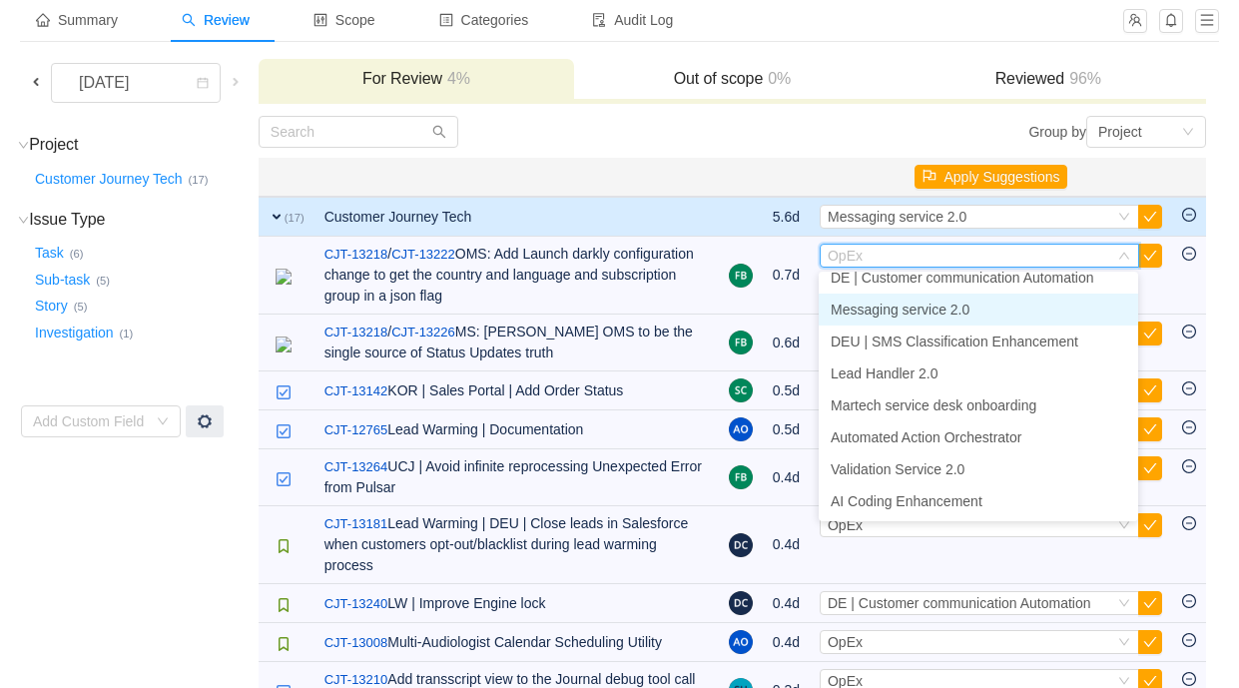
click at [930, 306] on span "Messaging service 2.0" at bounding box center [900, 310] width 139 height 16
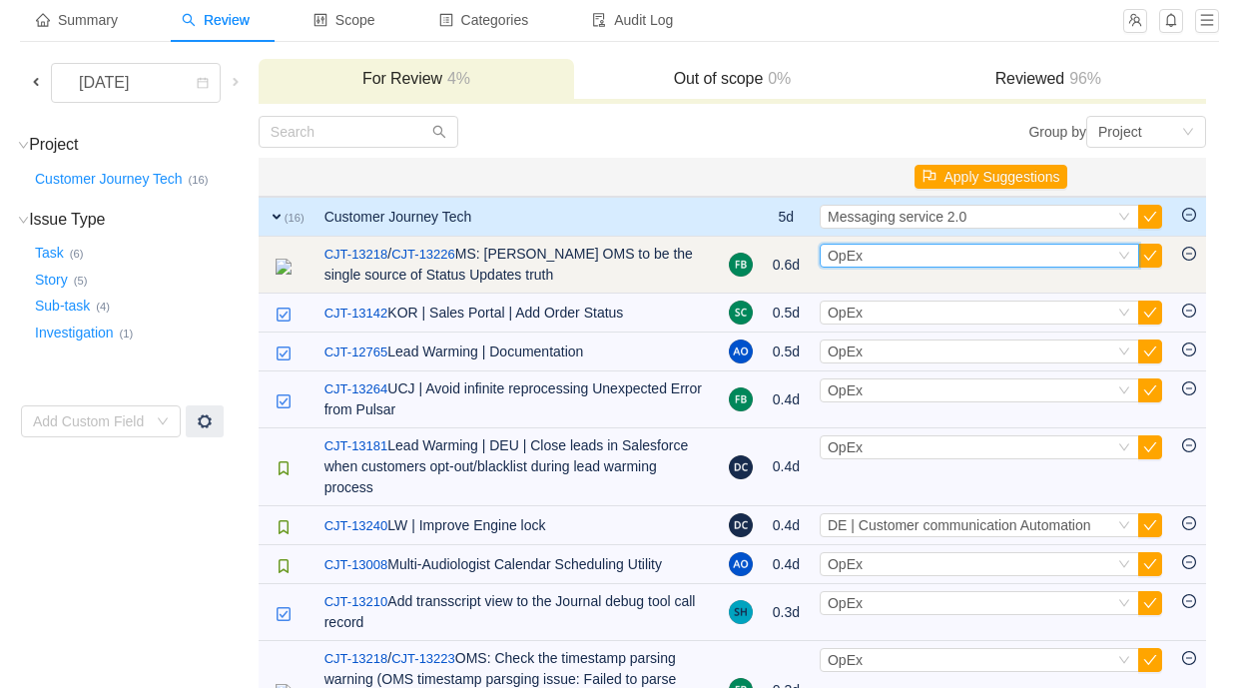
click at [870, 257] on div "Select OpEx" at bounding box center [971, 256] width 287 height 22
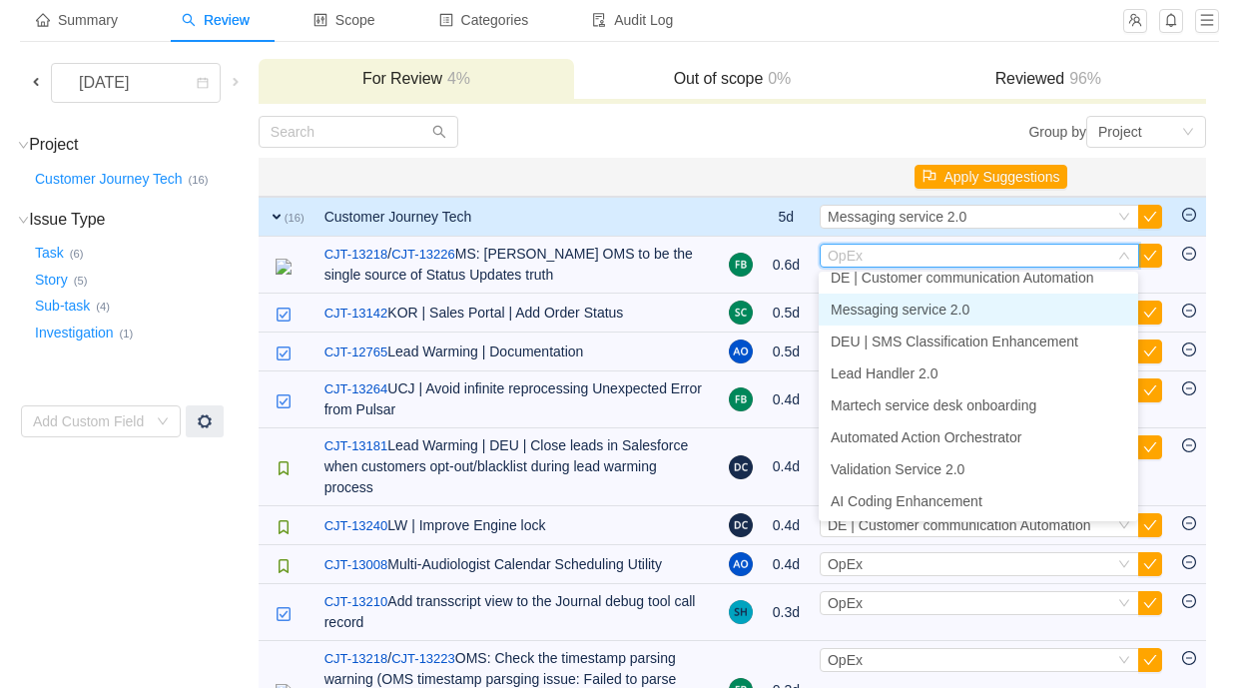
click at [906, 304] on span "Messaging service 2.0" at bounding box center [900, 310] width 139 height 16
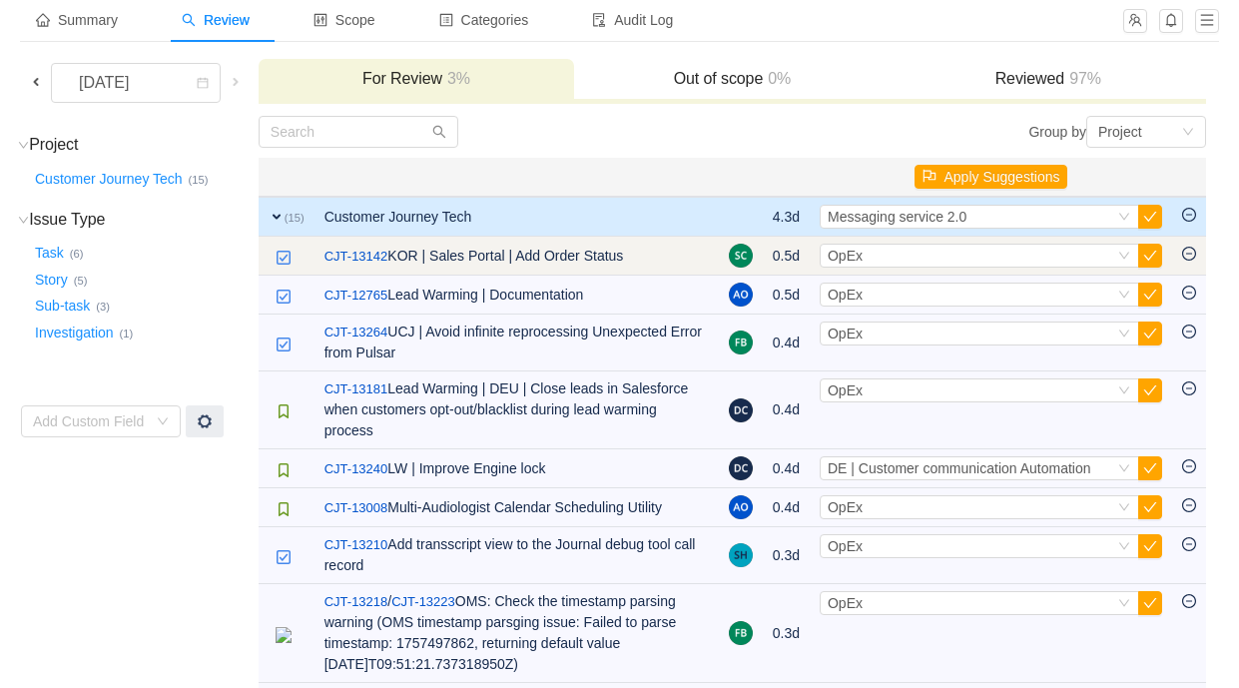
click at [1196, 252] on td at bounding box center [1189, 256] width 34 height 39
click at [1189, 253] on icon "icon: minus-circle" at bounding box center [1189, 254] width 14 height 14
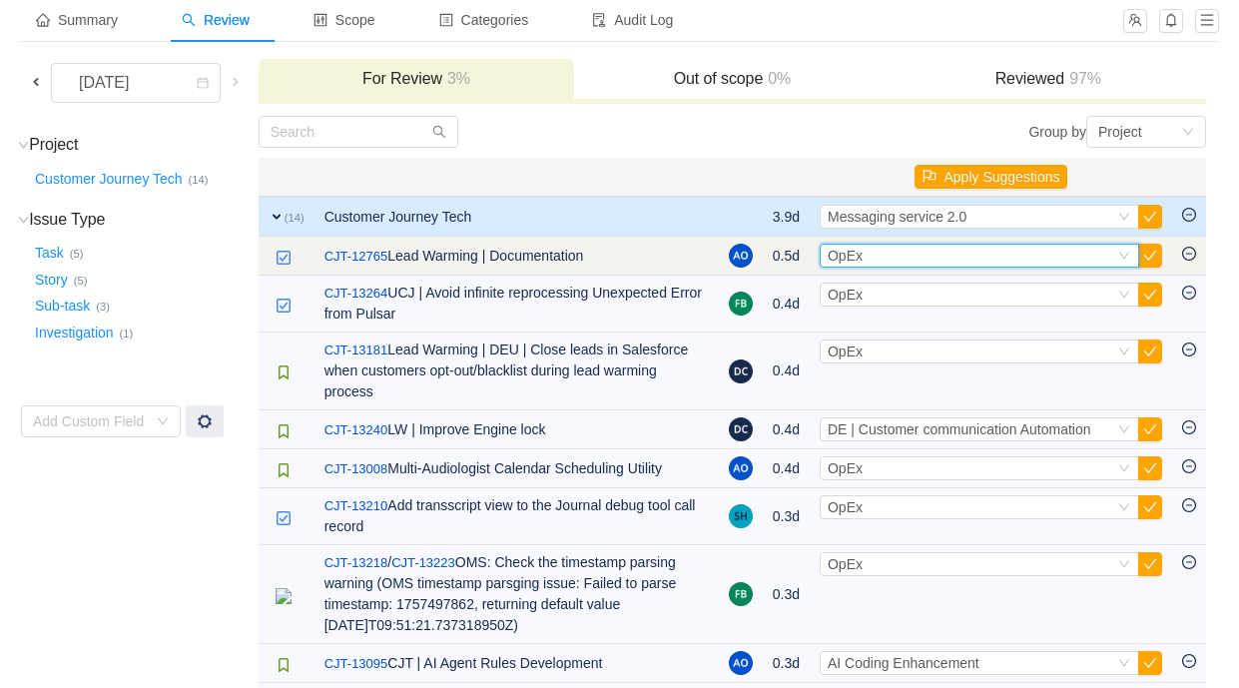
click at [1092, 261] on div "Select OpEx" at bounding box center [971, 256] width 287 height 22
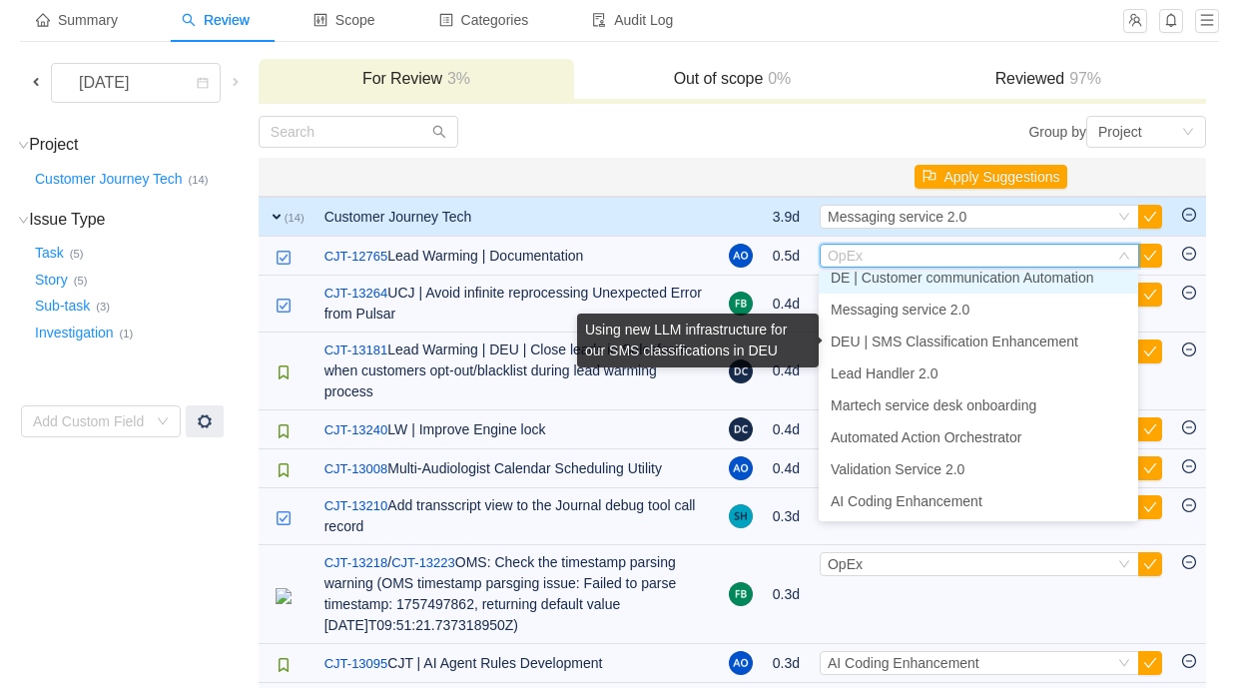
scroll to position [707, 0]
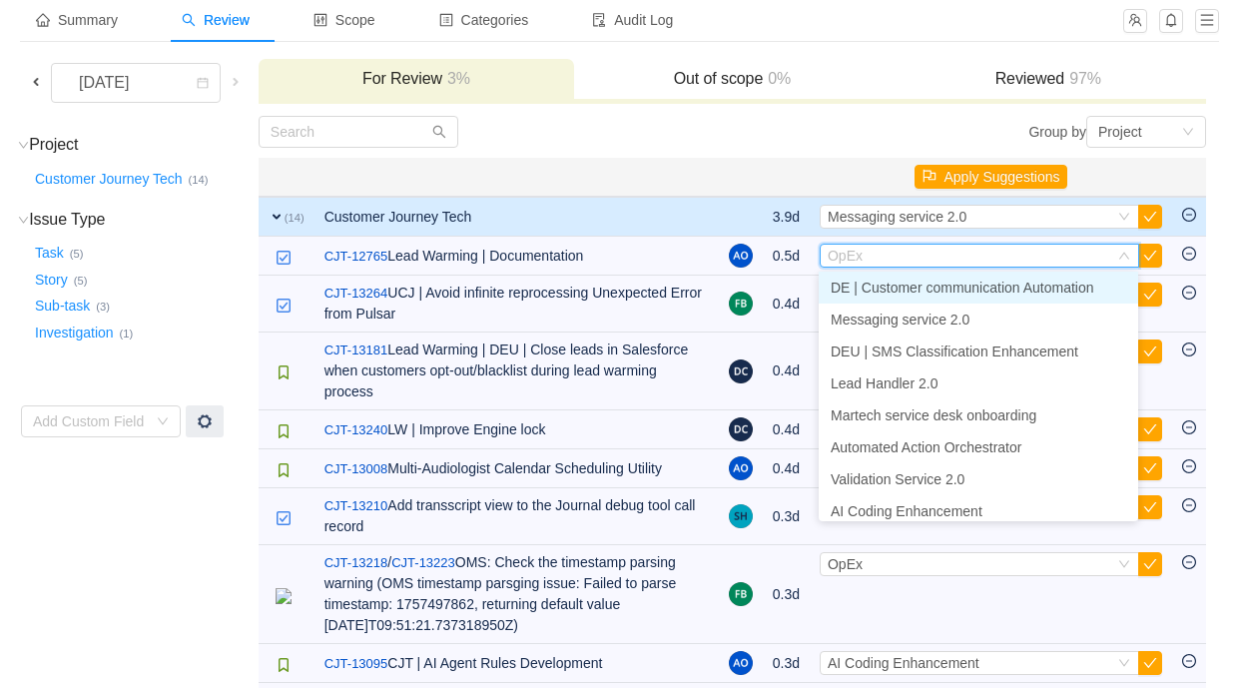
click at [1038, 286] on span "DE | Customer communication Automation" at bounding box center [963, 288] width 264 height 16
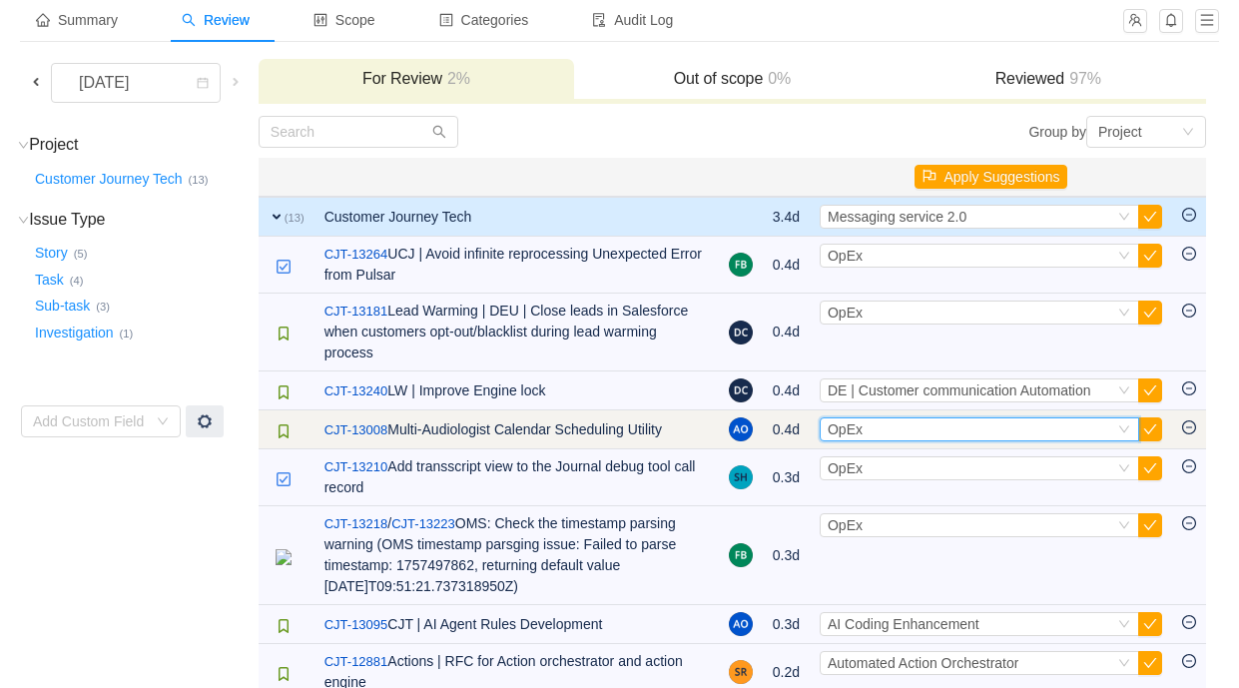
click at [978, 428] on div "Select OpEx" at bounding box center [971, 429] width 287 height 22
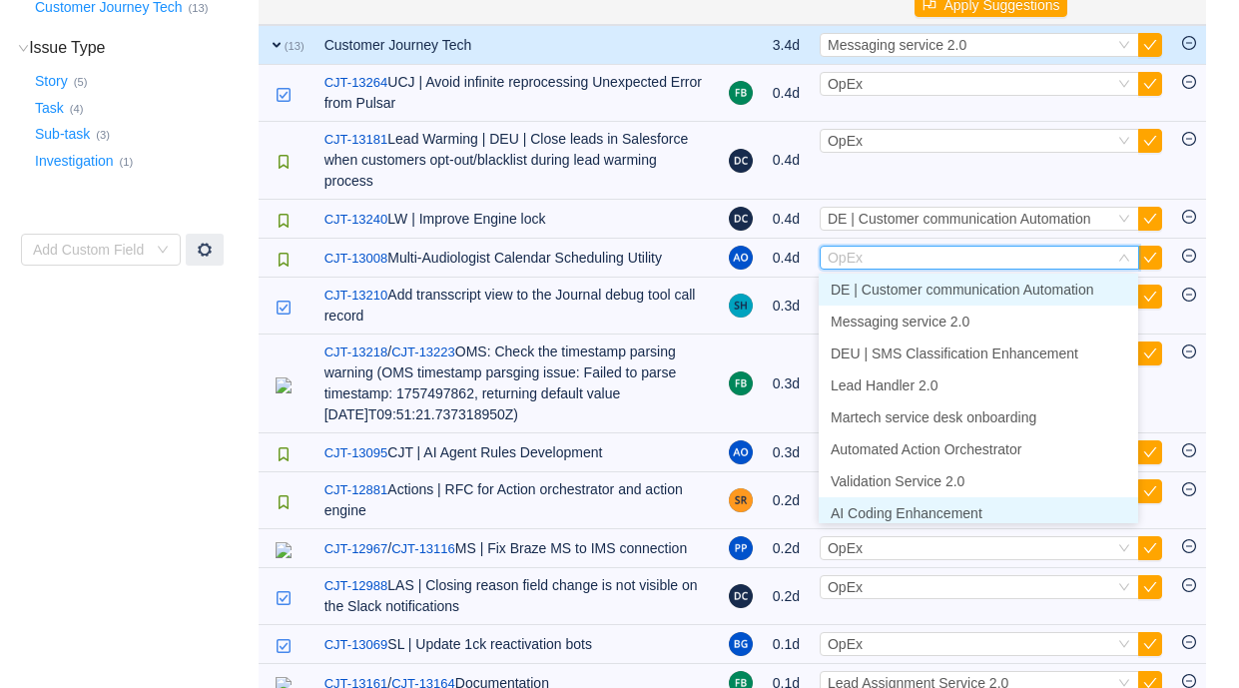
scroll to position [713, 0]
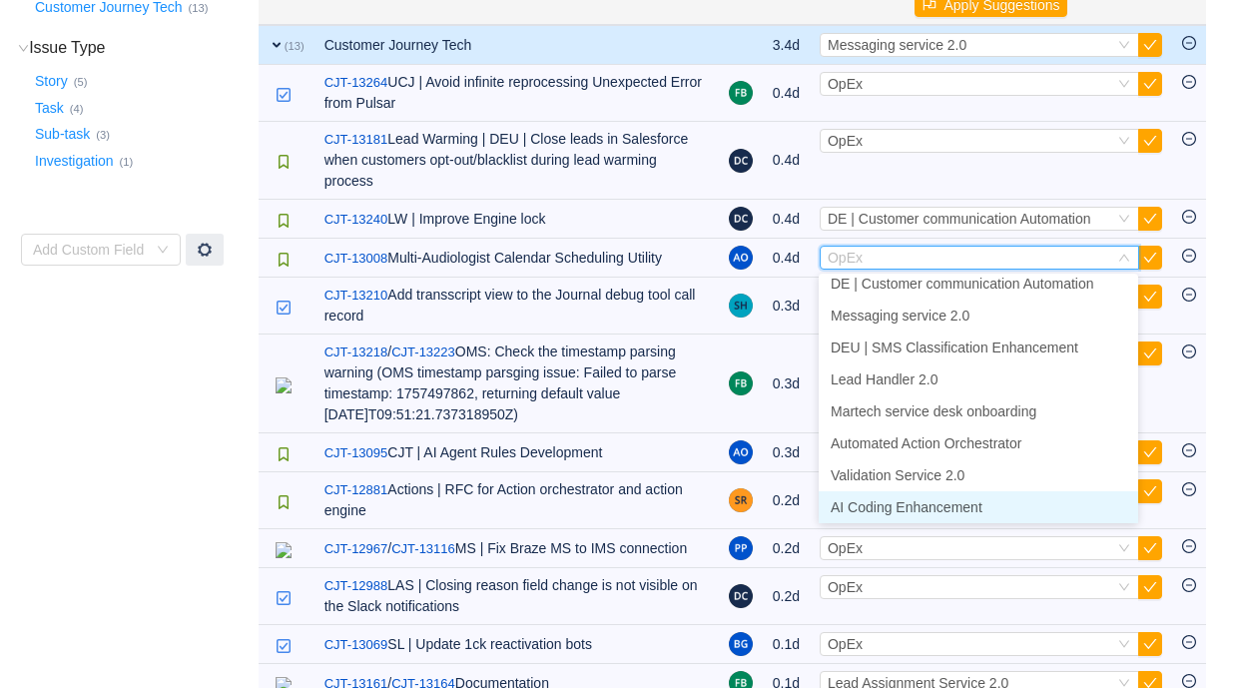
click at [968, 509] on span "AI Coding Enhancement" at bounding box center [907, 507] width 152 height 16
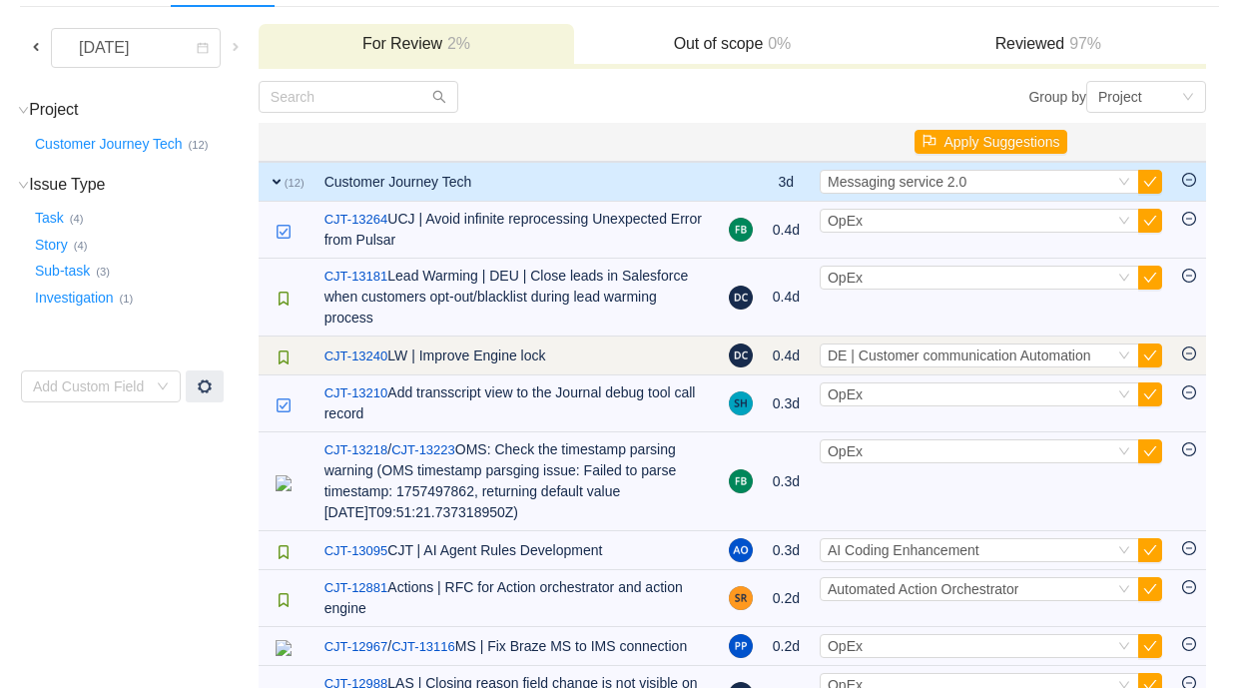
scroll to position [149, 0]
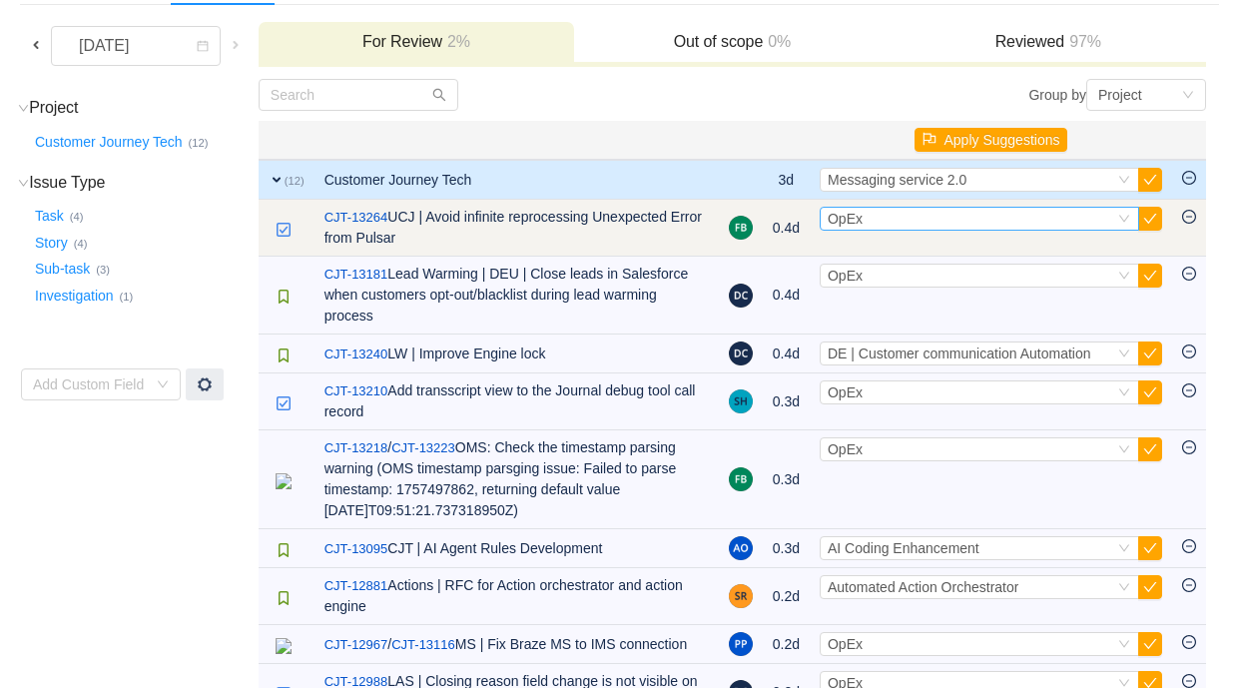
click at [884, 218] on div "Select OpEx" at bounding box center [971, 219] width 287 height 22
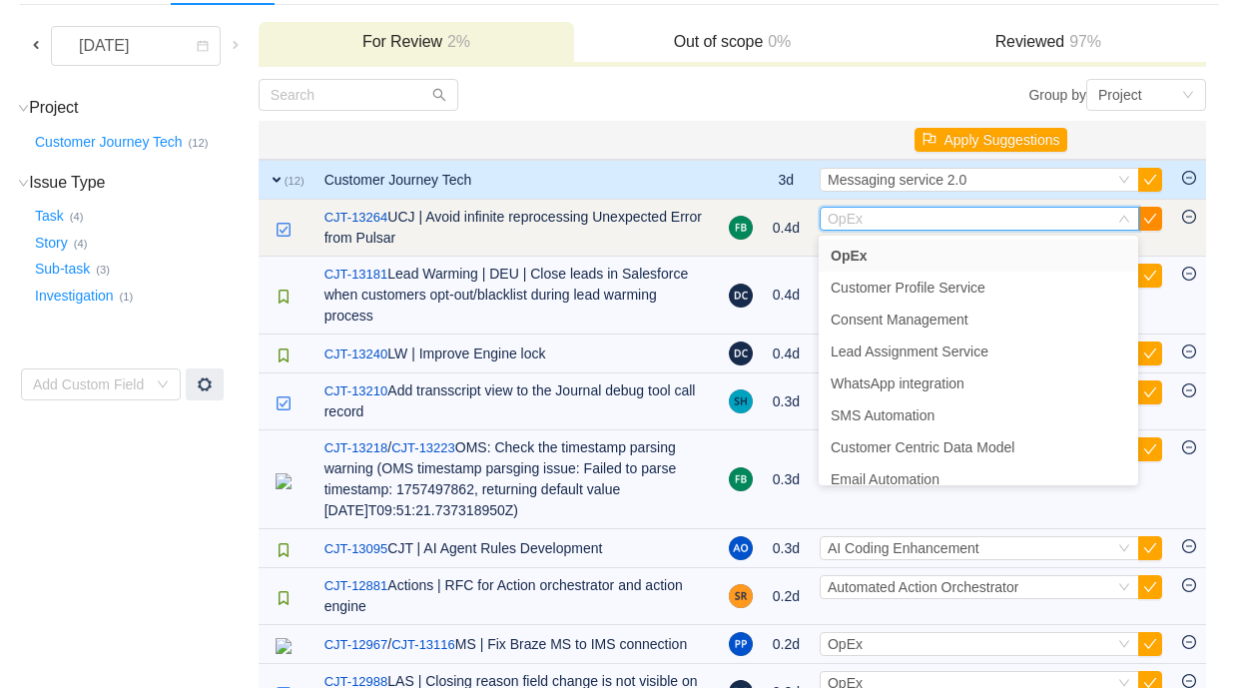
click at [1151, 215] on button "button" at bounding box center [1150, 219] width 24 height 24
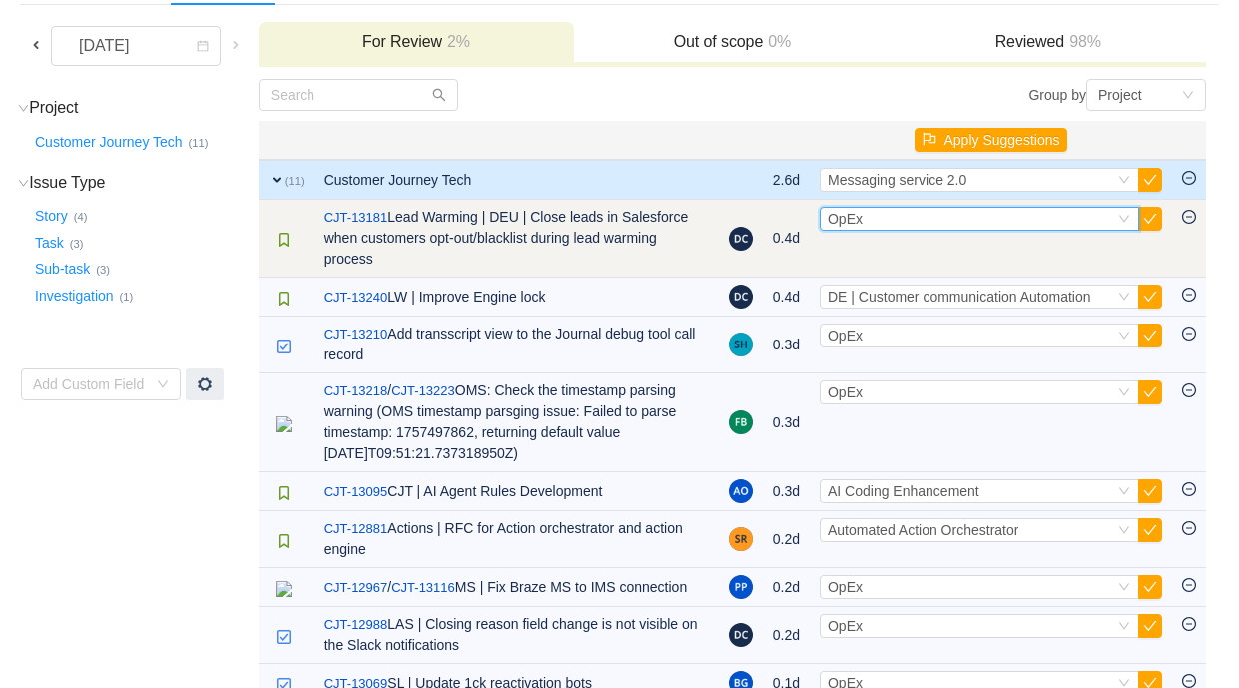
click at [1039, 225] on div "Select OpEx" at bounding box center [971, 219] width 287 height 22
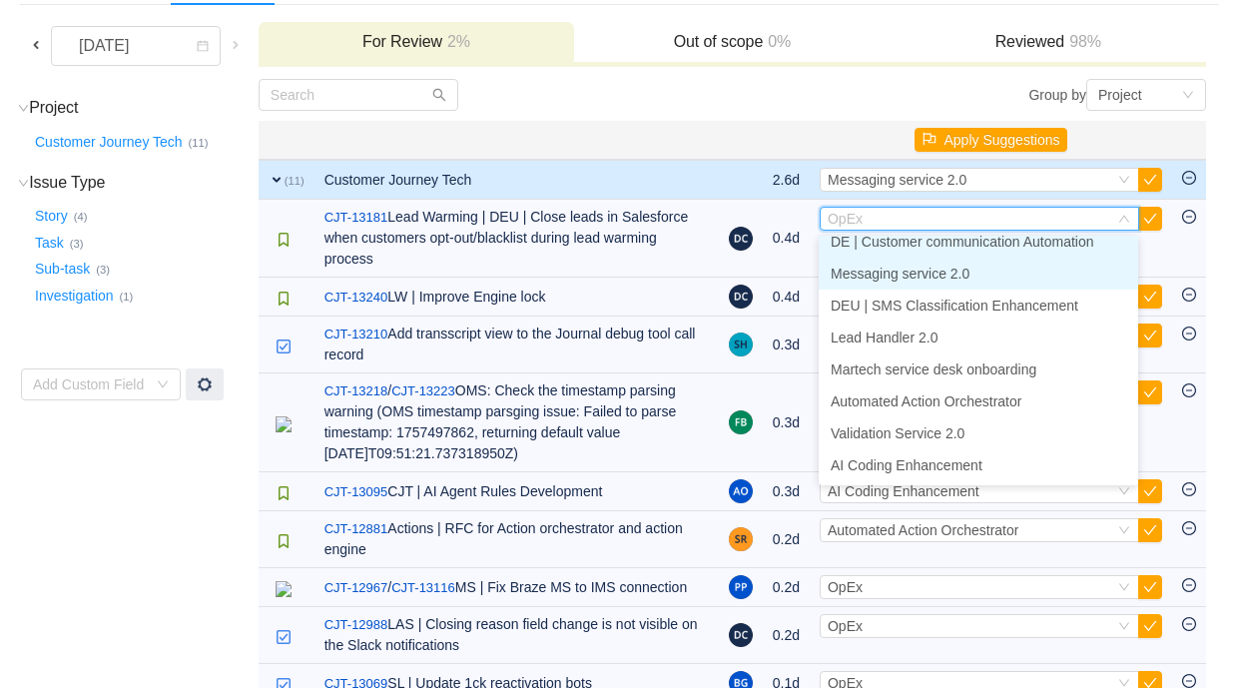
scroll to position [707, 0]
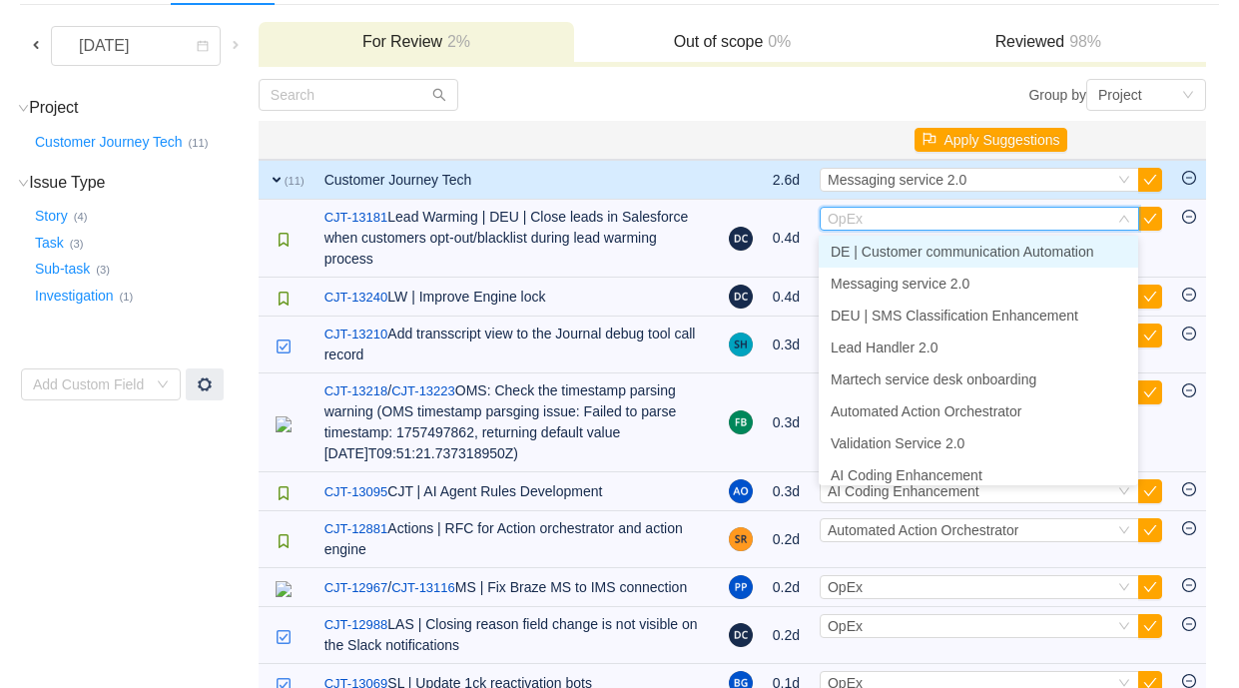
click at [984, 248] on span "DE | Customer communication Automation" at bounding box center [963, 252] width 264 height 16
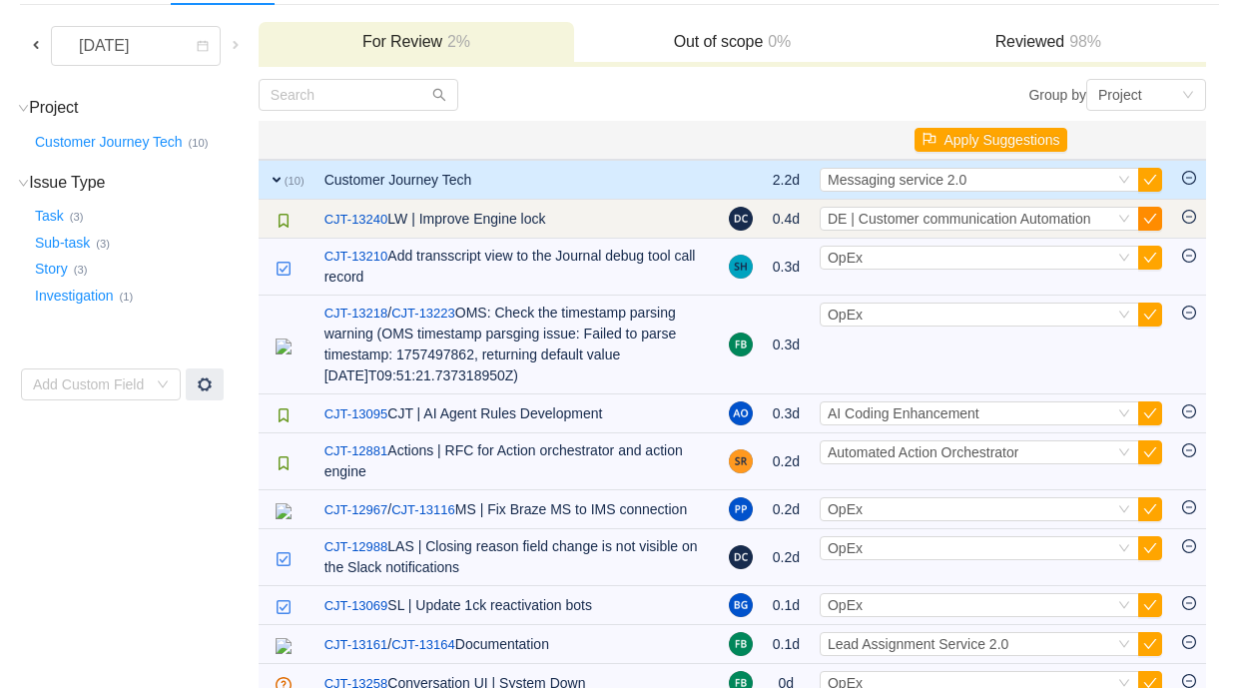
click at [1156, 217] on button "button" at bounding box center [1150, 219] width 24 height 24
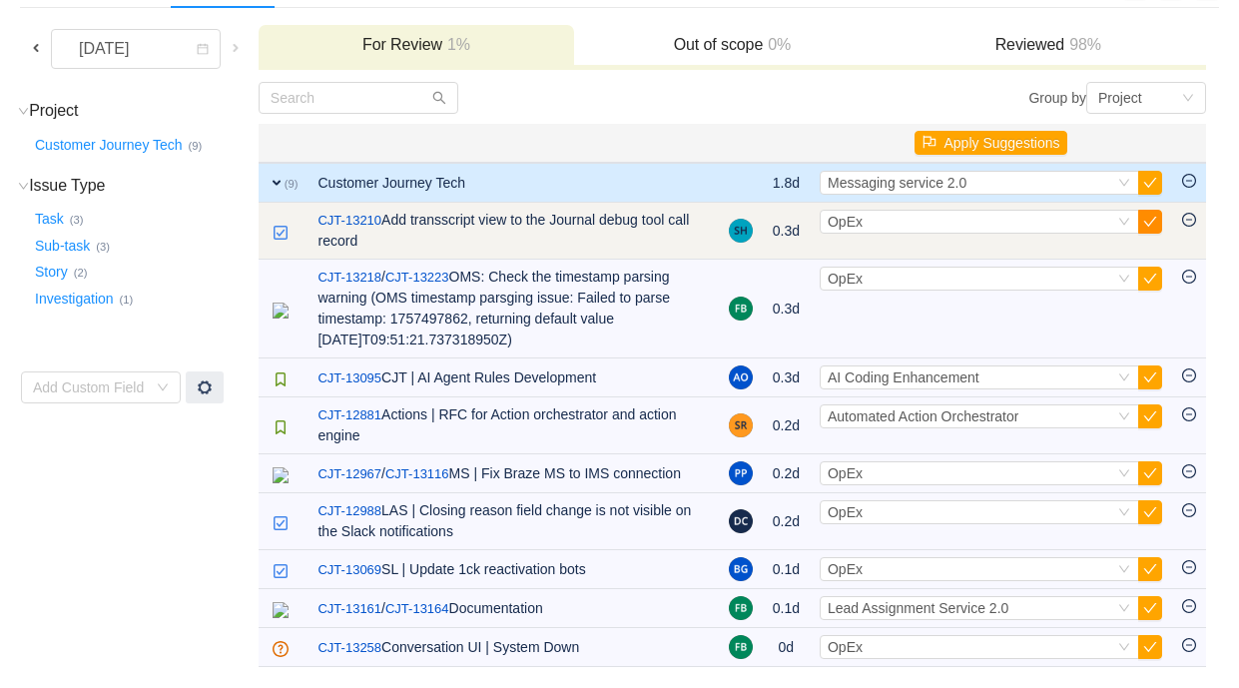
click at [1158, 222] on button "button" at bounding box center [1150, 222] width 24 height 24
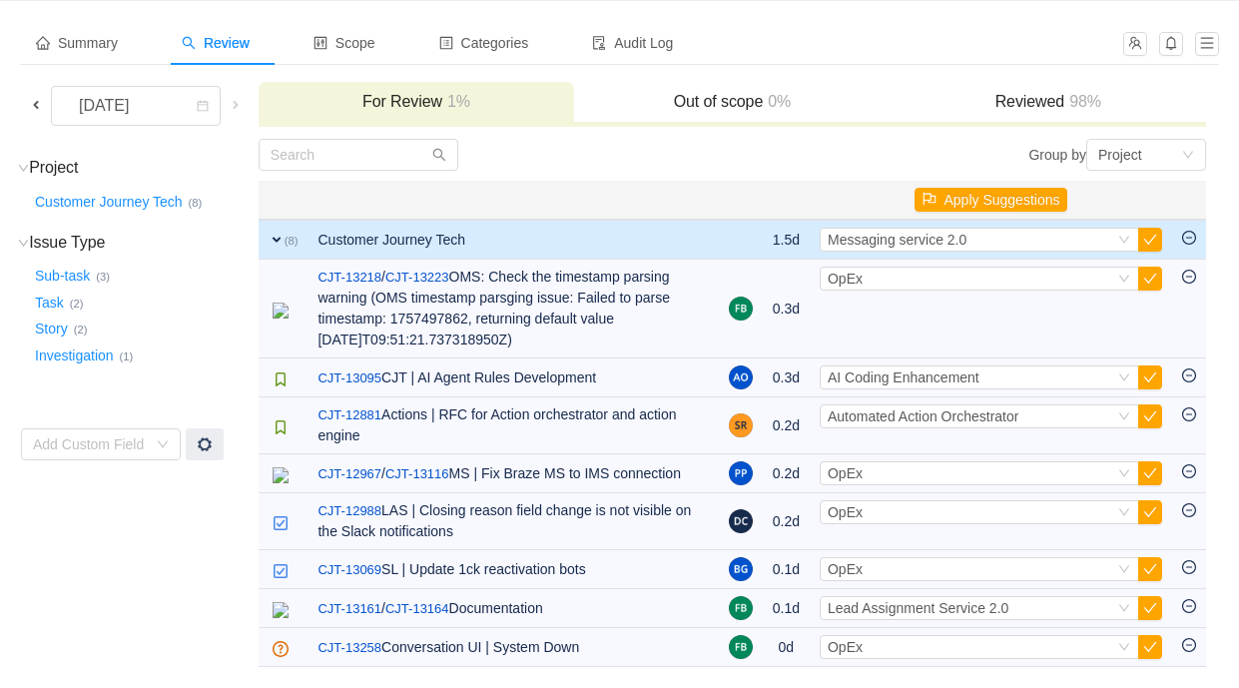
scroll to position [106, 0]
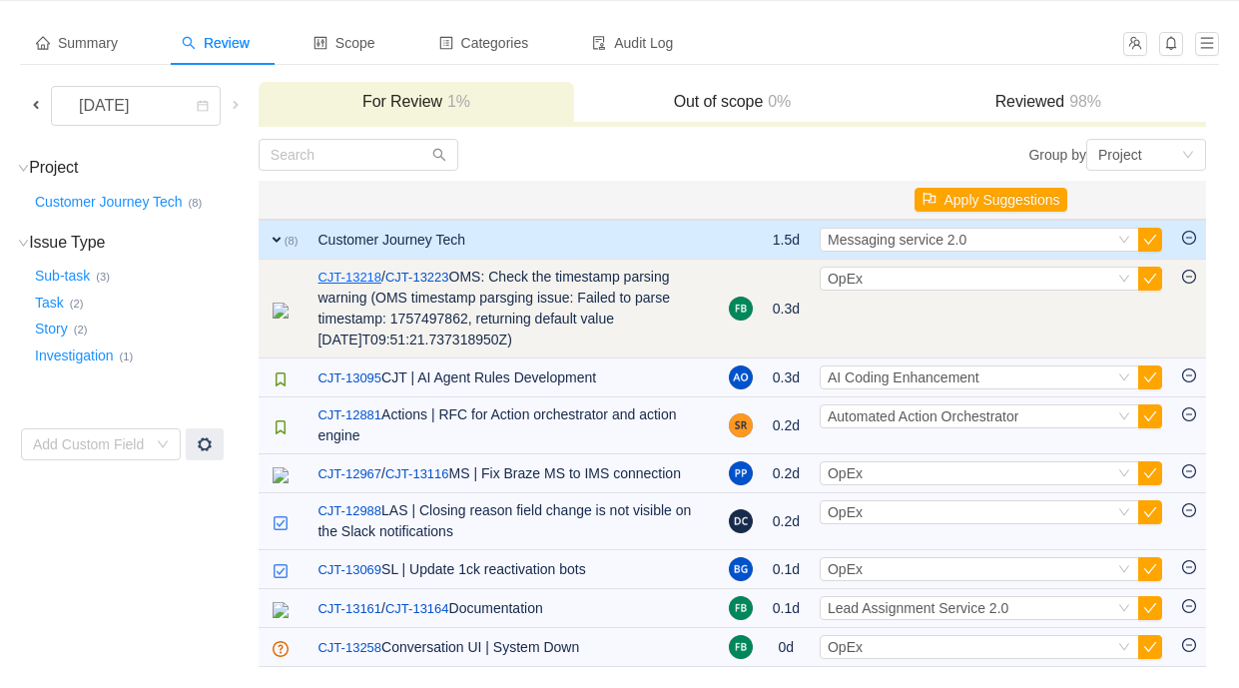
click at [381, 268] on link "CJT-13218" at bounding box center [349, 278] width 64 height 20
click at [879, 268] on div "Select OpEx" at bounding box center [971, 279] width 287 height 22
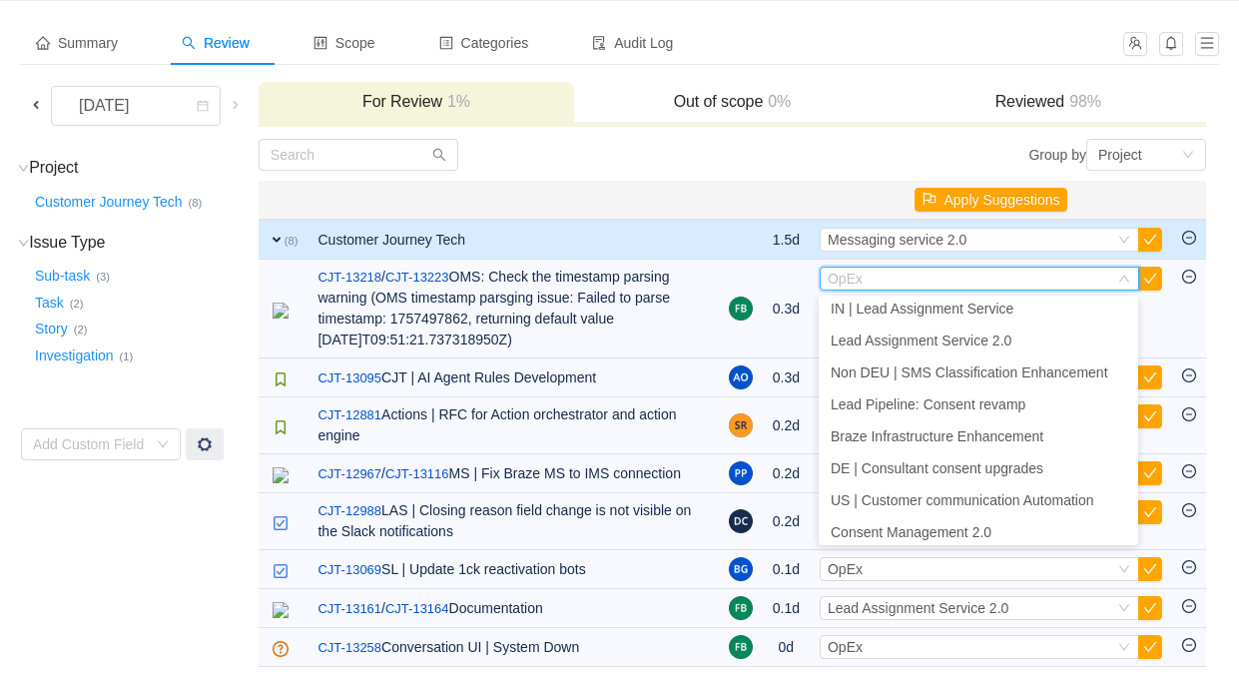
scroll to position [717, 0]
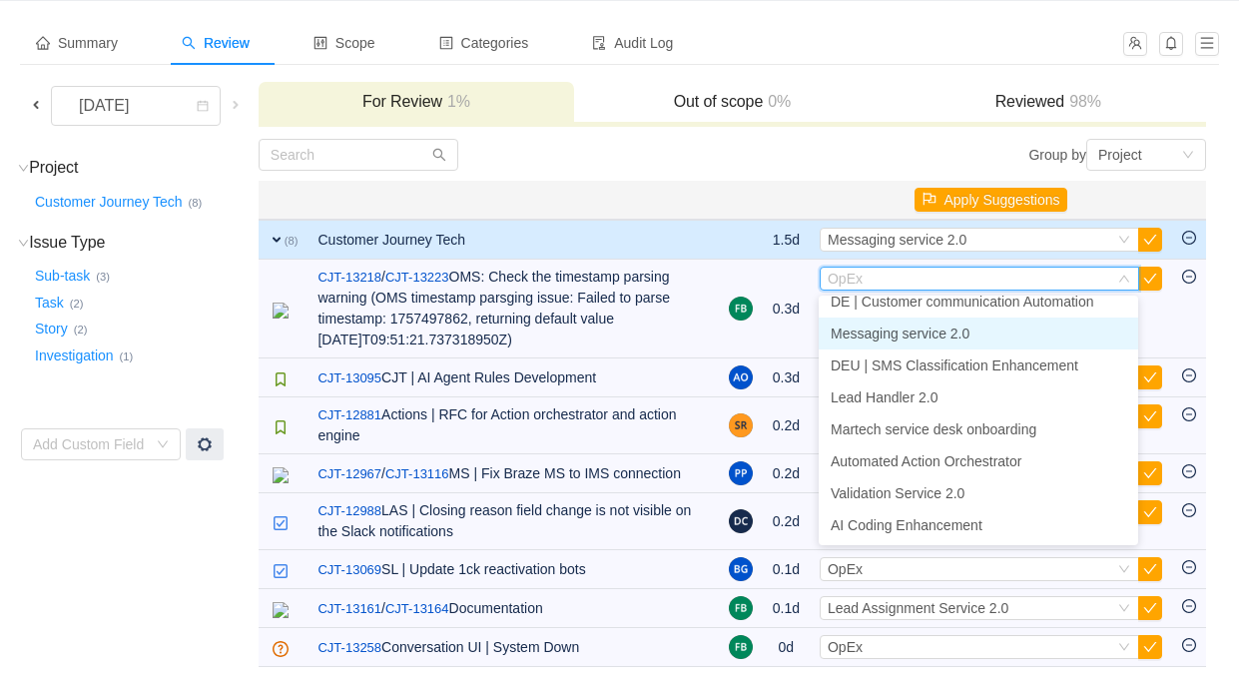
click at [904, 325] on span "Messaging service 2.0" at bounding box center [900, 333] width 139 height 16
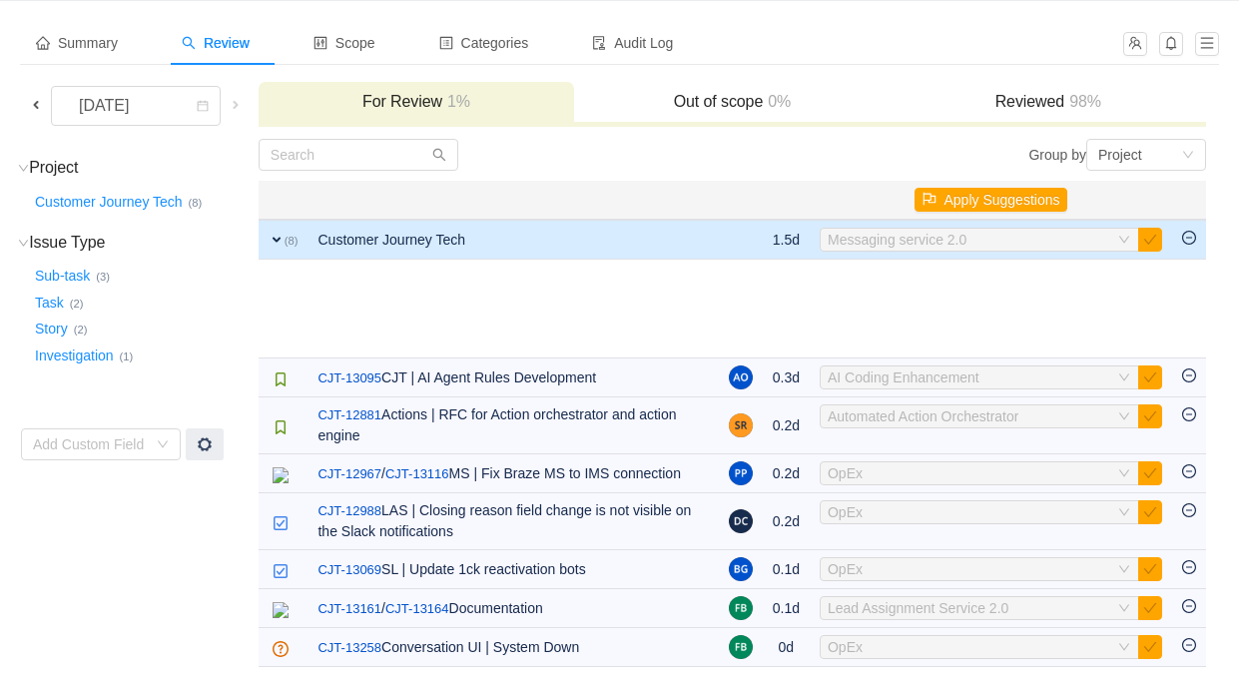
scroll to position [7, 0]
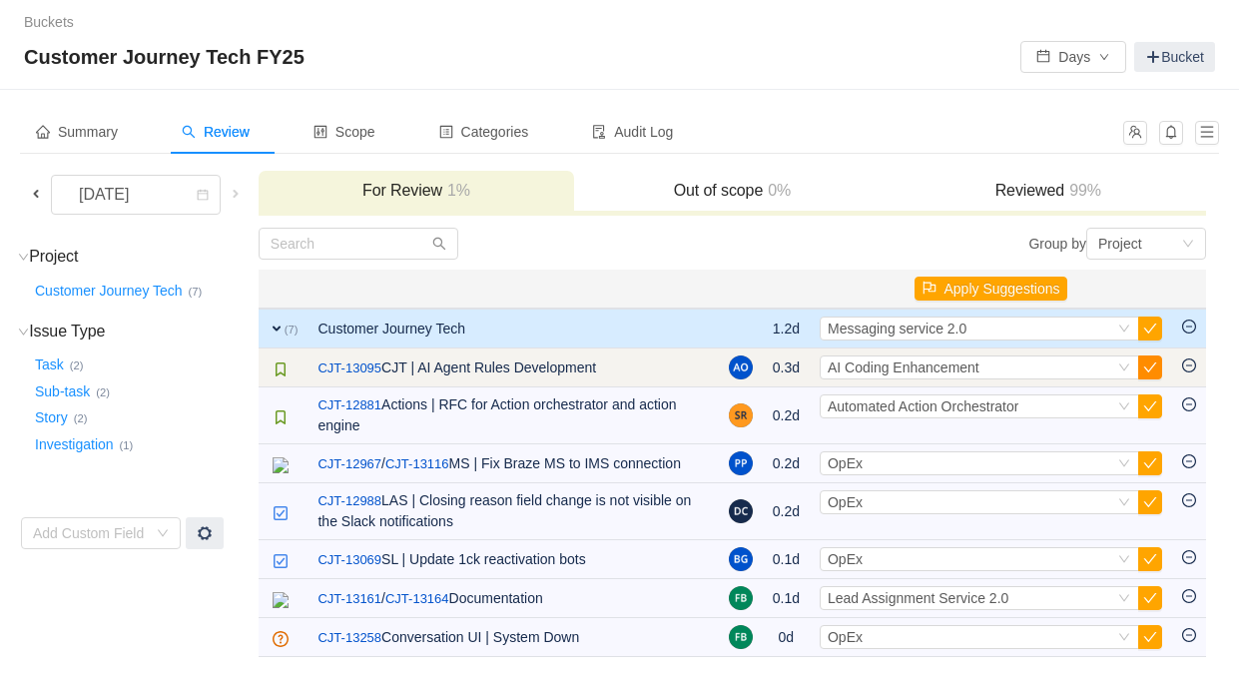
click at [1150, 360] on button "button" at bounding box center [1150, 367] width 24 height 24
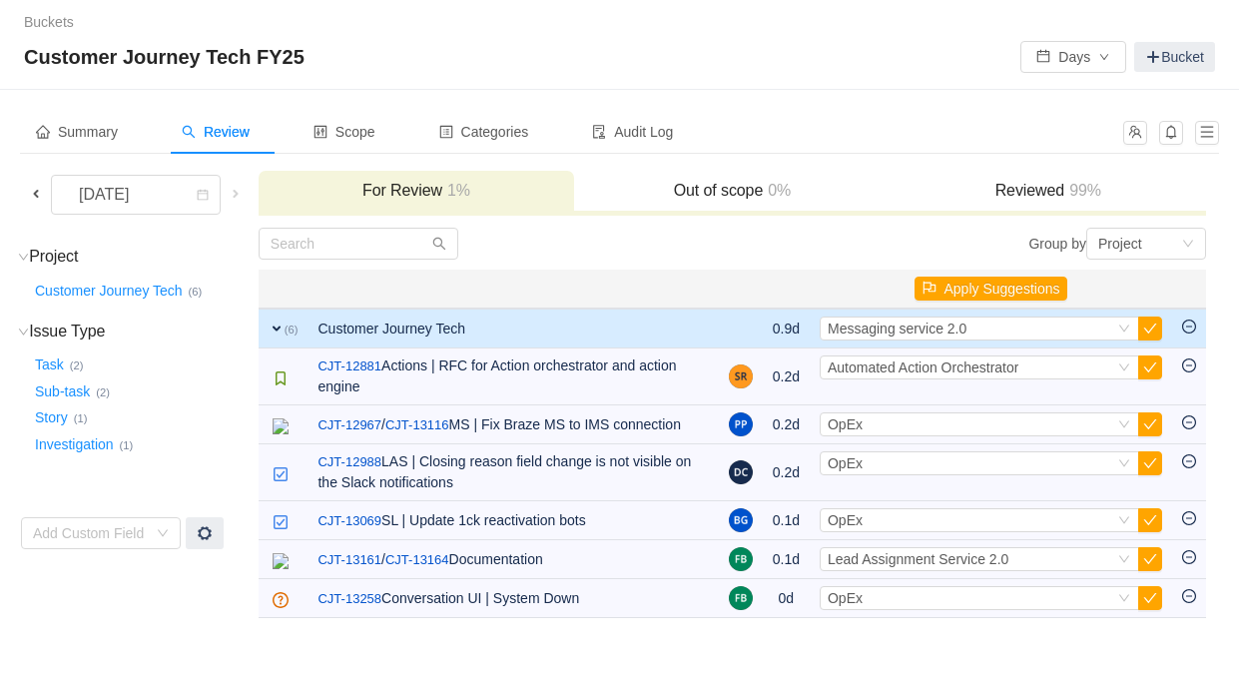
scroll to position [0, 0]
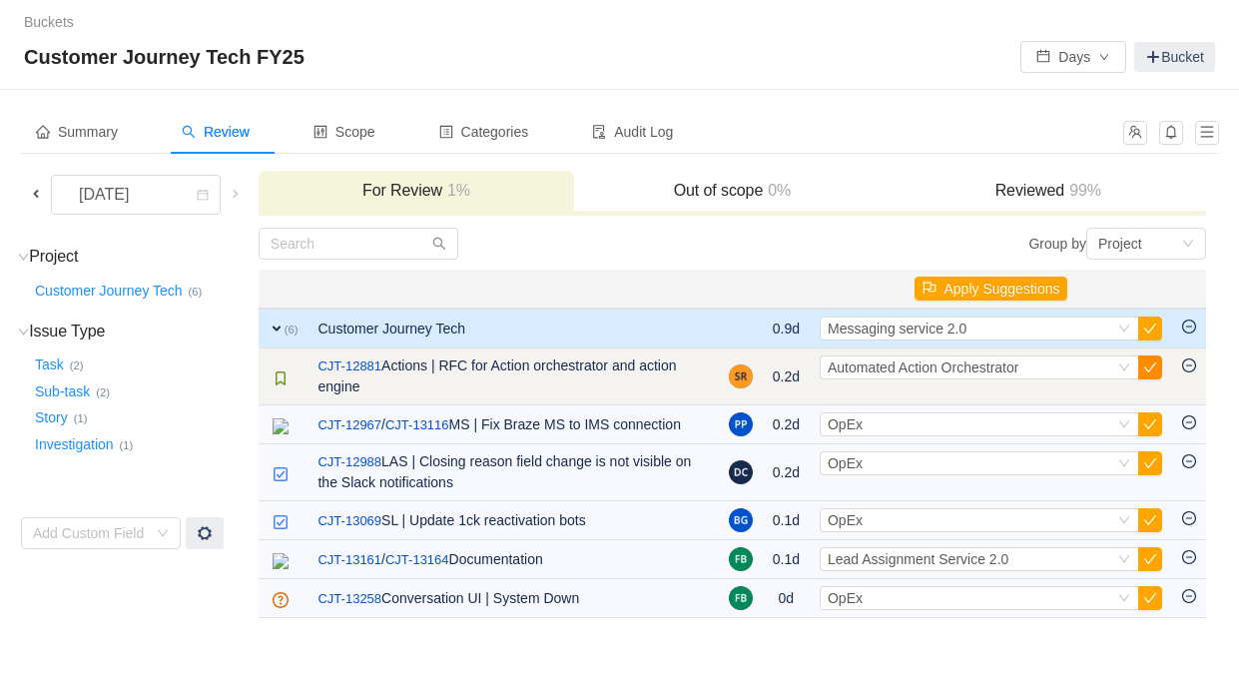
click at [1151, 367] on button "button" at bounding box center [1150, 367] width 24 height 24
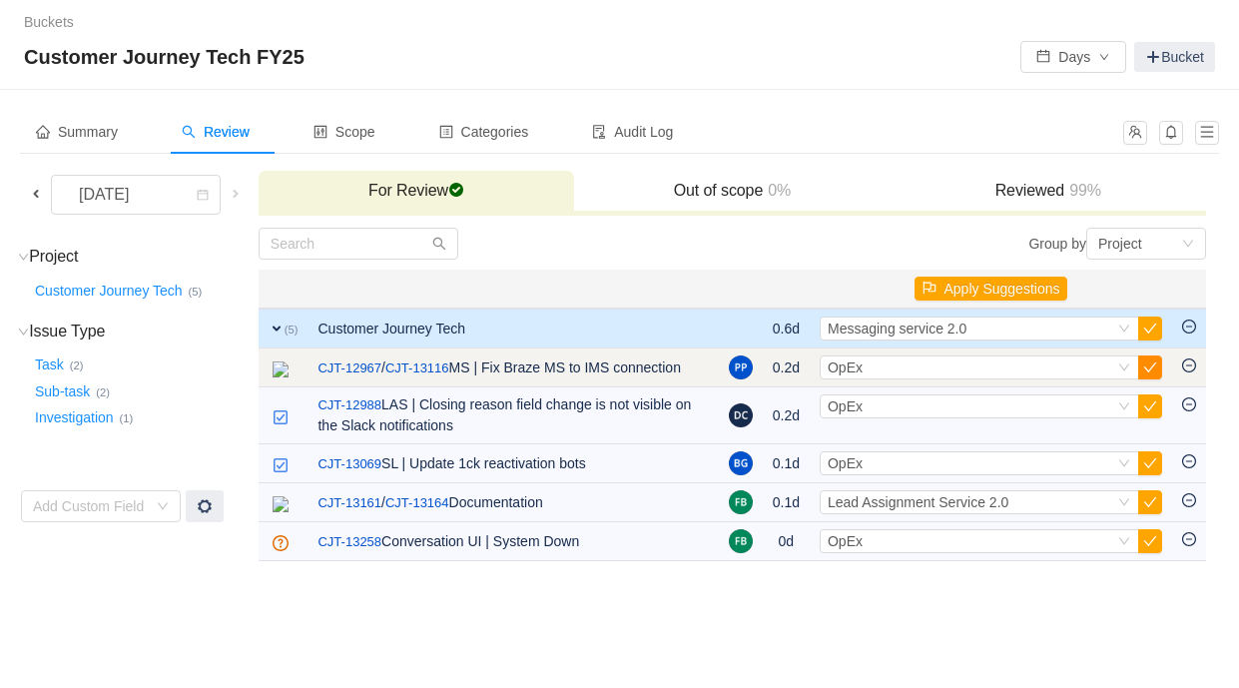
click at [1151, 369] on button "button" at bounding box center [1150, 367] width 24 height 24
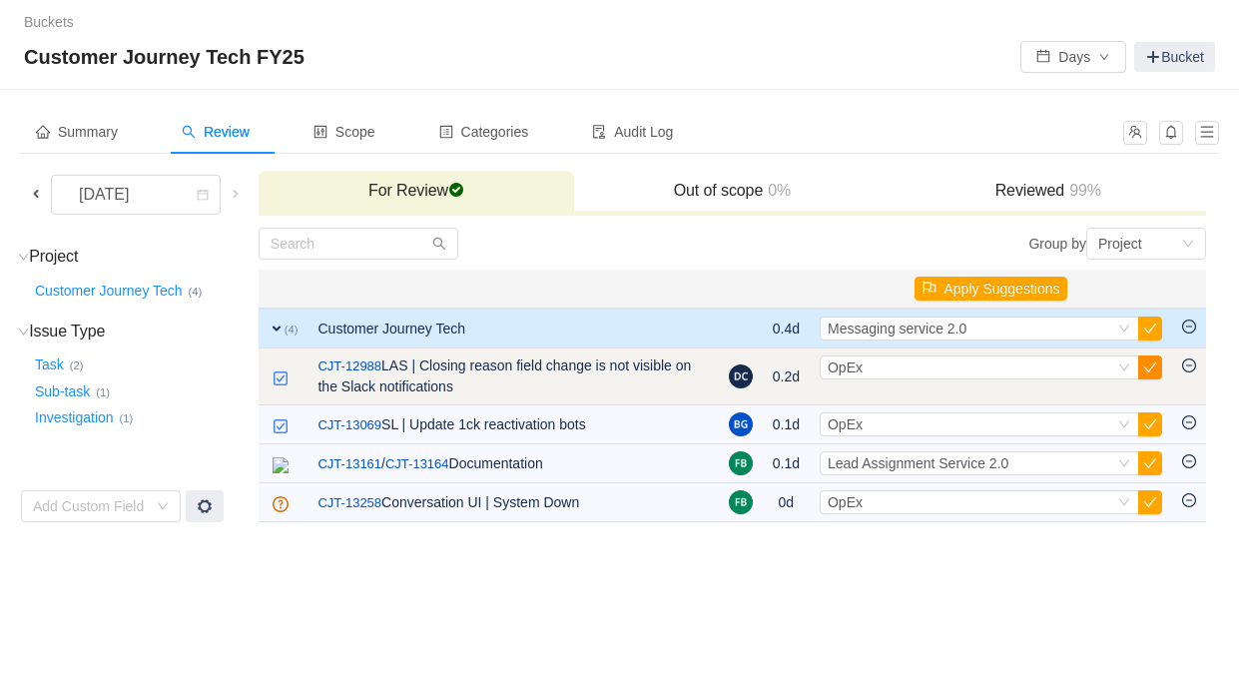
click at [1157, 365] on button "button" at bounding box center [1150, 367] width 24 height 24
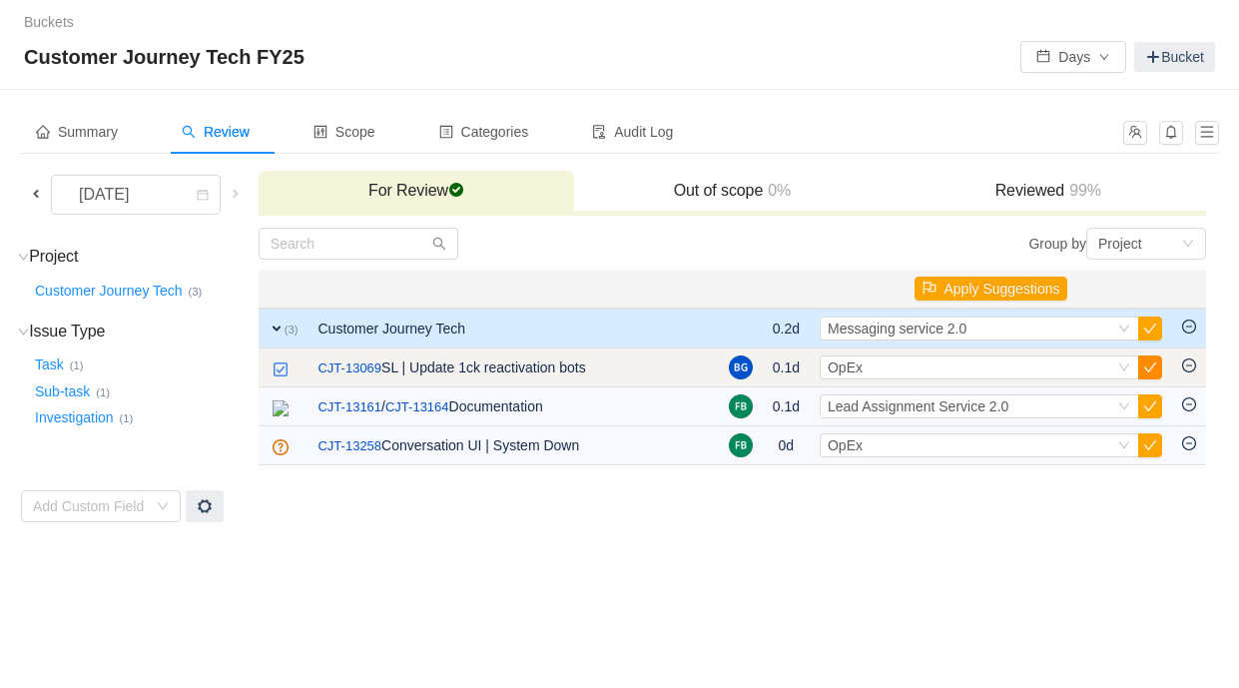
click at [1155, 366] on button "button" at bounding box center [1150, 367] width 24 height 24
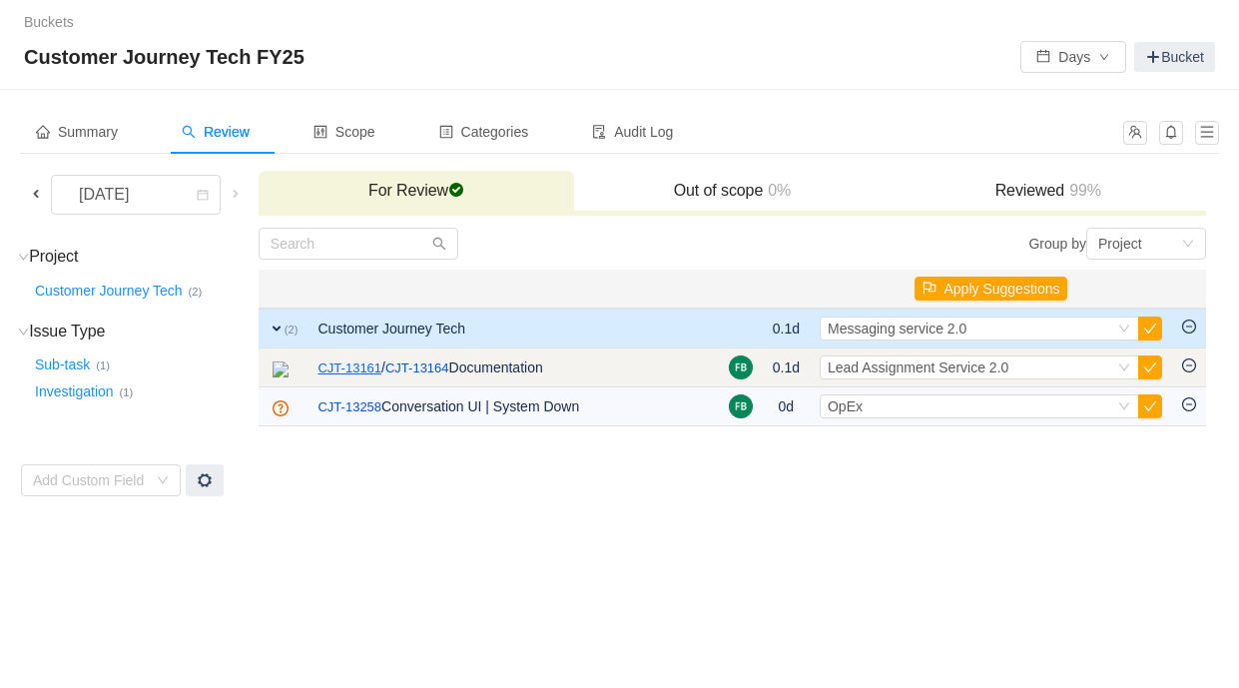
click at [381, 362] on link "CJT-13161" at bounding box center [349, 368] width 64 height 20
click at [958, 368] on span "Lead Assignment Service 2.0" at bounding box center [918, 367] width 181 height 16
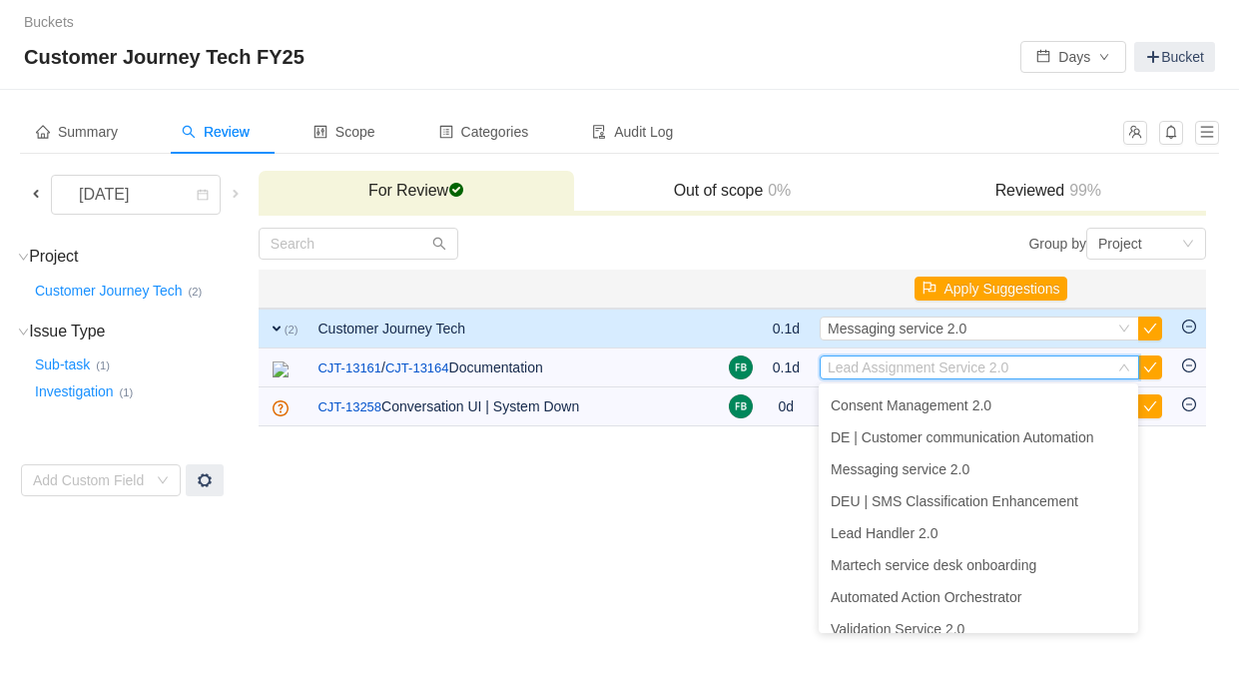
scroll to position [717, 0]
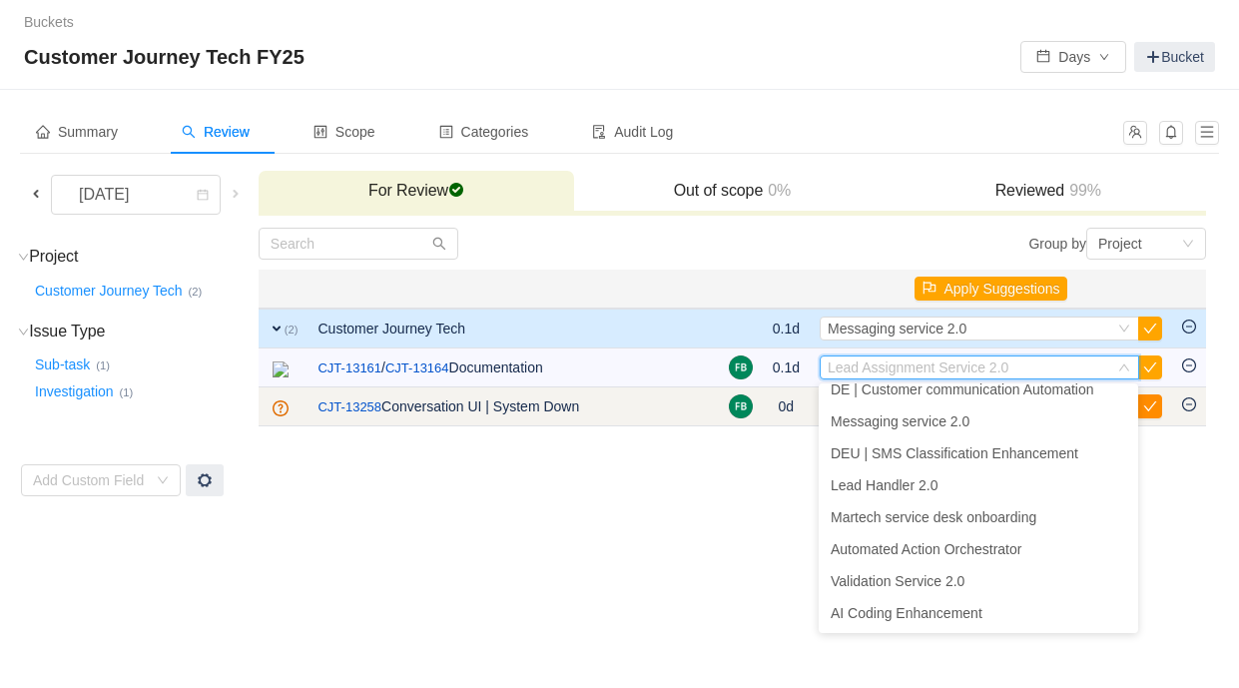
click at [1149, 405] on button "button" at bounding box center [1150, 406] width 24 height 24
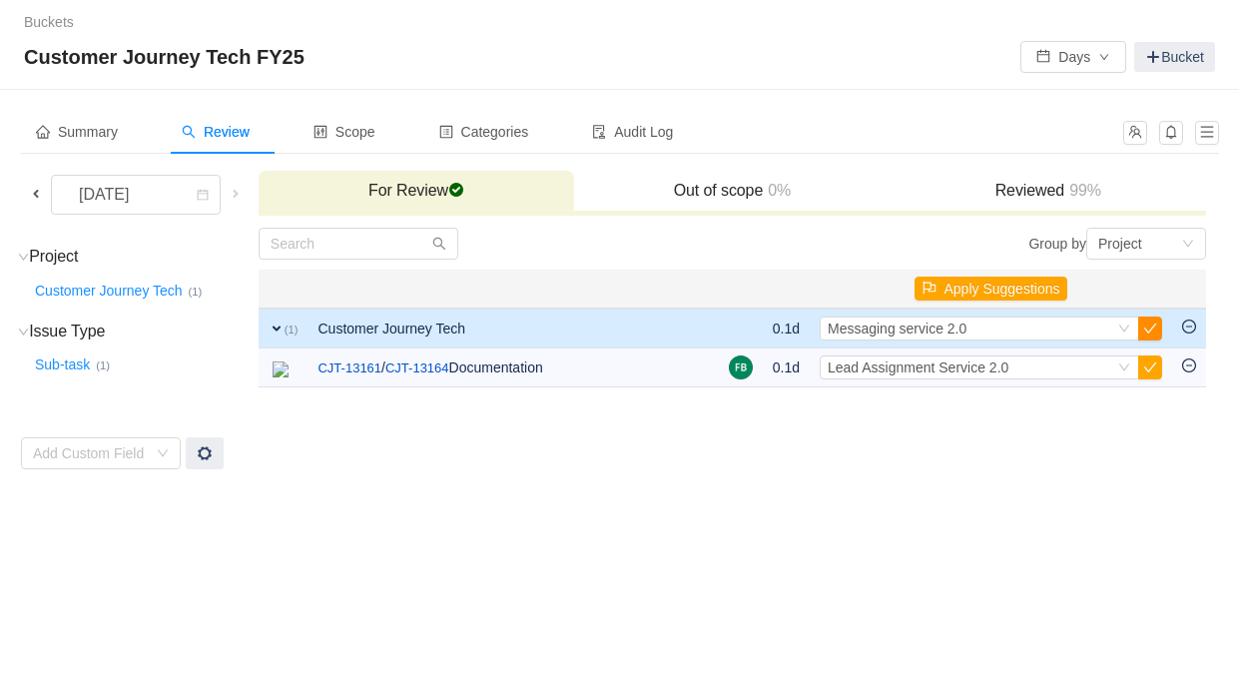
click at [1146, 328] on button "button" at bounding box center [1150, 328] width 24 height 24
